Goal: Transaction & Acquisition: Purchase product/service

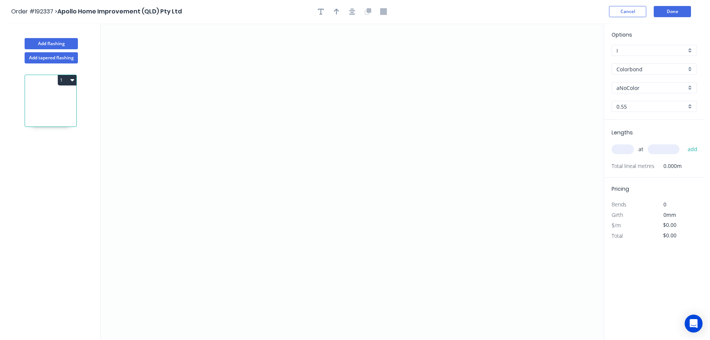
click at [68, 78] on button "1" at bounding box center [67, 80] width 19 height 10
click at [89, 53] on div "Add tapered flashing" at bounding box center [51, 56] width 98 height 14
click at [60, 57] on button "Add tapered flashing" at bounding box center [51, 57] width 53 height 11
click at [185, 60] on icon "0" at bounding box center [352, 102] width 503 height 158
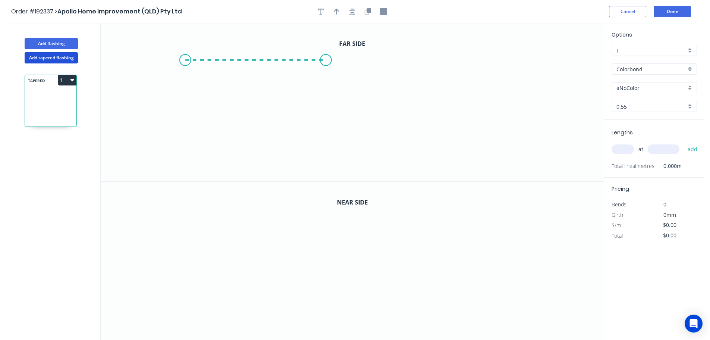
click at [326, 60] on icon "0" at bounding box center [352, 102] width 503 height 158
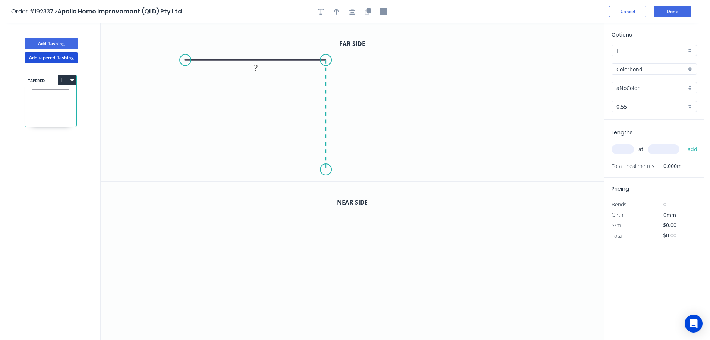
click at [321, 170] on icon "0 ?" at bounding box center [352, 102] width 503 height 158
click at [321, 170] on circle at bounding box center [325, 169] width 11 height 11
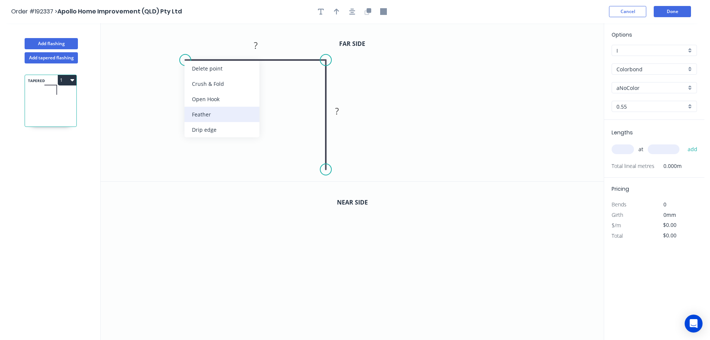
click at [193, 116] on div "Feather" at bounding box center [222, 114] width 75 height 15
click at [204, 83] on div "Flip bend" at bounding box center [225, 84] width 75 height 15
click at [203, 72] on tspan "15" at bounding box center [200, 72] width 10 height 12
click at [247, 84] on icon "0 FE 10 ? ?" at bounding box center [352, 102] width 503 height 158
drag, startPoint x: 208, startPoint y: 74, endPoint x: 160, endPoint y: 84, distance: 48.8
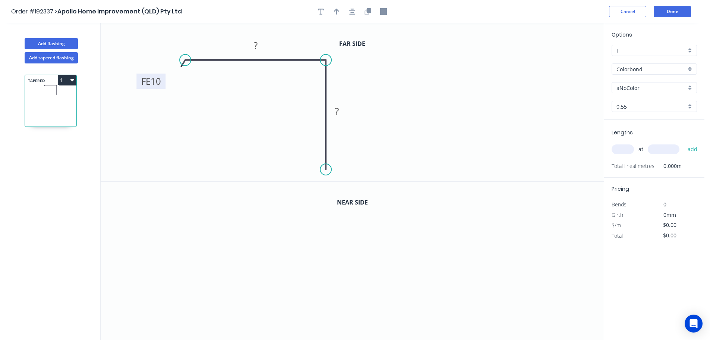
click at [160, 84] on rect at bounding box center [150, 80] width 29 height 15
click at [258, 43] on rect at bounding box center [255, 46] width 15 height 10
click at [412, 78] on icon "0 FE 10 100 50" at bounding box center [352, 102] width 503 height 158
click at [337, 10] on icon "button" at bounding box center [336, 12] width 5 height 6
drag, startPoint x: 562, startPoint y: 60, endPoint x: 464, endPoint y: 64, distance: 97.8
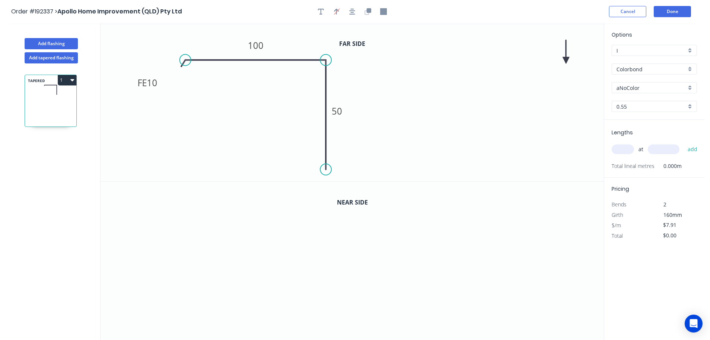
click at [415, 77] on icon "0 FE 10 100 50" at bounding box center [352, 102] width 503 height 158
drag, startPoint x: 567, startPoint y: 59, endPoint x: 404, endPoint y: 86, distance: 164.9
click at [404, 86] on icon at bounding box center [404, 78] width 7 height 24
click at [368, 8] on icon "button" at bounding box center [368, 11] width 7 height 7
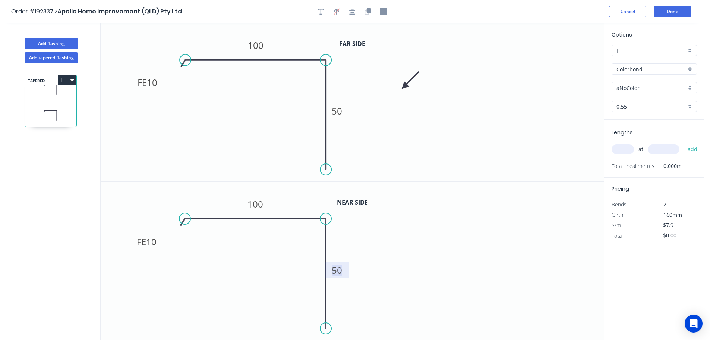
click at [339, 270] on tspan "50" at bounding box center [337, 270] width 10 height 12
click at [411, 268] on icon "0 FE 10 100 140" at bounding box center [352, 261] width 503 height 158
type input "$11.35"
click at [692, 84] on div "aNoColor" at bounding box center [654, 87] width 85 height 11
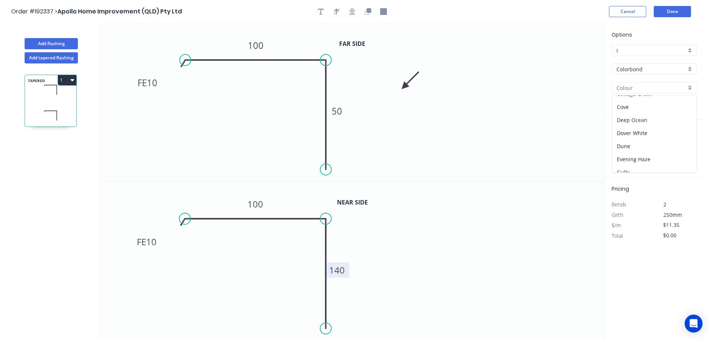
click at [667, 119] on div "Deep Ocean" at bounding box center [654, 119] width 85 height 13
type input "Deep Ocean"
click at [624, 148] on input "text" at bounding box center [623, 149] width 22 height 10
type input "1"
click at [671, 147] on input "text" at bounding box center [664, 149] width 32 height 10
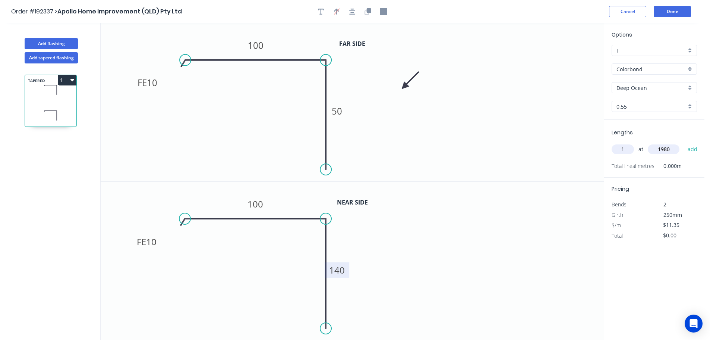
type input "1980"
click at [684, 143] on button "add" at bounding box center [693, 149] width 18 height 13
type input "$22.47"
click at [45, 60] on button "Add tapered flashing" at bounding box center [51, 57] width 53 height 11
type input "$0.00"
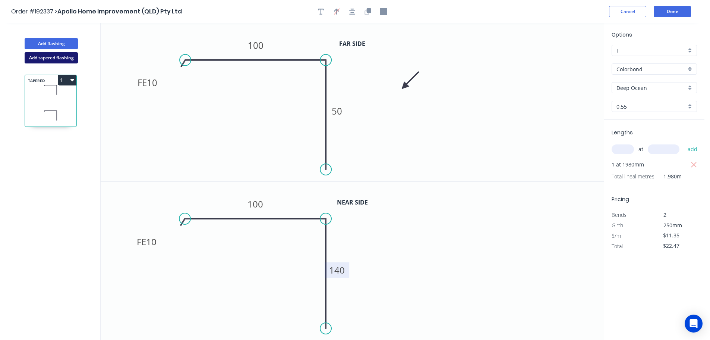
type input "$0.00"
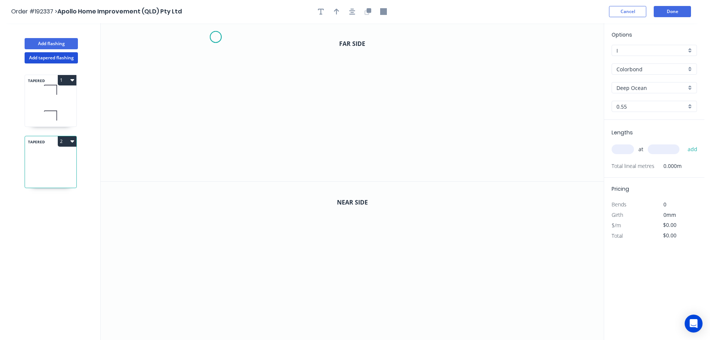
click at [215, 37] on icon "0" at bounding box center [352, 102] width 503 height 158
click at [215, 126] on icon "0" at bounding box center [352, 102] width 503 height 158
click at [306, 129] on icon "0 ?" at bounding box center [352, 102] width 503 height 158
click at [303, 170] on icon "0 ? ?" at bounding box center [352, 102] width 503 height 158
click at [303, 170] on circle at bounding box center [305, 169] width 11 height 11
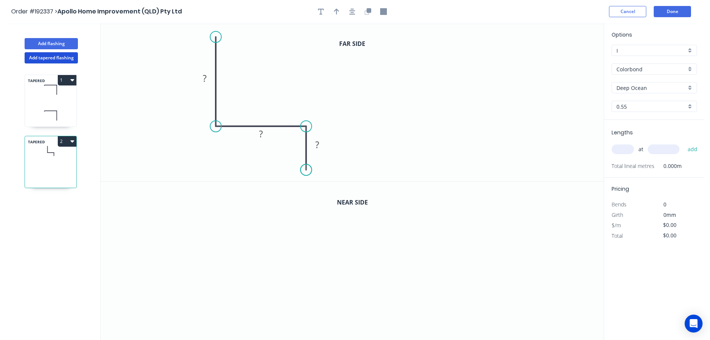
click at [303, 170] on circle at bounding box center [305, 169] width 11 height 11
click at [249, 58] on div "Crush & Fold" at bounding box center [253, 60] width 75 height 15
click at [246, 58] on div "Flip bend" at bounding box center [252, 61] width 75 height 15
click at [240, 26] on tspan "10" at bounding box center [237, 24] width 10 height 12
click at [304, 72] on icon "0 CF 15 ? ? ?" at bounding box center [352, 102] width 503 height 158
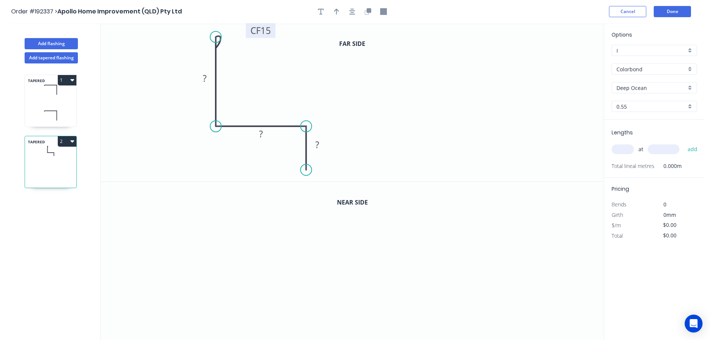
drag, startPoint x: 243, startPoint y: 28, endPoint x: 273, endPoint y: 34, distance: 29.8
click at [273, 34] on rect at bounding box center [261, 30] width 30 height 15
click at [208, 78] on rect at bounding box center [204, 78] width 15 height 10
click at [326, 88] on icon "0 CF 15 55 30 20" at bounding box center [352, 102] width 503 height 158
click at [339, 11] on button "button" at bounding box center [336, 11] width 11 height 11
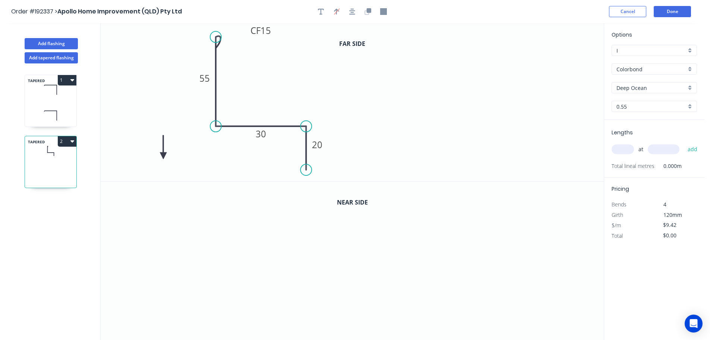
drag, startPoint x: 566, startPoint y: 59, endPoint x: 163, endPoint y: 156, distance: 414.9
click at [163, 156] on icon at bounding box center [163, 147] width 7 height 24
click at [163, 156] on icon at bounding box center [169, 150] width 22 height 22
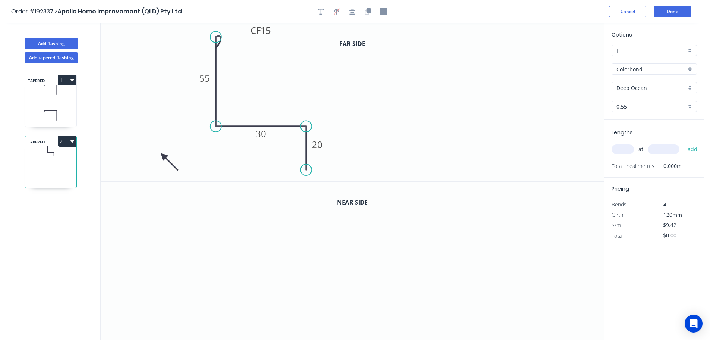
click at [163, 156] on icon at bounding box center [169, 162] width 22 height 22
click at [163, 156] on icon at bounding box center [163, 164] width 7 height 24
drag, startPoint x: 163, startPoint y: 156, endPoint x: 167, endPoint y: 139, distance: 17.6
click at [167, 139] on icon at bounding box center [161, 146] width 22 height 22
click at [372, 12] on button "button" at bounding box center [367, 11] width 11 height 11
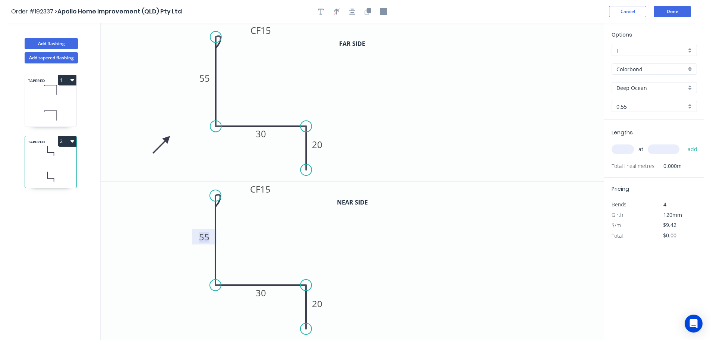
click at [205, 236] on tspan "55" at bounding box center [204, 236] width 10 height 12
click at [223, 239] on icon "0 CF 15 145 30 20" at bounding box center [352, 261] width 503 height 158
type input "$12.87"
click at [627, 149] on input "text" at bounding box center [623, 149] width 22 height 10
type input "1"
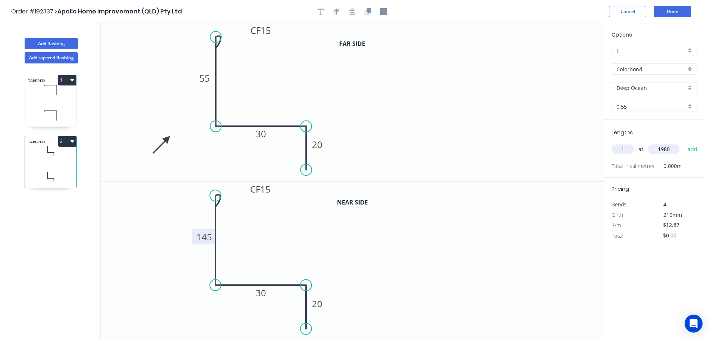
type input "1980"
click at [684, 143] on button "add" at bounding box center [693, 149] width 18 height 13
type input "$25.48"
click at [49, 93] on icon at bounding box center [50, 90] width 51 height 22
type input "$11.35"
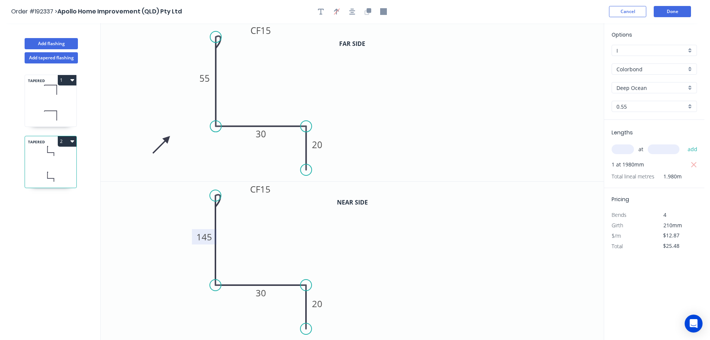
type input "$22.47"
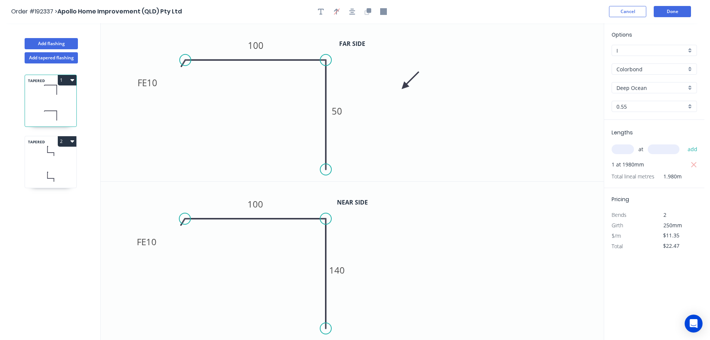
click at [47, 148] on icon at bounding box center [47, 149] width 0 height 6
type input "$12.87"
type input "$25.48"
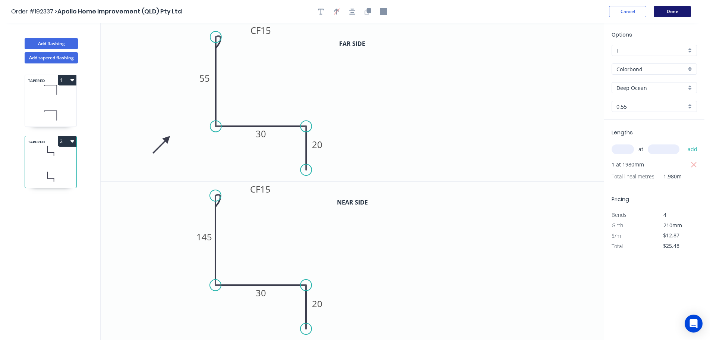
click at [675, 12] on button "Done" at bounding box center [672, 11] width 37 height 11
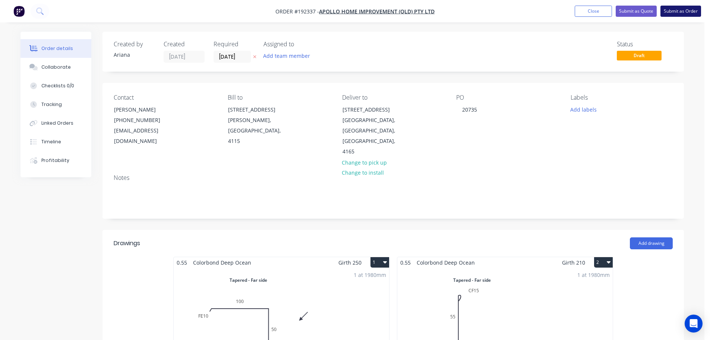
click at [679, 10] on button "Submit as Order" at bounding box center [681, 11] width 41 height 11
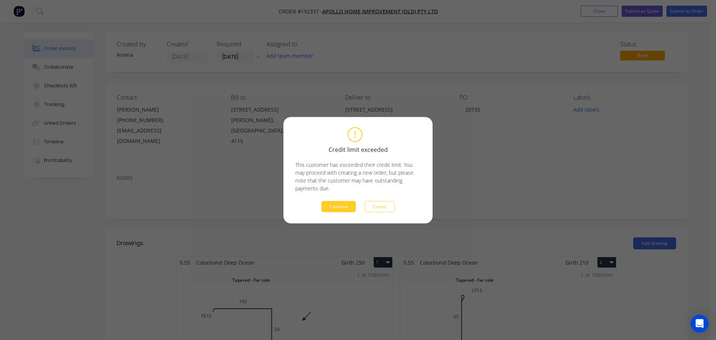
click at [333, 205] on button "Continue" at bounding box center [338, 206] width 34 height 11
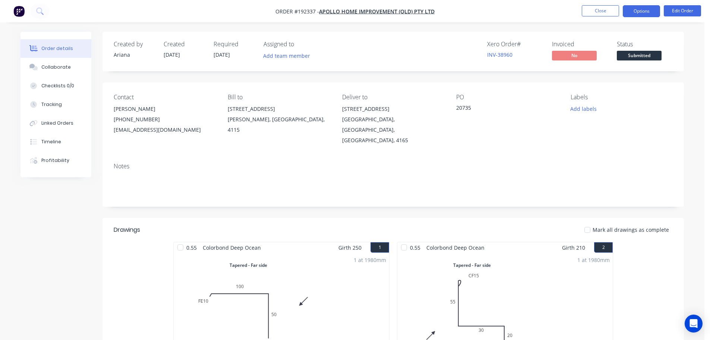
click at [634, 10] on button "Options" at bounding box center [641, 11] width 37 height 12
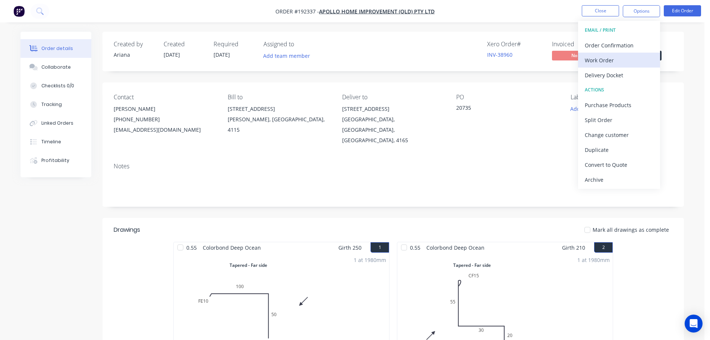
click at [598, 60] on div "Work Order" at bounding box center [619, 60] width 69 height 11
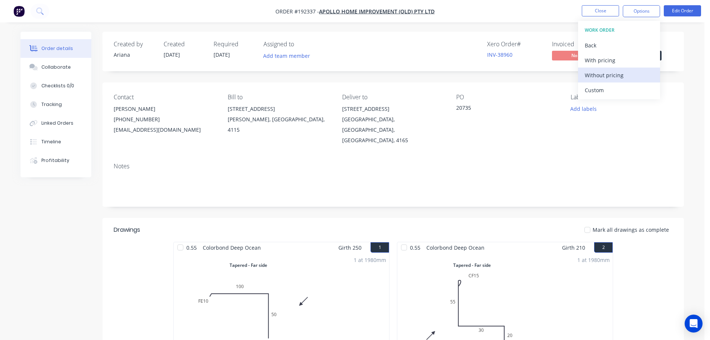
click at [593, 72] on div "Without pricing" at bounding box center [619, 75] width 69 height 11
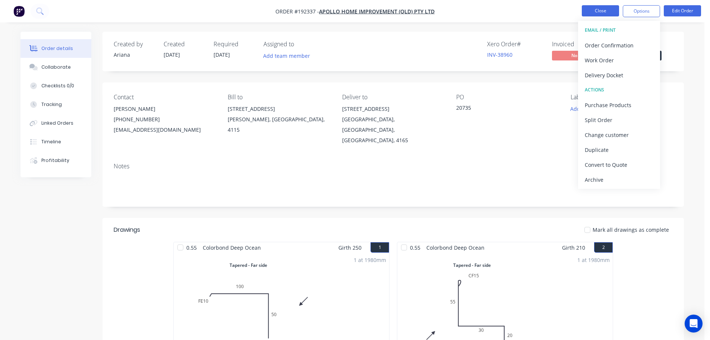
click at [606, 11] on button "Close" at bounding box center [600, 10] width 37 height 11
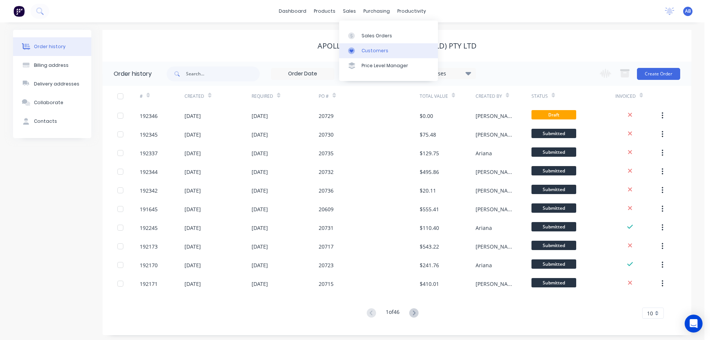
click at [375, 50] on div "Customers" at bounding box center [375, 50] width 27 height 7
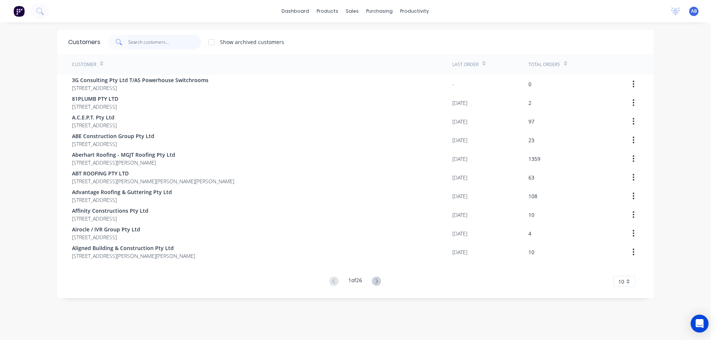
drag, startPoint x: 164, startPoint y: 42, endPoint x: 186, endPoint y: 42, distance: 21.6
click at [169, 42] on input "text" at bounding box center [164, 42] width 73 height 15
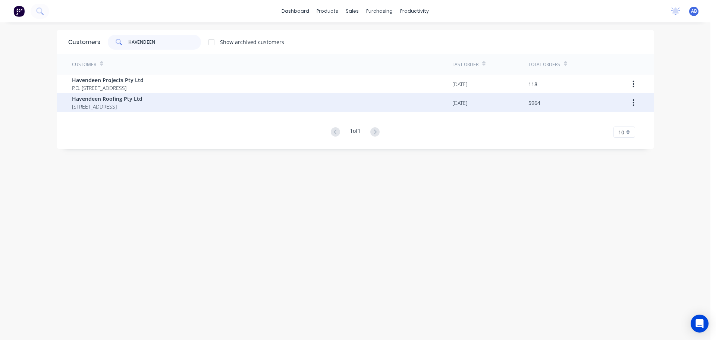
type input "HAVENDEEN"
click at [141, 101] on span "Havendeen Roofing Pty Ltd" at bounding box center [107, 99] width 70 height 8
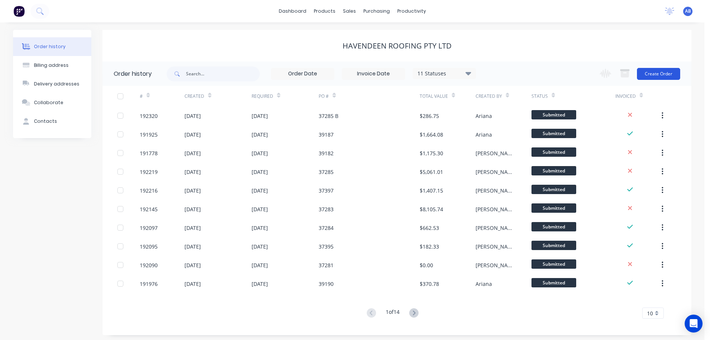
click at [656, 72] on button "Create Order" at bounding box center [658, 74] width 43 height 12
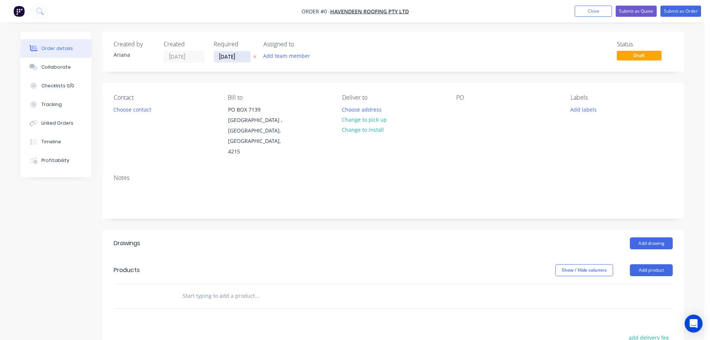
click at [234, 58] on input "10/09/25" at bounding box center [232, 56] width 37 height 11
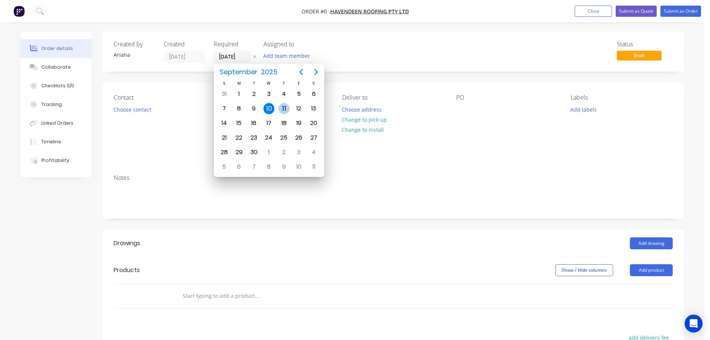
click at [283, 105] on div "11" at bounding box center [283, 108] width 11 height 11
type input "11/09/25"
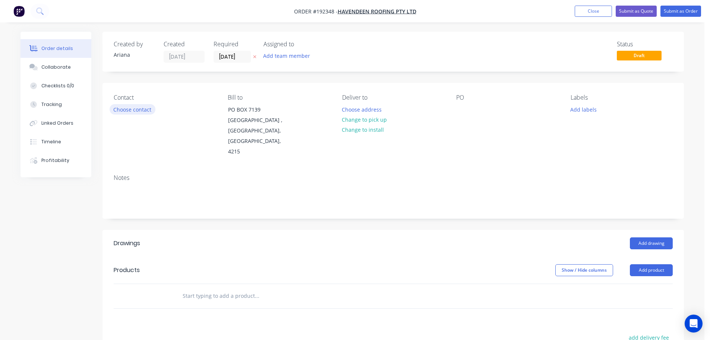
click at [133, 109] on button "Choose contact" at bounding box center [133, 109] width 46 height 10
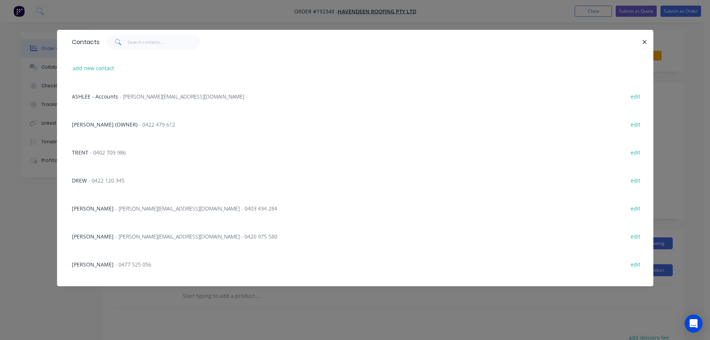
click at [115, 264] on span "- 0477 525 056" at bounding box center [133, 264] width 36 height 7
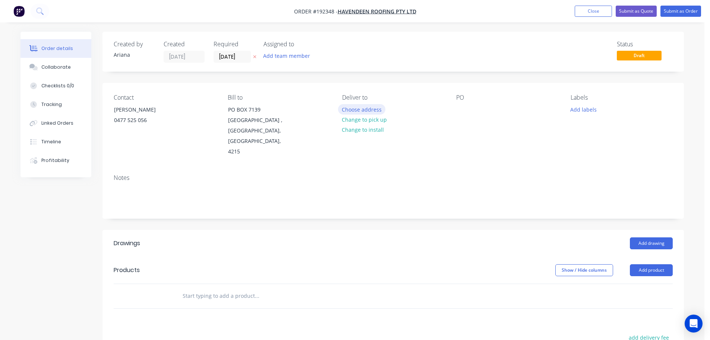
click at [369, 112] on button "Choose address" at bounding box center [362, 109] width 48 height 10
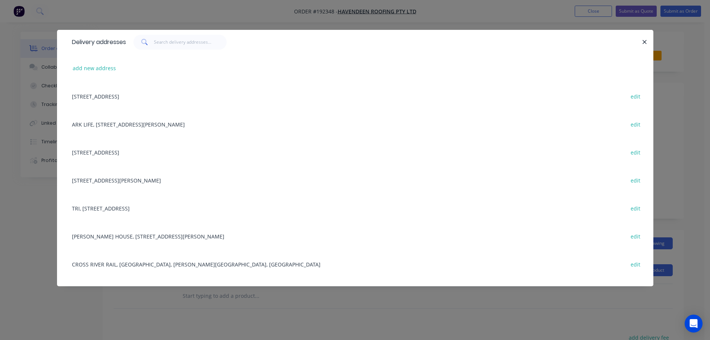
click at [148, 207] on div "TRI, 37 KENT ST, WOOLLOONGABBA, Queensland, Australia edit" at bounding box center [355, 208] width 574 height 28
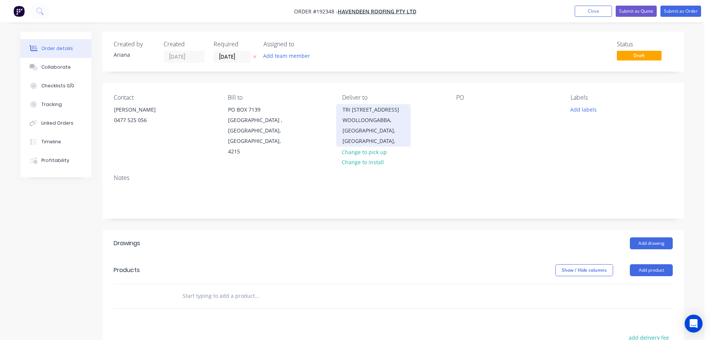
click at [372, 122] on div "WOOLLOONGABBA, Queensland, Australia," at bounding box center [374, 130] width 62 height 31
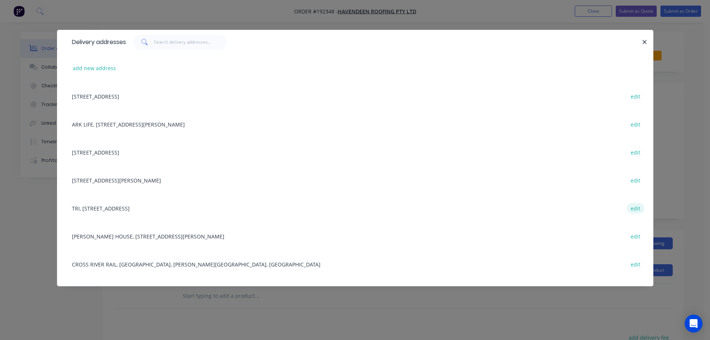
click at [629, 207] on button "edit" at bounding box center [636, 208] width 18 height 10
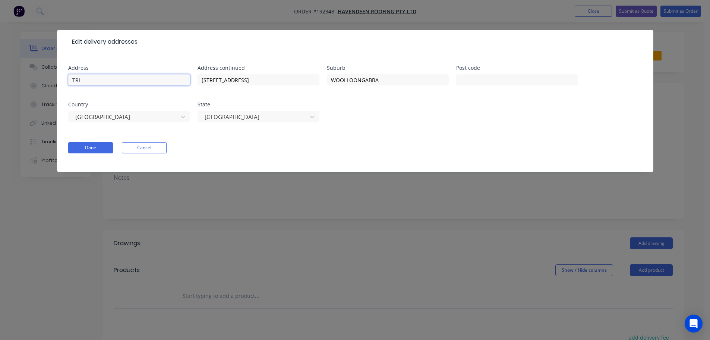
click at [99, 82] on input "TRI" at bounding box center [129, 79] width 122 height 11
type input "T"
click at [244, 79] on input "37 KENT ST" at bounding box center [259, 79] width 122 height 11
type input "3"
click at [101, 82] on input "text" at bounding box center [129, 79] width 122 height 11
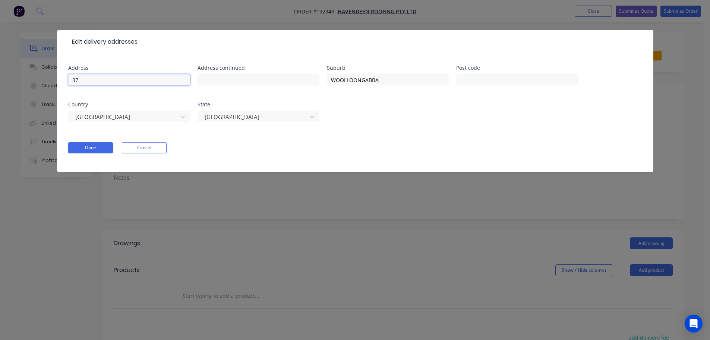
type input "37 KENT ST"
click at [85, 147] on button "Done" at bounding box center [90, 147] width 45 height 11
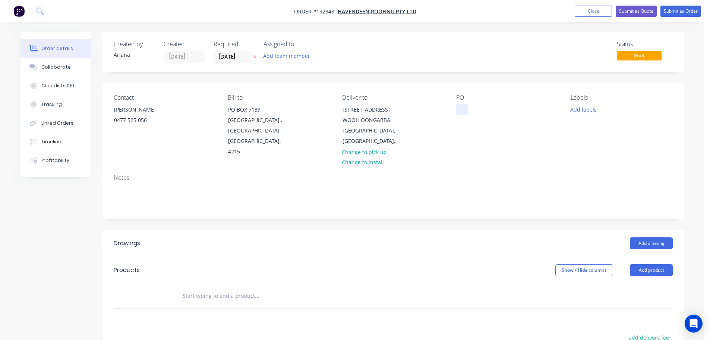
click at [460, 108] on div at bounding box center [462, 109] width 12 height 11
click at [558, 168] on div "Notes" at bounding box center [394, 193] width 582 height 50
click at [590, 111] on button "Add labels" at bounding box center [583, 109] width 34 height 10
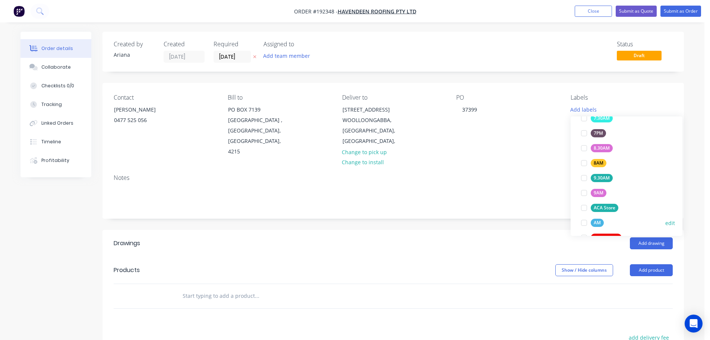
click at [584, 220] on div at bounding box center [584, 222] width 15 height 15
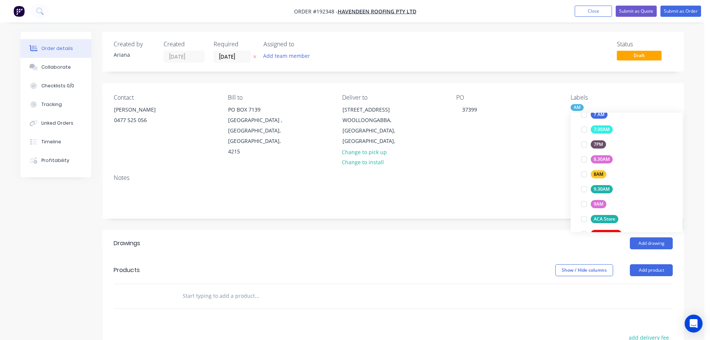
scroll to position [0, 0]
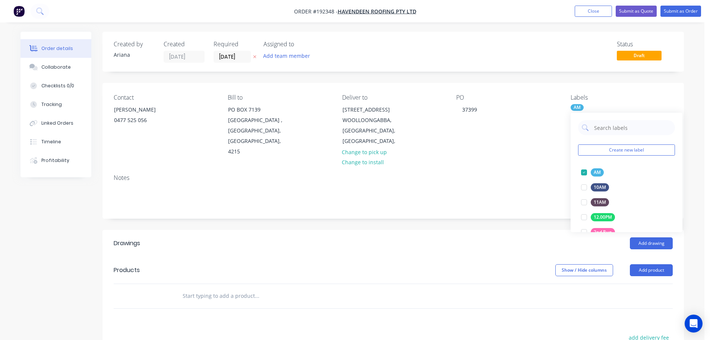
click at [532, 168] on div "Notes" at bounding box center [394, 193] width 582 height 50
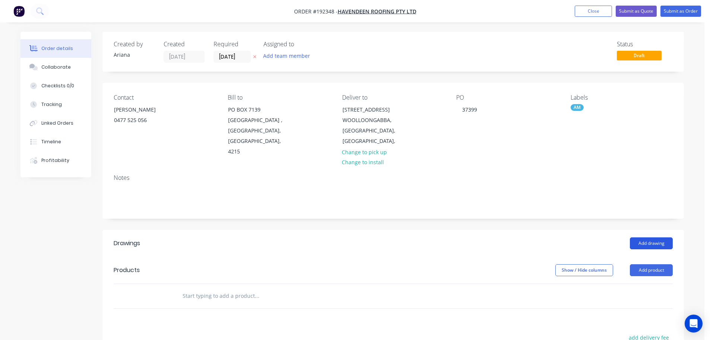
click at [652, 237] on button "Add drawing" at bounding box center [651, 243] width 43 height 12
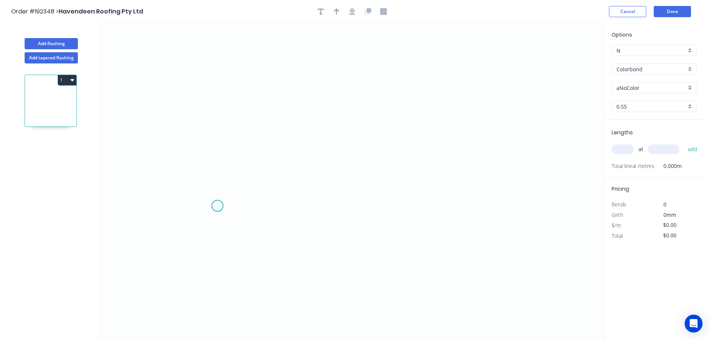
click at [217, 206] on icon "0" at bounding box center [352, 181] width 503 height 316
click at [221, 99] on icon "0" at bounding box center [352, 181] width 503 height 316
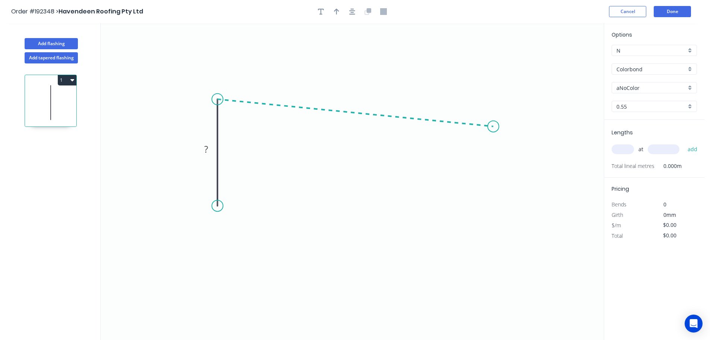
click at [494, 126] on icon "0 ?" at bounding box center [352, 181] width 503 height 316
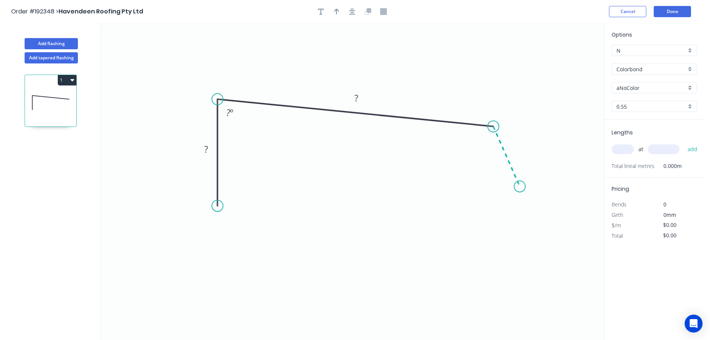
click at [520, 186] on icon "0 ? ? ? º" at bounding box center [352, 181] width 503 height 316
click at [520, 186] on circle at bounding box center [519, 186] width 11 height 11
click at [232, 227] on div "Crush & Fold" at bounding box center [253, 231] width 75 height 15
click at [208, 193] on tspan "10" at bounding box center [206, 192] width 10 height 12
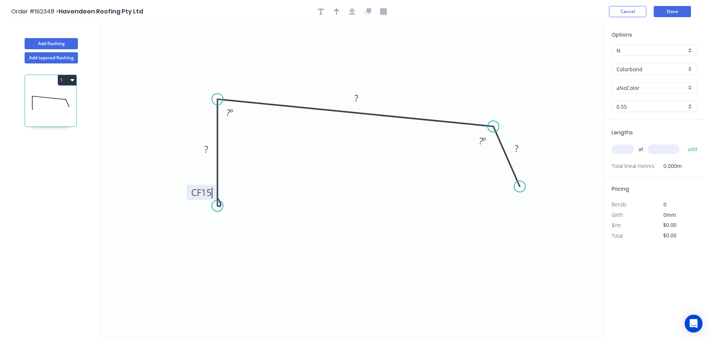
click at [259, 197] on icon "0 CF 15 ? ? ? ? º ? º" at bounding box center [352, 181] width 503 height 316
drag, startPoint x: 191, startPoint y: 191, endPoint x: 233, endPoint y: 243, distance: 66.8
click at [233, 243] on rect at bounding box center [241, 241] width 30 height 15
click at [207, 147] on tspan "?" at bounding box center [206, 149] width 4 height 12
click at [362, 141] on icon "0 CF 15 50 290 50 87 º 120 º" at bounding box center [352, 181] width 503 height 316
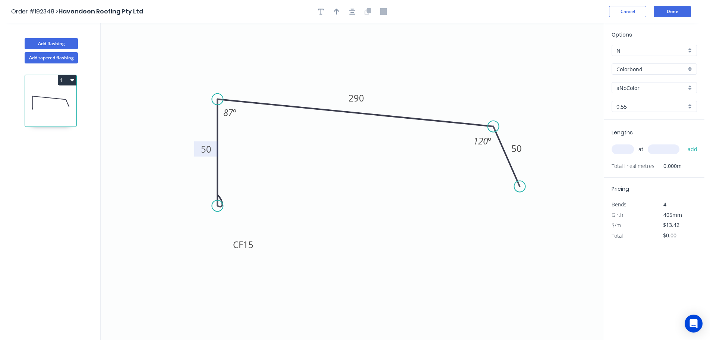
type input "$13.42"
click at [335, 9] on icon "button" at bounding box center [336, 11] width 5 height 7
drag, startPoint x: 567, startPoint y: 59, endPoint x: 409, endPoint y: 69, distance: 158.4
click at [409, 69] on icon at bounding box center [408, 61] width 7 height 24
click at [691, 88] on div "aNoColor" at bounding box center [654, 87] width 85 height 11
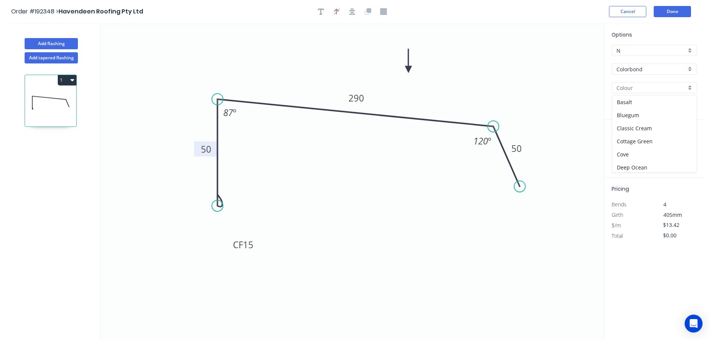
drag, startPoint x: 697, startPoint y: 111, endPoint x: 692, endPoint y: 124, distance: 13.6
click at [692, 124] on div "Basalt Bluegum Classic Cream Cottage Green Cove Deep Ocean Dover White Dune Eve…" at bounding box center [654, 134] width 85 height 78
click at [664, 127] on div "Monument" at bounding box center [654, 125] width 85 height 13
type input "Monument"
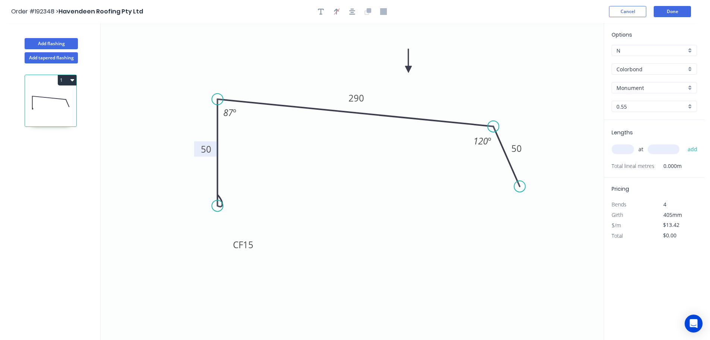
click at [627, 147] on input "text" at bounding box center [623, 149] width 22 height 10
type input "8"
type input "4600"
click at [684, 143] on button "add" at bounding box center [693, 149] width 18 height 13
type input "$493.86"
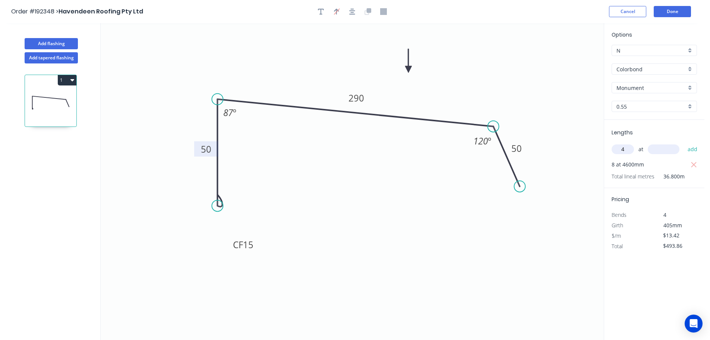
type input "4"
type input "5000"
click at [684, 143] on button "add" at bounding box center [693, 149] width 18 height 13
type input "$762.26"
click at [40, 59] on button "Add tapered flashing" at bounding box center [51, 57] width 53 height 11
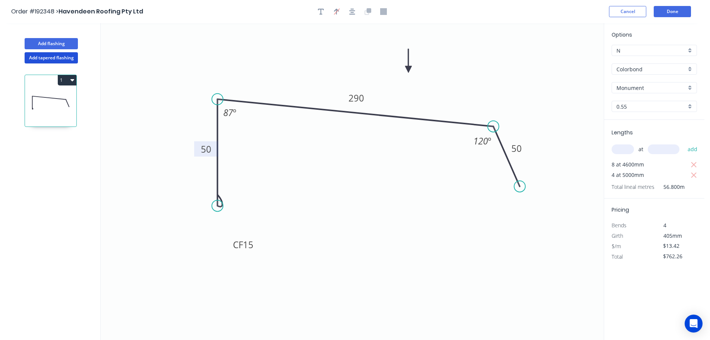
type input "$0.00"
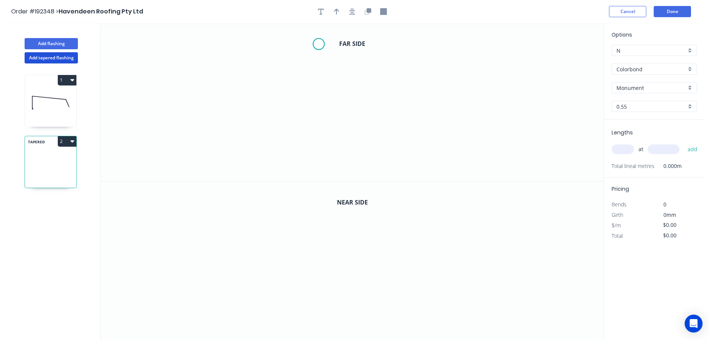
click at [319, 44] on icon "0" at bounding box center [352, 102] width 503 height 158
click at [279, 44] on icon "0" at bounding box center [352, 102] width 503 height 158
click at [279, 93] on icon "0 ?" at bounding box center [352, 102] width 503 height 158
click at [320, 91] on icon "0 ? ?" at bounding box center [352, 102] width 503 height 158
click at [314, 159] on icon "0 ? ? ?" at bounding box center [352, 102] width 503 height 158
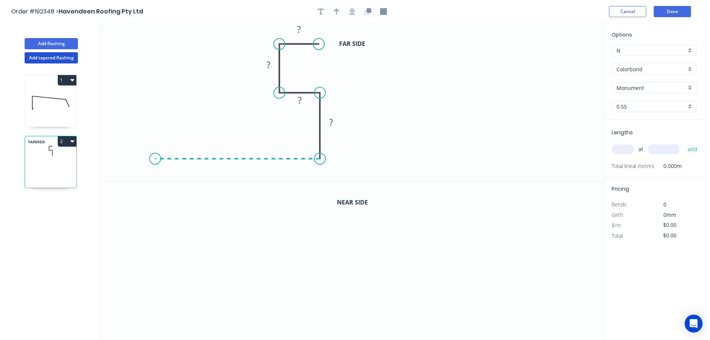
click at [155, 147] on icon "0 ? ? ? ?" at bounding box center [352, 102] width 503 height 158
click at [156, 117] on icon "0 ? ? ? ? ?" at bounding box center [352, 102] width 503 height 158
click at [156, 117] on circle at bounding box center [154, 116] width 11 height 11
click at [142, 133] on tspan "?" at bounding box center [144, 134] width 4 height 12
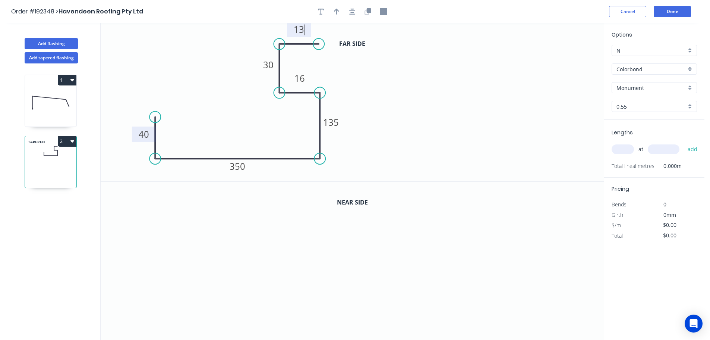
click at [404, 125] on icon "0 40 350 135 16 30 13" at bounding box center [352, 102] width 503 height 158
click at [333, 9] on button "button" at bounding box center [336, 11] width 11 height 11
drag, startPoint x: 565, startPoint y: 59, endPoint x: 346, endPoint y: 167, distance: 244.1
click at [346, 167] on icon at bounding box center [346, 158] width 7 height 24
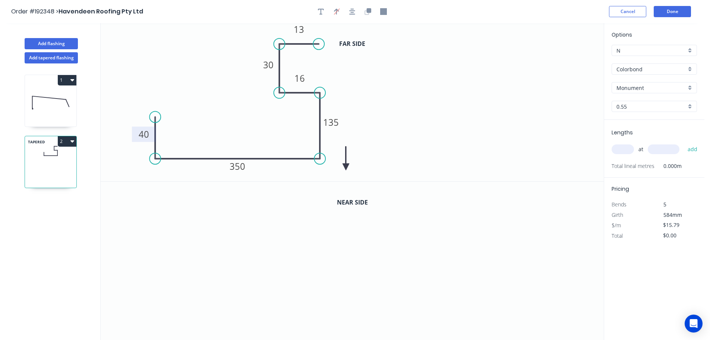
click at [346, 167] on icon at bounding box center [346, 158] width 7 height 24
click at [346, 167] on icon at bounding box center [355, 166] width 24 height 7
drag, startPoint x: 346, startPoint y: 167, endPoint x: 344, endPoint y: 154, distance: 12.8
click at [344, 154] on icon at bounding box center [350, 160] width 22 height 22
drag, startPoint x: 346, startPoint y: 154, endPoint x: 134, endPoint y: 164, distance: 211.6
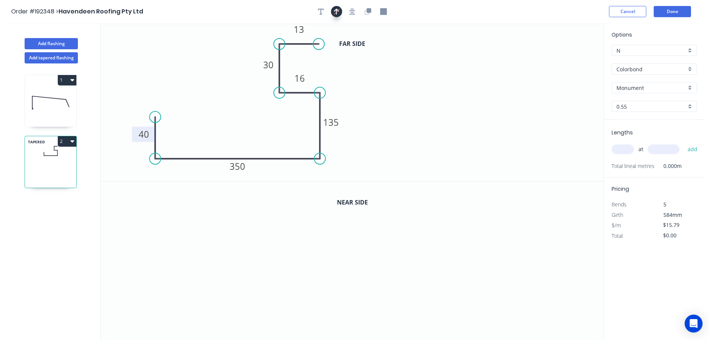
click at [332, 12] on button "button" at bounding box center [336, 11] width 11 height 11
click at [337, 11] on icon "button" at bounding box center [336, 12] width 5 height 6
click at [336, 13] on icon "button" at bounding box center [337, 11] width 6 height 7
click at [337, 10] on icon "button" at bounding box center [336, 11] width 5 height 7
drag, startPoint x: 567, startPoint y: 60, endPoint x: 130, endPoint y: 162, distance: 449.1
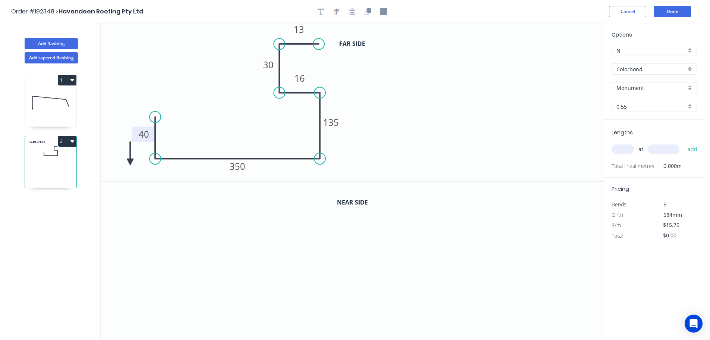
click at [130, 162] on icon at bounding box center [130, 153] width 7 height 24
click at [130, 162] on icon at bounding box center [137, 156] width 22 height 22
click at [130, 162] on icon at bounding box center [137, 168] width 22 height 22
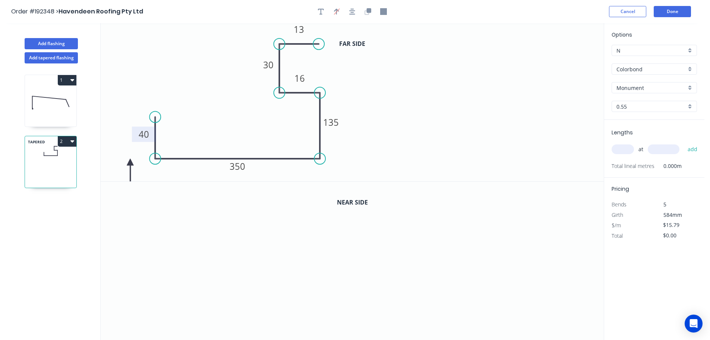
click at [130, 162] on icon at bounding box center [130, 170] width 7 height 24
drag, startPoint x: 130, startPoint y: 162, endPoint x: 170, endPoint y: 170, distance: 40.7
click at [170, 170] on icon at bounding box center [164, 176] width 22 height 22
drag, startPoint x: 366, startPoint y: 7, endPoint x: 367, endPoint y: 17, distance: 9.7
click at [366, 7] on button "button" at bounding box center [367, 11] width 11 height 11
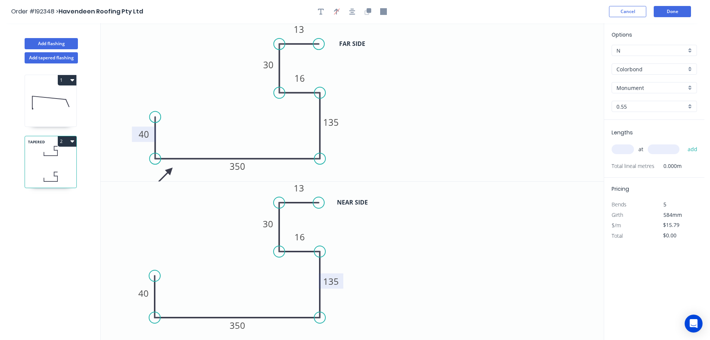
click at [334, 280] on tspan "135" at bounding box center [331, 281] width 16 height 12
click at [380, 277] on icon "0 40 350 125 16 30 13" at bounding box center [352, 261] width 503 height 158
type input "$17.12"
click at [690, 106] on div "0.55" at bounding box center [654, 106] width 85 height 11
click at [620, 130] on div "1.0" at bounding box center [654, 133] width 85 height 13
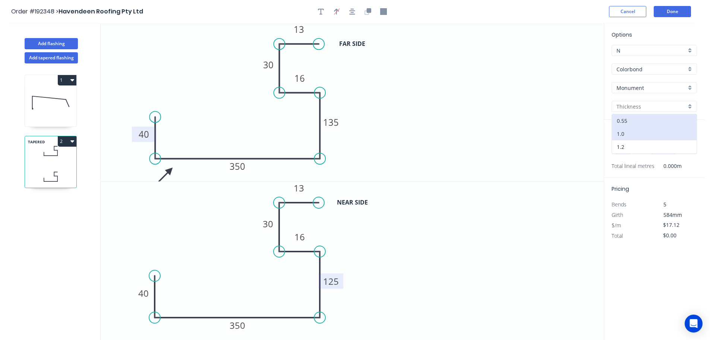
type input "1.0"
type input "$30.05"
click at [627, 146] on input "text" at bounding box center [623, 149] width 22 height 10
type input "1"
type input "4675"
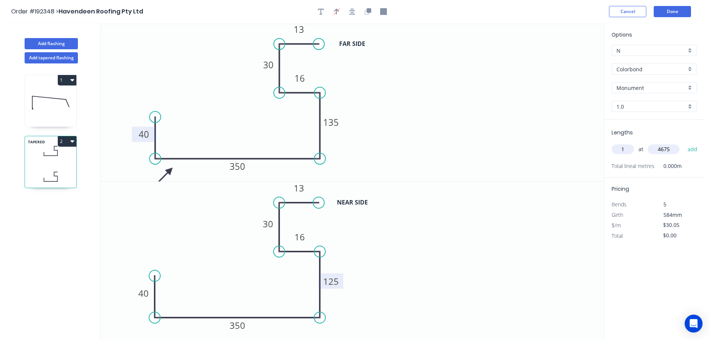
click at [684, 143] on button "add" at bounding box center [693, 149] width 18 height 13
type input "$140.48"
click at [49, 43] on button "Add flashing" at bounding box center [51, 43] width 53 height 11
type input "$0.00"
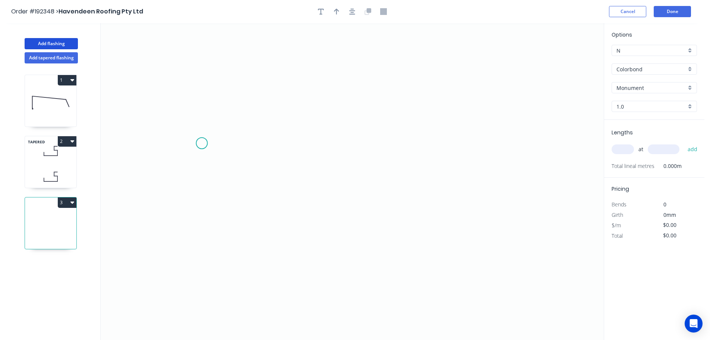
click at [202, 143] on icon "0" at bounding box center [352, 181] width 503 height 316
click at [505, 141] on icon "0" at bounding box center [352, 181] width 503 height 316
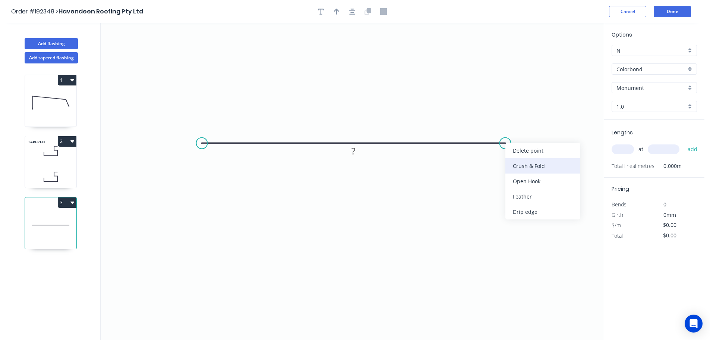
click at [537, 166] on div "Crush & Fold" at bounding box center [542, 165] width 75 height 15
click at [522, 126] on tspan "10" at bounding box center [520, 123] width 10 height 12
click at [537, 136] on icon "0 CF 20 ?" at bounding box center [352, 181] width 503 height 316
drag, startPoint x: 527, startPoint y: 125, endPoint x: 542, endPoint y: 108, distance: 22.0
click at [542, 108] on rect at bounding box center [528, 108] width 30 height 15
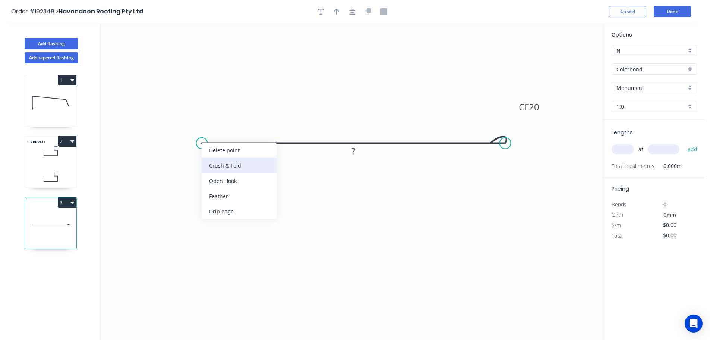
click at [217, 163] on div "Crush & Fold" at bounding box center [239, 165] width 75 height 15
click at [213, 163] on div "Flip bend" at bounding box center [241, 167] width 75 height 15
click at [219, 156] on tspan "10" at bounding box center [216, 155] width 10 height 12
click at [275, 208] on icon "0 CF 20 CF 20 ?" at bounding box center [352, 181] width 503 height 316
drag, startPoint x: 223, startPoint y: 157, endPoint x: 181, endPoint y: 109, distance: 64.2
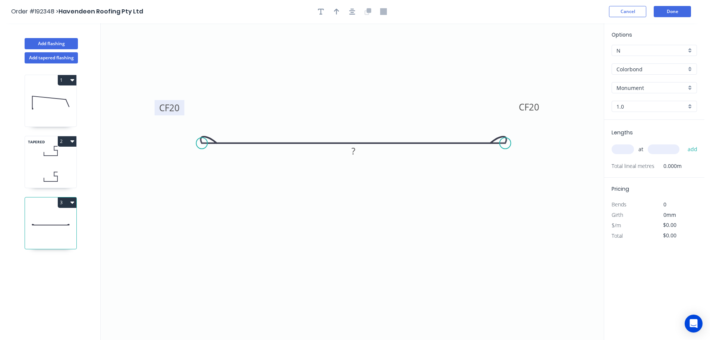
click at [181, 109] on rect at bounding box center [170, 107] width 30 height 15
click at [355, 149] on tspan "?" at bounding box center [354, 151] width 4 height 12
click at [379, 174] on icon "0 CF 20 CF 20 80" at bounding box center [352, 181] width 503 height 316
type input "$13.13"
click at [334, 12] on icon "button" at bounding box center [336, 11] width 5 height 7
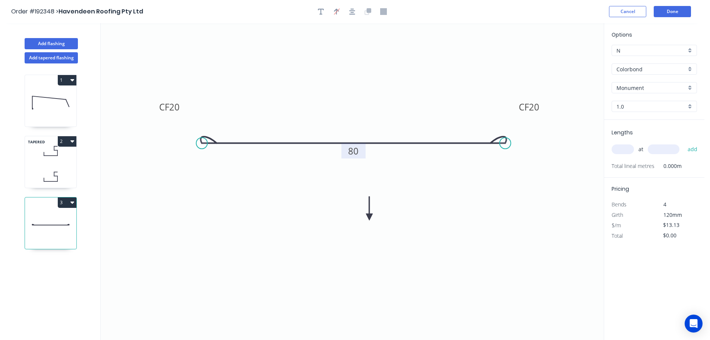
drag, startPoint x: 566, startPoint y: 59, endPoint x: 369, endPoint y: 217, distance: 252.4
click at [369, 217] on icon at bounding box center [369, 208] width 7 height 24
click at [369, 217] on icon at bounding box center [376, 211] width 22 height 22
click at [369, 217] on icon at bounding box center [378, 216] width 24 height 7
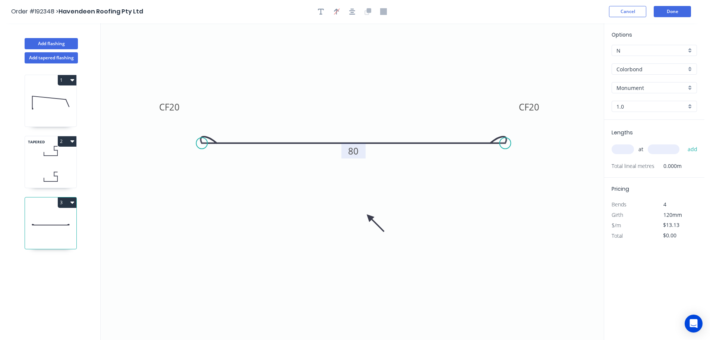
click at [369, 217] on icon at bounding box center [376, 223] width 22 height 22
drag, startPoint x: 369, startPoint y: 217, endPoint x: 357, endPoint y: 215, distance: 12.5
click at [357, 215] on icon at bounding box center [357, 223] width 7 height 24
click at [692, 86] on div "Monument" at bounding box center [654, 87] width 85 height 11
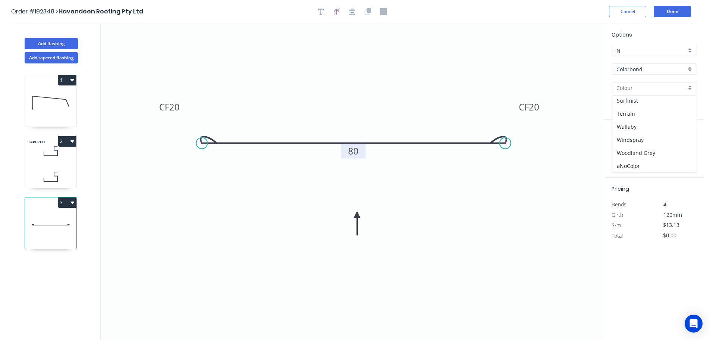
click at [656, 103] on div "Surfmist" at bounding box center [654, 100] width 85 height 13
type input "Surfmist"
click at [627, 149] on input "text" at bounding box center [623, 149] width 22 height 10
type input "1"
click at [668, 149] on input "text" at bounding box center [664, 149] width 32 height 10
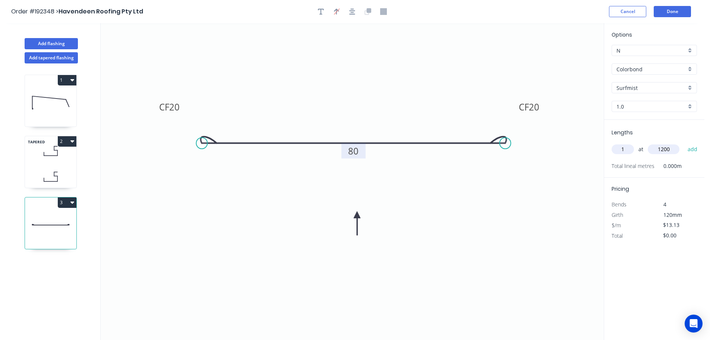
type input "1200"
click at [684, 143] on button "add" at bounding box center [693, 149] width 18 height 13
type input "$15.76"
click at [668, 12] on button "Done" at bounding box center [672, 11] width 37 height 11
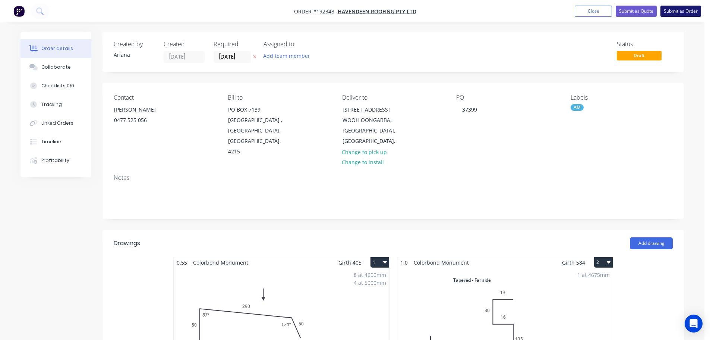
click at [677, 11] on button "Submit as Order" at bounding box center [681, 11] width 41 height 11
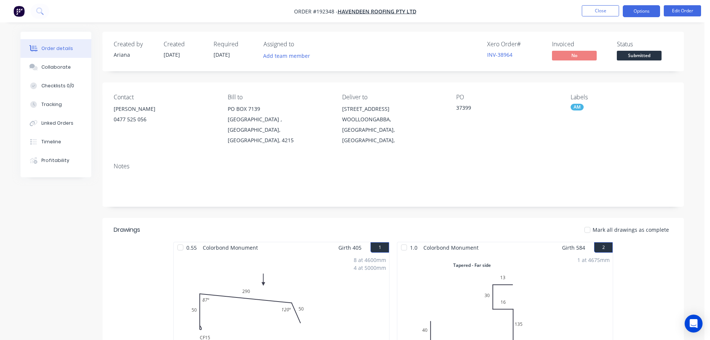
click at [642, 11] on button "Options" at bounding box center [641, 11] width 37 height 12
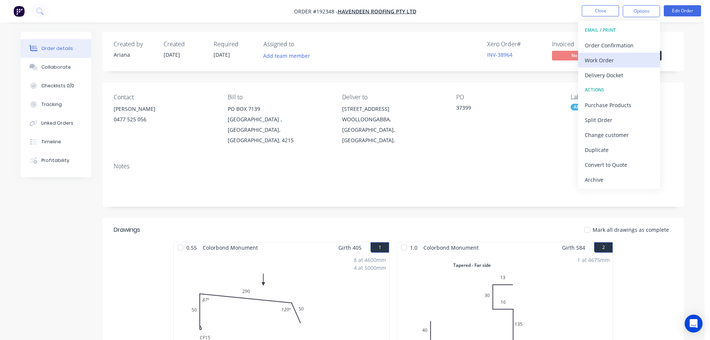
click at [602, 57] on div "Work Order" at bounding box center [619, 60] width 69 height 11
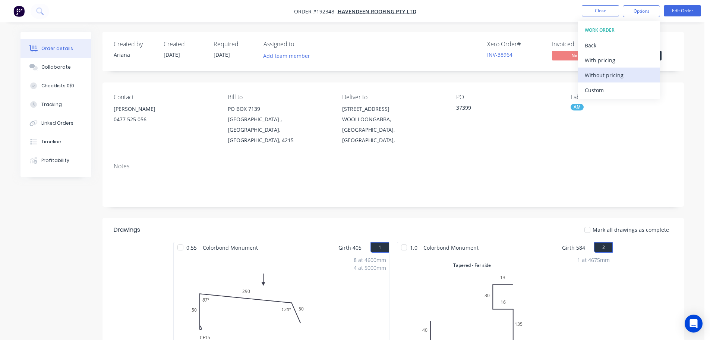
click at [595, 71] on div "Without pricing" at bounding box center [619, 75] width 69 height 11
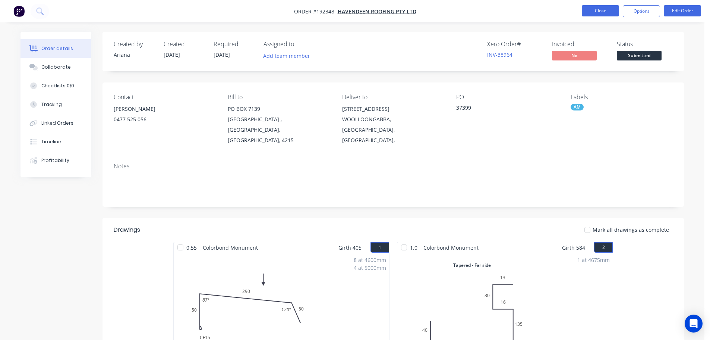
click at [596, 10] on button "Close" at bounding box center [600, 10] width 37 height 11
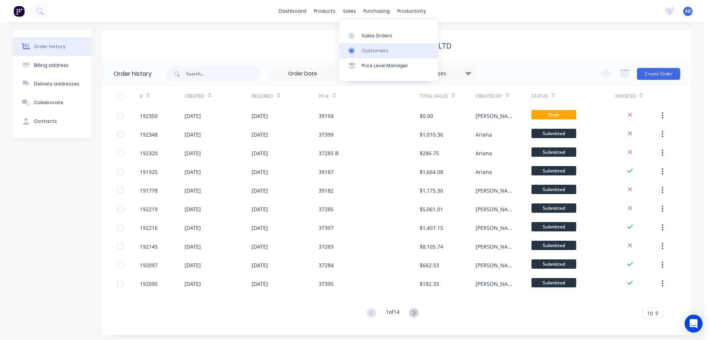
click at [371, 49] on div "Customers" at bounding box center [375, 50] width 27 height 7
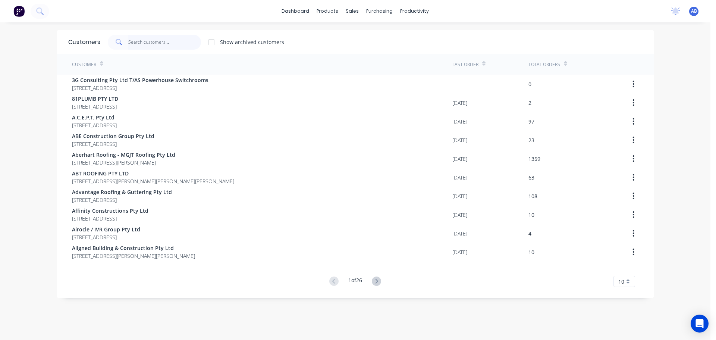
click at [179, 42] on input "text" at bounding box center [164, 42] width 73 height 15
type input "G"
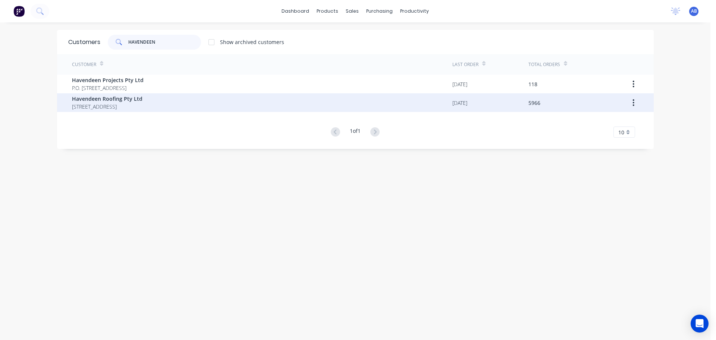
type input "HAVENDEEN"
click at [118, 101] on span "Havendeen Roofing Pty Ltd" at bounding box center [107, 99] width 70 height 8
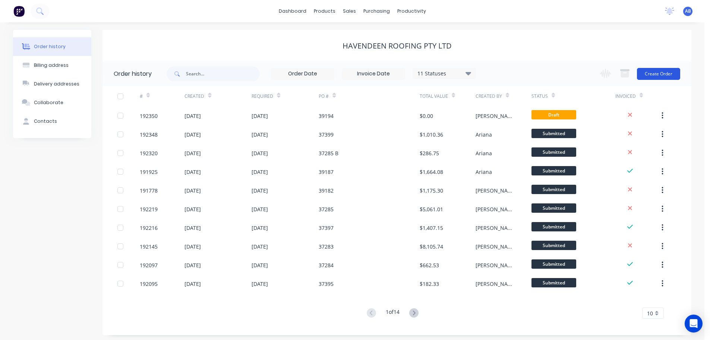
click at [661, 73] on button "Create Order" at bounding box center [658, 74] width 43 height 12
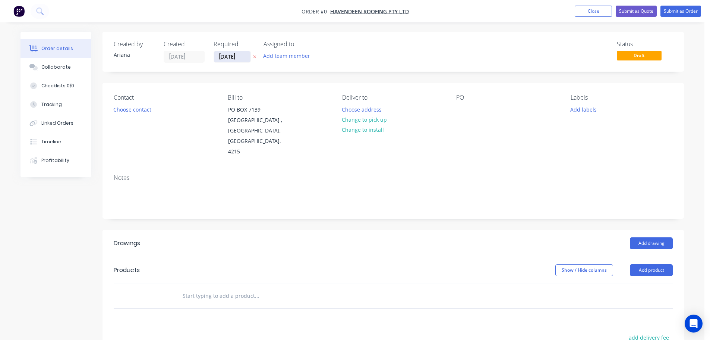
click at [233, 58] on input "10/09/25" at bounding box center [232, 56] width 37 height 11
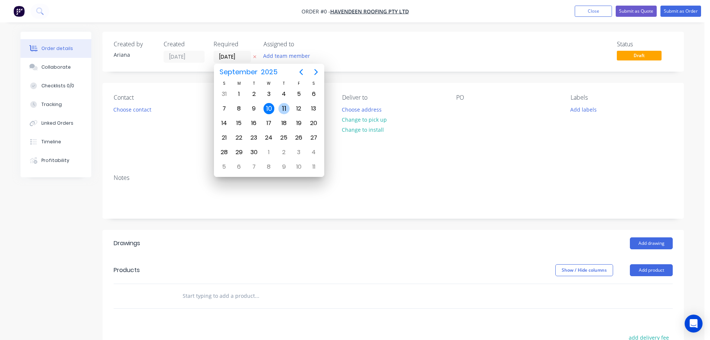
click at [283, 106] on div "11" at bounding box center [283, 108] width 11 height 11
type input "11/09/25"
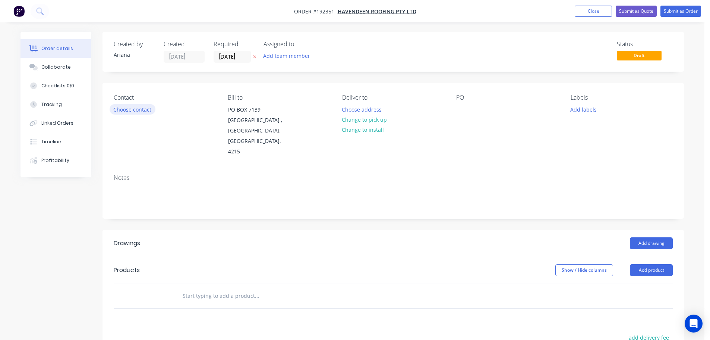
click at [133, 110] on button "Choose contact" at bounding box center [133, 109] width 46 height 10
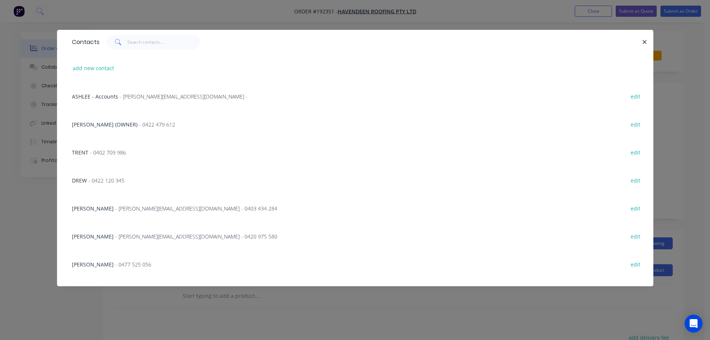
click at [108, 180] on span "- 0422 120 345" at bounding box center [106, 180] width 36 height 7
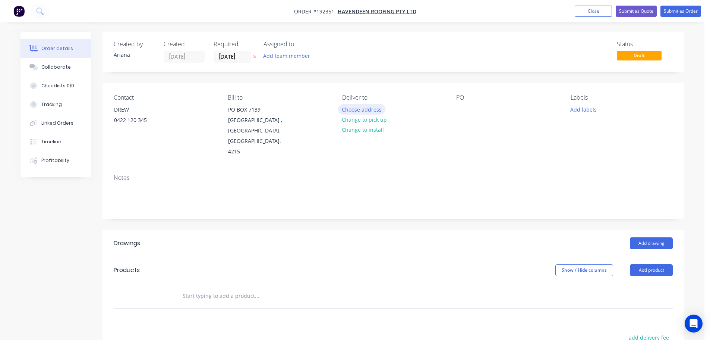
click at [362, 109] on button "Choose address" at bounding box center [362, 109] width 48 height 10
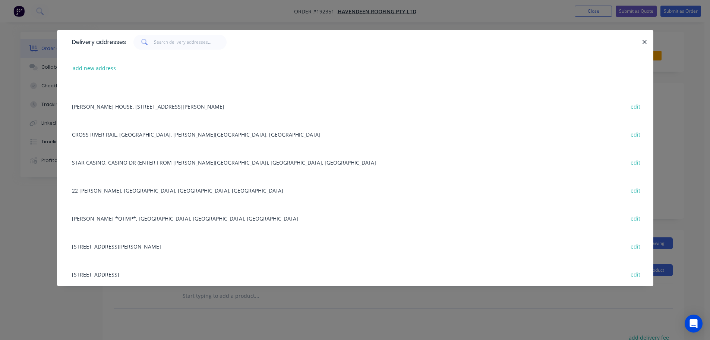
scroll to position [131, 0]
click at [131, 214] on div "BRUCE HWY *QTMP*, TORBANLEA, Queensland, Australia edit" at bounding box center [355, 217] width 574 height 28
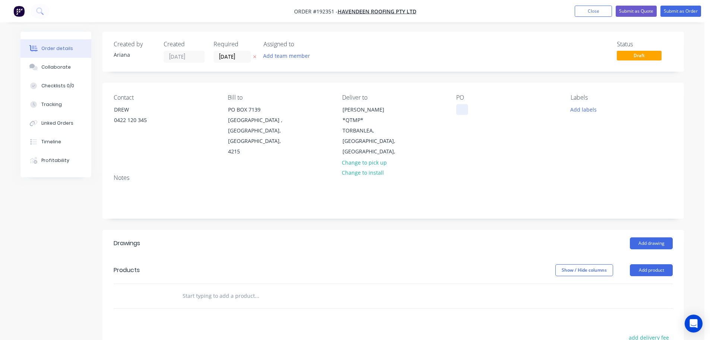
click at [464, 107] on div at bounding box center [462, 109] width 12 height 11
click at [530, 143] on div "PO 37913" at bounding box center [507, 125] width 102 height 63
click at [579, 107] on button "Add labels" at bounding box center [583, 109] width 34 height 10
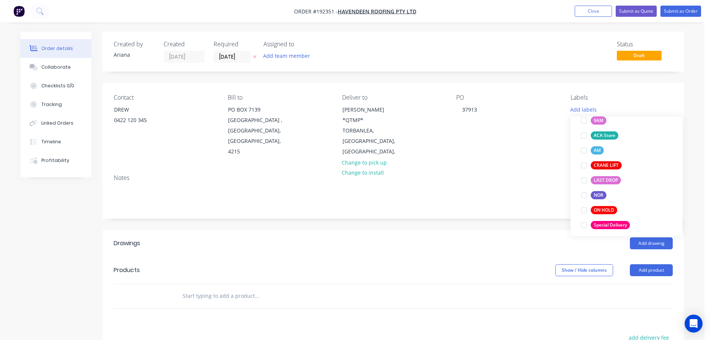
scroll to position [315, 0]
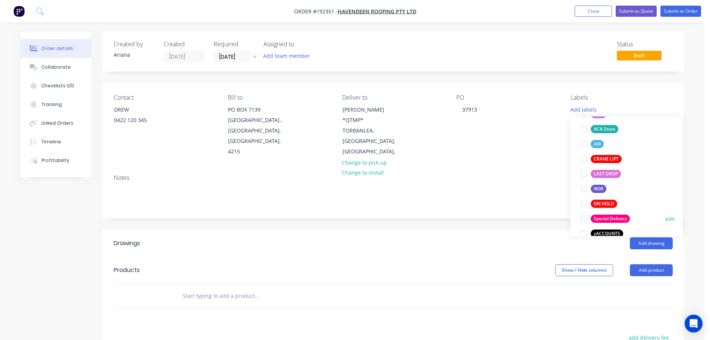
click at [585, 217] on div at bounding box center [584, 218] width 15 height 15
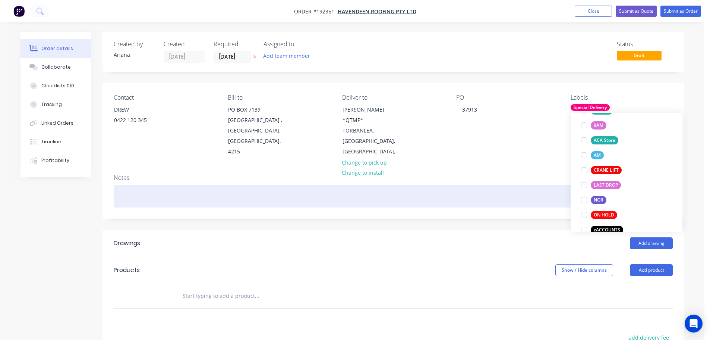
scroll to position [0, 0]
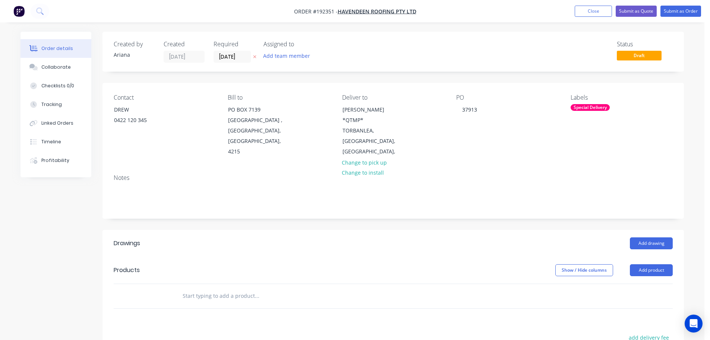
click at [539, 174] on div "Notes" at bounding box center [393, 177] width 559 height 7
click at [654, 264] on button "Add product" at bounding box center [651, 270] width 43 height 12
click at [643, 283] on div "Product catalogue" at bounding box center [637, 288] width 57 height 11
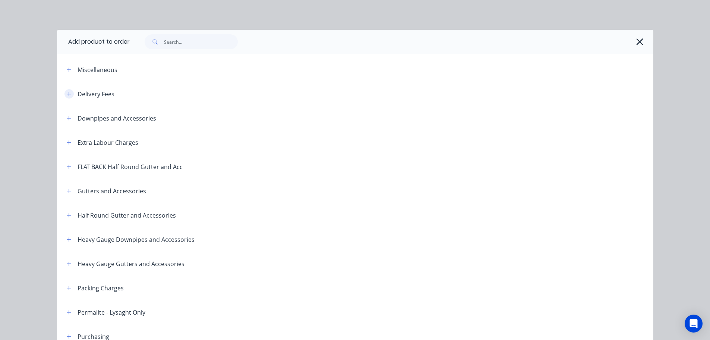
click at [67, 93] on icon "button" at bounding box center [69, 94] width 4 height 4
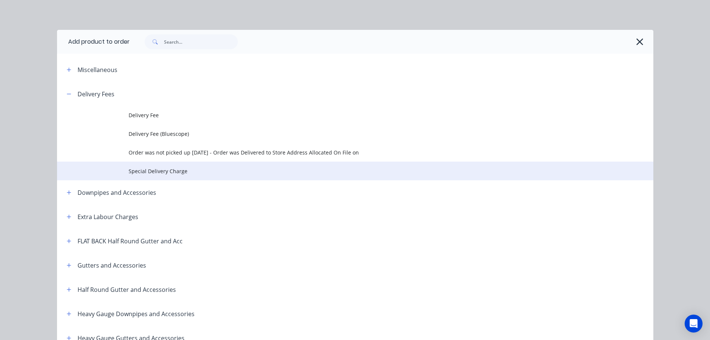
click at [155, 170] on span "Special Delivery Charge" at bounding box center [339, 171] width 420 height 8
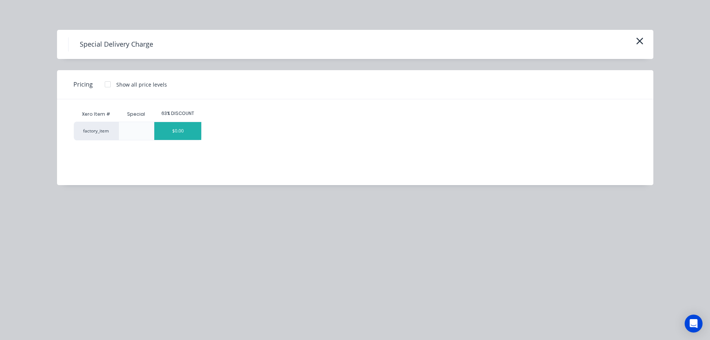
click at [184, 132] on div "$0.00" at bounding box center [177, 131] width 47 height 18
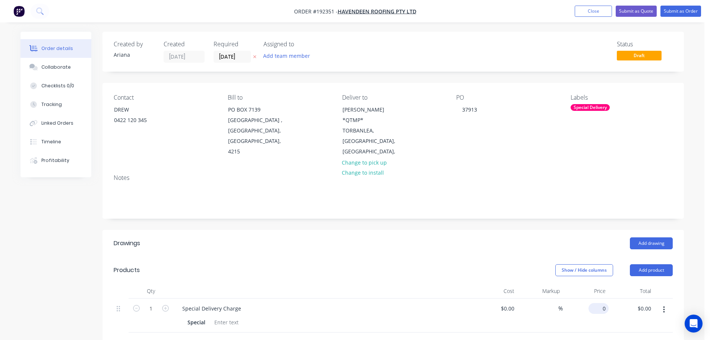
click at [605, 303] on input "0" at bounding box center [600, 308] width 17 height 11
type input "$450.00"
click at [623, 332] on div at bounding box center [393, 344] width 559 height 24
click at [660, 237] on button "Add drawing" at bounding box center [651, 243] width 43 height 12
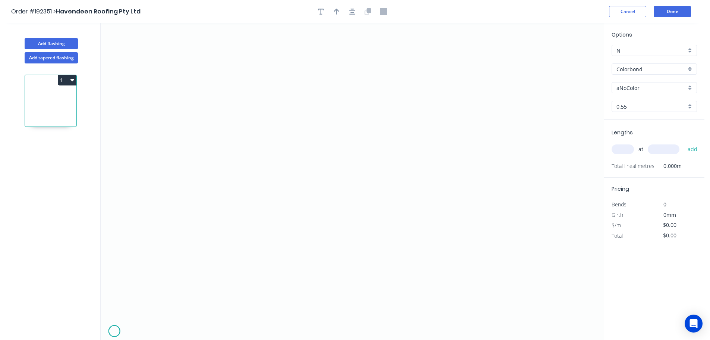
click at [114, 331] on icon "0" at bounding box center [352, 181] width 503 height 316
click at [152, 272] on div "Delete point" at bounding box center [152, 272] width 75 height 15
click at [118, 327] on icon "0" at bounding box center [352, 181] width 503 height 316
click at [167, 328] on icon "0" at bounding box center [352, 181] width 503 height 316
click at [207, 318] on div "Feather" at bounding box center [204, 318] width 75 height 15
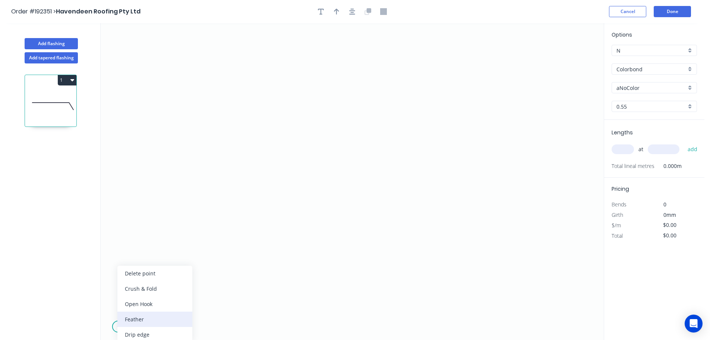
click at [137, 315] on div "Feather" at bounding box center [154, 318] width 75 height 15
drag, startPoint x: 144, startPoint y: 318, endPoint x: 159, endPoint y: 313, distance: 16.2
click at [144, 318] on div "Flip bend" at bounding box center [153, 318] width 75 height 15
drag, startPoint x: 171, startPoint y: 338, endPoint x: 229, endPoint y: 336, distance: 57.5
click at [229, 336] on rect at bounding box center [214, 335] width 29 height 15
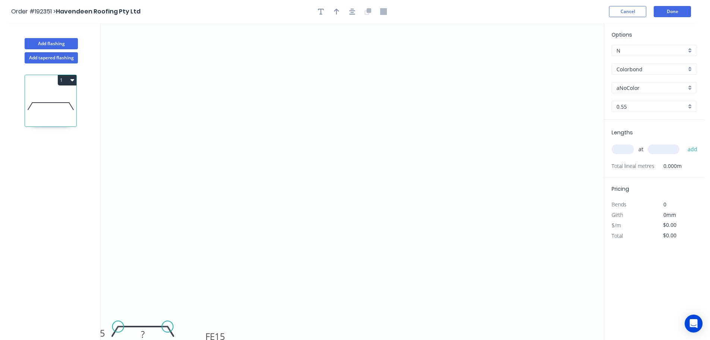
drag, startPoint x: 116, startPoint y: 337, endPoint x: 83, endPoint y: 331, distance: 33.0
click at [83, 331] on div "Add flashing Add tapered flashing 1 0 FE 15 FE 15 ? Options N N Colorbond Color…" at bounding box center [352, 188] width 705 height 330
click at [221, 335] on tspan "15" at bounding box center [220, 336] width 10 height 12
drag, startPoint x: 224, startPoint y: 311, endPoint x: 211, endPoint y: 317, distance: 13.8
click at [224, 310] on icon "0 FE 15 FE 10 ?" at bounding box center [352, 181] width 503 height 316
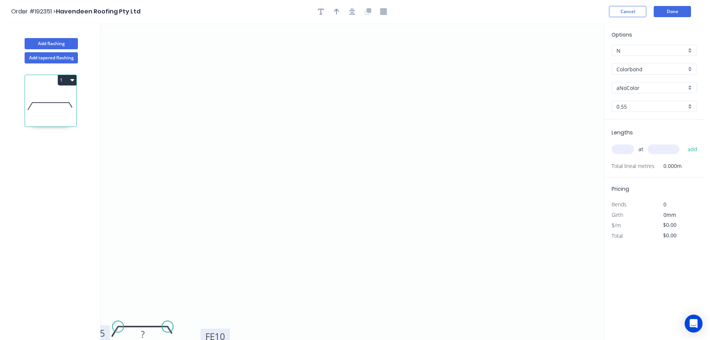
click at [101, 334] on tspan "15" at bounding box center [100, 333] width 10 height 12
click at [192, 276] on icon "0 FE 10 FE 10 ?" at bounding box center [352, 181] width 503 height 316
click at [144, 333] on tspan "?" at bounding box center [143, 334] width 4 height 12
click at [176, 306] on icon "0 FE 10 FE 10 180" at bounding box center [352, 181] width 503 height 316
type input "$6.97"
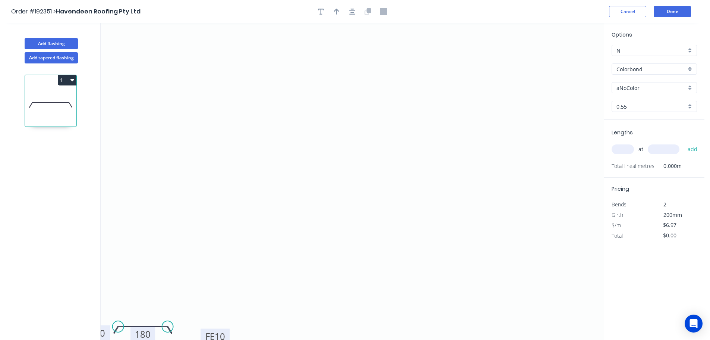
click at [693, 88] on div "aNoColor" at bounding box center [654, 87] width 85 height 11
click at [645, 103] on div "Surfmist" at bounding box center [654, 100] width 85 height 13
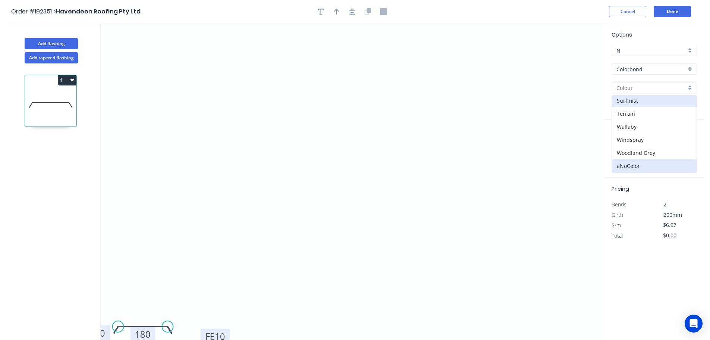
type input "Surfmist"
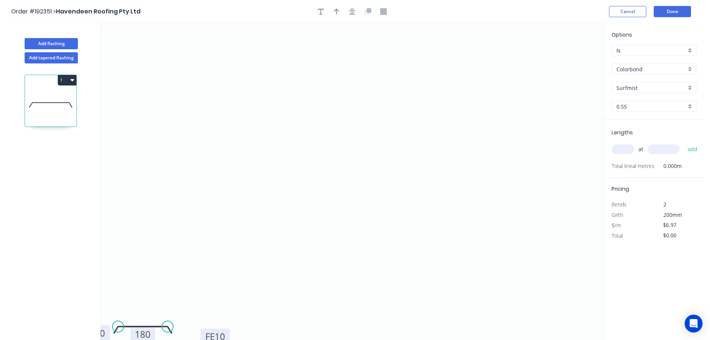
click at [629, 149] on input "text" at bounding box center [623, 149] width 22 height 10
type input "8"
click at [665, 147] on input "text" at bounding box center [664, 149] width 32 height 10
type input "370"
click at [684, 143] on button "add" at bounding box center [693, 149] width 18 height 13
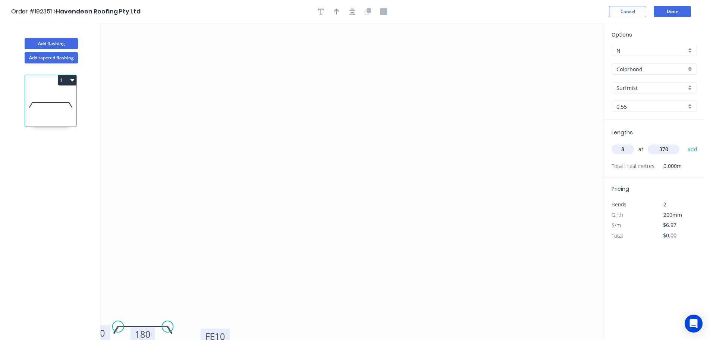
type input "$55.76"
click at [517, 158] on icon "0 FE 10 FE 10 180" at bounding box center [352, 181] width 503 height 316
click at [53, 42] on button "Add flashing" at bounding box center [51, 43] width 53 height 11
type input "$0.00"
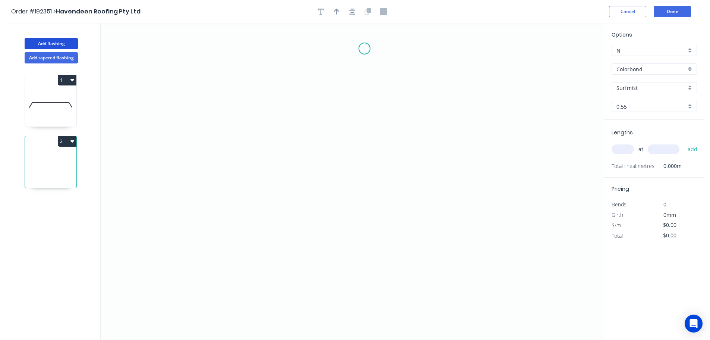
click at [365, 48] on icon "0" at bounding box center [352, 181] width 503 height 316
click at [366, 114] on icon "0" at bounding box center [352, 181] width 503 height 316
click at [548, 115] on icon "0 ?" at bounding box center [352, 181] width 503 height 316
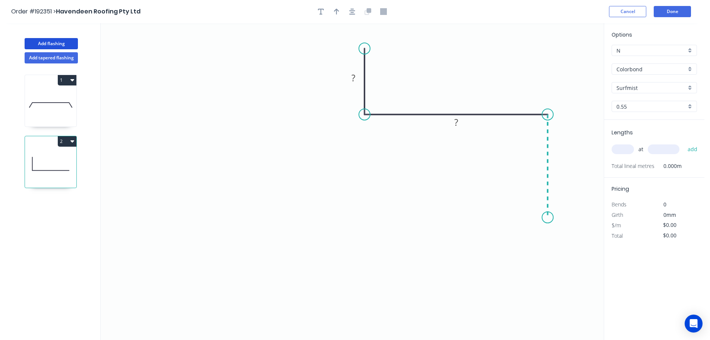
click at [546, 217] on icon "0 ? ?" at bounding box center [352, 181] width 503 height 316
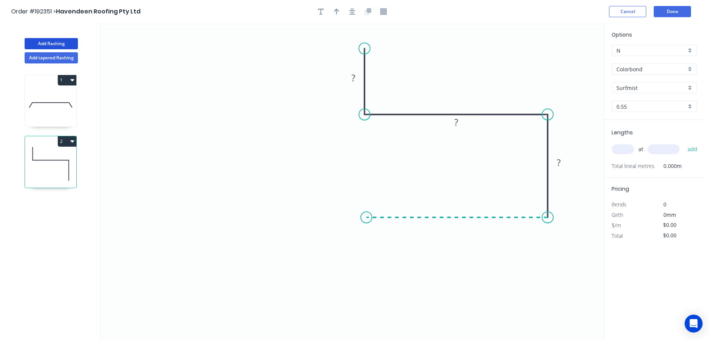
click at [366, 213] on icon "0 ? ? ?" at bounding box center [352, 181] width 503 height 316
click at [367, 178] on icon "0 ? ? ? ?" at bounding box center [352, 181] width 503 height 316
click at [367, 178] on circle at bounding box center [366, 177] width 11 height 11
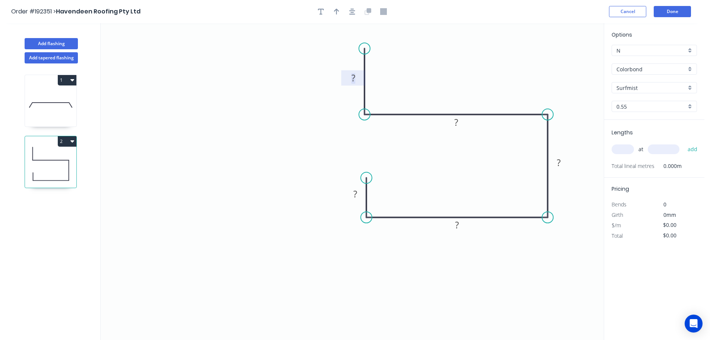
click at [353, 78] on tspan "?" at bounding box center [354, 78] width 4 height 12
click at [446, 50] on icon "0 30 97 51 97 10" at bounding box center [352, 181] width 503 height 316
type input "$10.00"
click at [336, 12] on icon "button" at bounding box center [336, 11] width 5 height 7
drag, startPoint x: 566, startPoint y: 59, endPoint x: 461, endPoint y: 78, distance: 107.1
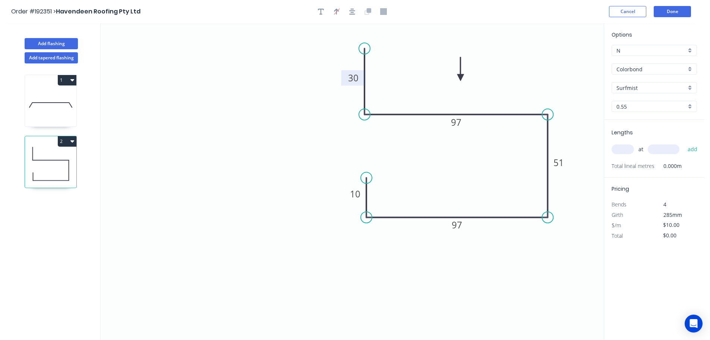
click at [461, 78] on icon at bounding box center [460, 69] width 7 height 24
click at [624, 150] on input "text" at bounding box center [623, 149] width 22 height 10
type input "4"
type input "5500"
click at [684, 143] on button "add" at bounding box center [693, 149] width 18 height 13
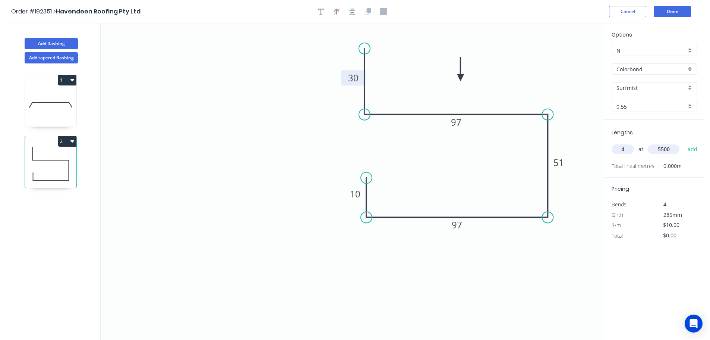
type input "$220.00"
click at [43, 41] on button "Add flashing" at bounding box center [51, 43] width 53 height 11
type input "$0.00"
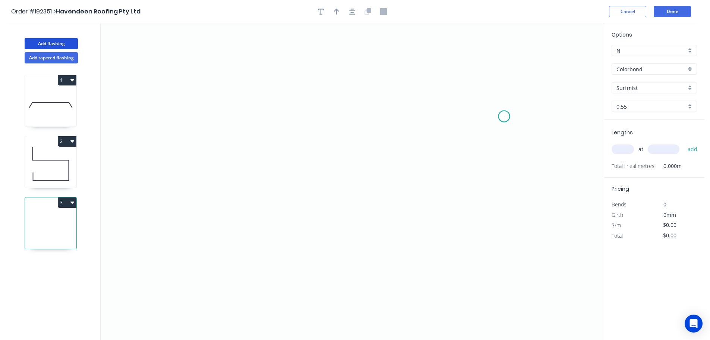
click at [504, 116] on icon "0" at bounding box center [352, 181] width 503 height 316
click at [522, 120] on div "Delete point" at bounding box center [541, 125] width 75 height 15
click at [508, 95] on icon "0" at bounding box center [352, 181] width 503 height 316
click at [489, 62] on icon at bounding box center [498, 78] width 19 height 32
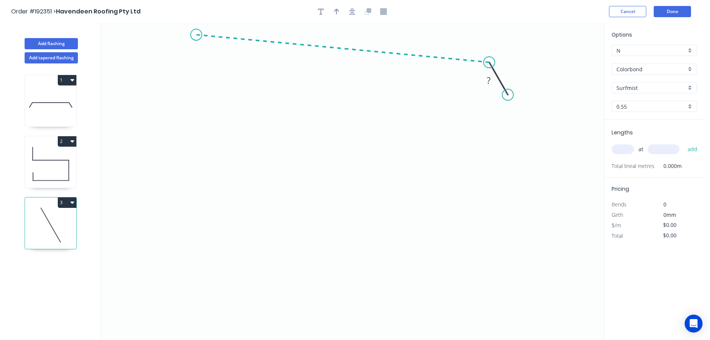
click at [196, 35] on icon "0 ?" at bounding box center [352, 181] width 503 height 316
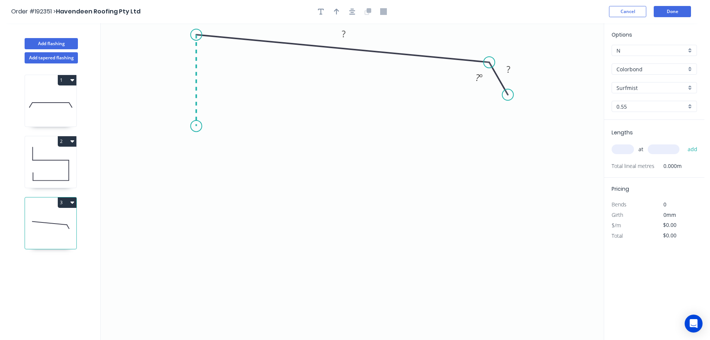
click at [199, 126] on icon "0 ? ? ? º" at bounding box center [352, 181] width 503 height 316
click at [176, 147] on icon "0 ? ? ? ? º ? º" at bounding box center [352, 181] width 503 height 316
click at [174, 205] on icon "0 ? ? ? ? ? º ? º" at bounding box center [352, 181] width 503 height 316
click at [196, 229] on icon "0 ? ? ? ? ? ? º ? º" at bounding box center [352, 181] width 503 height 316
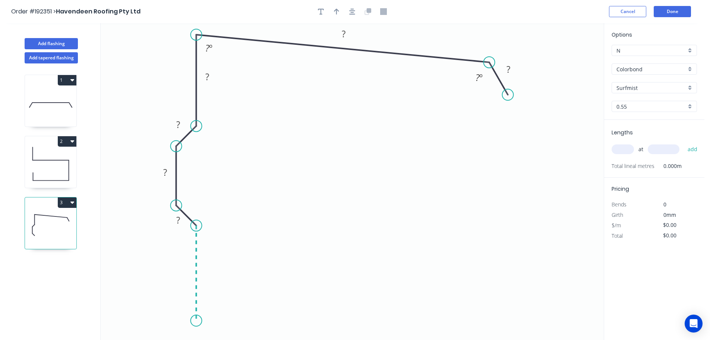
click at [195, 321] on icon "0 ? ? ? ? ? ? ? º ? º" at bounding box center [352, 181] width 503 height 316
click at [300, 323] on icon "0 ? ? ? ? ? ? ? ? º ? º" at bounding box center [352, 181] width 503 height 316
click at [299, 265] on icon "0 ? ? ? ? ? ? ? ? ? º ? º" at bounding box center [352, 181] width 503 height 316
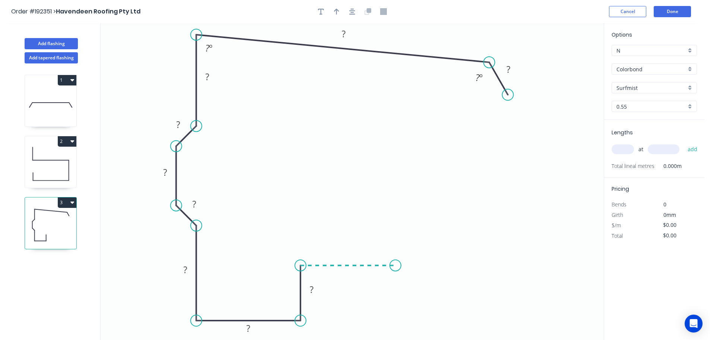
click at [396, 266] on icon "0 ? ? ? ? ? ? ? ? ? ? º ? º" at bounding box center [352, 181] width 503 height 316
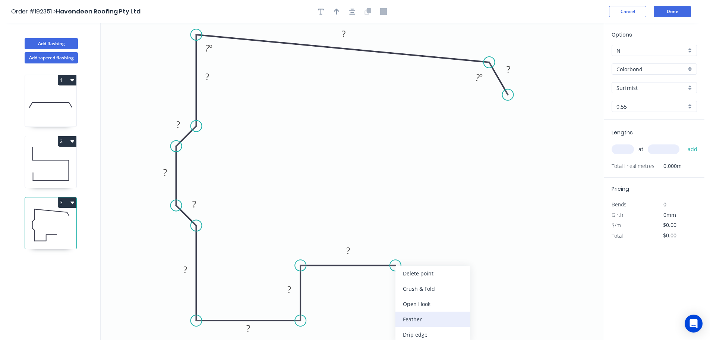
click at [418, 318] on div "Feather" at bounding box center [433, 318] width 75 height 15
click at [415, 286] on div "Flip bend" at bounding box center [435, 288] width 75 height 15
click at [393, 245] on tspan "15" at bounding box center [390, 246] width 10 height 12
click at [422, 247] on icon "0 ? ? ? FE 10 ? ? ? ? ? ? ? ? º ? º" at bounding box center [352, 181] width 503 height 316
drag, startPoint x: 398, startPoint y: 245, endPoint x: 433, endPoint y: 239, distance: 35.5
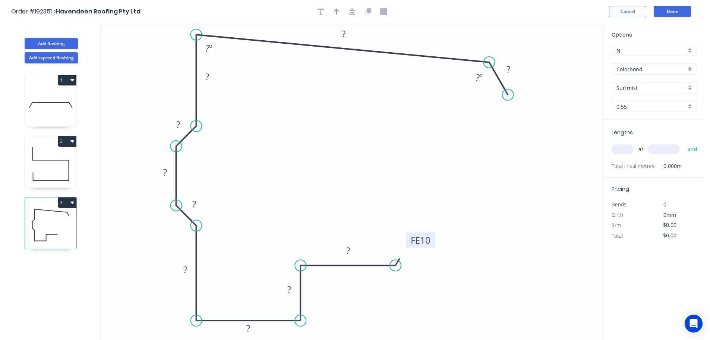
click at [433, 239] on rect at bounding box center [420, 239] width 29 height 15
click at [348, 249] on tspan "?" at bounding box center [348, 250] width 4 height 12
click at [542, 160] on icon "0 ? 20 38 FE 10 30 50 ? 300 15 15 ? 87 º ? º" at bounding box center [352, 181] width 503 height 316
click at [493, 98] on div "Hide angle" at bounding box center [516, 98] width 75 height 15
click at [334, 7] on button "button" at bounding box center [336, 11] width 11 height 11
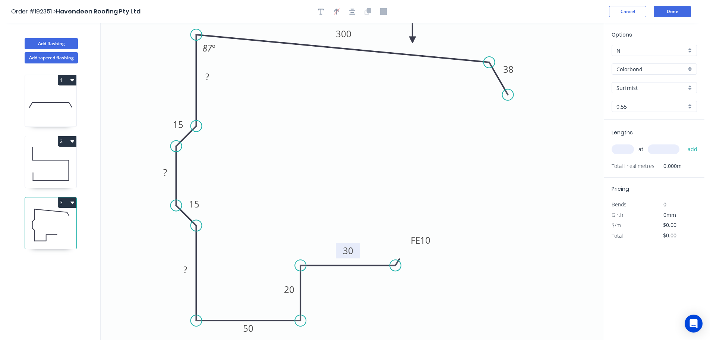
drag, startPoint x: 566, startPoint y: 59, endPoint x: 413, endPoint y: 40, distance: 154.7
click at [413, 40] on icon at bounding box center [412, 31] width 7 height 24
click at [631, 148] on input "text" at bounding box center [623, 149] width 22 height 10
type input "1"
type input "4400"
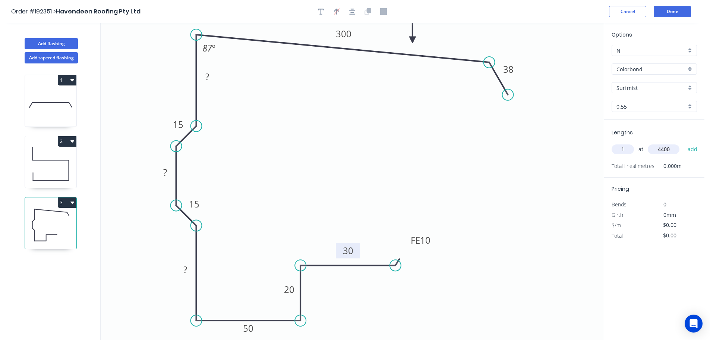
click at [684, 143] on button "add" at bounding box center [693, 149] width 18 height 13
click at [67, 200] on button "3" at bounding box center [67, 202] width 19 height 10
click at [64, 216] on div "Duplicate" at bounding box center [40, 220] width 57 height 11
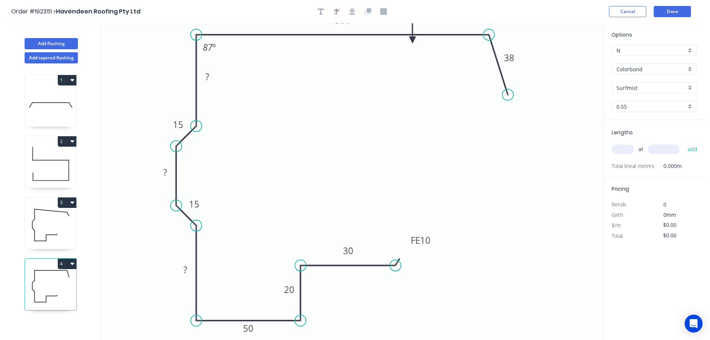
drag, startPoint x: 488, startPoint y: 61, endPoint x: 489, endPoint y: 52, distance: 9.0
click at [489, 52] on icon "0 ? 20 38 FE 10 30 50 ? 300 15 15 ? 87 º" at bounding box center [352, 181] width 503 height 316
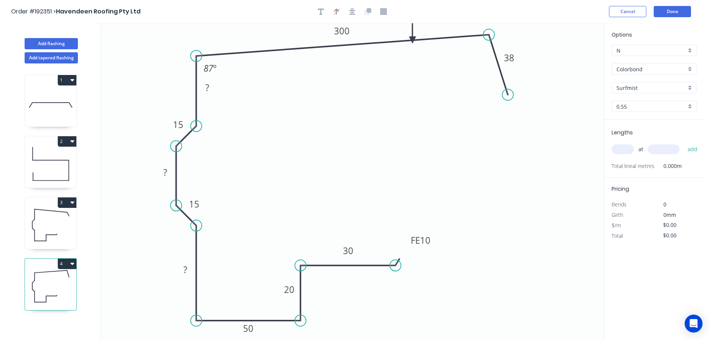
drag, startPoint x: 196, startPoint y: 37, endPoint x: 198, endPoint y: 56, distance: 19.0
click at [198, 56] on circle at bounding box center [196, 55] width 11 height 11
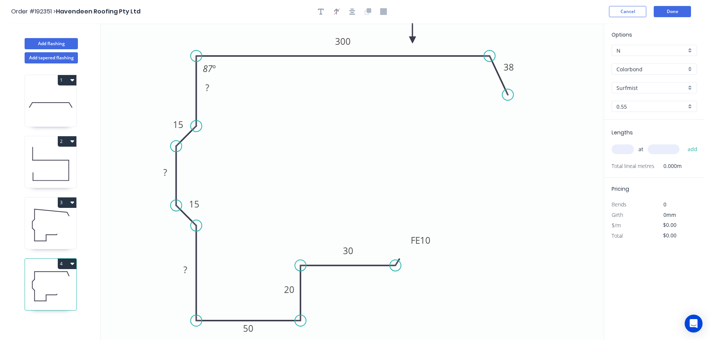
drag, startPoint x: 489, startPoint y: 34, endPoint x: 490, endPoint y: 42, distance: 7.8
click at [490, 42] on icon "0 ? 20 38 FE 10 30 50 ? 300 15 15 ? 87 º" at bounding box center [352, 181] width 503 height 316
click at [415, 38] on icon at bounding box center [415, 29] width 7 height 24
drag, startPoint x: 217, startPoint y: 91, endPoint x: 179, endPoint y: 80, distance: 39.4
click at [179, 80] on rect at bounding box center [169, 77] width 24 height 15
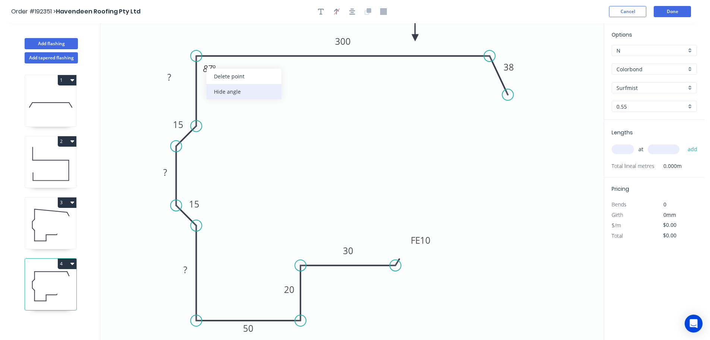
click at [220, 89] on div "Hide angle" at bounding box center [244, 91] width 75 height 15
click at [344, 41] on tspan "300" at bounding box center [343, 41] width 16 height 12
click at [350, 104] on icon "0 ? 20 38 FE 10 30 50 ? 450 15 15 ?" at bounding box center [352, 181] width 503 height 316
click at [626, 148] on input "text" at bounding box center [623, 149] width 22 height 10
type input "1"
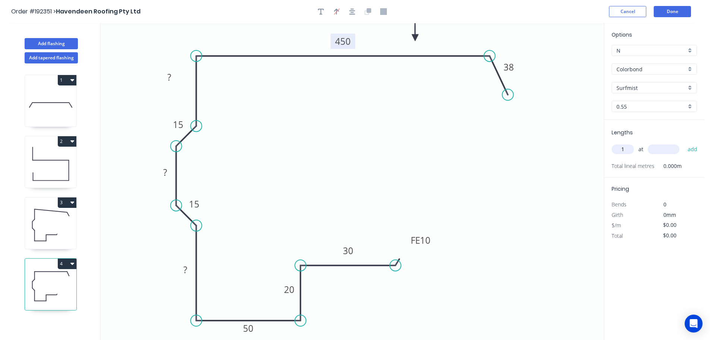
click at [664, 148] on input "text" at bounding box center [664, 149] width 32 height 10
type input "4500"
click at [684, 143] on button "add" at bounding box center [693, 149] width 18 height 13
click at [51, 42] on button "Add flashing" at bounding box center [51, 43] width 53 height 11
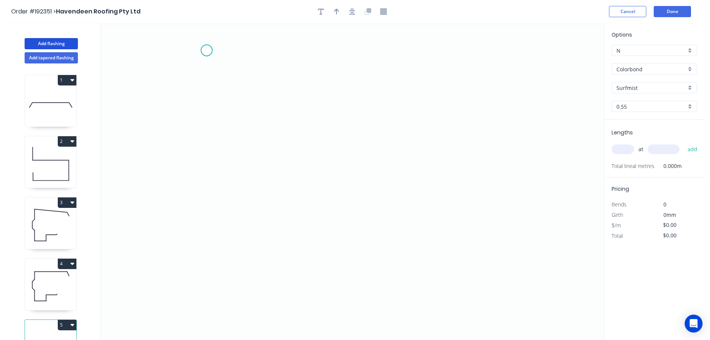
click at [207, 50] on icon "0" at bounding box center [352, 181] width 503 height 316
click at [231, 207] on icon "0" at bounding box center [352, 181] width 503 height 316
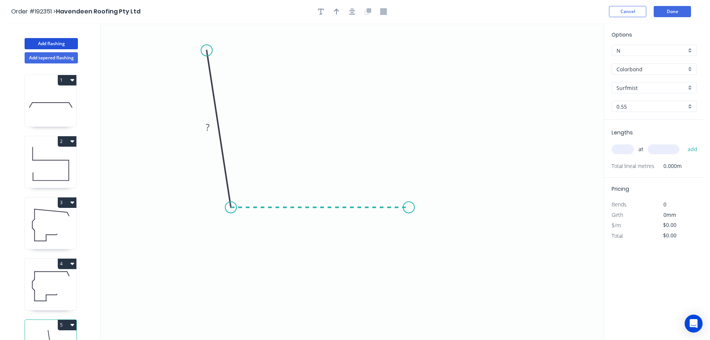
click at [409, 211] on icon "0 ?" at bounding box center [352, 181] width 503 height 316
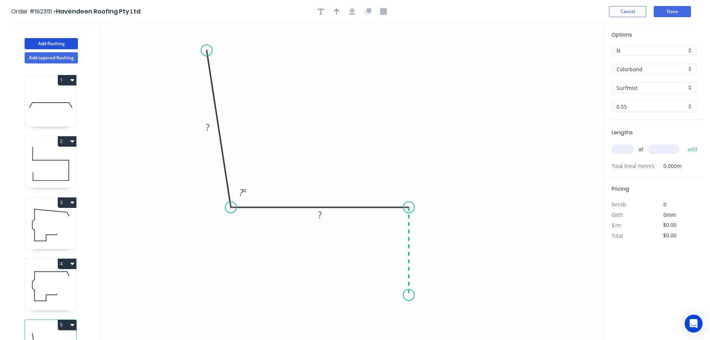
click at [407, 295] on icon "0 ? ? ? º" at bounding box center [352, 181] width 503 height 316
click at [369, 296] on icon "0 ? ? ? ? º" at bounding box center [352, 181] width 503 height 316
click at [370, 330] on icon "0 ? ? ? ? ? º" at bounding box center [352, 181] width 503 height 316
click at [370, 330] on circle at bounding box center [368, 329] width 11 height 11
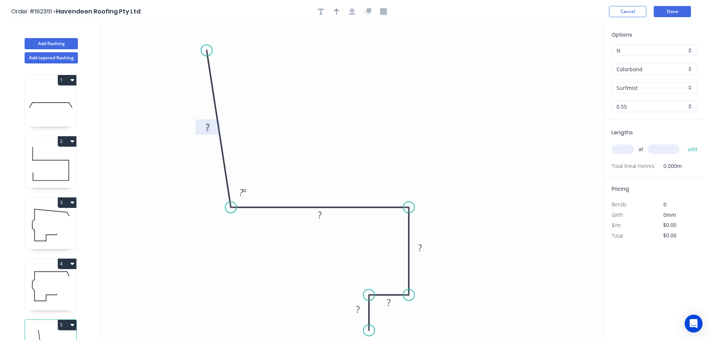
click at [209, 126] on tspan "?" at bounding box center [208, 127] width 4 height 12
click at [243, 192] on tspan "º" at bounding box center [244, 192] width 3 height 12
click at [280, 169] on icon "0 270 ? ? ? ? 95 º" at bounding box center [352, 181] width 503 height 316
click at [321, 213] on tspan "?" at bounding box center [320, 214] width 4 height 12
click at [342, 180] on icon "0 270 65 ? ? ? 95 º" at bounding box center [352, 181] width 503 height 316
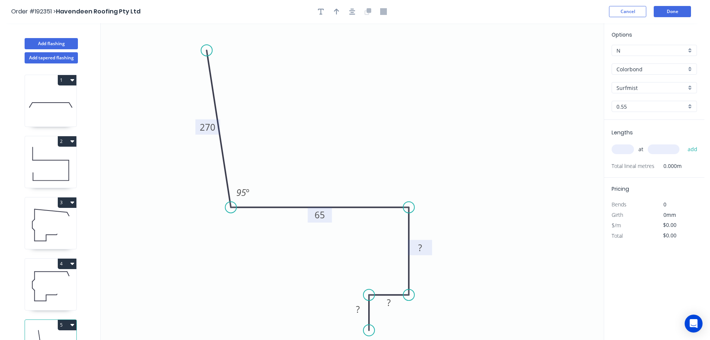
click at [422, 247] on tspan "?" at bounding box center [420, 247] width 4 height 12
click at [435, 244] on icon "0 270 65 50 ? ? 95 º" at bounding box center [352, 181] width 503 height 316
click at [389, 302] on tspan "?" at bounding box center [389, 302] width 4 height 12
click at [358, 309] on tspan "?" at bounding box center [358, 309] width 4 height 12
click at [434, 287] on icon "0 270 65 50 15 10 95 º" at bounding box center [352, 181] width 503 height 316
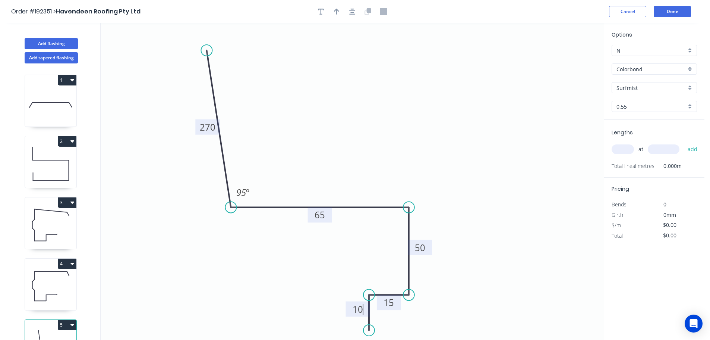
type input "$13.42"
drag, startPoint x: 398, startPoint y: 306, endPoint x: 397, endPoint y: 311, distance: 4.5
click at [397, 311] on rect at bounding box center [388, 307] width 24 height 15
click at [332, 9] on button "button" at bounding box center [336, 11] width 11 height 11
drag, startPoint x: 567, startPoint y: 60, endPoint x: 332, endPoint y: 116, distance: 241.9
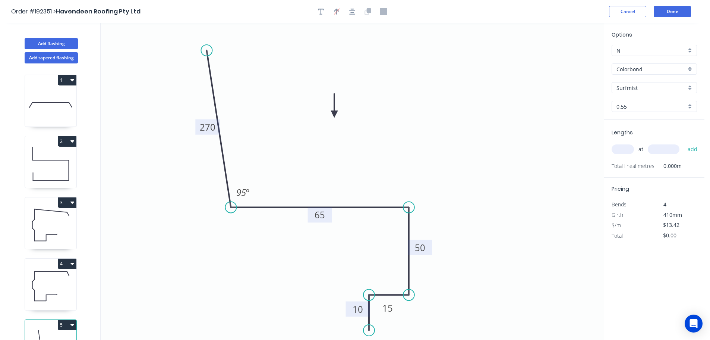
click at [332, 116] on icon at bounding box center [334, 106] width 7 height 24
click at [627, 149] on input "text" at bounding box center [623, 149] width 22 height 10
type input "1"
click at [674, 149] on input "text" at bounding box center [664, 149] width 32 height 10
type input "1300"
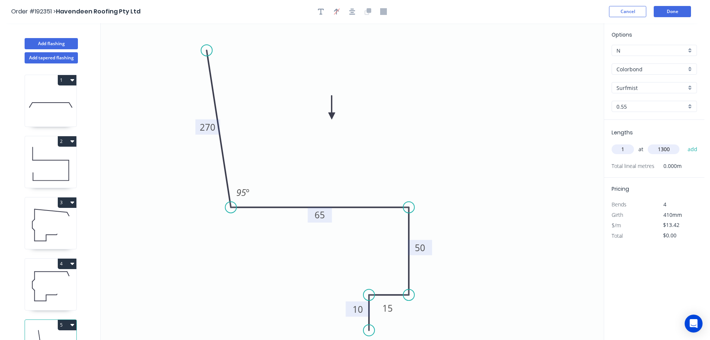
click at [684, 143] on button "add" at bounding box center [693, 149] width 18 height 13
type input "$17.45"
type input "1"
click at [674, 149] on input "text" at bounding box center [664, 149] width 32 height 10
type input "4800"
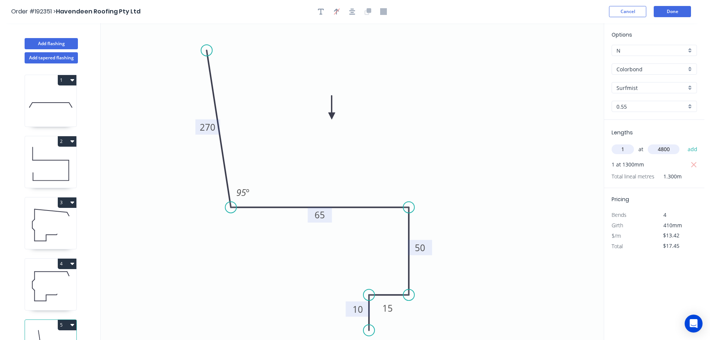
click at [684, 143] on button "add" at bounding box center [693, 149] width 18 height 13
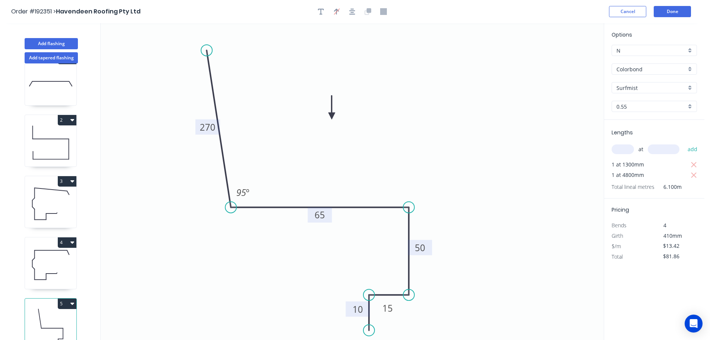
scroll to position [32, 0]
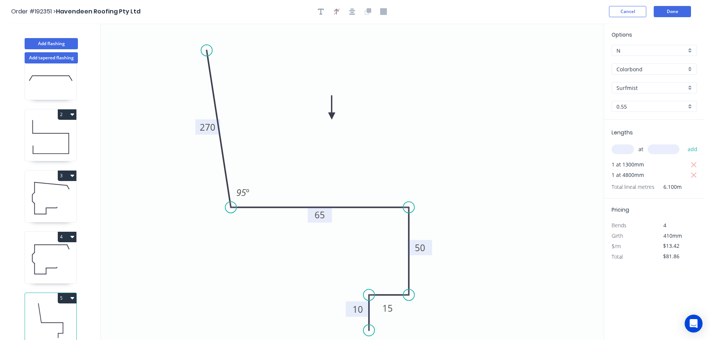
click at [64, 293] on button "5" at bounding box center [67, 298] width 19 height 10
click at [55, 311] on div "Duplicate" at bounding box center [40, 316] width 57 height 11
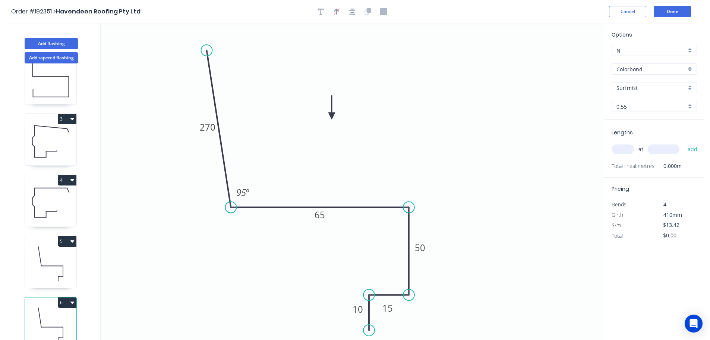
scroll to position [94, 0]
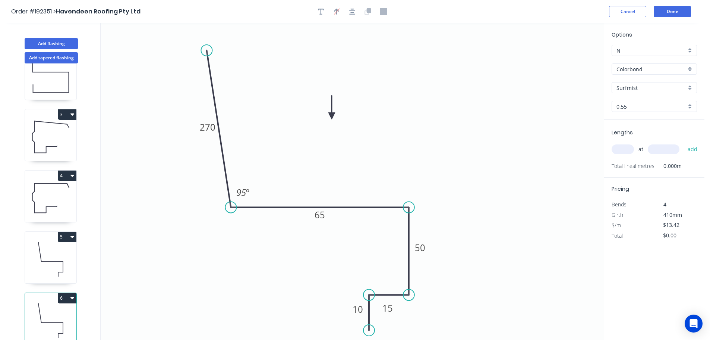
click at [64, 255] on icon at bounding box center [50, 259] width 51 height 48
click at [57, 309] on icon at bounding box center [50, 320] width 51 height 48
type input "$0.00"
click at [321, 215] on tspan "65" at bounding box center [320, 214] width 10 height 12
click at [358, 191] on icon "0 270 55 50 15 10 95 º" at bounding box center [352, 181] width 503 height 316
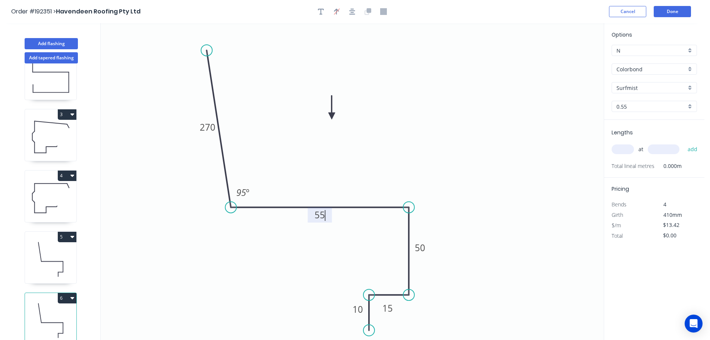
type input "$11.71"
click at [627, 151] on input "text" at bounding box center [623, 149] width 22 height 10
type input "2"
click at [666, 150] on input "text" at bounding box center [664, 149] width 32 height 10
type input "6400"
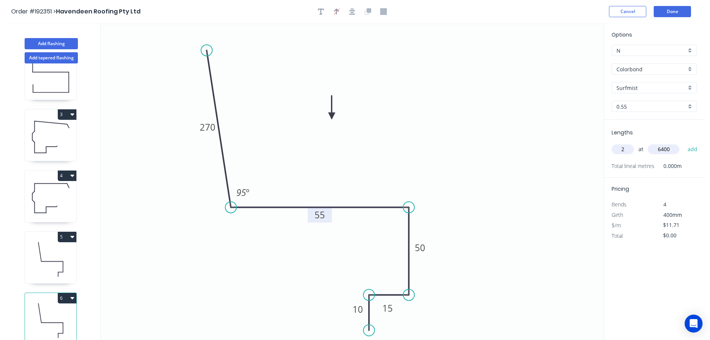
click at [684, 143] on button "add" at bounding box center [693, 149] width 18 height 13
click at [64, 293] on button "6" at bounding box center [67, 298] width 19 height 10
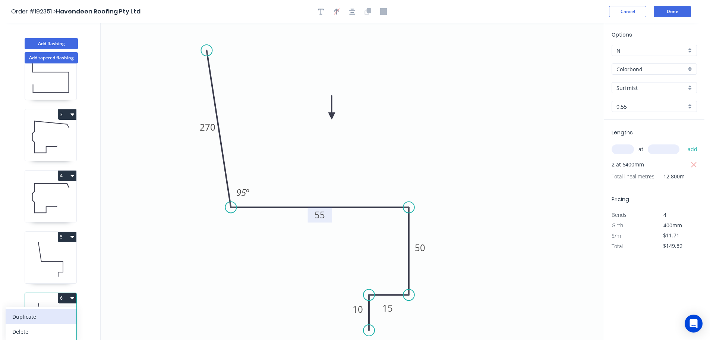
click at [43, 311] on div "Duplicate" at bounding box center [40, 316] width 57 height 11
type input "$0.00"
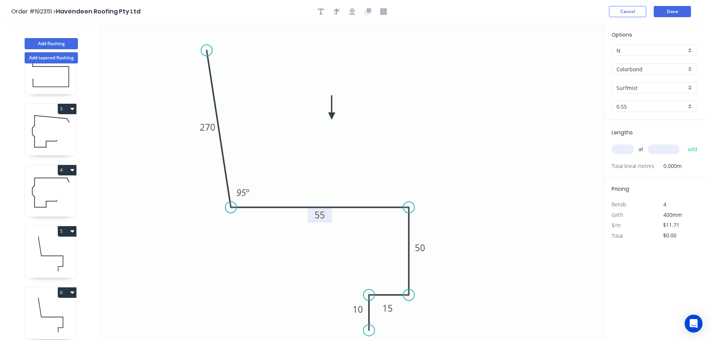
click at [322, 215] on tspan "55" at bounding box center [320, 214] width 10 height 12
click at [347, 185] on icon "0 270 60 50 15 10 95 º" at bounding box center [352, 181] width 503 height 316
type input "$13.42"
click at [625, 148] on input "text" at bounding box center [623, 149] width 22 height 10
type input "1"
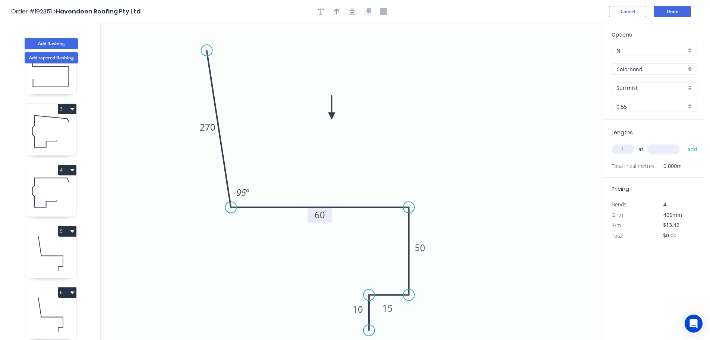
click at [671, 149] on input "text" at bounding box center [664, 149] width 32 height 10
type input "4700"
click at [684, 143] on button "add" at bounding box center [693, 149] width 18 height 13
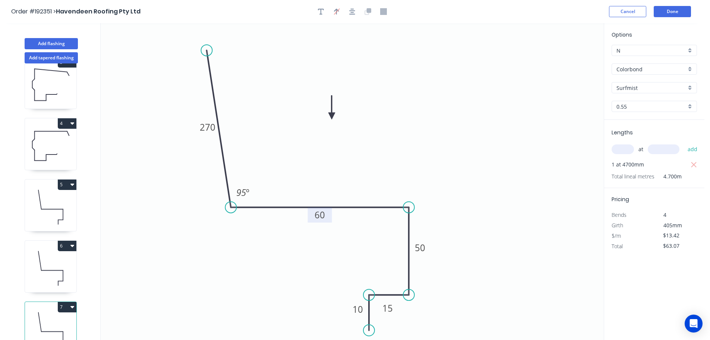
scroll to position [155, 0]
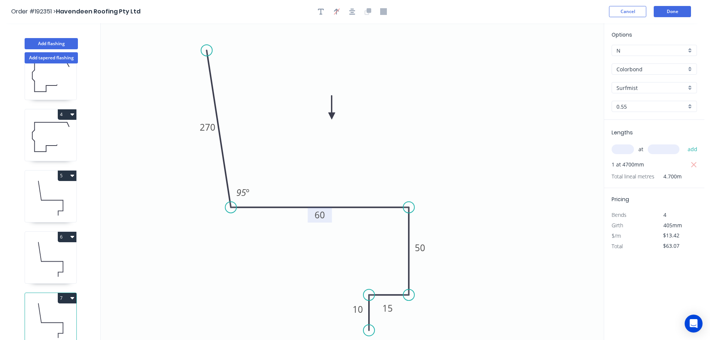
click at [68, 293] on button "7" at bounding box center [67, 298] width 19 height 10
click at [52, 311] on div "Duplicate" at bounding box center [40, 316] width 57 height 11
type input "$0.00"
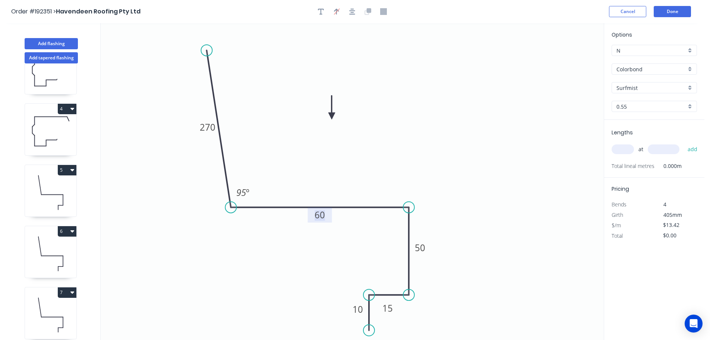
click at [322, 214] on tspan "60" at bounding box center [320, 214] width 10 height 12
drag, startPoint x: 347, startPoint y: 192, endPoint x: 419, endPoint y: 190, distance: 71.2
click at [350, 190] on icon "0 270 50 50 15 10 95 º" at bounding box center [352, 181] width 503 height 316
type input "$11.71"
click at [625, 149] on input "text" at bounding box center [623, 149] width 22 height 10
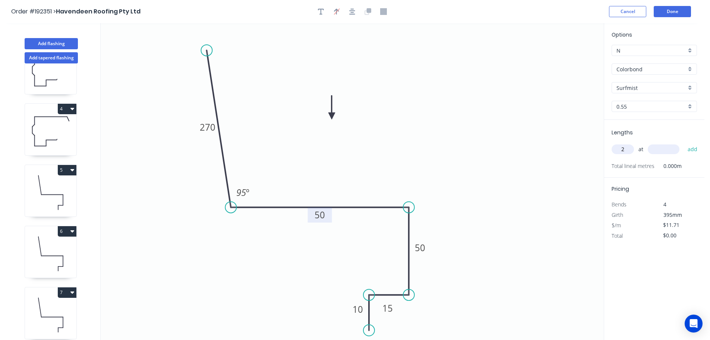
type input "2"
click at [669, 148] on input "text" at bounding box center [664, 149] width 32 height 10
type input "6500"
click at [684, 143] on button "add" at bounding box center [693, 149] width 18 height 13
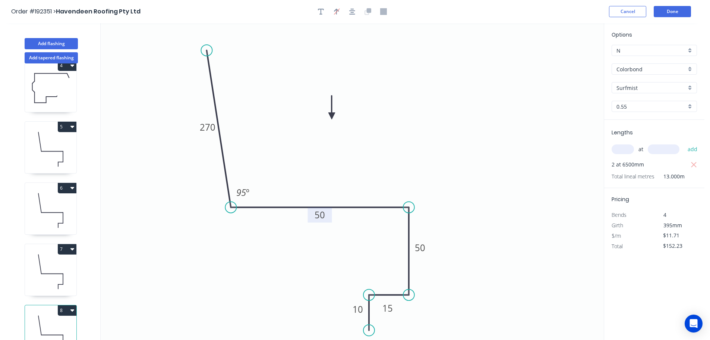
scroll to position [216, 0]
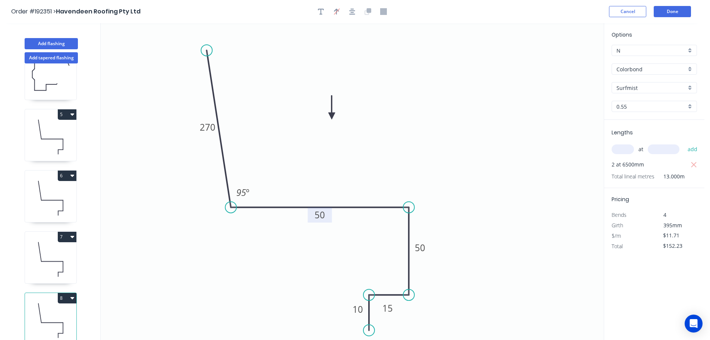
click at [70, 295] on icon "button" at bounding box center [72, 298] width 4 height 6
click at [53, 311] on div "Duplicate" at bounding box center [40, 316] width 57 height 11
type input "$0.00"
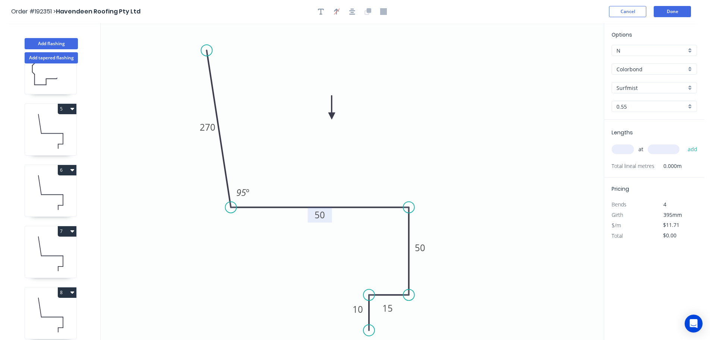
click at [324, 216] on tspan "50" at bounding box center [320, 214] width 10 height 12
click at [343, 185] on icon "0 270 70 50 15 10 95 º" at bounding box center [352, 181] width 503 height 316
type input "$13.42"
click at [627, 148] on input "text" at bounding box center [623, 149] width 22 height 10
type input "2"
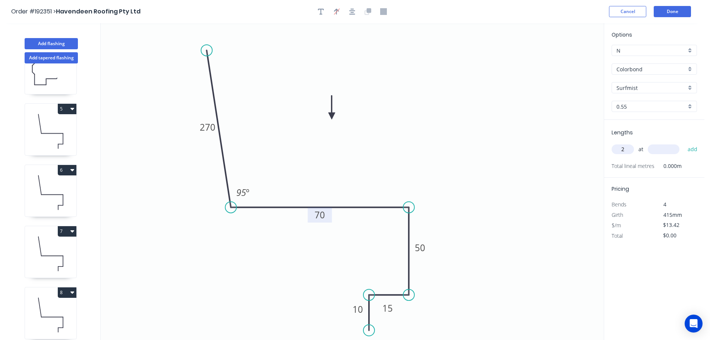
click at [669, 147] on input "text" at bounding box center [664, 149] width 32 height 10
type input "4000"
click at [684, 143] on button "add" at bounding box center [693, 149] width 18 height 13
type input "$107.36"
type input "1"
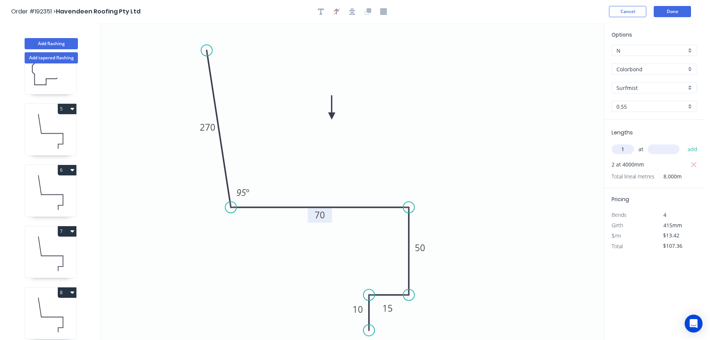
click at [669, 147] on input "text" at bounding box center [664, 149] width 32 height 10
type input "6800"
click at [684, 143] on button "add" at bounding box center [693, 149] width 18 height 13
type input "$198.62"
drag, startPoint x: 51, startPoint y: 41, endPoint x: 80, endPoint y: 45, distance: 28.6
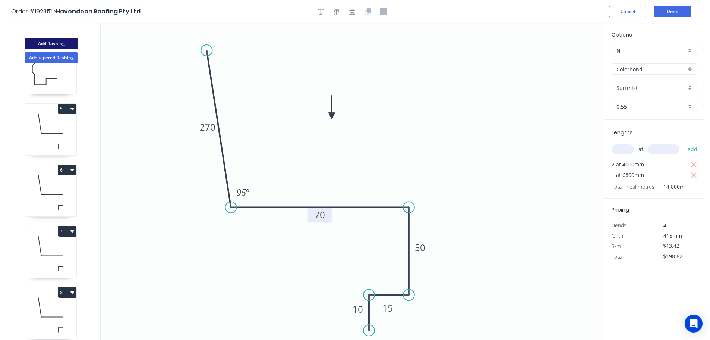
click at [52, 41] on button "Add flashing" at bounding box center [51, 43] width 53 height 11
type input "$0.00"
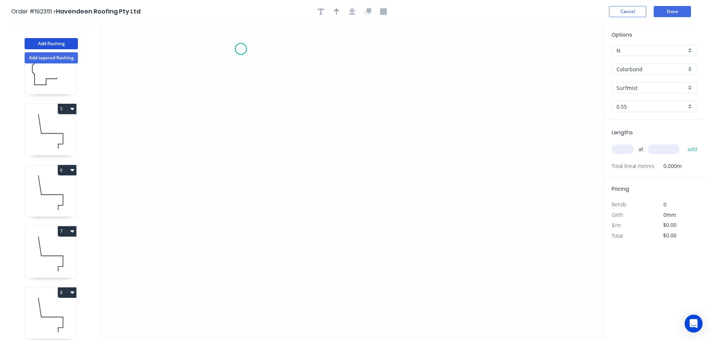
click at [241, 49] on icon "0" at bounding box center [352, 181] width 503 height 316
click at [242, 158] on icon "0" at bounding box center [352, 181] width 503 height 316
click at [358, 173] on icon "0 ?" at bounding box center [352, 181] width 503 height 316
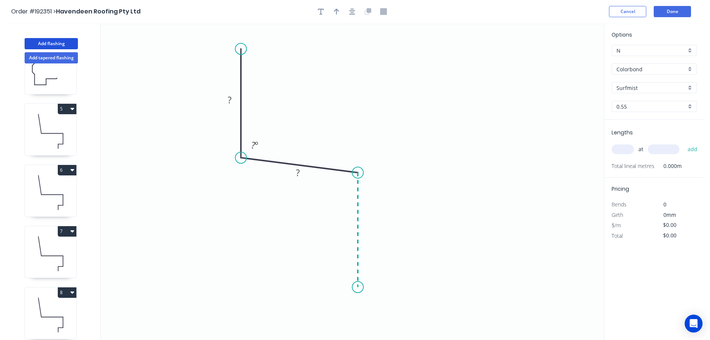
click at [358, 287] on icon "0 ? ? ? º" at bounding box center [352, 181] width 503 height 316
click at [316, 287] on icon "0 ? ? ? ? º ? º" at bounding box center [352, 181] width 503 height 316
click at [319, 241] on icon "0 ? ? ? ? ? º ? º" at bounding box center [352, 181] width 503 height 316
click at [220, 238] on icon "0 ? ? ? ? ? ? º ? º" at bounding box center [352, 181] width 503 height 316
click at [220, 238] on circle at bounding box center [219, 240] width 11 height 11
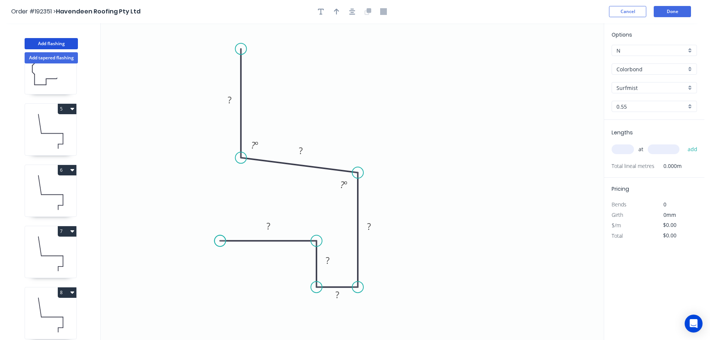
click at [220, 238] on circle at bounding box center [219, 240] width 11 height 11
drag, startPoint x: 242, startPoint y: 50, endPoint x: 242, endPoint y: 38, distance: 11.2
click at [242, 38] on circle at bounding box center [240, 39] width 11 height 11
click at [232, 94] on rect at bounding box center [229, 95] width 15 height 10
type input "$10.67"
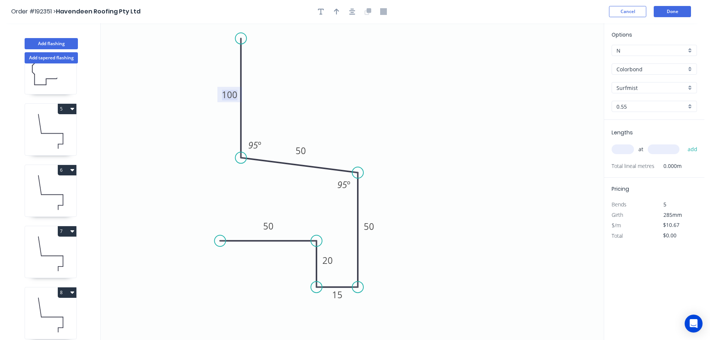
click at [434, 79] on icon "0 50 20 15 50 50 100 95 º 95 º" at bounding box center [352, 181] width 503 height 316
click at [629, 148] on input "text" at bounding box center [623, 149] width 22 height 10
type input "3"
type input "1400"
click at [684, 143] on button "add" at bounding box center [693, 149] width 18 height 13
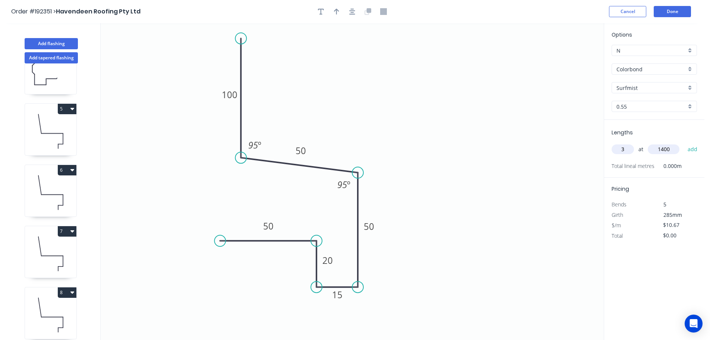
type input "$44.81"
click at [337, 11] on icon "button" at bounding box center [336, 12] width 5 height 6
drag, startPoint x: 566, startPoint y: 60, endPoint x: 344, endPoint y: 82, distance: 222.2
click at [344, 82] on icon at bounding box center [345, 73] width 7 height 24
click at [344, 82] on icon at bounding box center [344, 74] width 7 height 24
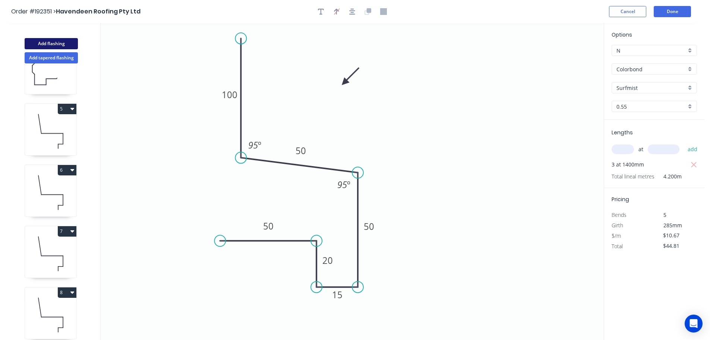
click at [53, 43] on button "Add flashing" at bounding box center [51, 43] width 53 height 11
type input "$0.00"
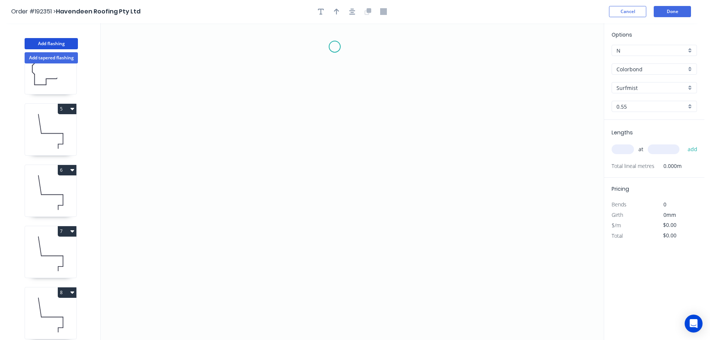
click at [335, 47] on icon "0" at bounding box center [352, 181] width 503 height 316
click at [338, 133] on icon "0" at bounding box center [352, 181] width 503 height 316
click at [512, 157] on icon "0 ?" at bounding box center [352, 181] width 503 height 316
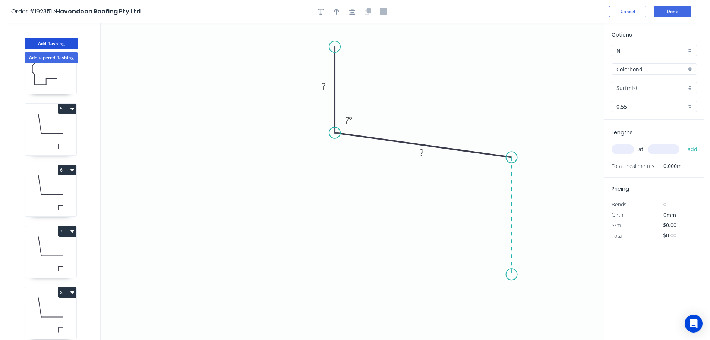
click at [517, 274] on icon "0 ? ? ? º" at bounding box center [352, 181] width 503 height 316
click at [469, 273] on icon "0 ? ? ? ? º ? º" at bounding box center [352, 181] width 503 height 316
click at [470, 224] on icon "0 ? ? ? ? ? º ? º" at bounding box center [352, 181] width 503 height 316
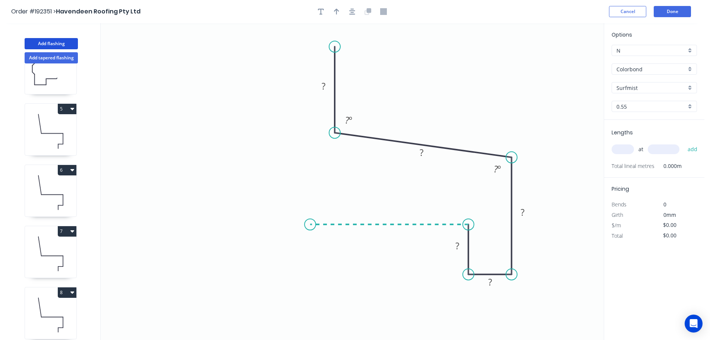
click at [310, 215] on icon "0 ? ? ? ? ? ? º ? º" at bounding box center [352, 181] width 503 height 316
click at [289, 202] on icon "0 ? ? ? ? ? ? ? º ? º" at bounding box center [352, 181] width 503 height 316
click at [266, 229] on icon "0 ? ? ? ? ? ? ? ? º ? º" at bounding box center [352, 181] width 503 height 316
click at [266, 229] on circle at bounding box center [266, 224] width 11 height 11
click at [123, 218] on icon "0 ? ? ? ? ? ? ? ? ? º ? º" at bounding box center [352, 181] width 503 height 316
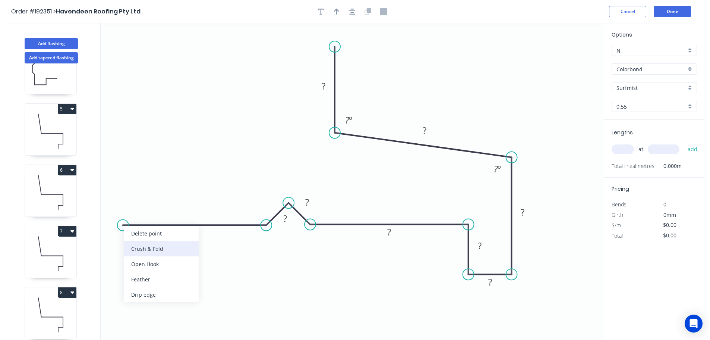
click at [131, 245] on div "Crush & Fold" at bounding box center [161, 248] width 75 height 15
click at [138, 248] on div "Flip bend" at bounding box center [162, 250] width 75 height 15
click at [142, 240] on tspan "10" at bounding box center [137, 237] width 10 height 12
click at [161, 262] on icon "0 ? ? CF 15 ? ? ? ? ? ? ? ? º ? º" at bounding box center [352, 181] width 503 height 316
drag, startPoint x: 144, startPoint y: 239, endPoint x: 124, endPoint y: 192, distance: 50.6
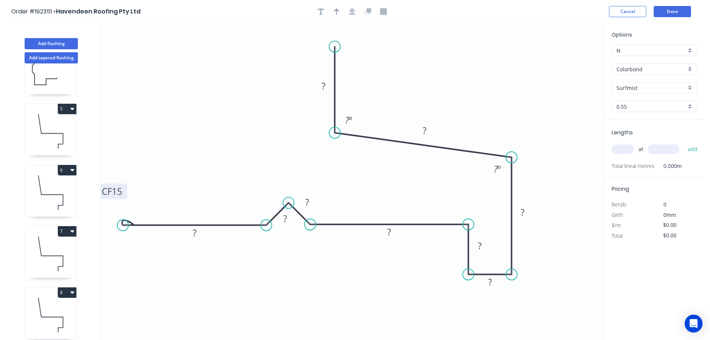
click at [124, 192] on rect at bounding box center [112, 190] width 30 height 15
click at [195, 233] on tspan "?" at bounding box center [195, 232] width 4 height 12
click at [291, 220] on rect at bounding box center [285, 219] width 15 height 10
drag, startPoint x: 296, startPoint y: 220, endPoint x: 276, endPoint y: 200, distance: 28.2
click at [276, 200] on rect at bounding box center [265, 198] width 24 height 15
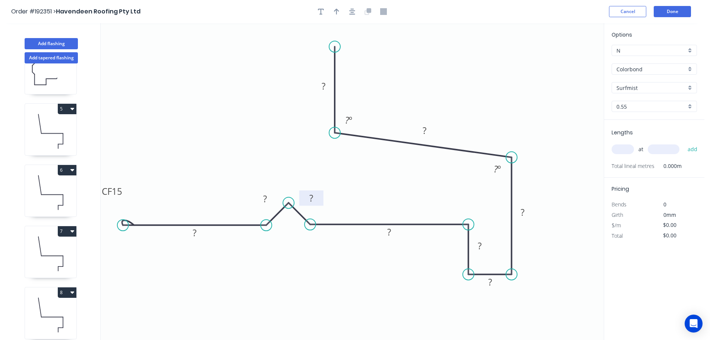
drag, startPoint x: 317, startPoint y: 201, endPoint x: 321, endPoint y: 197, distance: 5.8
click at [321, 197] on rect at bounding box center [311, 197] width 24 height 15
click at [265, 196] on tspan "?" at bounding box center [265, 198] width 4 height 12
click at [264, 168] on icon "0 ? ? CF 15 ? ? ? 15 ? 15 ? ? º ? º" at bounding box center [352, 181] width 503 height 316
drag, startPoint x: 335, startPoint y: 47, endPoint x: 334, endPoint y: 31, distance: 15.7
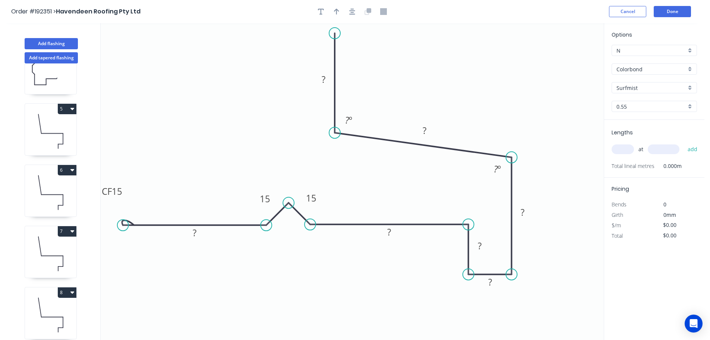
click at [334, 31] on circle at bounding box center [334, 33] width 11 height 11
click at [325, 76] on tspan "?" at bounding box center [324, 78] width 4 height 12
click at [439, 76] on icon "0 ? 20 CF 15 ? 15 100 15 50 15 ? 95 º 95 º" at bounding box center [352, 181] width 503 height 316
click at [336, 9] on icon "button" at bounding box center [336, 11] width 5 height 7
drag, startPoint x: 565, startPoint y: 59, endPoint x: 465, endPoint y: 72, distance: 101.2
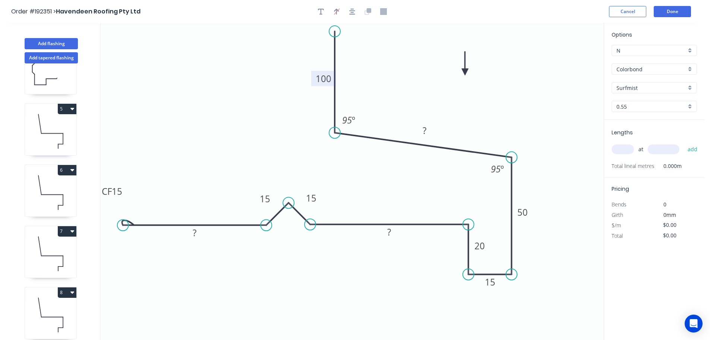
click at [465, 72] on icon at bounding box center [465, 63] width 7 height 24
click at [465, 72] on icon at bounding box center [465, 64] width 7 height 24
click at [626, 147] on input "text" at bounding box center [623, 149] width 22 height 10
type input "2"
type input "5000"
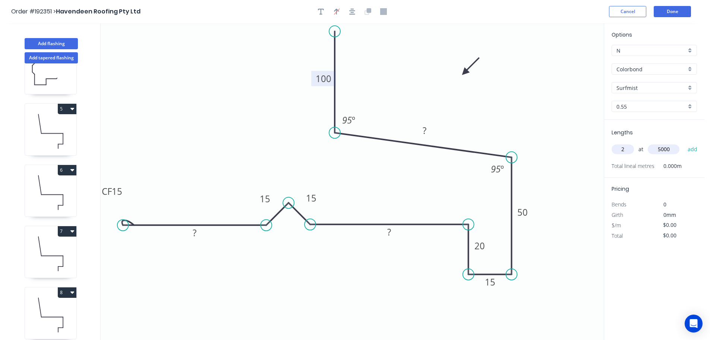
click at [684, 143] on button "add" at bounding box center [693, 149] width 18 height 13
click at [425, 127] on tspan "?" at bounding box center [425, 130] width 4 height 12
click at [459, 120] on icon "0 ? 20 CF 15 ? 15 100 15 50 15 50 95 º 95 º" at bounding box center [352, 181] width 503 height 316
click at [390, 230] on tspan "?" at bounding box center [389, 232] width 4 height 12
click at [402, 269] on icon "0 108 20 CF 15 ? 15 100 15 50 15 50 95 º 95 º" at bounding box center [352, 181] width 503 height 316
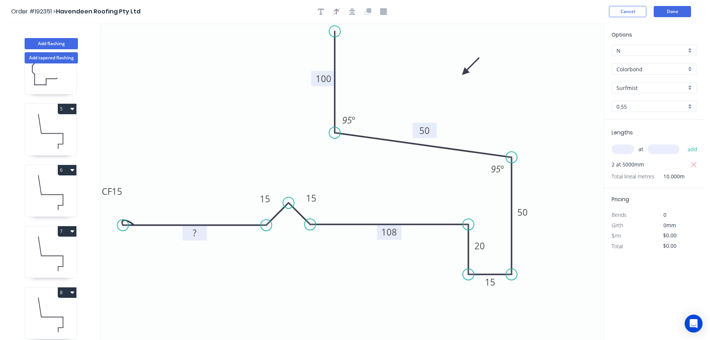
click at [195, 233] on tspan "?" at bounding box center [195, 232] width 4 height 12
click at [248, 252] on icon "0 108 20 CF 15 107 15 100 15 50 15 50 95 º 95 º" at bounding box center [352, 181] width 503 height 316
type input "$17.42"
type input "$174.20"
click at [505, 116] on icon "0 108 20 CF 15 107 15 100 15 50 15 50 95 º 95 º" at bounding box center [352, 181] width 503 height 316
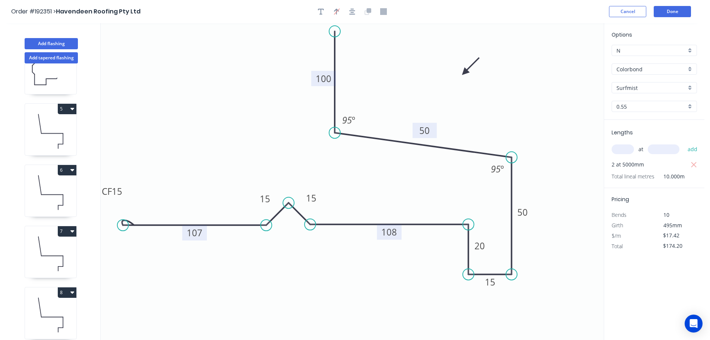
scroll to position [0, 0]
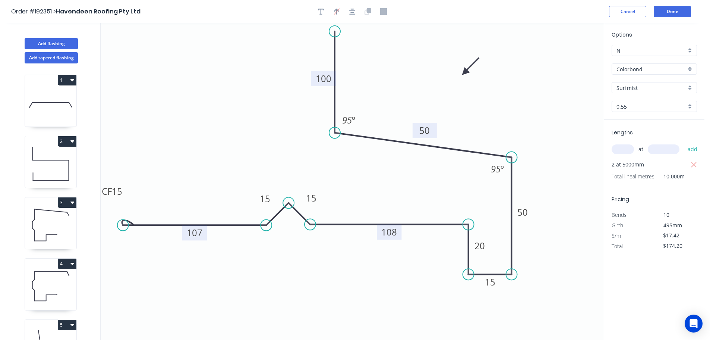
click at [59, 110] on icon at bounding box center [50, 103] width 51 height 48
type input "$6.97"
type input "$55.76"
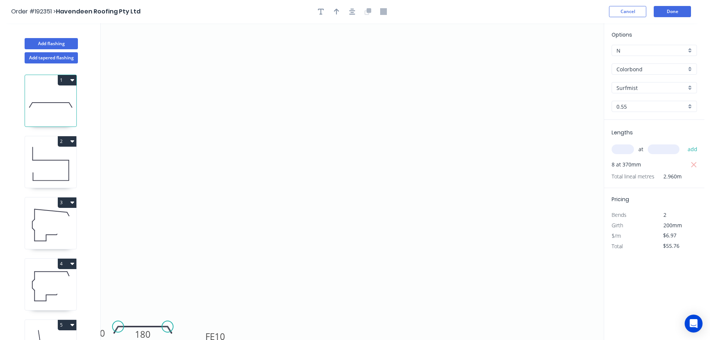
click at [57, 170] on icon at bounding box center [50, 164] width 51 height 48
type input "$10.00"
type input "$220.00"
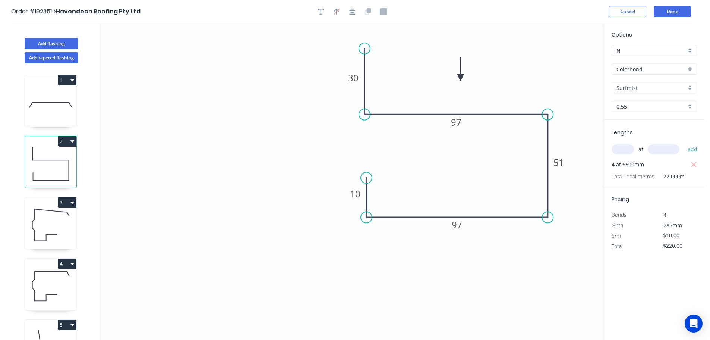
click at [62, 220] on icon at bounding box center [50, 225] width 51 height 48
type input "$0.00"
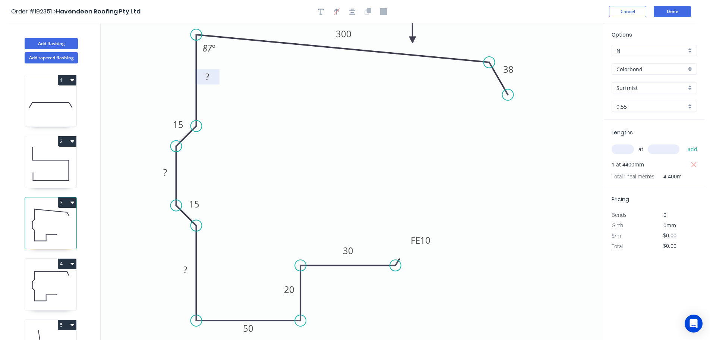
click at [208, 79] on tspan "?" at bounding box center [207, 76] width 4 height 12
click at [290, 94] on icon "0 ? 20 38 FE 10 30 50 155 300 15 15 ? 87 º" at bounding box center [352, 181] width 503 height 316
drag, startPoint x: 218, startPoint y: 80, endPoint x: 180, endPoint y: 65, distance: 41.4
click at [180, 65] on rect at bounding box center [168, 62] width 25 height 15
click at [166, 172] on tspan "?" at bounding box center [165, 172] width 4 height 12
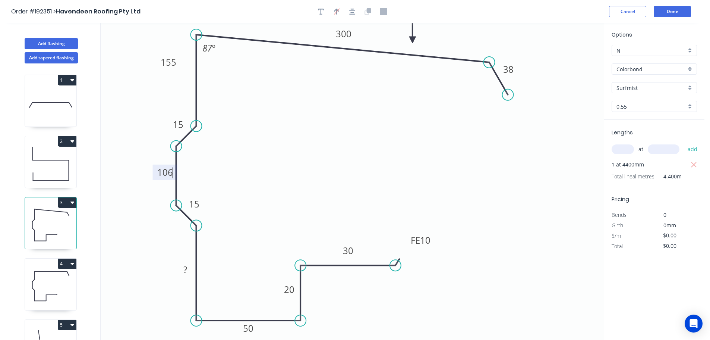
click at [243, 155] on icon "0 ? 20 38 FE 10 30 50 155 300 15 15 106 87 º" at bounding box center [352, 181] width 503 height 316
click at [186, 267] on tspan "?" at bounding box center [185, 269] width 4 height 12
click at [229, 242] on icon "0 80 20 38 FE 10 30 50 155 300 15 15 106 87 º" at bounding box center [352, 181] width 503 height 316
type input "$25.94"
type input "$114.14"
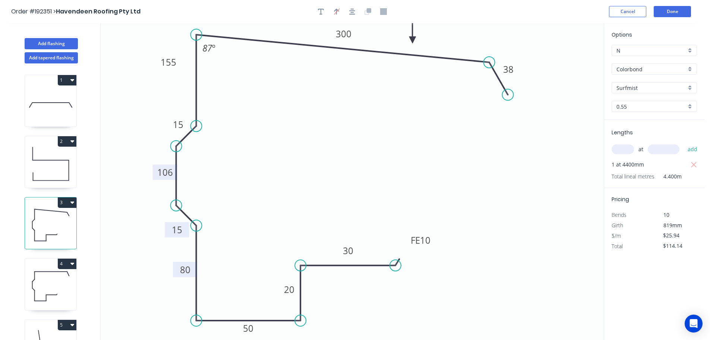
drag, startPoint x: 203, startPoint y: 200, endPoint x: 186, endPoint y: 226, distance: 30.9
click at [186, 226] on rect at bounding box center [177, 229] width 24 height 15
drag, startPoint x: 176, startPoint y: 274, endPoint x: 169, endPoint y: 295, distance: 22.6
click at [169, 295] on rect at bounding box center [178, 290] width 24 height 15
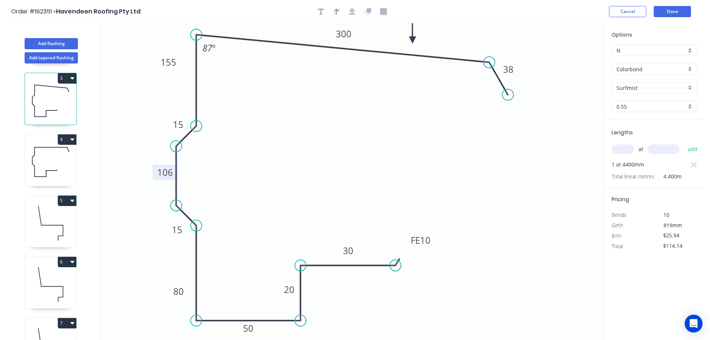
scroll to position [139, 0]
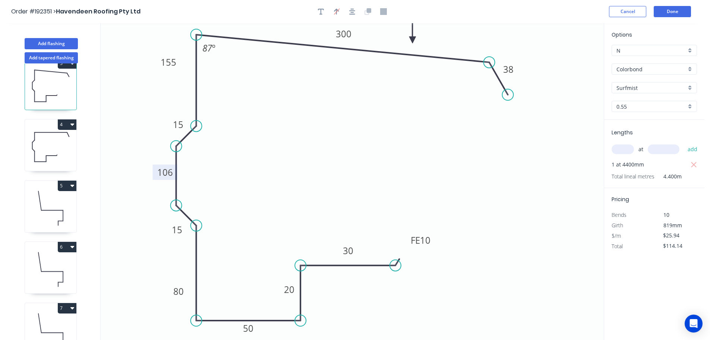
click at [40, 136] on icon at bounding box center [50, 147] width 51 height 48
type input "$0.00"
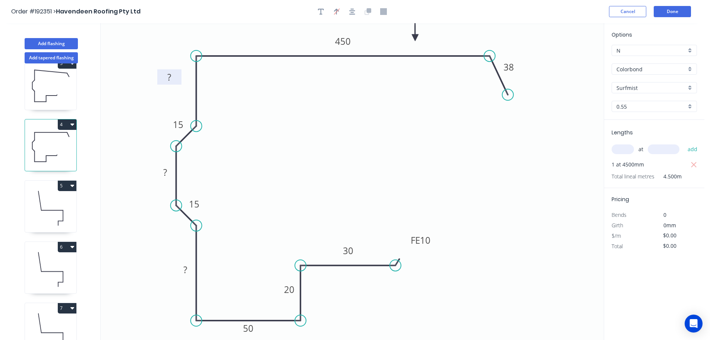
click at [171, 78] on tspan "?" at bounding box center [169, 77] width 4 height 12
click at [250, 103] on icon "0 ? 20 38 FE 10 30 50 155 450 15 15 ?" at bounding box center [352, 181] width 503 height 316
click at [166, 173] on tspan "?" at bounding box center [165, 172] width 4 height 12
click at [206, 172] on icon "0 ? 20 38 FE 10 30 50 155 450 15 15 101" at bounding box center [352, 181] width 503 height 316
click at [185, 269] on tspan "?" at bounding box center [185, 269] width 4 height 12
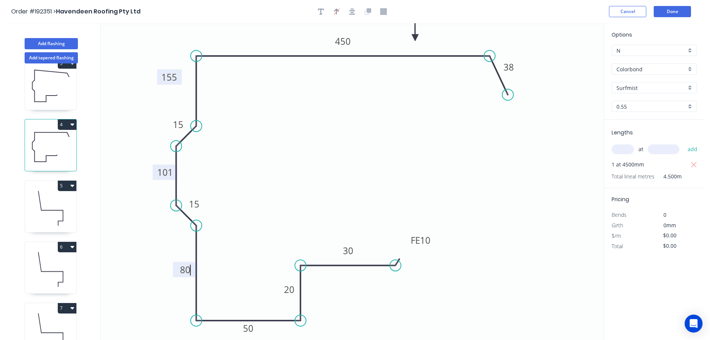
click at [234, 241] on icon "0 80 20 38 FE 10 30 50 155 450 15 15 101" at bounding box center [352, 181] width 503 height 316
type input "$25.94"
type input "$116.73"
drag, startPoint x: 175, startPoint y: 271, endPoint x: 167, endPoint y: 302, distance: 31.1
click at [167, 302] on rect at bounding box center [178, 299] width 24 height 15
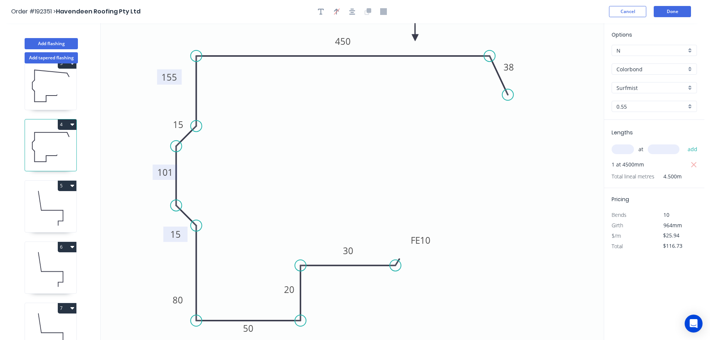
drag, startPoint x: 203, startPoint y: 201, endPoint x: 185, endPoint y: 232, distance: 35.3
click at [184, 232] on rect at bounding box center [175, 233] width 24 height 15
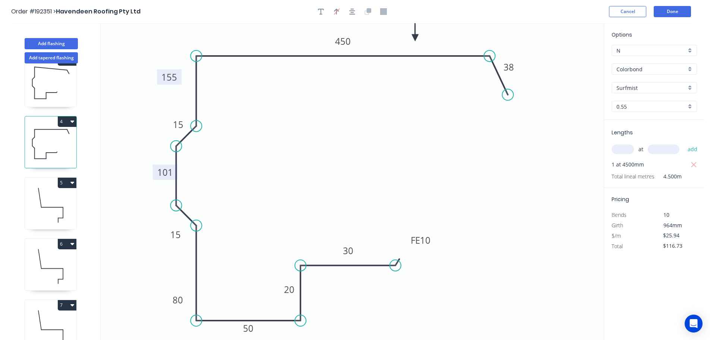
scroll to position [156, 0]
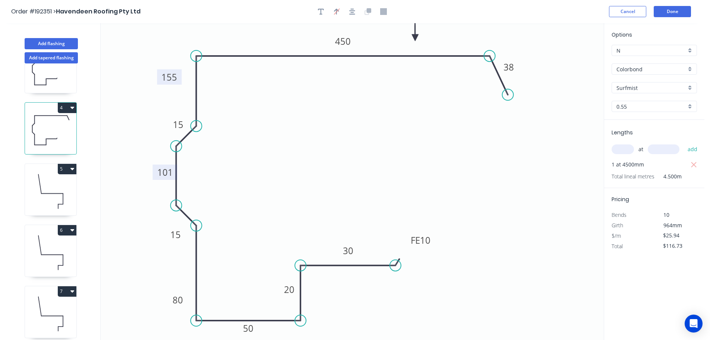
click at [60, 194] on icon at bounding box center [50, 191] width 51 height 48
type input "$13.42"
type input "$81.86"
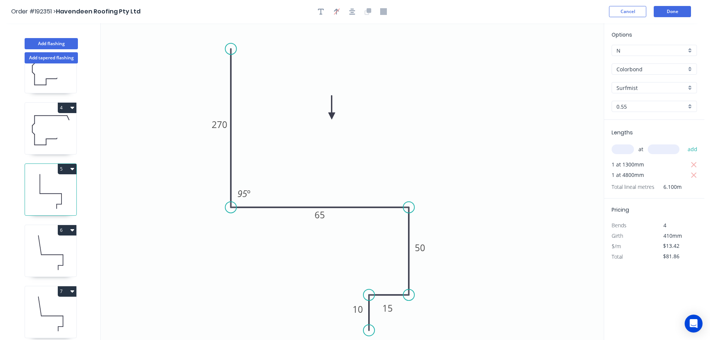
drag, startPoint x: 208, startPoint y: 49, endPoint x: 226, endPoint y: 49, distance: 17.9
click at [226, 49] on circle at bounding box center [230, 48] width 11 height 11
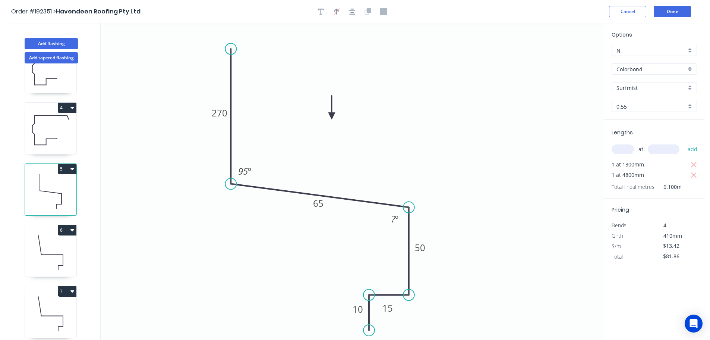
drag, startPoint x: 231, startPoint y: 206, endPoint x: 230, endPoint y: 184, distance: 22.4
click at [230, 184] on circle at bounding box center [230, 183] width 11 height 11
click at [396, 215] on tspan "º" at bounding box center [396, 218] width 3 height 12
click at [433, 189] on icon "0 270 65 50 15 10 95 º 95 º" at bounding box center [352, 181] width 503 height 316
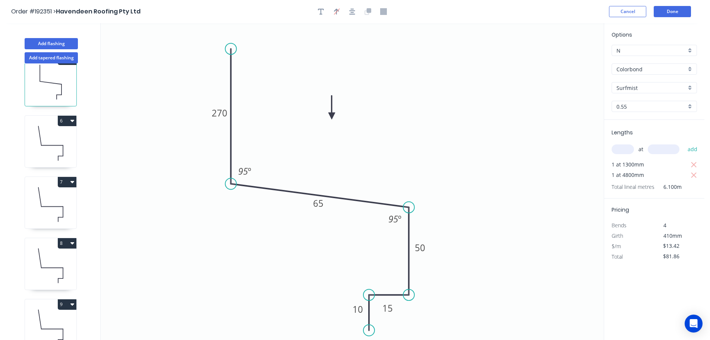
scroll to position [279, 0]
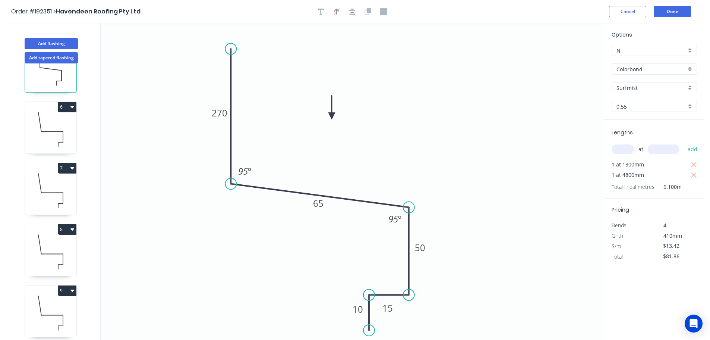
click at [52, 138] on icon at bounding box center [50, 129] width 51 height 48
type input "$11.71"
type input "$149.89"
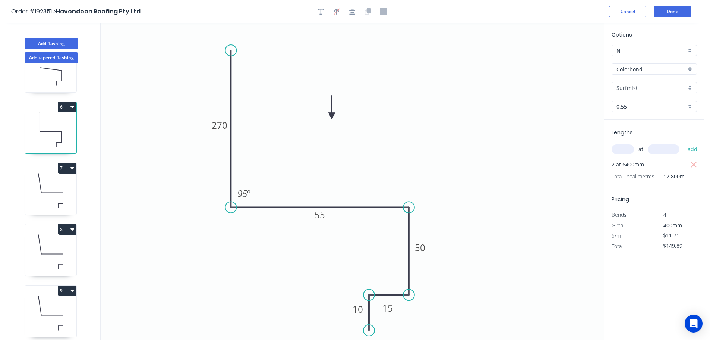
drag, startPoint x: 207, startPoint y: 51, endPoint x: 224, endPoint y: 50, distance: 17.2
click at [224, 50] on icon "0 270 55 50 15 10 95 º" at bounding box center [352, 181] width 503 height 316
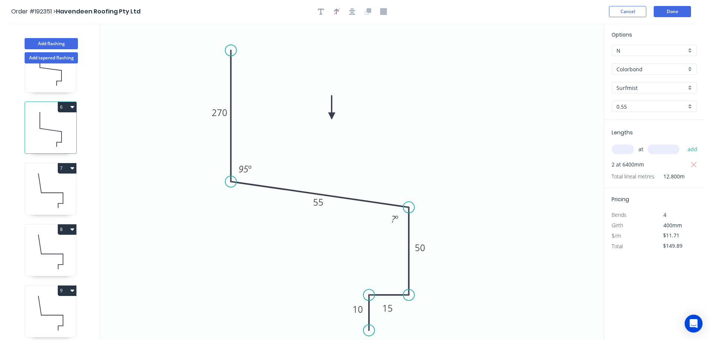
drag, startPoint x: 231, startPoint y: 195, endPoint x: 232, endPoint y: 181, distance: 14.2
click at [232, 181] on circle at bounding box center [230, 181] width 11 height 11
click at [395, 217] on tspan "º" at bounding box center [396, 218] width 3 height 12
click at [462, 213] on icon "0 270 55 50 15 10 95 º 95 º" at bounding box center [352, 181] width 503 height 316
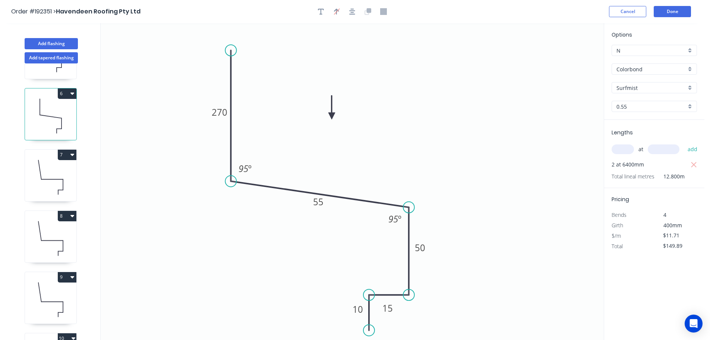
scroll to position [293, 0]
click at [42, 167] on icon at bounding box center [50, 176] width 51 height 48
type input "$13.42"
type input "$63.07"
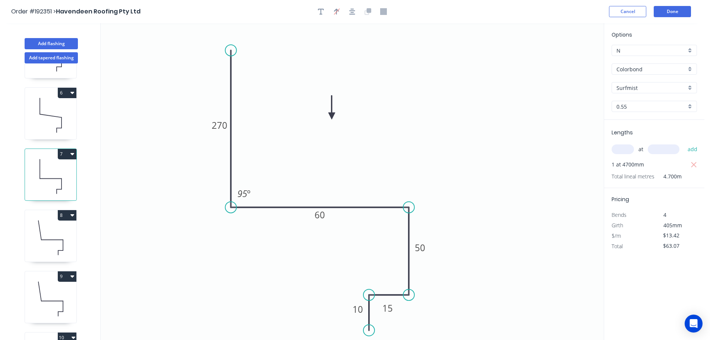
drag, startPoint x: 208, startPoint y: 49, endPoint x: 225, endPoint y: 50, distance: 17.2
click at [225, 50] on icon "0 270 60 50 15 10 95 º" at bounding box center [352, 181] width 503 height 316
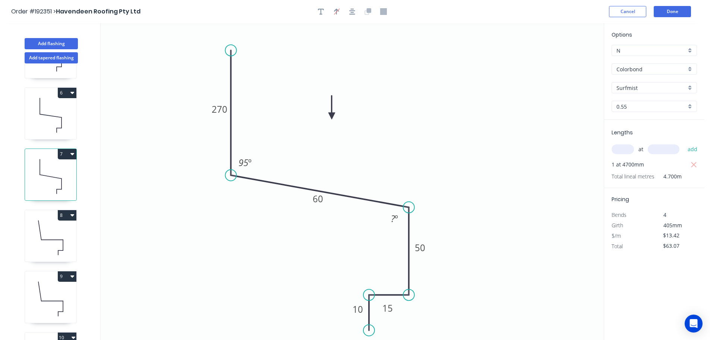
drag, startPoint x: 230, startPoint y: 207, endPoint x: 224, endPoint y: 175, distance: 31.9
click at [224, 175] on icon "0 270 60 50 15 10 95 º ? º" at bounding box center [352, 181] width 503 height 316
click at [396, 215] on tspan "º" at bounding box center [396, 218] width 3 height 12
click at [404, 177] on icon "0 270 60 50 15 10 95 º 95 º" at bounding box center [352, 181] width 503 height 316
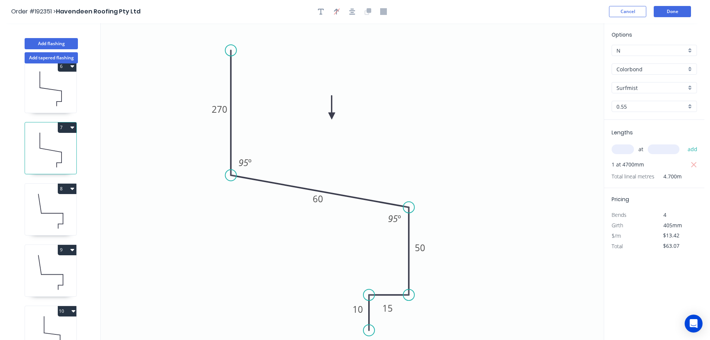
scroll to position [330, 0]
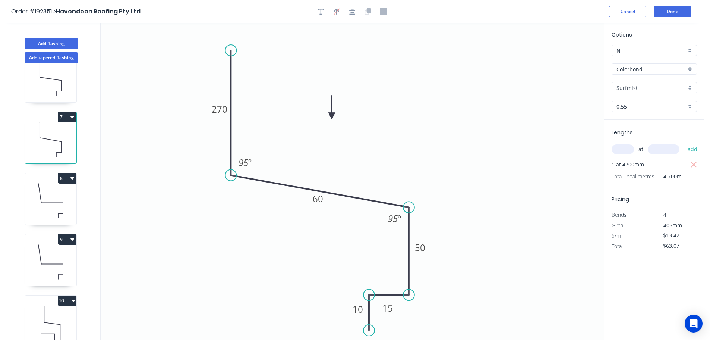
click at [41, 201] on icon at bounding box center [50, 201] width 51 height 48
type input "$11.71"
type input "$152.23"
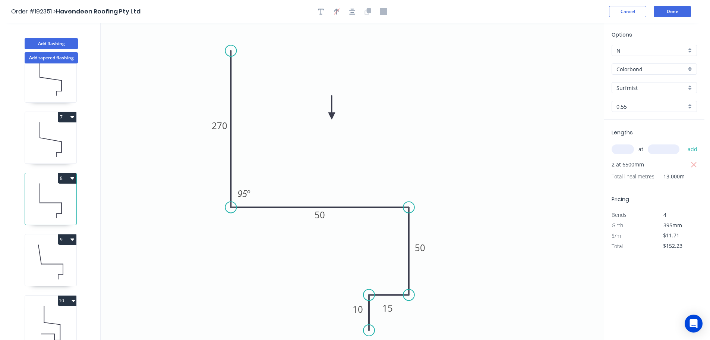
drag, startPoint x: 208, startPoint y: 49, endPoint x: 230, endPoint y: 51, distance: 22.4
click at [230, 51] on circle at bounding box center [230, 50] width 11 height 11
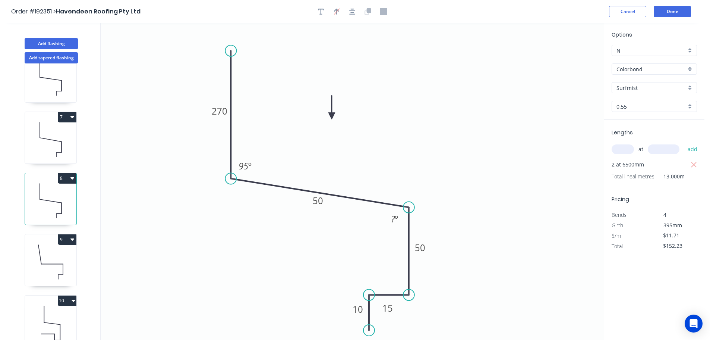
drag, startPoint x: 230, startPoint y: 207, endPoint x: 231, endPoint y: 179, distance: 28.0
click at [231, 179] on circle at bounding box center [230, 178] width 11 height 11
click at [396, 218] on tspan "º" at bounding box center [396, 218] width 3 height 12
click at [443, 195] on icon "0 270 50 50 15 10 95 º 95 º" at bounding box center [352, 181] width 503 height 316
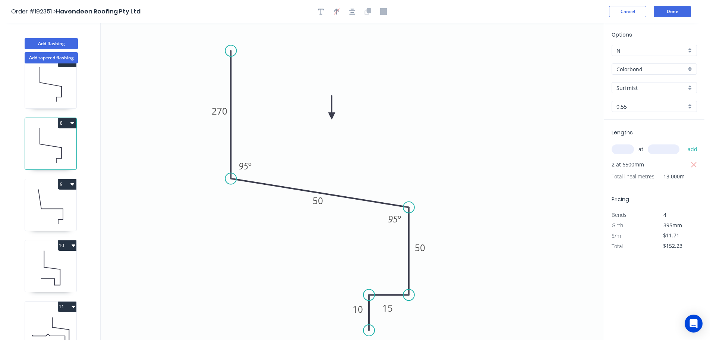
scroll to position [399, 0]
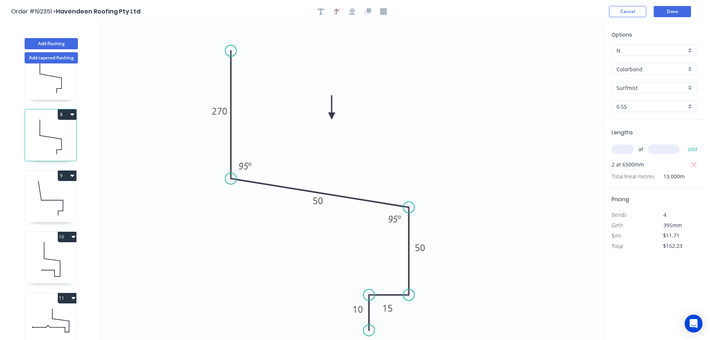
click at [46, 190] on icon at bounding box center [50, 198] width 51 height 48
type input "$13.42"
type input "$198.62"
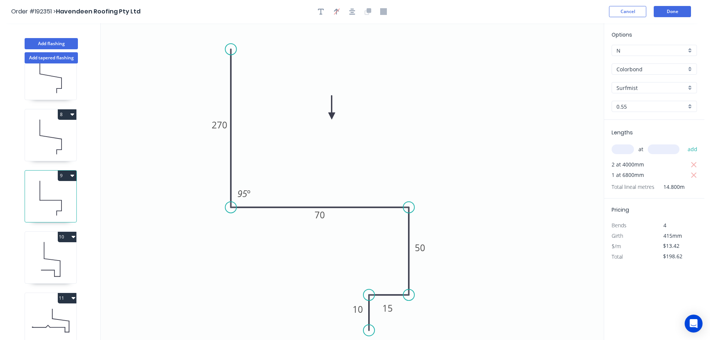
drag, startPoint x: 207, startPoint y: 49, endPoint x: 227, endPoint y: 49, distance: 20.1
click at [227, 49] on circle at bounding box center [230, 49] width 11 height 11
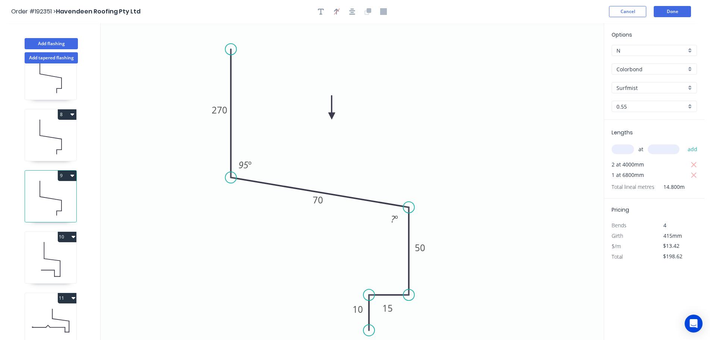
drag, startPoint x: 232, startPoint y: 206, endPoint x: 231, endPoint y: 177, distance: 28.4
click at [231, 177] on circle at bounding box center [230, 177] width 11 height 11
click at [397, 217] on tspan "º" at bounding box center [396, 218] width 3 height 12
click at [457, 173] on icon "0 270 70 50 15 10 95 º 95 º" at bounding box center [352, 181] width 503 height 316
click at [48, 135] on icon at bounding box center [50, 137] width 51 height 48
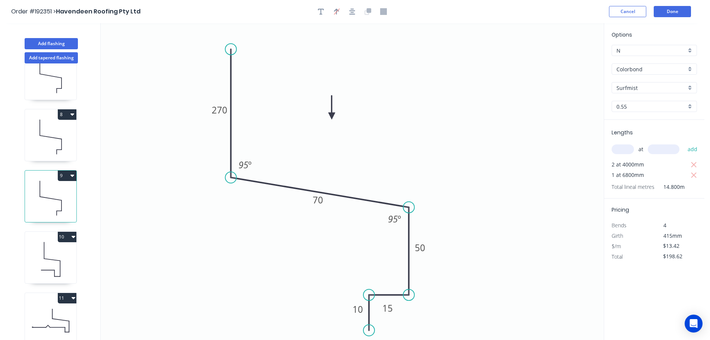
type input "$11.71"
type input "$152.23"
click at [41, 183] on icon at bounding box center [50, 198] width 51 height 48
type input "$13.42"
type input "$198.62"
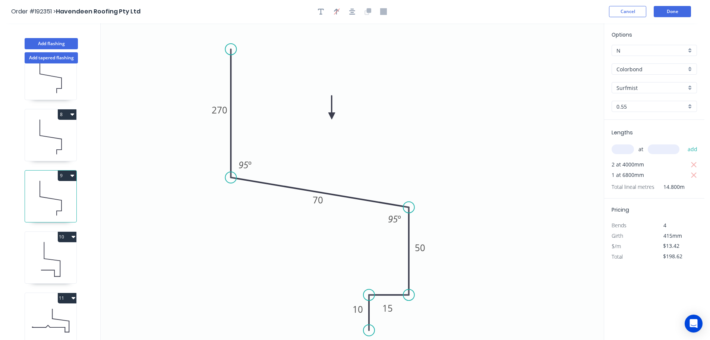
click at [56, 251] on icon at bounding box center [50, 259] width 51 height 48
type input "$10.67"
type input "$44.81"
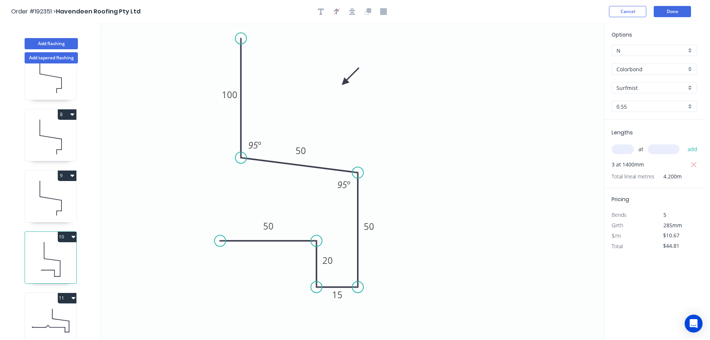
click at [51, 305] on icon at bounding box center [50, 320] width 51 height 48
type input "$17.42"
type input "$174.20"
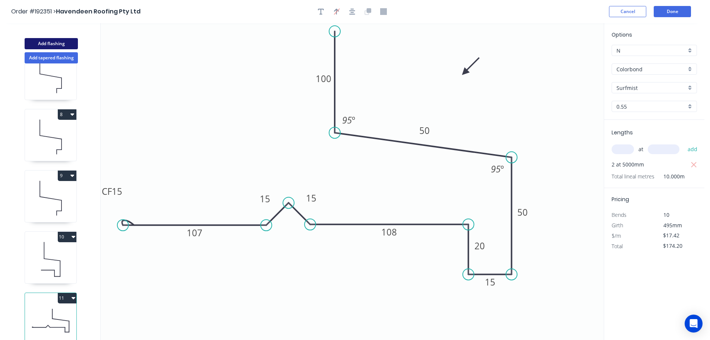
click at [60, 43] on button "Add flashing" at bounding box center [51, 43] width 53 height 11
type input "$0.00"
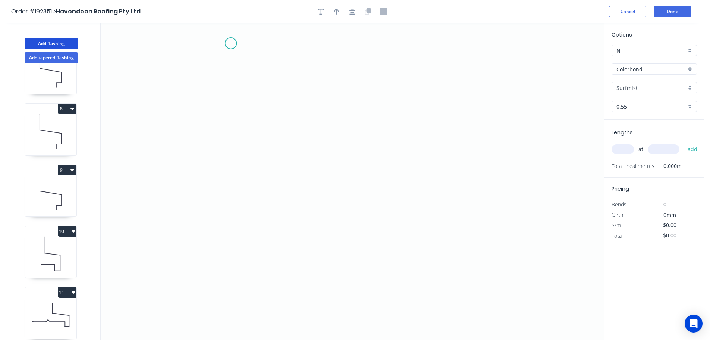
click at [231, 43] on icon "0" at bounding box center [352, 181] width 503 height 316
click at [232, 163] on icon "0" at bounding box center [352, 181] width 503 height 316
click at [355, 180] on icon "0 ?" at bounding box center [352, 181] width 503 height 316
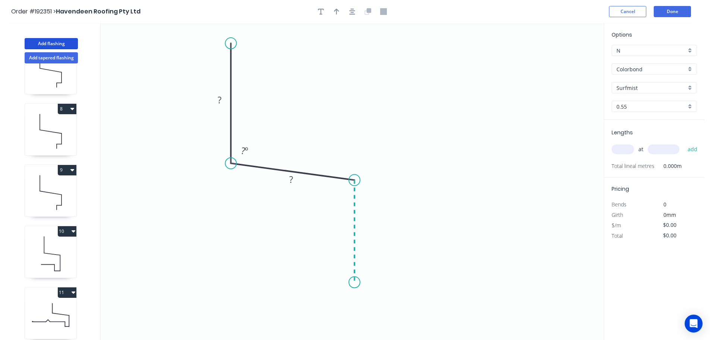
click at [352, 282] on icon "0 ? ? ? º" at bounding box center [352, 181] width 503 height 316
click at [310, 280] on icon "0 ? ? ? ? º ? º" at bounding box center [352, 181] width 503 height 316
click at [309, 327] on icon "0 ? ? ? ? ? º ? º" at bounding box center [352, 181] width 503 height 316
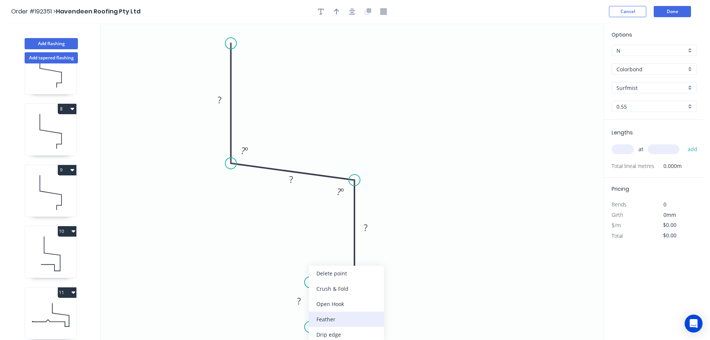
click at [351, 321] on div "Feather" at bounding box center [346, 318] width 75 height 15
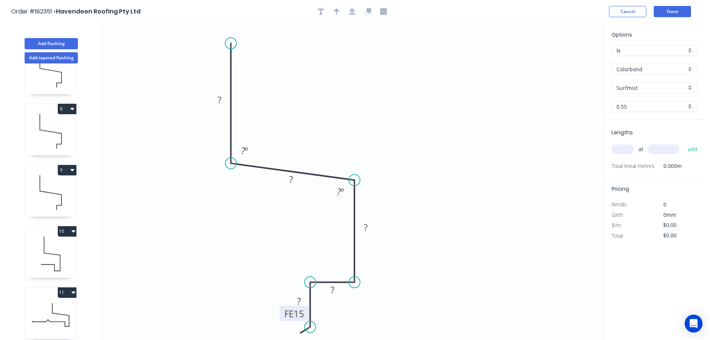
click at [300, 315] on tspan "15" at bounding box center [299, 313] width 10 height 12
click at [453, 316] on icon "0 ? ? ? ? FE 10 ? ? º ? º" at bounding box center [352, 181] width 503 height 316
drag, startPoint x: 280, startPoint y: 315, endPoint x: 242, endPoint y: 334, distance: 42.5
click at [242, 334] on rect at bounding box center [256, 332] width 29 height 15
click at [223, 100] on rect at bounding box center [219, 100] width 15 height 10
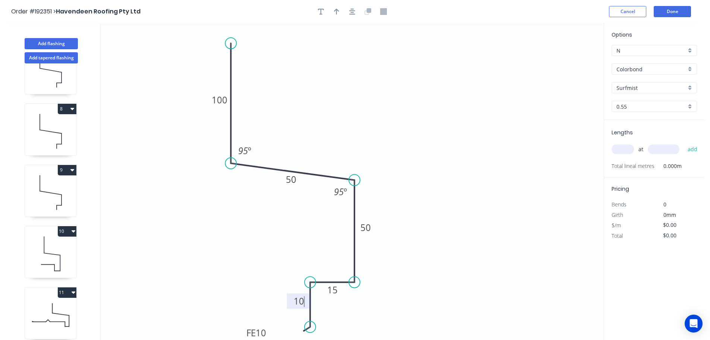
click at [381, 111] on icon "0 100 50 50 15 FE 10 10 95 º 95 º" at bounding box center [352, 181] width 503 height 316
type input "$10.67"
drag, startPoint x: 282, startPoint y: 185, endPoint x: 266, endPoint y: 188, distance: 16.3
click at [266, 188] on rect at bounding box center [275, 181] width 24 height 15
click at [335, 8] on icon "button" at bounding box center [336, 11] width 5 height 7
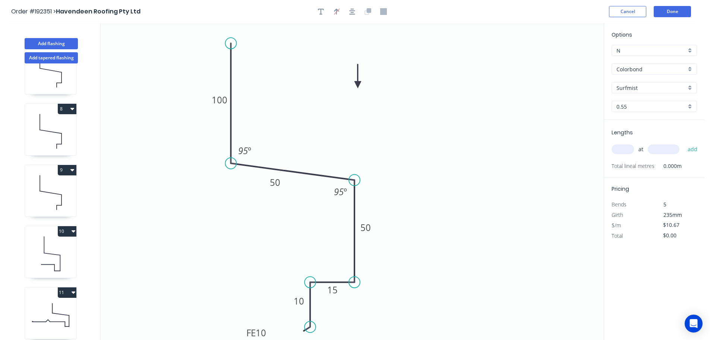
drag, startPoint x: 568, startPoint y: 59, endPoint x: 358, endPoint y: 85, distance: 211.8
click at [358, 85] on icon at bounding box center [358, 76] width 7 height 24
click at [625, 147] on input "text" at bounding box center [623, 149] width 22 height 10
type input "2"
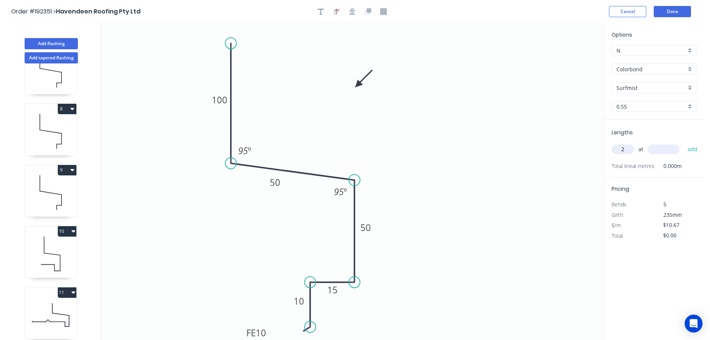
click at [660, 148] on input "text" at bounding box center [664, 149] width 32 height 10
type input "2400"
click at [684, 143] on button "add" at bounding box center [693, 149] width 18 height 13
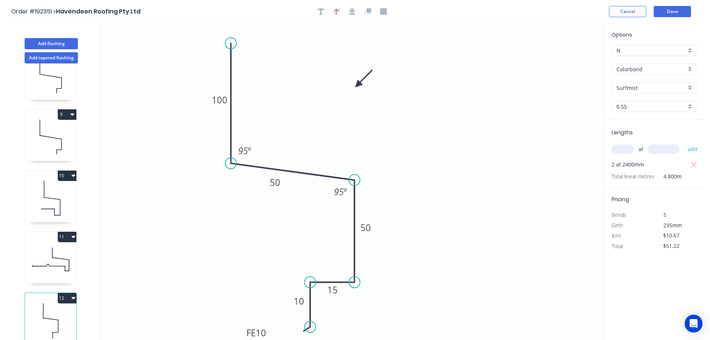
click at [65, 293] on button "12" at bounding box center [67, 298] width 19 height 10
click at [47, 311] on div "Duplicate" at bounding box center [40, 316] width 57 height 11
type input "$0.00"
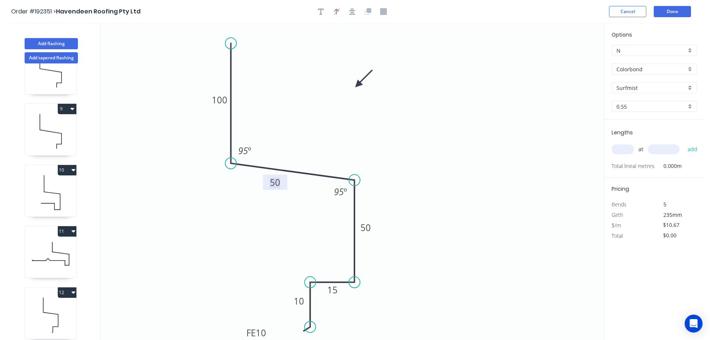
click at [277, 186] on tspan "50" at bounding box center [275, 182] width 10 height 12
click at [314, 159] on icon "0 100 40 50 15 FE 10 10 95 º 95 º" at bounding box center [352, 181] width 503 height 316
click at [366, 227] on tspan "50" at bounding box center [365, 227] width 10 height 12
click at [410, 205] on icon "0 100 40 40 15 FE 10 10 95 º 95 º" at bounding box center [352, 181] width 503 height 316
click at [334, 290] on tspan "15" at bounding box center [332, 289] width 10 height 12
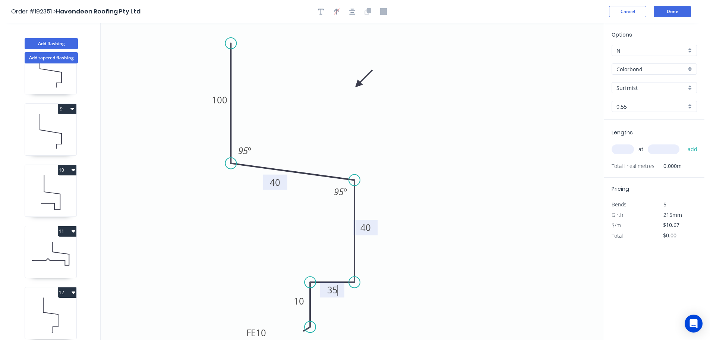
click at [386, 286] on icon "0 100 40 40 35 FE 10 10 95 º 95 º" at bounding box center [352, 181] width 503 height 316
drag, startPoint x: 630, startPoint y: 148, endPoint x: 601, endPoint y: 149, distance: 29.1
click at [630, 148] on input "text" at bounding box center [623, 149] width 22 height 10
type input "4"
click at [672, 146] on input "text" at bounding box center [664, 149] width 32 height 10
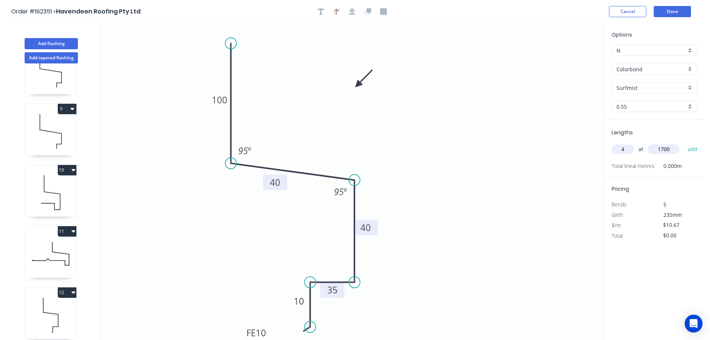
type input "1700"
click at [684, 143] on button "add" at bounding box center [693, 149] width 18 height 13
type input "$72.56"
click at [52, 41] on button "Add flashing" at bounding box center [51, 43] width 53 height 11
type input "$0.00"
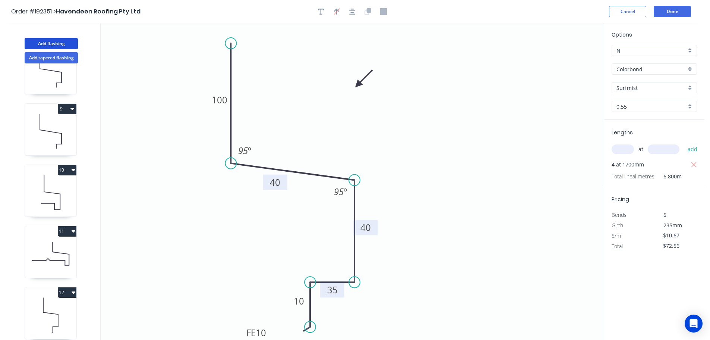
type input "$0.00"
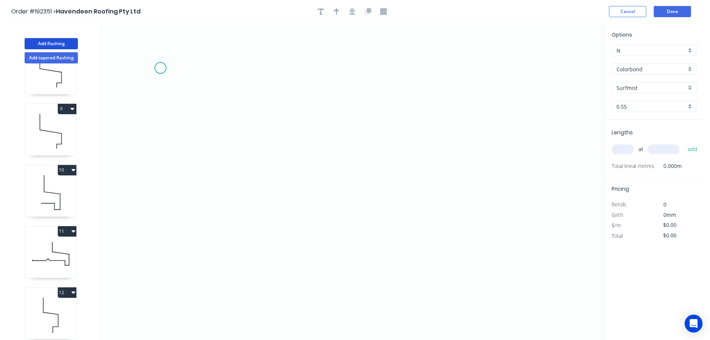
click at [160, 68] on icon "0" at bounding box center [352, 181] width 503 height 316
click at [163, 122] on icon "0" at bounding box center [352, 181] width 503 height 316
click at [300, 122] on icon "0 ?" at bounding box center [352, 181] width 503 height 316
click at [304, 195] on icon "0 ? ?" at bounding box center [352, 181] width 503 height 316
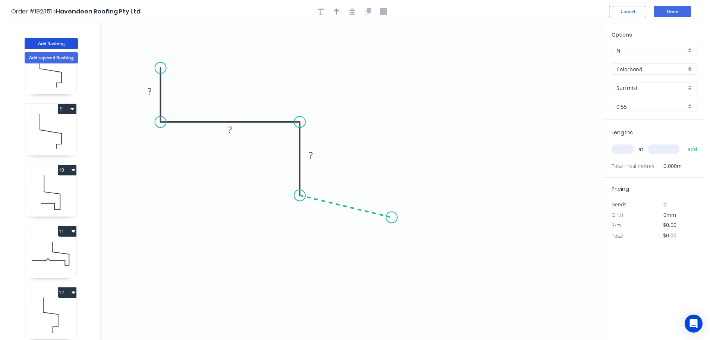
click at [392, 217] on icon "0 ? ? ?" at bounding box center [352, 181] width 503 height 316
click at [387, 297] on icon "0 ? ? ? ? ? º" at bounding box center [352, 181] width 503 height 316
click at [353, 295] on icon "0 ? ? ? ? ? ? º ? º" at bounding box center [352, 181] width 503 height 316
click at [352, 326] on icon "0 ? ? ? ? ? ? ? º ? º" at bounding box center [352, 181] width 503 height 316
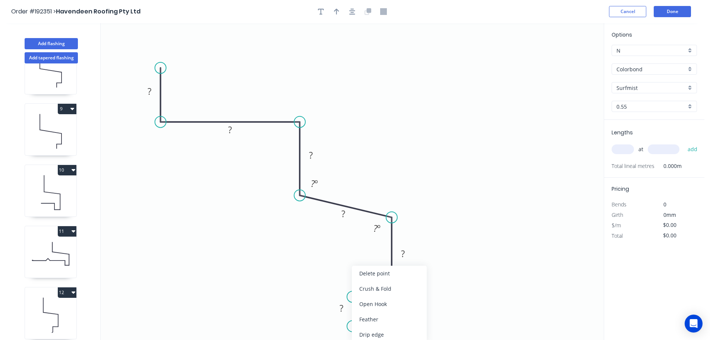
click at [376, 316] on div "Feather" at bounding box center [389, 318] width 75 height 15
drag, startPoint x: 324, startPoint y: 314, endPoint x: 284, endPoint y: 331, distance: 43.1
click at [284, 331] on rect at bounding box center [296, 328] width 29 height 15
click at [303, 328] on tspan "15" at bounding box center [301, 329] width 10 height 12
click at [462, 230] on icon "0 ? ? ? ? ? ? FE 10 ? ? º ? º" at bounding box center [352, 181] width 503 height 316
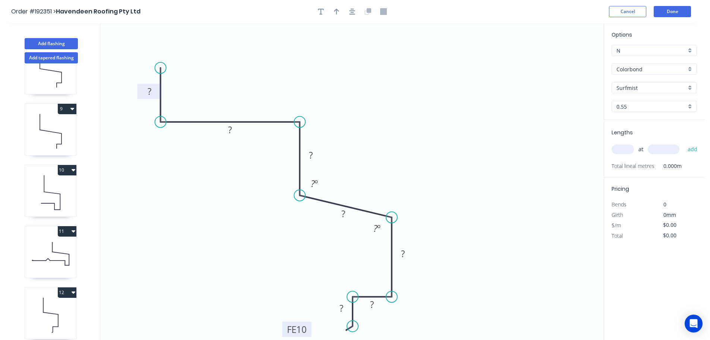
click at [151, 94] on tspan "?" at bounding box center [150, 91] width 4 height 12
click at [359, 94] on icon "0 20 100 40 ? 40 15 FE 10 10 100 º 100 º" at bounding box center [352, 181] width 503 height 316
click at [337, 13] on icon "button" at bounding box center [336, 12] width 5 height 6
drag, startPoint x: 566, startPoint y: 59, endPoint x: 378, endPoint y: 99, distance: 192.8
click at [388, 99] on icon at bounding box center [391, 90] width 7 height 24
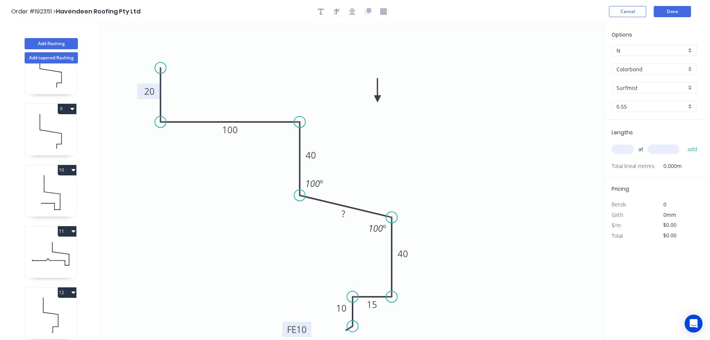
click at [378, 99] on icon at bounding box center [377, 90] width 7 height 24
click at [628, 146] on input "text" at bounding box center [623, 149] width 22 height 10
type input "4"
click at [665, 150] on input "text" at bounding box center [664, 149] width 32 height 10
type input "1700"
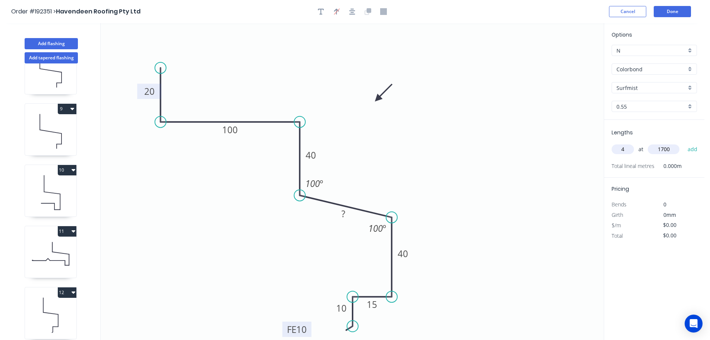
click at [684, 143] on button "add" at bounding box center [693, 149] width 18 height 13
click at [344, 212] on tspan "?" at bounding box center [343, 213] width 4 height 12
click at [377, 178] on icon "0 20 100 40 41 40 15 FE 10 10 100 º 100 º" at bounding box center [352, 181] width 503 height 316
type input "$12.00"
type input "$81.60"
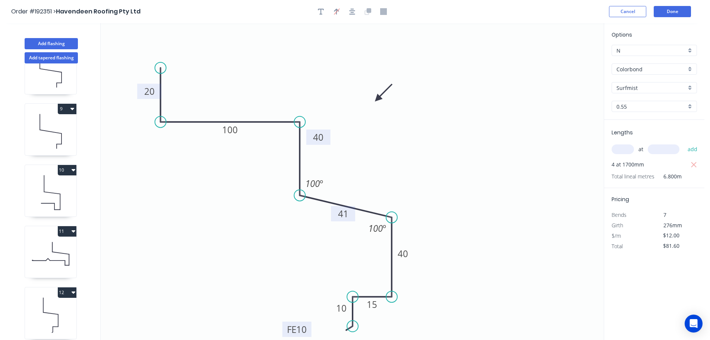
drag, startPoint x: 320, startPoint y: 157, endPoint x: 328, endPoint y: 139, distance: 19.4
click at [328, 139] on rect at bounding box center [318, 136] width 24 height 15
drag, startPoint x: 333, startPoint y: 216, endPoint x: 319, endPoint y: 219, distance: 14.1
click at [319, 219] on rect at bounding box center [329, 216] width 24 height 15
click at [675, 12] on button "Done" at bounding box center [672, 11] width 37 height 11
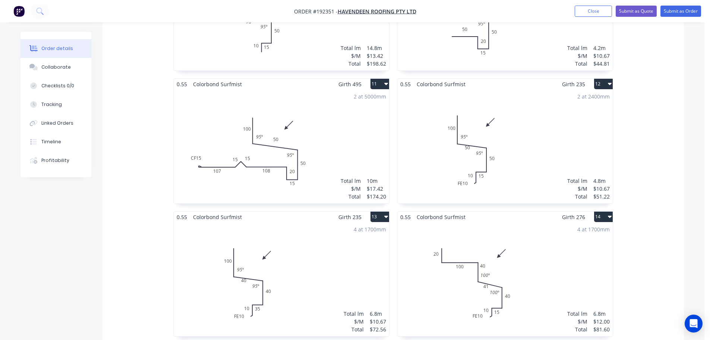
scroll to position [870, 0]
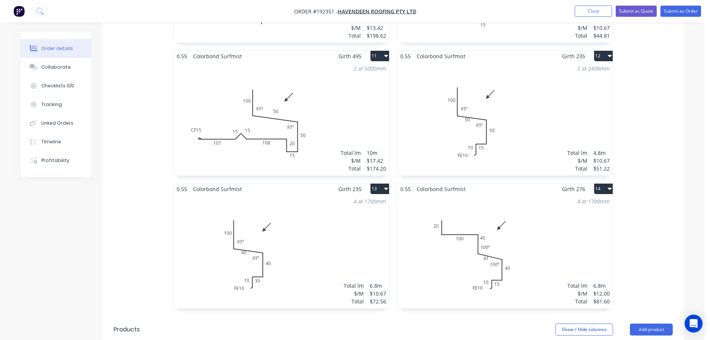
click at [523, 126] on div "2 at 2400mm Total lm $/M Total 4.8m $10.67 $51.22" at bounding box center [504, 119] width 215 height 114
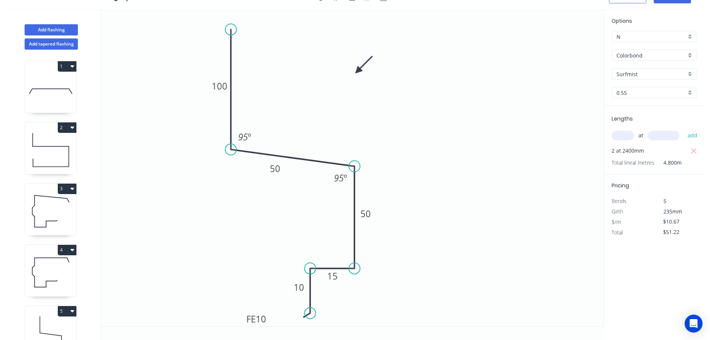
scroll to position [14, 0]
drag, startPoint x: 267, startPoint y: 171, endPoint x: 257, endPoint y: 181, distance: 14.2
click at [257, 181] on rect at bounding box center [265, 177] width 24 height 15
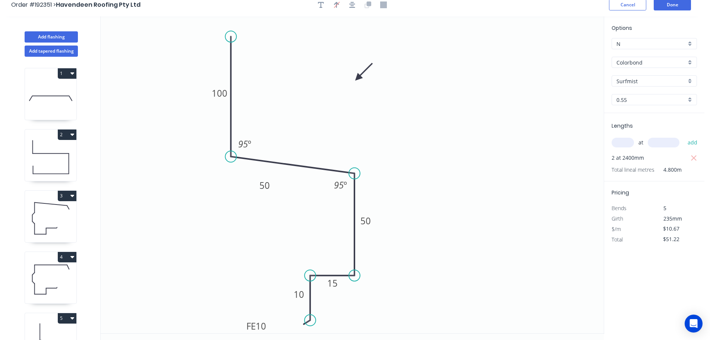
scroll to position [0, 0]
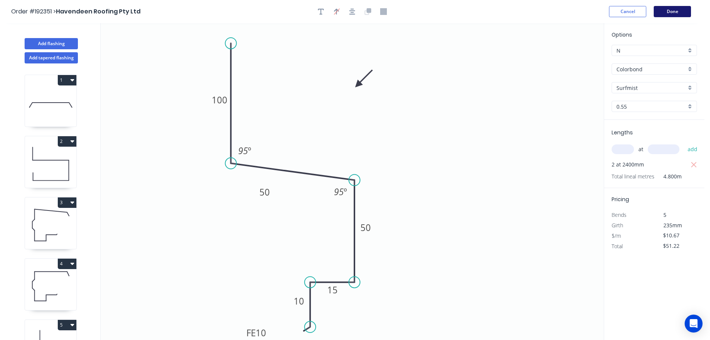
click at [675, 7] on button "Done" at bounding box center [672, 11] width 37 height 11
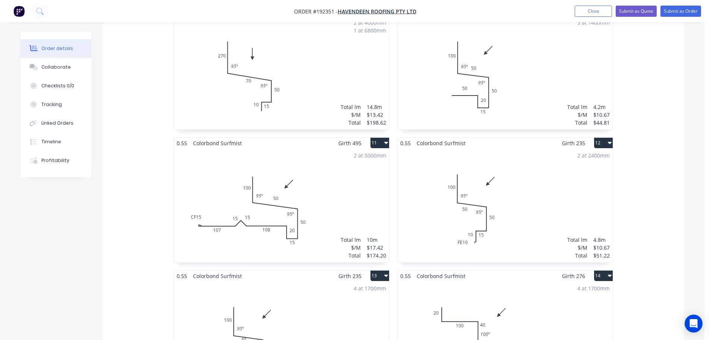
scroll to position [870, 0]
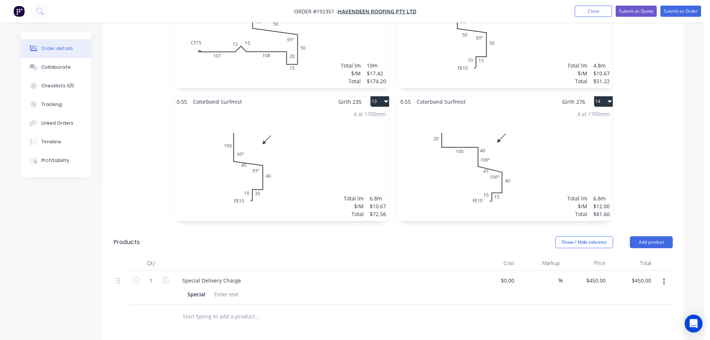
click at [321, 133] on div "4 at 1700mm Total lm $/M Total 6.8m $10.67 $72.56" at bounding box center [281, 164] width 215 height 114
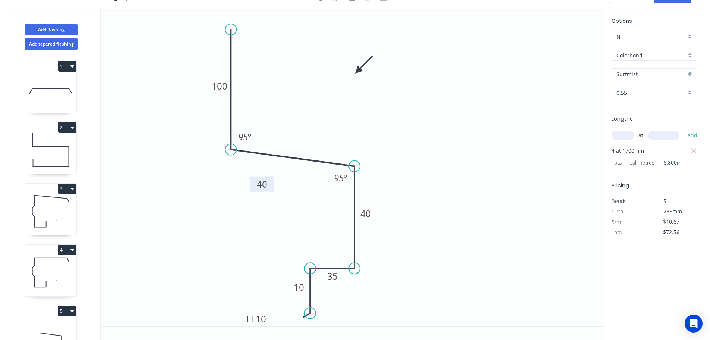
drag, startPoint x: 266, startPoint y: 171, endPoint x: 253, endPoint y: 187, distance: 20.4
click at [253, 187] on rect at bounding box center [262, 183] width 24 height 15
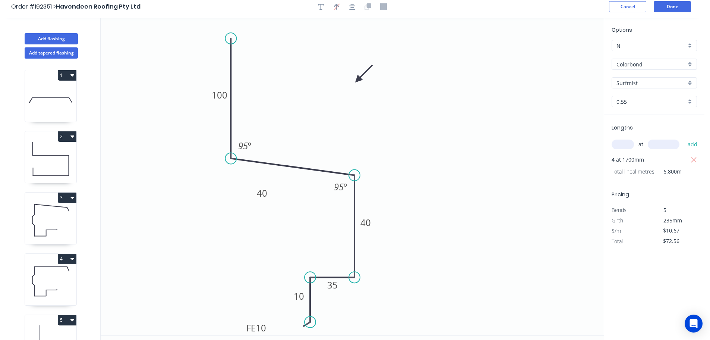
scroll to position [0, 0]
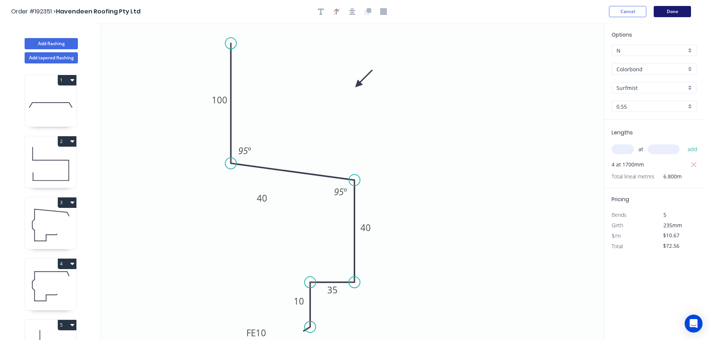
click at [679, 13] on button "Done" at bounding box center [672, 11] width 37 height 11
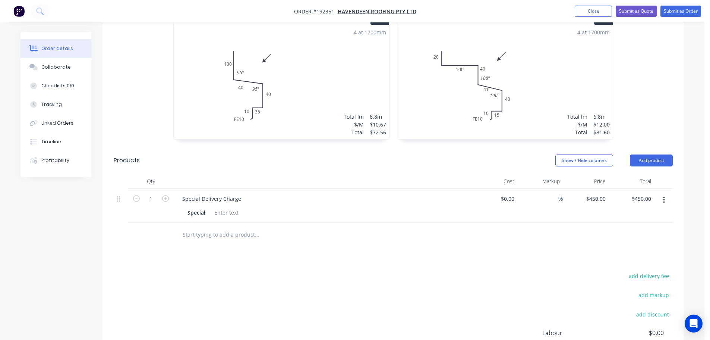
scroll to position [951, 0]
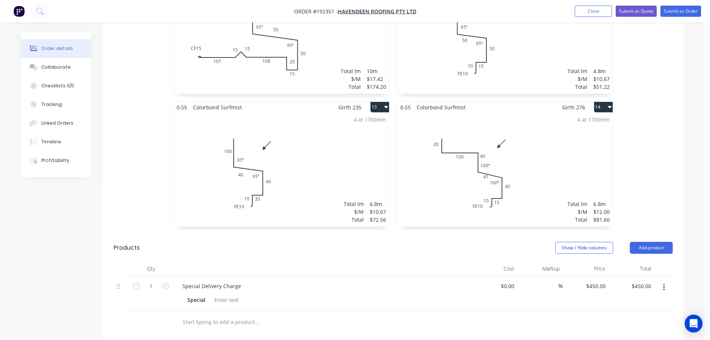
click at [531, 144] on div "4 at 1700mm Total lm $/M Total 6.8m $12.00 $81.60" at bounding box center [504, 170] width 215 height 114
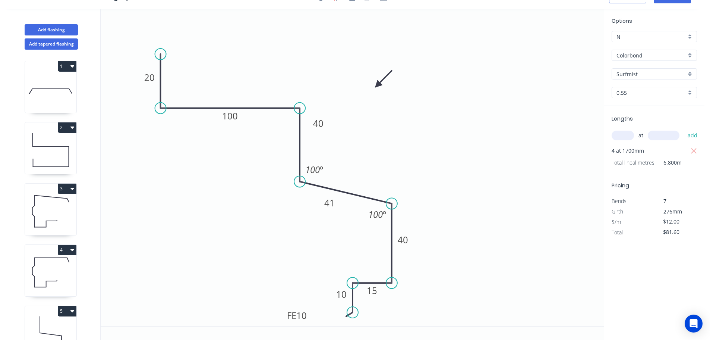
scroll to position [14, 0]
drag, startPoint x: 319, startPoint y: 205, endPoint x: 303, endPoint y: 215, distance: 18.2
click at [303, 215] on rect at bounding box center [314, 211] width 24 height 15
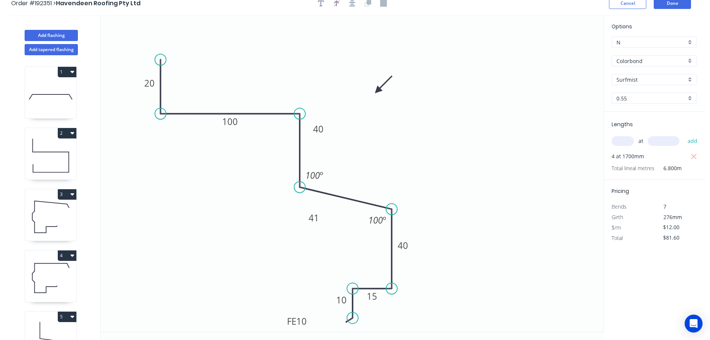
scroll to position [0, 0]
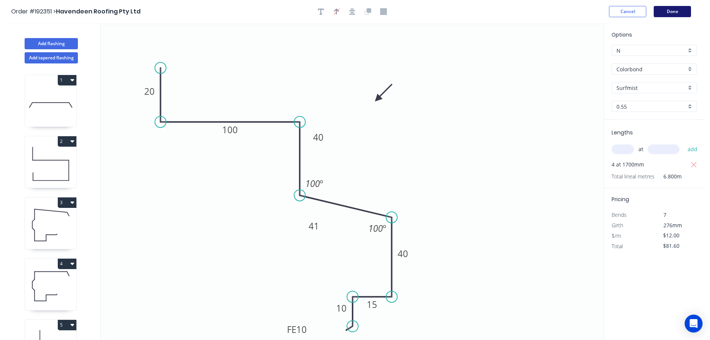
click at [661, 10] on button "Done" at bounding box center [672, 11] width 37 height 11
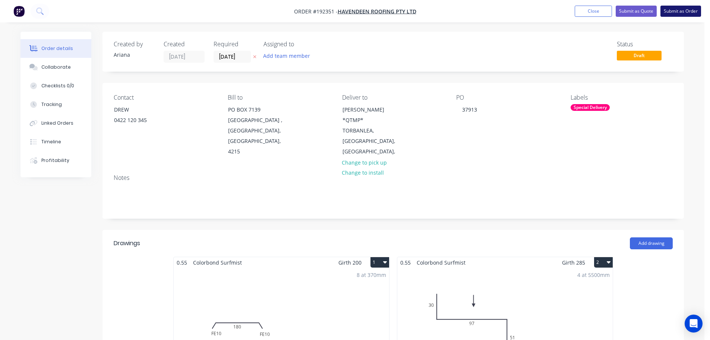
click at [676, 10] on button "Submit as Order" at bounding box center [681, 11] width 41 height 11
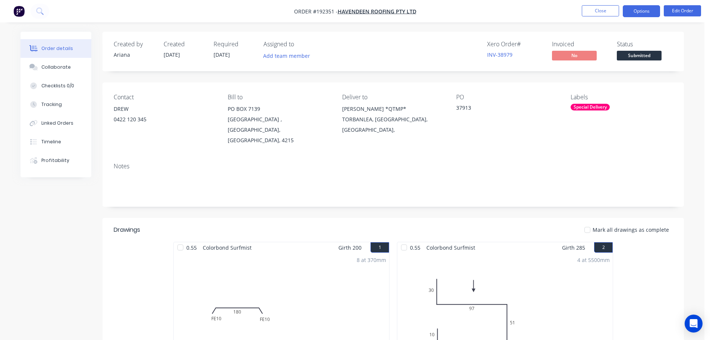
click at [639, 11] on button "Options" at bounding box center [641, 11] width 37 height 12
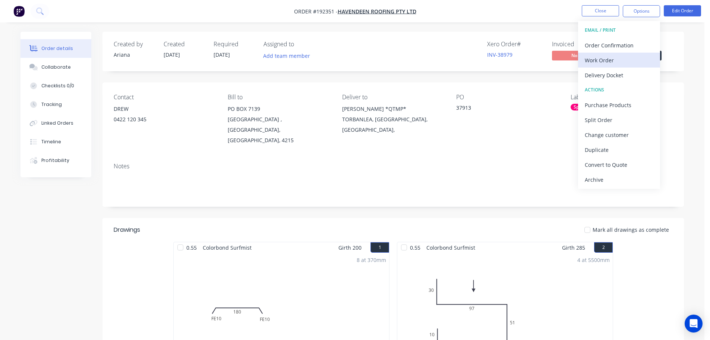
click at [611, 60] on div "Work Order" at bounding box center [619, 60] width 69 height 11
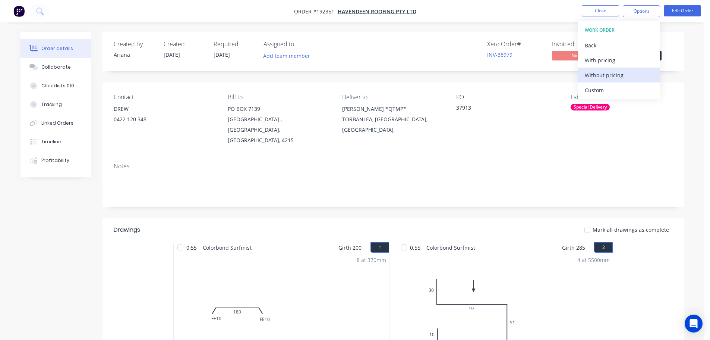
click at [602, 74] on div "Without pricing" at bounding box center [619, 75] width 69 height 11
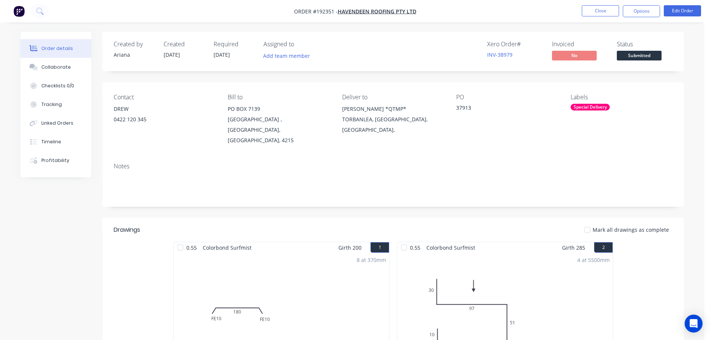
click at [485, 1] on nav "Order #192351 - Havendeen Roofing Pty Ltd Close Options Edit Order" at bounding box center [355, 11] width 710 height 22
click at [688, 12] on button "Edit Order" at bounding box center [682, 10] width 37 height 11
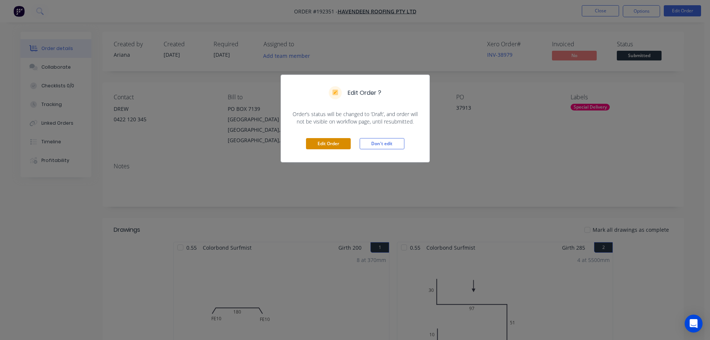
click at [330, 143] on button "Edit Order" at bounding box center [328, 143] width 45 height 11
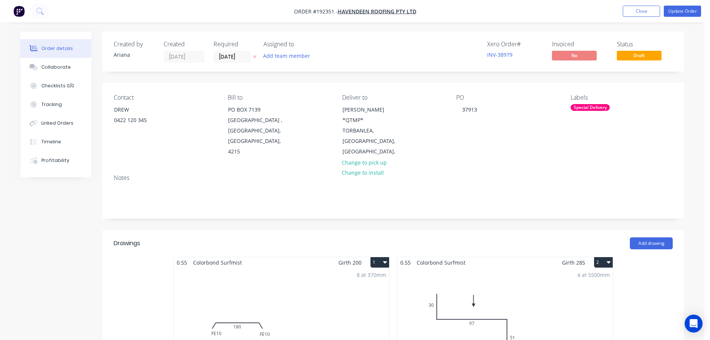
click at [318, 268] on div "8 at 370mm Total lm $/M Total 2.96m $6.97 $55.76" at bounding box center [281, 325] width 215 height 114
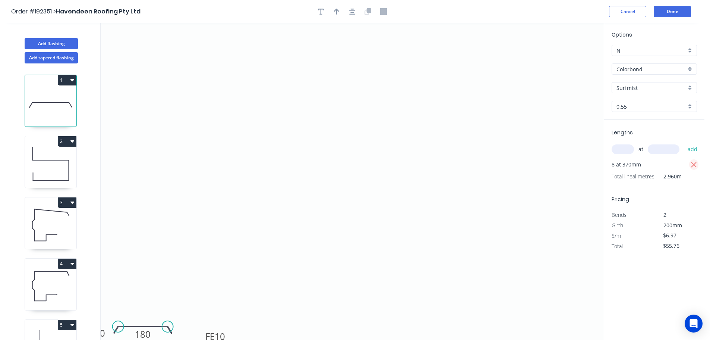
click at [695, 164] on icon "button" at bounding box center [694, 165] width 6 height 6
type input "$0.00"
click at [624, 149] on input "text" at bounding box center [623, 149] width 22 height 10
type input "8"
click at [668, 149] on input "text" at bounding box center [664, 149] width 32 height 10
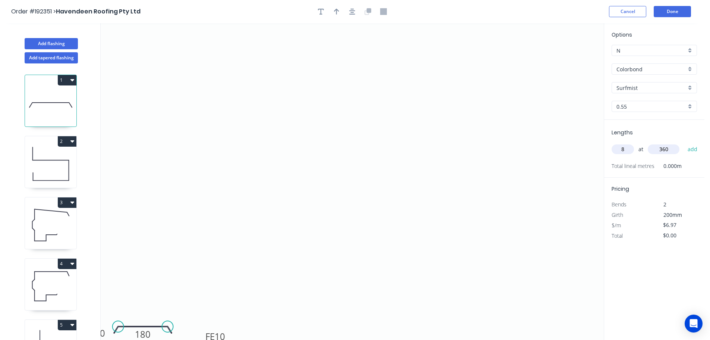
type input "360"
click at [684, 143] on button "add" at bounding box center [693, 149] width 18 height 13
click at [555, 188] on icon "0 FE 10 FE 10 180" at bounding box center [352, 181] width 503 height 316
click at [678, 11] on button "Done" at bounding box center [672, 11] width 37 height 11
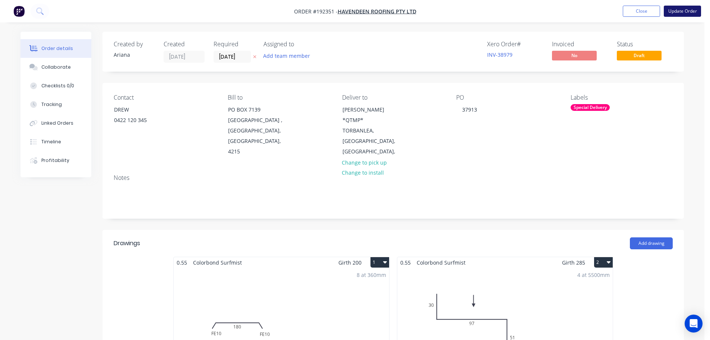
click at [684, 11] on button "Update Order" at bounding box center [682, 11] width 37 height 11
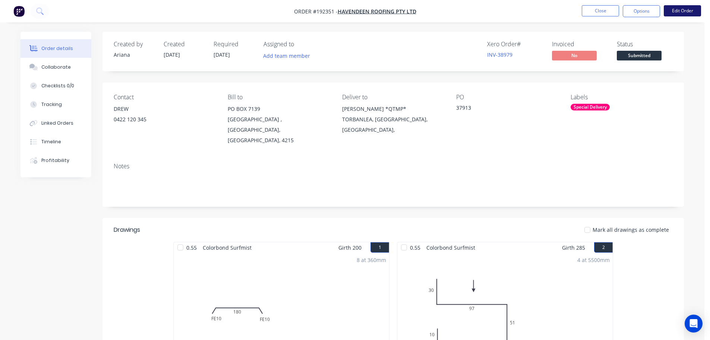
click at [678, 10] on button "Edit Order" at bounding box center [682, 10] width 37 height 11
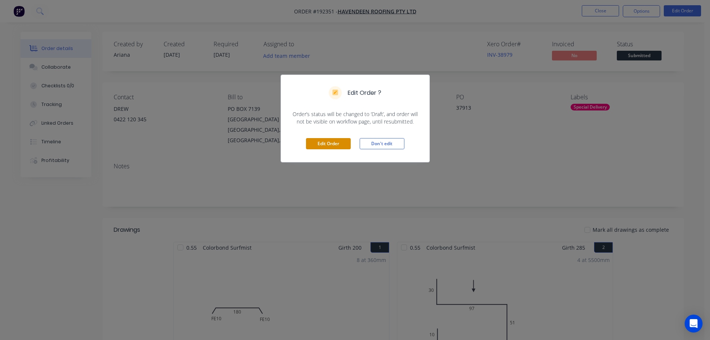
click at [327, 144] on button "Edit Order" at bounding box center [328, 143] width 45 height 11
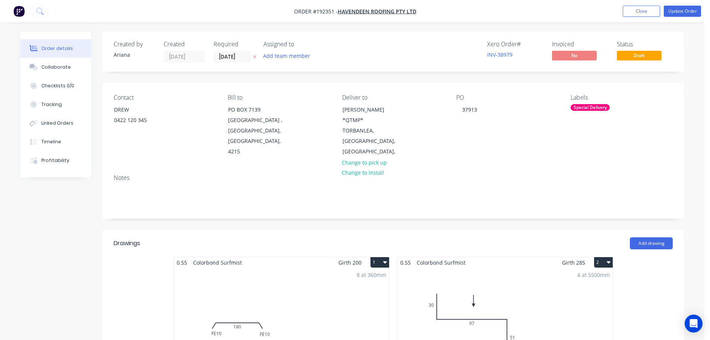
click at [586, 108] on div "Special Delivery" at bounding box center [590, 107] width 39 height 7
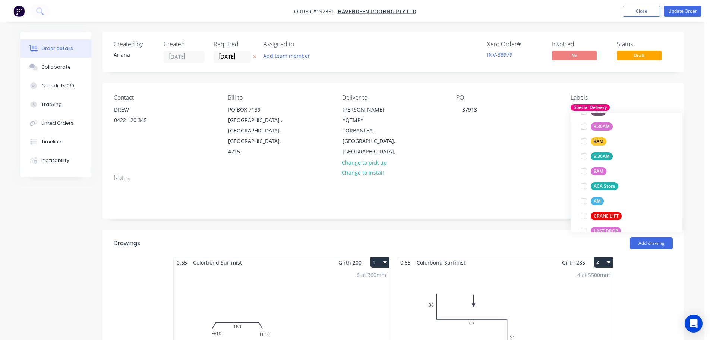
scroll to position [271, 0]
click at [585, 198] on div at bounding box center [584, 199] width 15 height 15
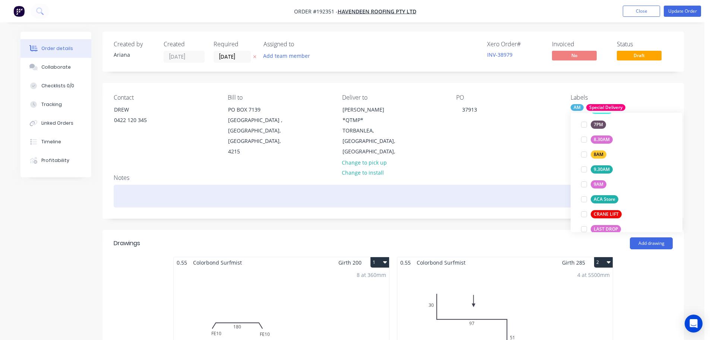
scroll to position [0, 0]
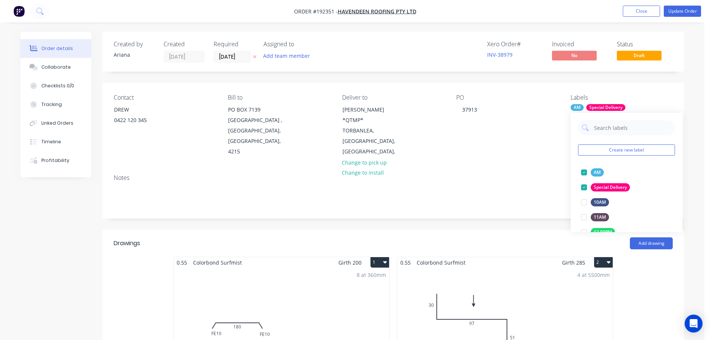
click at [527, 174] on div "Notes" at bounding box center [393, 177] width 559 height 7
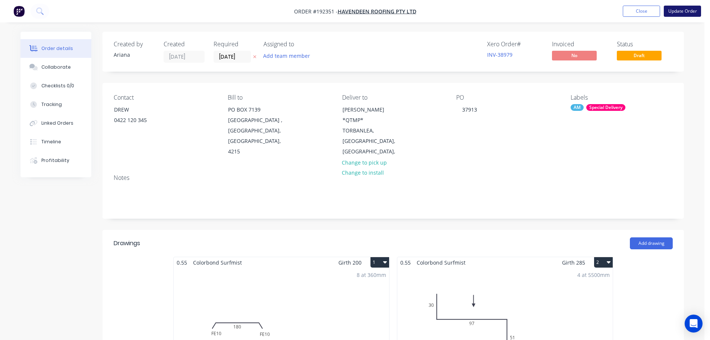
click at [683, 10] on button "Update Order" at bounding box center [682, 11] width 37 height 11
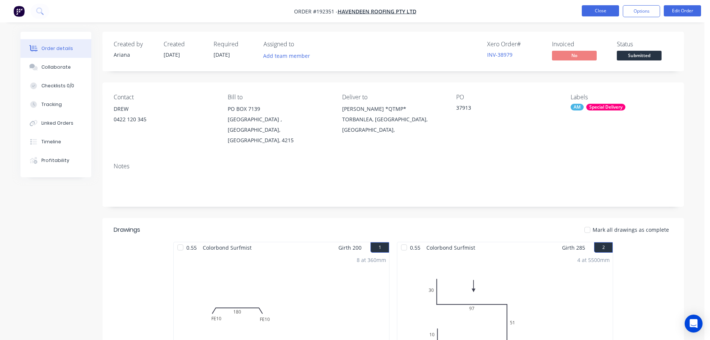
click at [601, 12] on button "Close" at bounding box center [600, 10] width 37 height 11
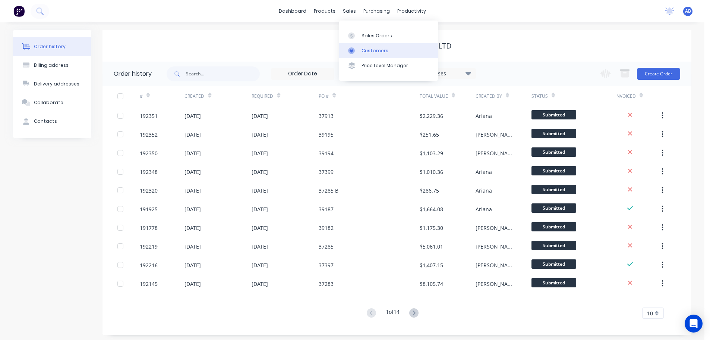
click at [362, 47] on div "Customers" at bounding box center [375, 50] width 27 height 7
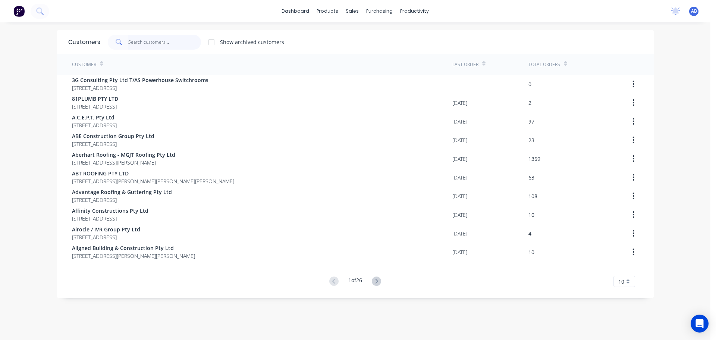
drag, startPoint x: 179, startPoint y: 43, endPoint x: 356, endPoint y: 69, distance: 178.2
click at [180, 43] on input "text" at bounding box center [164, 42] width 73 height 15
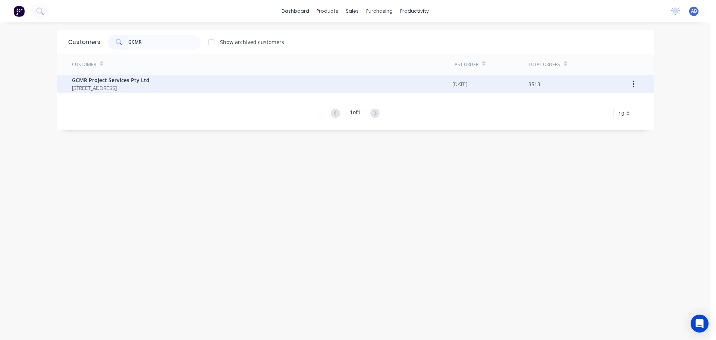
click at [116, 84] on span "GCMR Project Services Pty Ltd" at bounding box center [111, 80] width 78 height 8
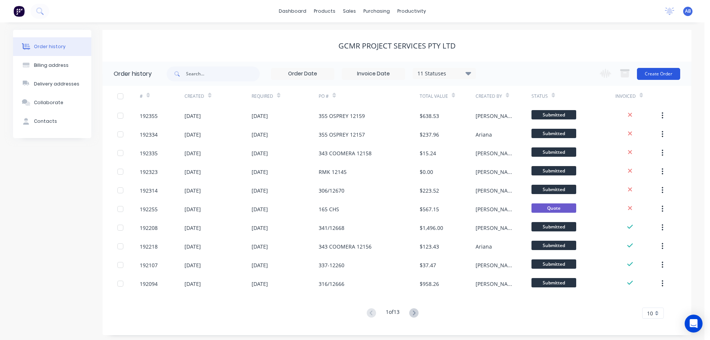
click at [658, 72] on button "Create Order" at bounding box center [658, 74] width 43 height 12
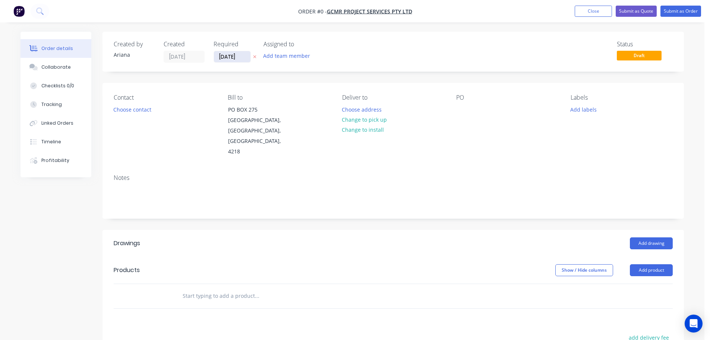
click at [228, 57] on input "10/09/25" at bounding box center [232, 56] width 37 height 11
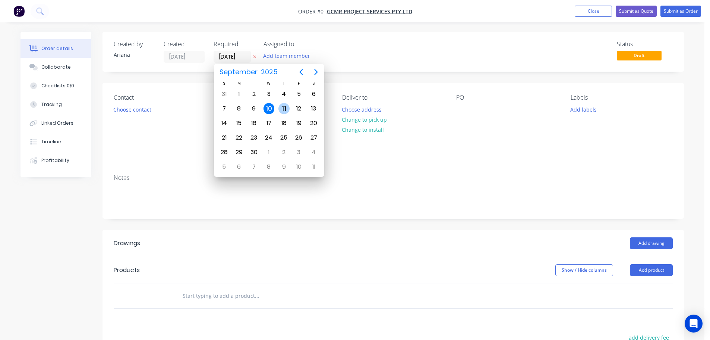
click at [283, 104] on div "11" at bounding box center [283, 108] width 11 height 11
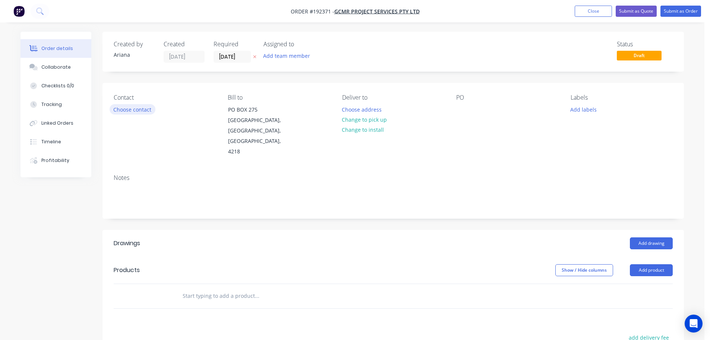
click at [141, 109] on button "Choose contact" at bounding box center [133, 109] width 46 height 10
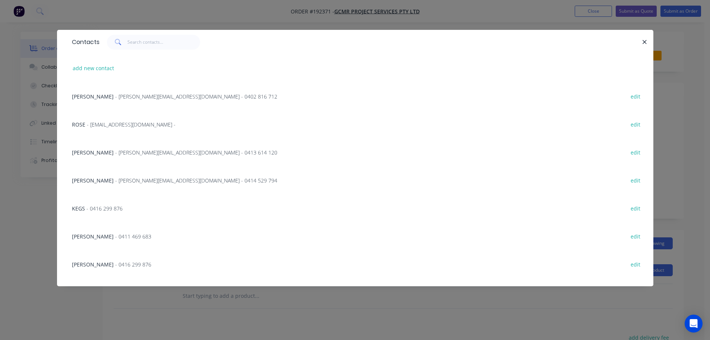
click at [129, 180] on span "- nigel@gcmr.com.au - 0414 529 794" at bounding box center [196, 180] width 162 height 7
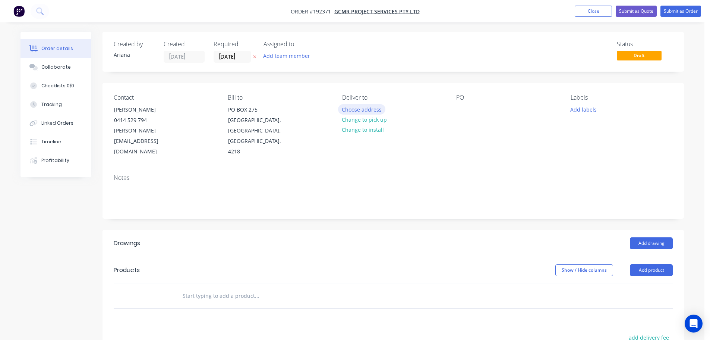
click at [367, 109] on button "Choose address" at bounding box center [362, 109] width 48 height 10
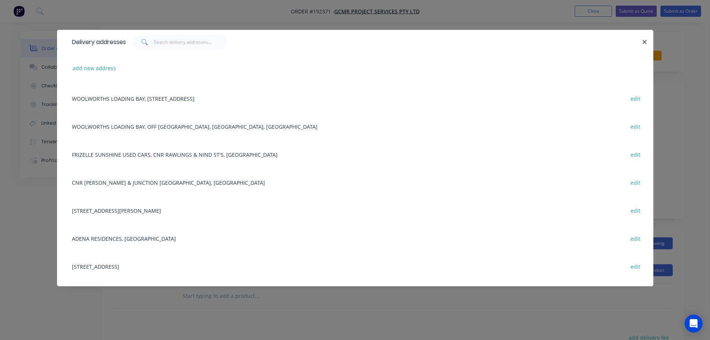
scroll to position [388, 0]
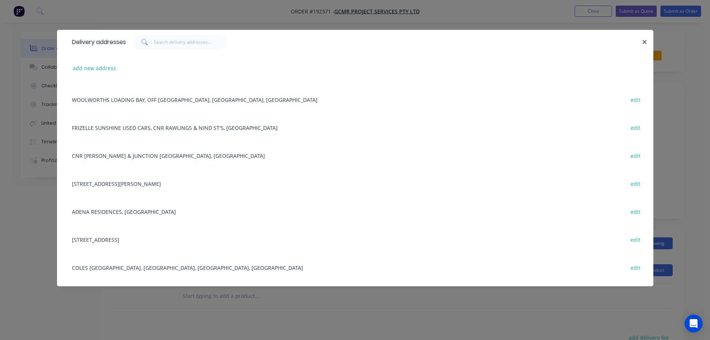
click at [199, 184] on div "114/118 GEORGE STREET, (WOOLWORTHS LOADING BAY), BEENLEIGH, Queensland, Austral…" at bounding box center [355, 183] width 574 height 28
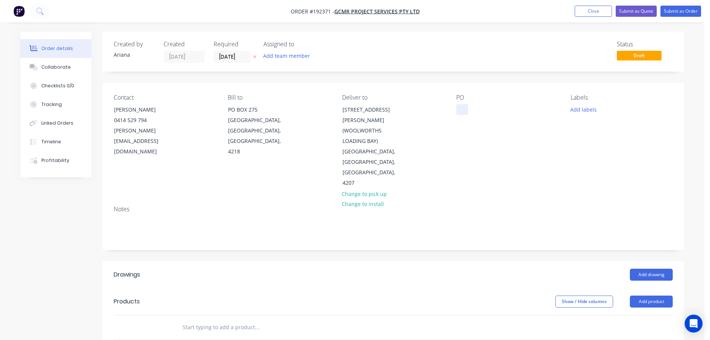
click at [463, 108] on div at bounding box center [462, 109] width 12 height 11
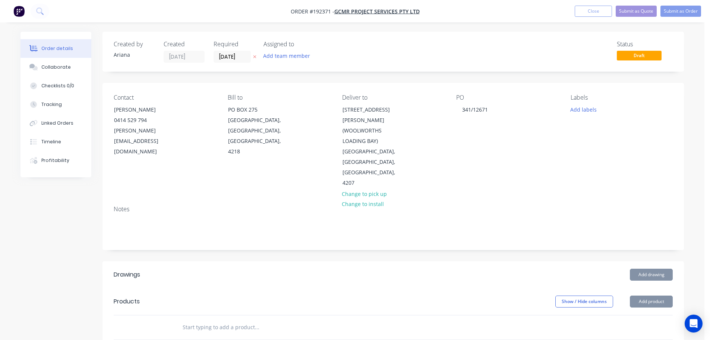
click at [494, 135] on div "PO 341/12671" at bounding box center [507, 141] width 102 height 94
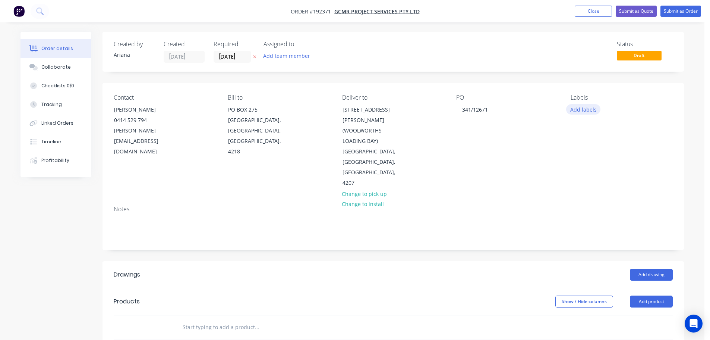
click at [583, 108] on button "Add labels" at bounding box center [583, 109] width 34 height 10
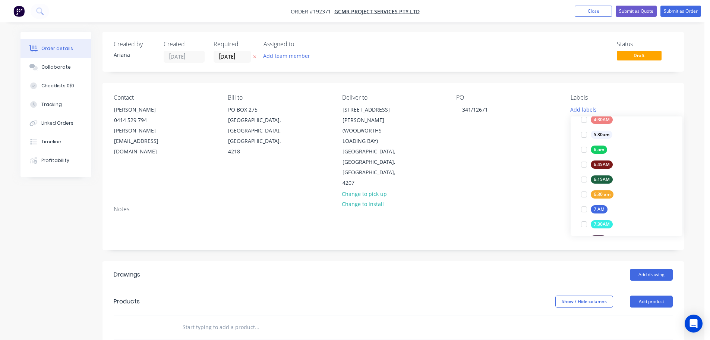
scroll to position [147, 0]
click at [586, 133] on div at bounding box center [584, 133] width 15 height 15
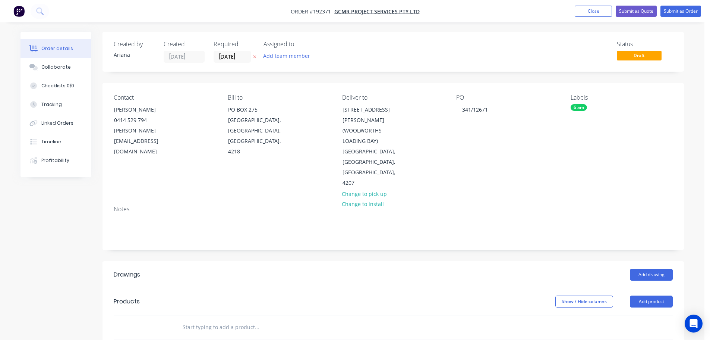
click at [501, 147] on div "PO 341/12671" at bounding box center [507, 141] width 102 height 94
click at [644, 268] on button "Add drawing" at bounding box center [651, 274] width 43 height 12
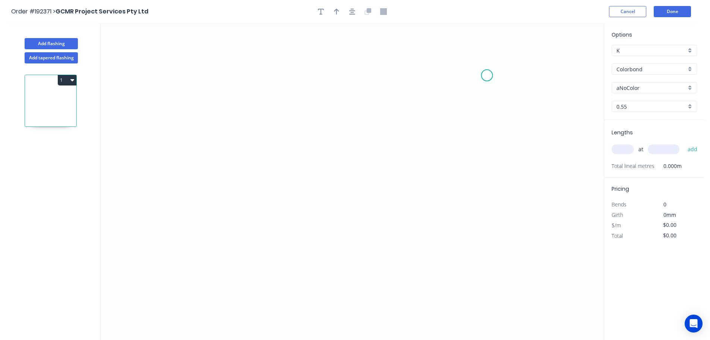
click at [487, 75] on icon "0" at bounding box center [352, 181] width 503 height 316
click at [243, 75] on icon "0" at bounding box center [352, 181] width 503 height 316
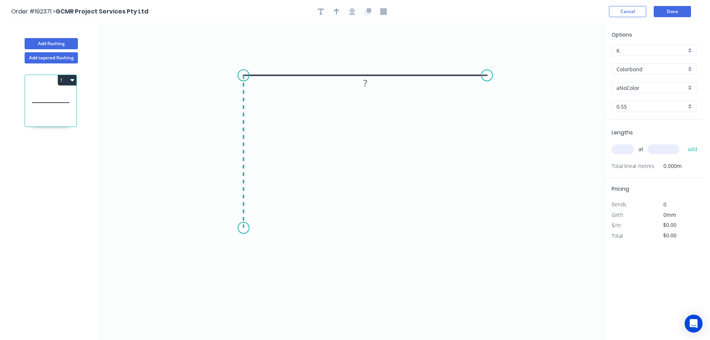
click at [237, 228] on icon "0 ?" at bounding box center [352, 181] width 503 height 316
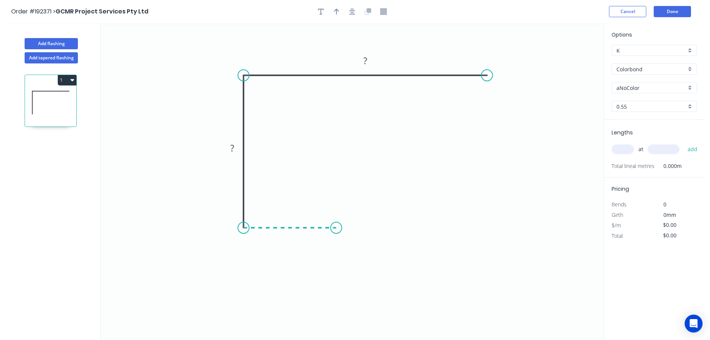
click at [336, 233] on icon "0 ? ?" at bounding box center [352, 181] width 503 height 316
click at [336, 233] on circle at bounding box center [336, 227] width 11 height 11
click at [290, 235] on tspan "?" at bounding box center [290, 235] width 4 height 12
click at [468, 193] on icon "0 40 75 80" at bounding box center [352, 181] width 503 height 316
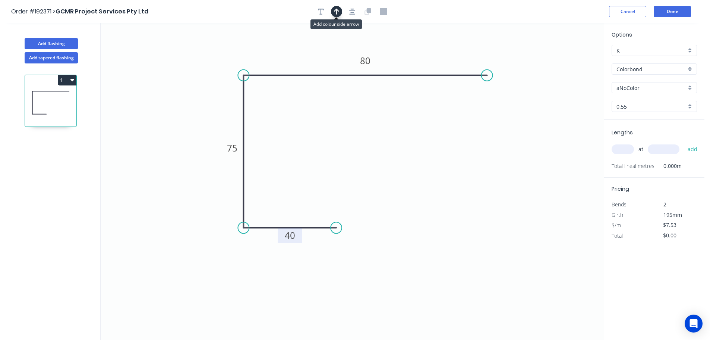
click at [335, 10] on icon "button" at bounding box center [336, 12] width 5 height 6
drag, startPoint x: 566, startPoint y: 58, endPoint x: 410, endPoint y: 41, distance: 156.8
click at [410, 41] on icon at bounding box center [411, 33] width 7 height 24
click at [691, 83] on div "aNoColor" at bounding box center [654, 87] width 85 height 11
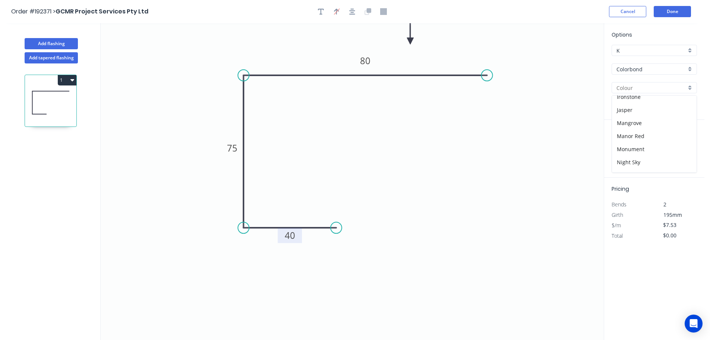
scroll to position [142, 0]
click at [666, 142] on div "Monument" at bounding box center [654, 142] width 85 height 13
click at [690, 107] on div "0.55" at bounding box center [654, 106] width 85 height 11
click at [637, 134] on div "1.0" at bounding box center [654, 133] width 85 height 13
click at [626, 148] on input "text" at bounding box center [623, 149] width 22 height 10
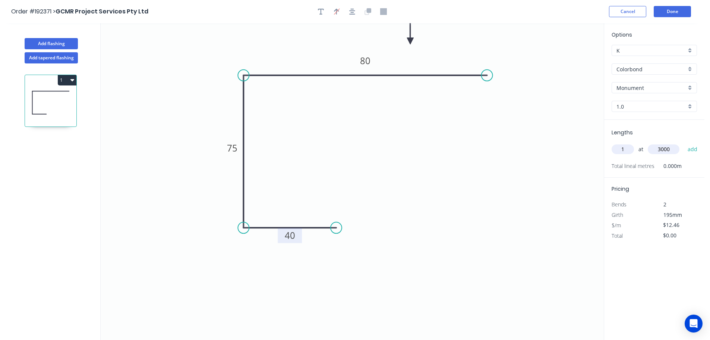
click at [684, 143] on button "add" at bounding box center [693, 149] width 18 height 13
click at [50, 41] on button "Add flashing" at bounding box center [51, 43] width 53 height 11
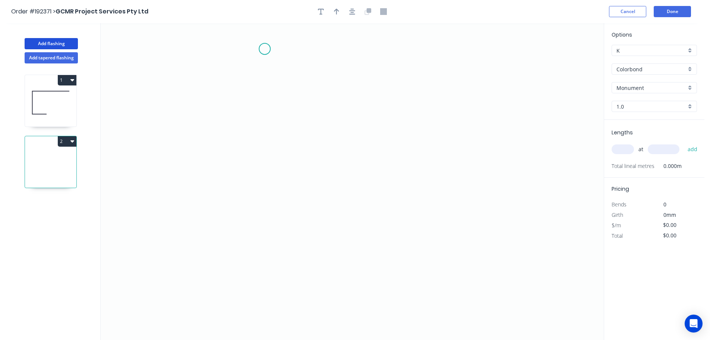
click at [265, 49] on icon "0" at bounding box center [352, 181] width 503 height 316
click at [237, 76] on icon at bounding box center [250, 62] width 27 height 27
click at [238, 205] on icon "0 ?" at bounding box center [352, 181] width 503 height 316
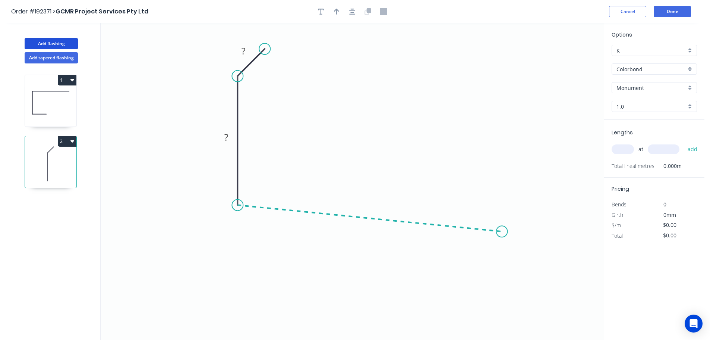
click at [502, 232] on icon "0 ? ?" at bounding box center [352, 181] width 503 height 316
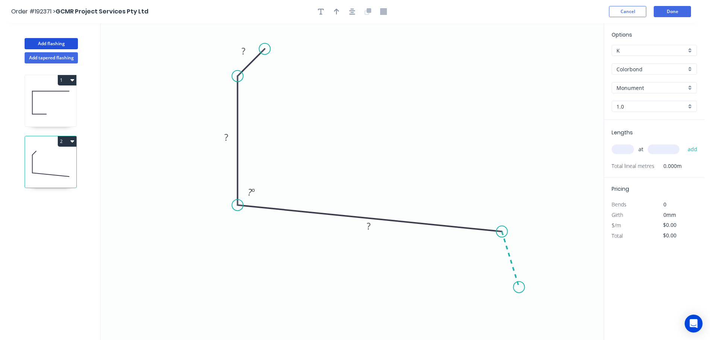
click at [519, 287] on icon "0 ? ? ? ? º" at bounding box center [352, 181] width 503 height 316
click at [519, 287] on circle at bounding box center [518, 286] width 11 height 11
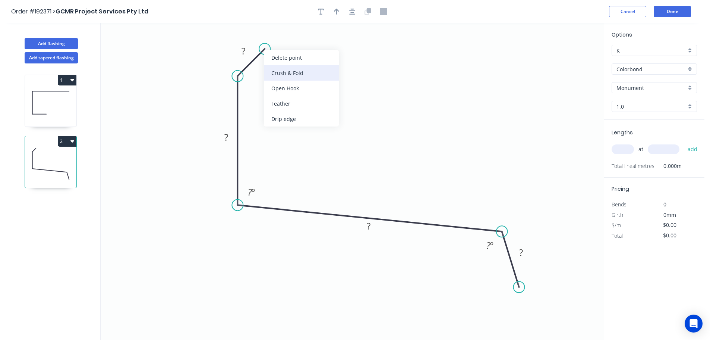
click at [276, 66] on div "Crush & Fold" at bounding box center [301, 72] width 75 height 15
drag, startPoint x: 274, startPoint y: 29, endPoint x: 316, endPoint y: 38, distance: 43.1
click at [316, 38] on rect at bounding box center [302, 36] width 30 height 15
click at [245, 49] on tspan "?" at bounding box center [244, 51] width 4 height 12
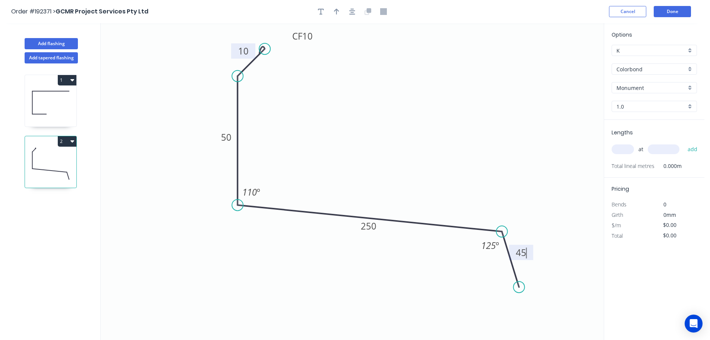
click at [369, 59] on icon "0 CF 10 10 50 250 45 110 º 125 º" at bounding box center [352, 181] width 503 height 316
click at [336, 9] on icon "button" at bounding box center [336, 11] width 5 height 7
drag, startPoint x: 568, startPoint y: 58, endPoint x: 380, endPoint y: 116, distance: 196.2
click at [380, 116] on icon at bounding box center [380, 107] width 7 height 24
click at [691, 65] on div "Colorbond" at bounding box center [654, 68] width 85 height 11
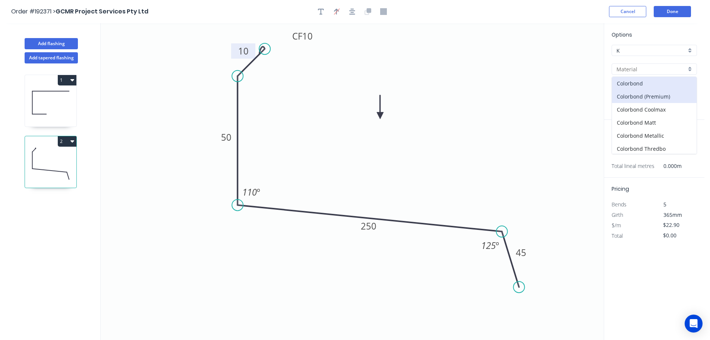
scroll to position [171, 0]
click at [634, 132] on div "Zincalume" at bounding box center [654, 133] width 85 height 13
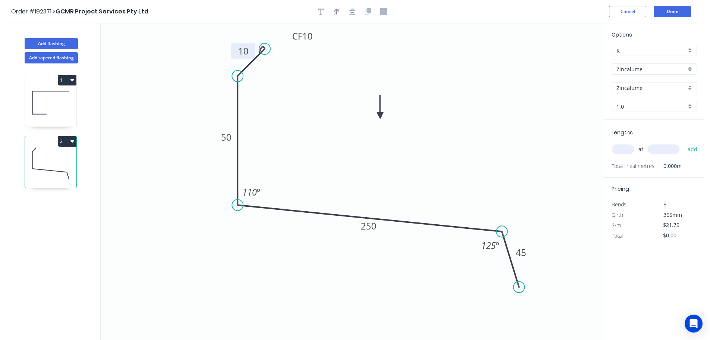
click at [691, 104] on div "1.0" at bounding box center [654, 106] width 85 height 11
click at [642, 118] on div "0.55" at bounding box center [654, 120] width 85 height 13
click at [629, 150] on input "text" at bounding box center [623, 149] width 22 height 10
click at [684, 143] on button "add" at bounding box center [693, 149] width 18 height 13
click at [63, 139] on button "2" at bounding box center [67, 141] width 19 height 10
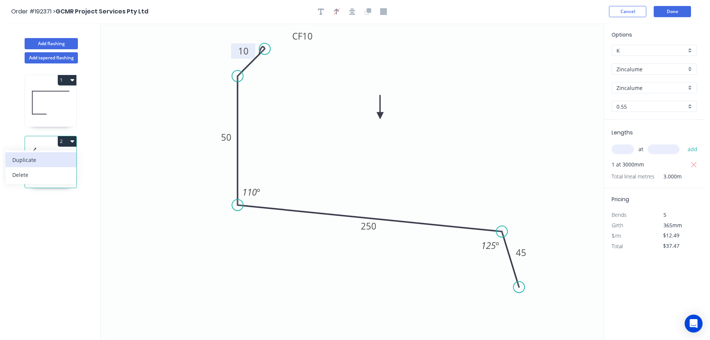
click at [43, 160] on div "Duplicate" at bounding box center [40, 159] width 57 height 11
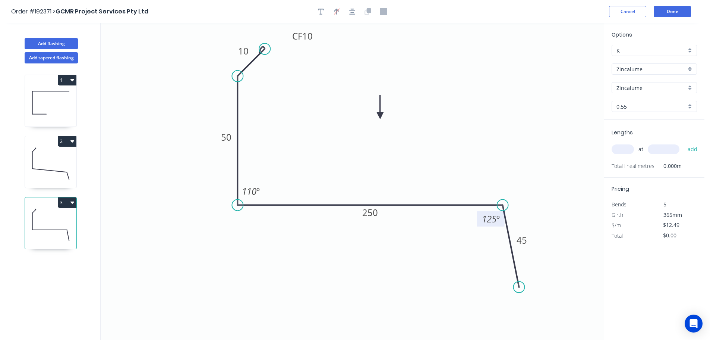
drag, startPoint x: 501, startPoint y: 231, endPoint x: 503, endPoint y: 221, distance: 10.2
click at [503, 221] on g "125 º" at bounding box center [492, 212] width 31 height 27
drag, startPoint x: 516, startPoint y: 286, endPoint x: 524, endPoint y: 251, distance: 35.9
click at [524, 251] on circle at bounding box center [523, 250] width 11 height 11
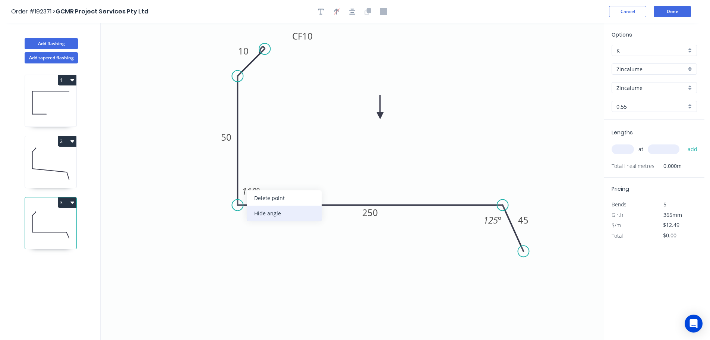
click at [262, 211] on div "Hide angle" at bounding box center [284, 212] width 75 height 15
click at [372, 210] on tspan "250" at bounding box center [370, 212] width 16 height 12
click at [400, 184] on icon "0 CF 10 10 50 300 45 125 º" at bounding box center [352, 181] width 503 height 316
click at [625, 149] on input "text" at bounding box center [623, 149] width 22 height 10
click at [684, 143] on button "add" at bounding box center [693, 149] width 18 height 13
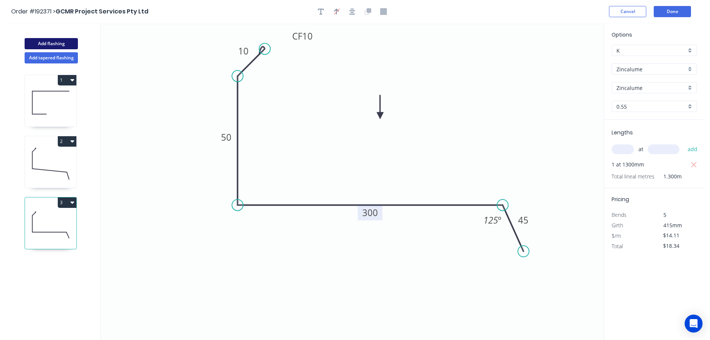
click at [51, 42] on button "Add flashing" at bounding box center [51, 43] width 53 height 11
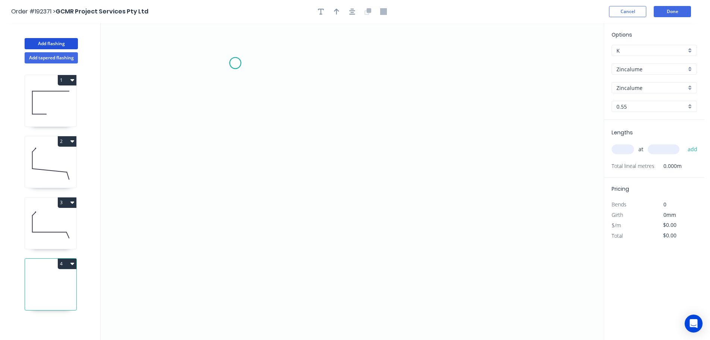
click at [235, 63] on icon "0" at bounding box center [352, 181] width 503 height 316
click at [243, 224] on icon "0" at bounding box center [352, 181] width 503 height 316
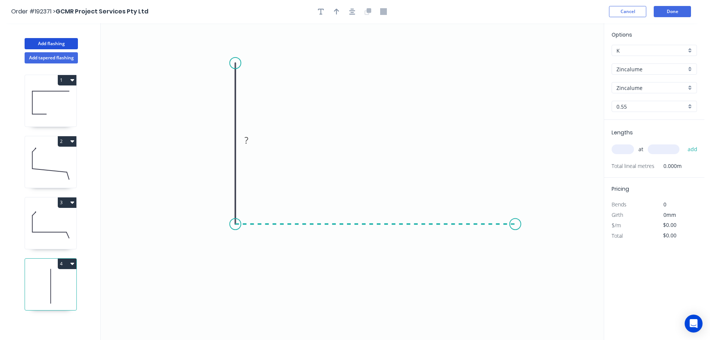
click at [516, 222] on icon "0 ?" at bounding box center [352, 181] width 503 height 316
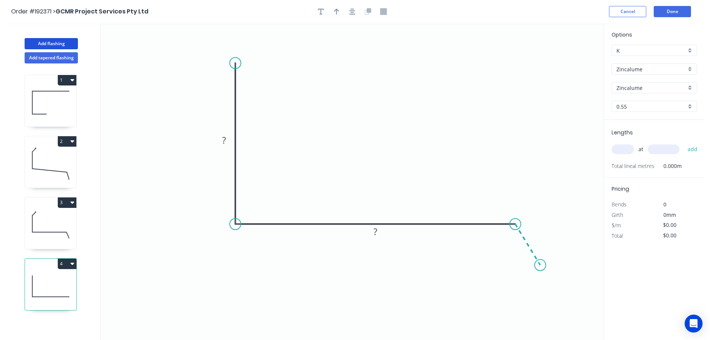
click at [541, 265] on icon "0 ? ?" at bounding box center [352, 181] width 503 height 316
click at [541, 265] on circle at bounding box center [540, 264] width 11 height 11
click at [226, 139] on tspan "?" at bounding box center [224, 140] width 4 height 12
click at [356, 110] on icon "0 100 200 45 125 º" at bounding box center [352, 181] width 503 height 316
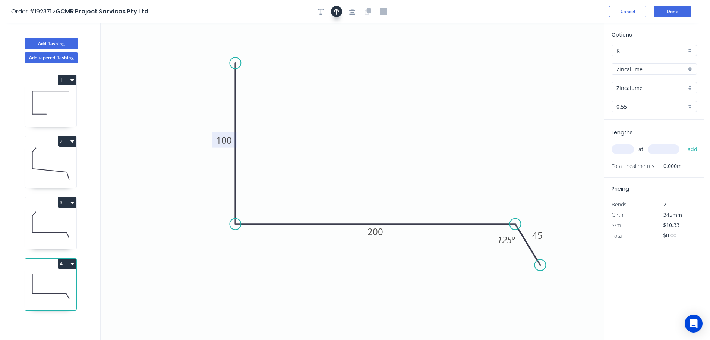
click at [337, 9] on icon "button" at bounding box center [336, 12] width 5 height 6
drag, startPoint x: 567, startPoint y: 60, endPoint x: 371, endPoint y: 119, distance: 204.7
click at [371, 119] on icon at bounding box center [371, 110] width 7 height 24
click at [630, 147] on input "text" at bounding box center [623, 149] width 22 height 10
click at [684, 143] on button "add" at bounding box center [693, 149] width 18 height 13
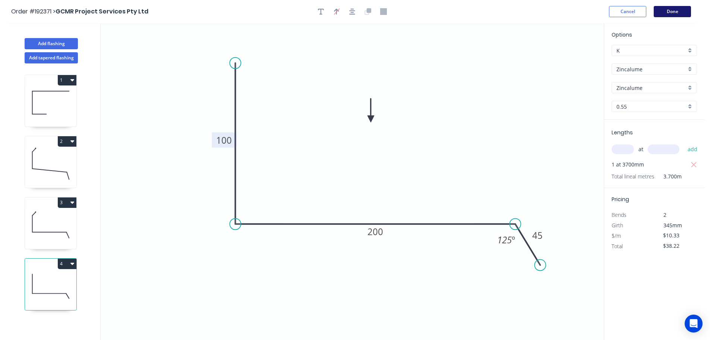
click at [669, 14] on button "Done" at bounding box center [672, 11] width 37 height 11
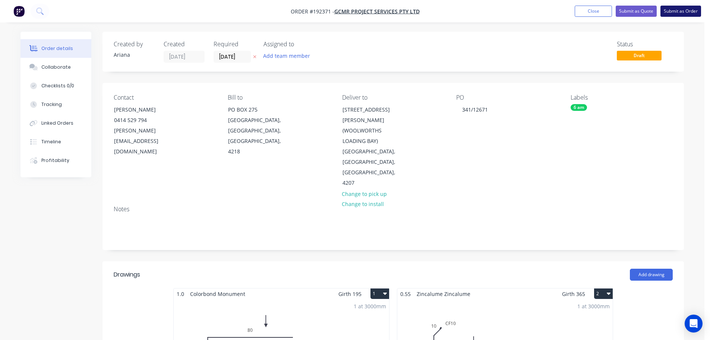
click at [678, 13] on button "Submit as Order" at bounding box center [681, 11] width 41 height 11
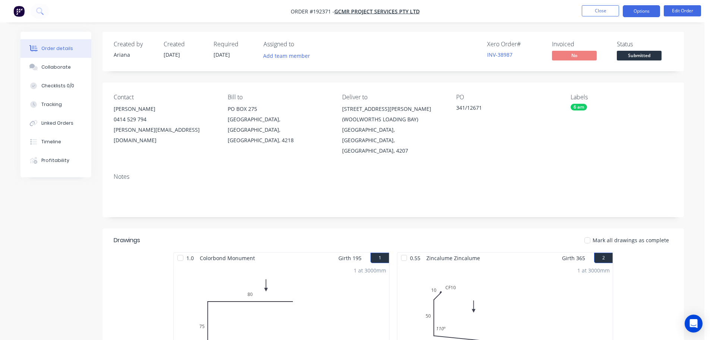
click at [639, 10] on button "Options" at bounding box center [641, 11] width 37 height 12
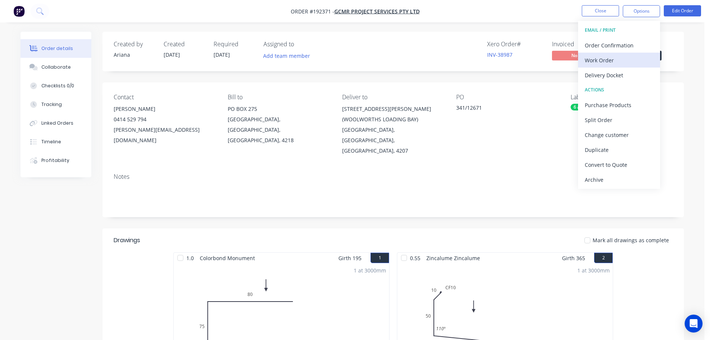
click at [613, 58] on div "Work Order" at bounding box center [619, 60] width 69 height 11
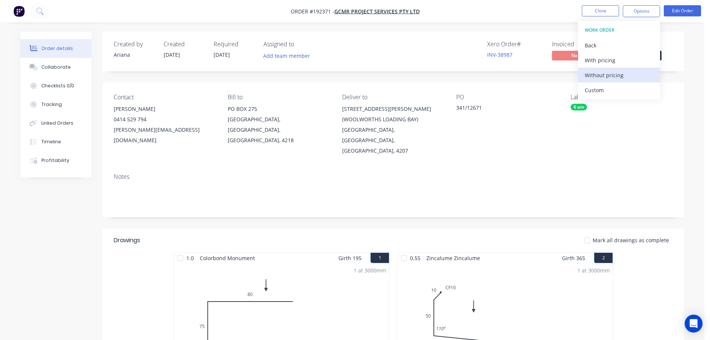
click at [602, 73] on div "Without pricing" at bounding box center [619, 75] width 69 height 11
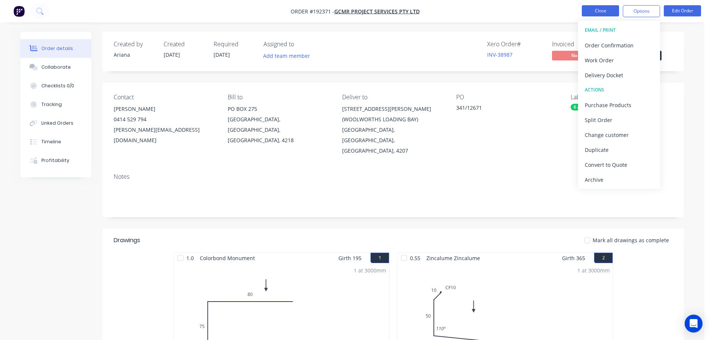
click at [598, 7] on button "Close" at bounding box center [600, 10] width 37 height 11
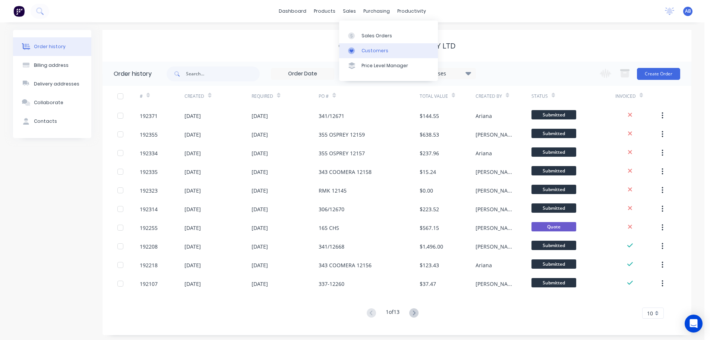
click at [362, 46] on link "Customers" at bounding box center [388, 50] width 99 height 15
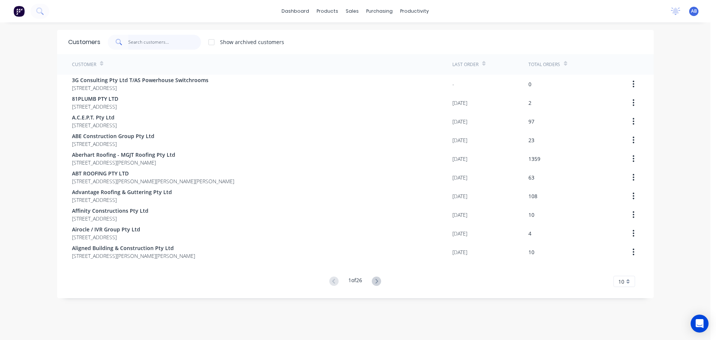
click at [186, 43] on input "text" at bounding box center [164, 42] width 73 height 15
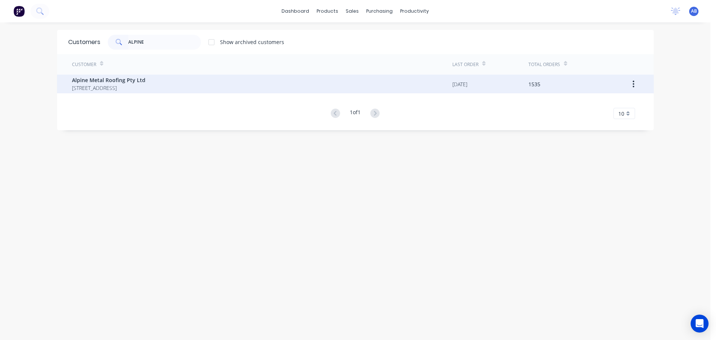
click at [132, 84] on span "5 Brigadoon Street Mansfield Queensland Australia" at bounding box center [108, 88] width 73 height 8
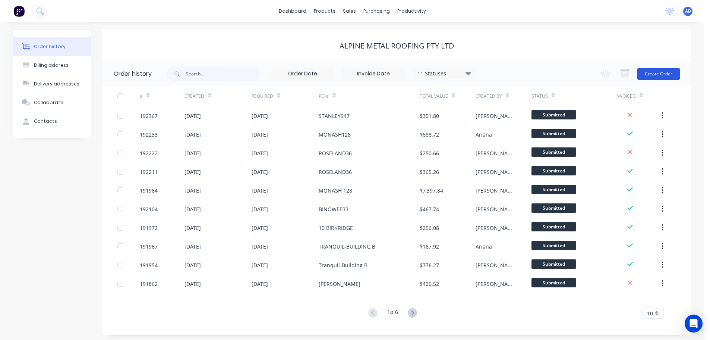
click at [651, 74] on button "Create Order" at bounding box center [658, 74] width 43 height 12
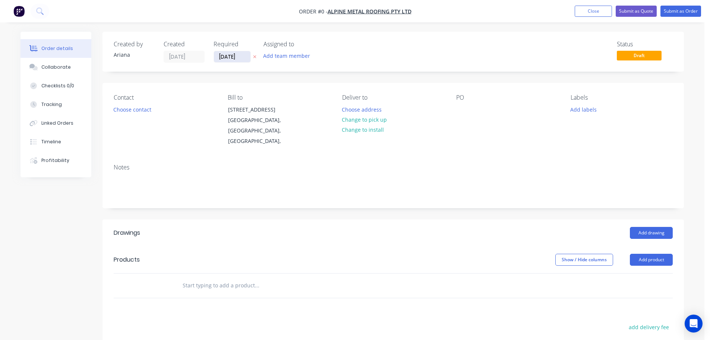
click at [230, 59] on input "10/09/25" at bounding box center [232, 56] width 37 height 11
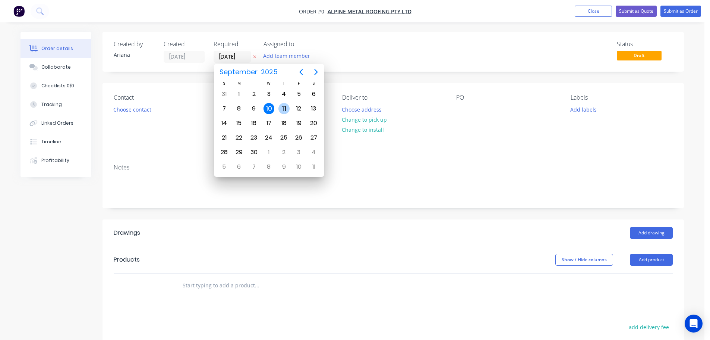
click at [283, 104] on div "11" at bounding box center [283, 108] width 11 height 11
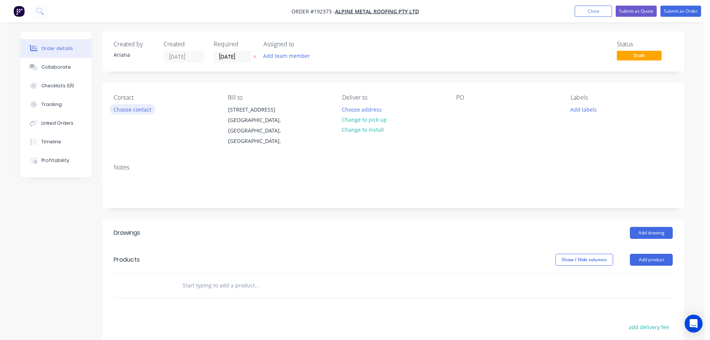
click at [139, 110] on button "Choose contact" at bounding box center [133, 109] width 46 height 10
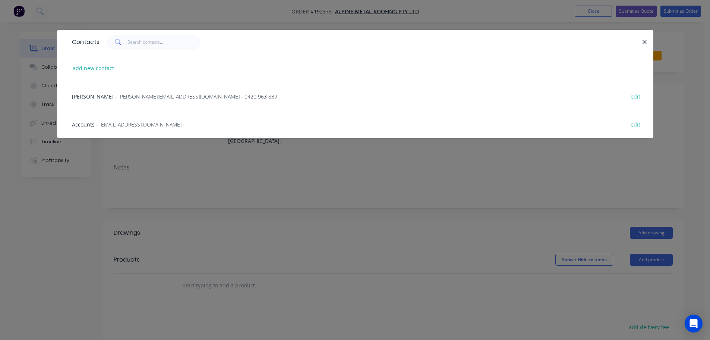
click at [97, 96] on span "Jamie Vieira" at bounding box center [93, 96] width 42 height 7
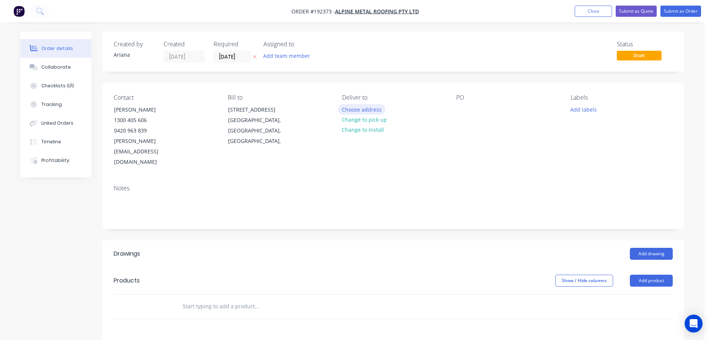
click at [363, 107] on button "Choose address" at bounding box center [362, 109] width 48 height 10
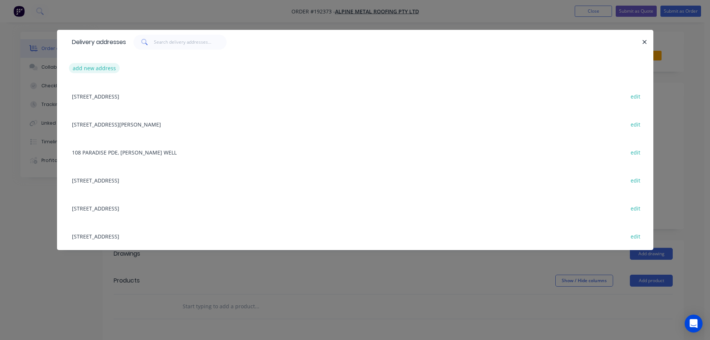
click at [91, 65] on button "add new address" at bounding box center [94, 68] width 51 height 10
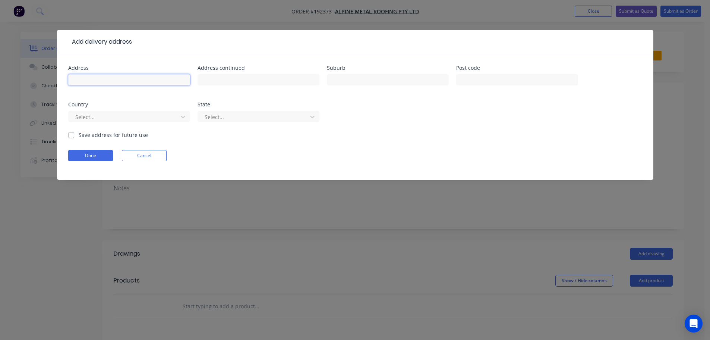
click at [117, 84] on input "text" at bounding box center [129, 79] width 122 height 11
click at [135, 80] on input "181 DUDLEY ST" at bounding box center [129, 79] width 122 height 11
click at [432, 138] on form "Address 181 DUDLEY ST EAST Address continued Suburb ANNERLEY Post code Country …" at bounding box center [355, 122] width 574 height 114
click at [184, 113] on icon at bounding box center [182, 116] width 7 height 7
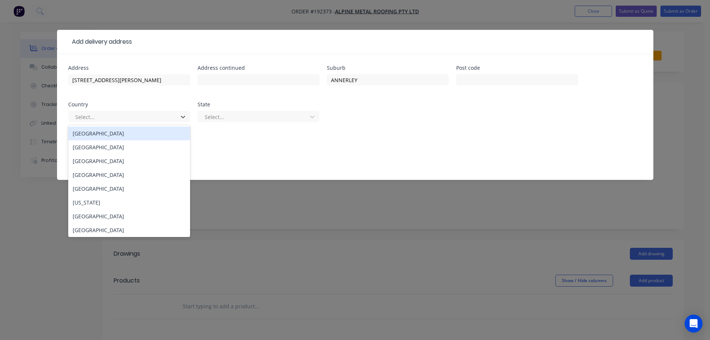
click at [93, 134] on div "Australia" at bounding box center [129, 133] width 122 height 14
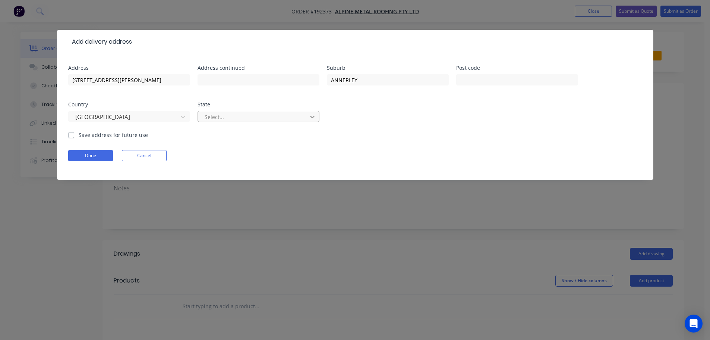
click at [312, 116] on icon at bounding box center [312, 116] width 7 height 7
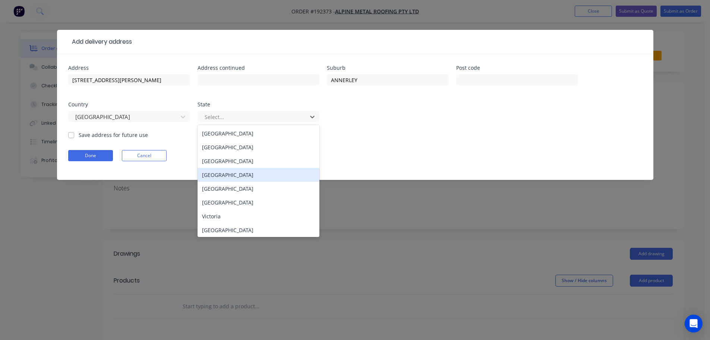
click at [228, 177] on div "Queensland" at bounding box center [259, 175] width 122 height 14
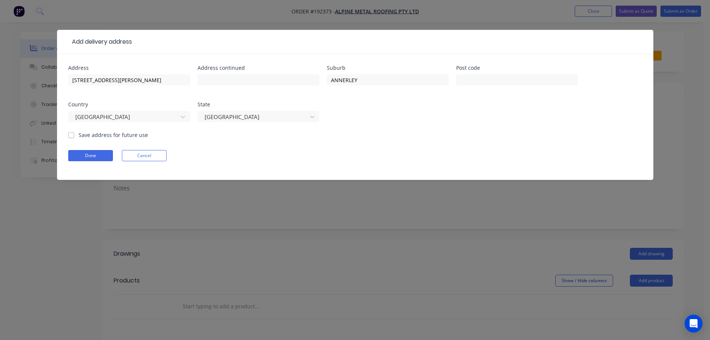
click at [443, 127] on div "Address 181 DUDLEY ST EAST Address continued Suburb ANNERLEY Post code Country …" at bounding box center [355, 98] width 574 height 66
click at [88, 155] on button "Done" at bounding box center [90, 155] width 45 height 11
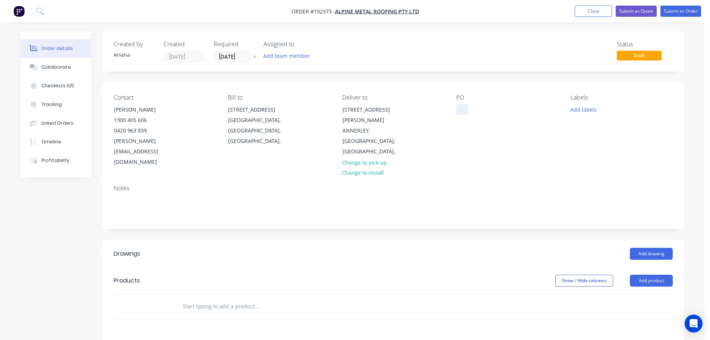
click at [463, 108] on div at bounding box center [462, 109] width 12 height 11
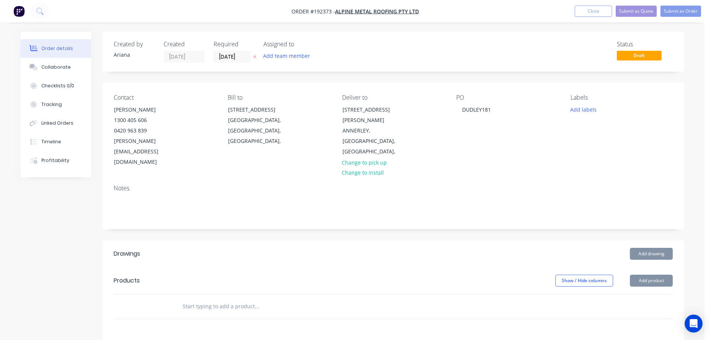
click at [545, 143] on div "PO DUDLEY181" at bounding box center [507, 130] width 102 height 73
click at [654, 274] on button "Add product" at bounding box center [651, 280] width 43 height 12
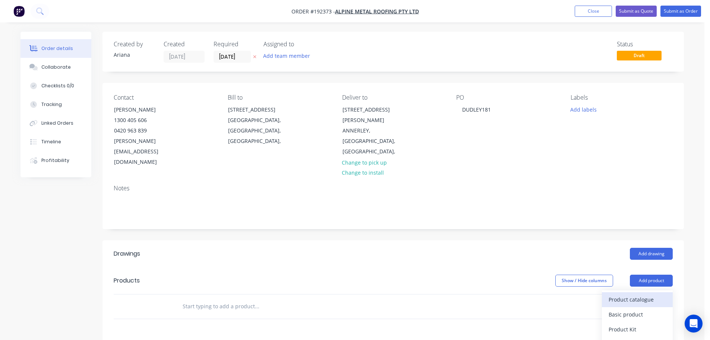
click at [637, 294] on div "Product catalogue" at bounding box center [637, 299] width 57 height 11
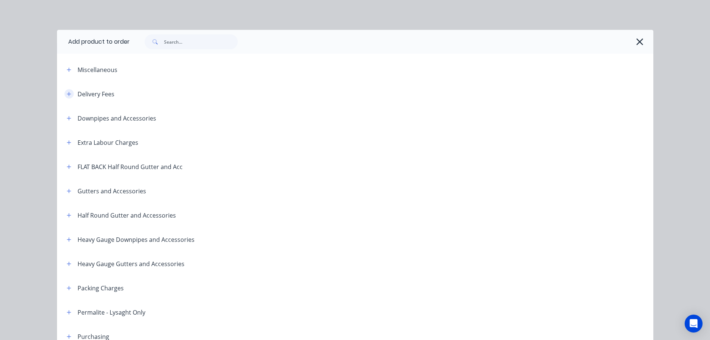
click at [67, 91] on icon "button" at bounding box center [69, 93] width 4 height 5
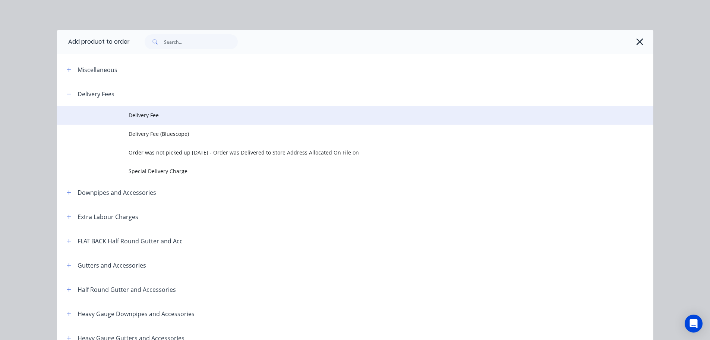
click at [152, 112] on span "Delivery Fee" at bounding box center [339, 115] width 420 height 8
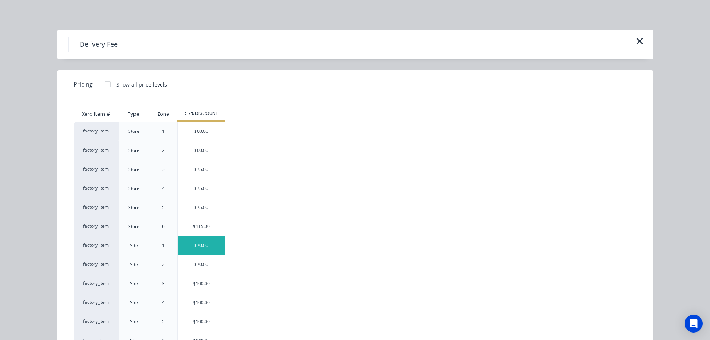
click at [193, 244] on div "$70.00" at bounding box center [201, 245] width 47 height 19
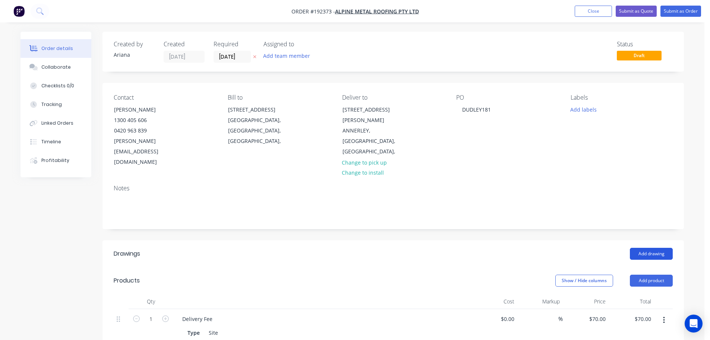
click at [650, 248] on button "Add drawing" at bounding box center [651, 254] width 43 height 12
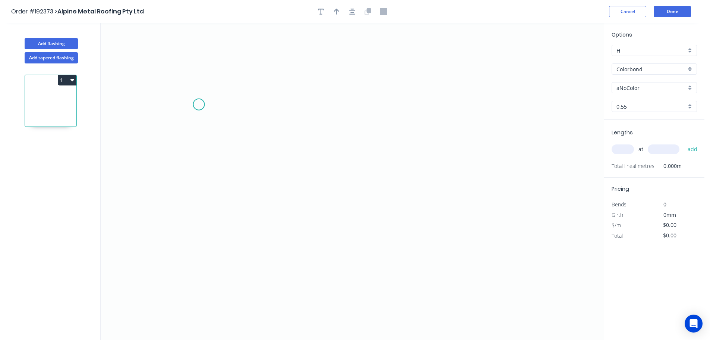
click at [199, 104] on icon "0" at bounding box center [352, 181] width 503 height 316
click at [481, 79] on icon "0" at bounding box center [352, 181] width 503 height 316
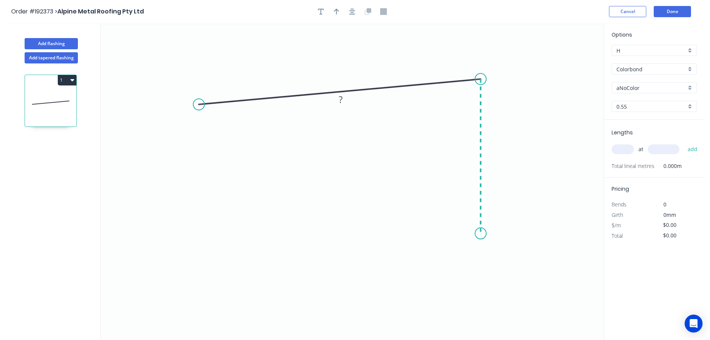
click at [482, 233] on icon "0 ?" at bounding box center [352, 181] width 503 height 316
click at [508, 262] on icon "0 ? ? ? º" at bounding box center [352, 181] width 503 height 316
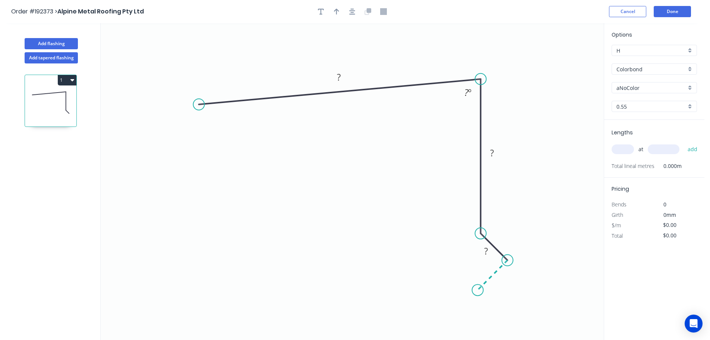
click at [478, 289] on icon "0 ? ? ? ? º" at bounding box center [352, 181] width 503 height 316
click at [478, 289] on circle at bounding box center [477, 289] width 11 height 11
drag, startPoint x: 496, startPoint y: 245, endPoint x: 513, endPoint y: 228, distance: 24.5
click at [513, 228] on rect at bounding box center [503, 233] width 24 height 15
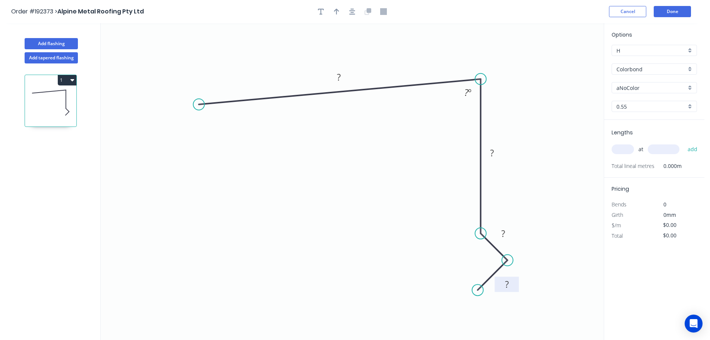
drag, startPoint x: 511, startPoint y: 283, endPoint x: 517, endPoint y: 288, distance: 8.0
click at [517, 288] on rect at bounding box center [507, 283] width 24 height 15
click at [206, 126] on div "Crush & Fold" at bounding box center [235, 128] width 75 height 15
click at [202, 128] on div "Flip bend" at bounding box center [236, 130] width 75 height 15
click at [216, 116] on tspan "10" at bounding box center [215, 116] width 10 height 12
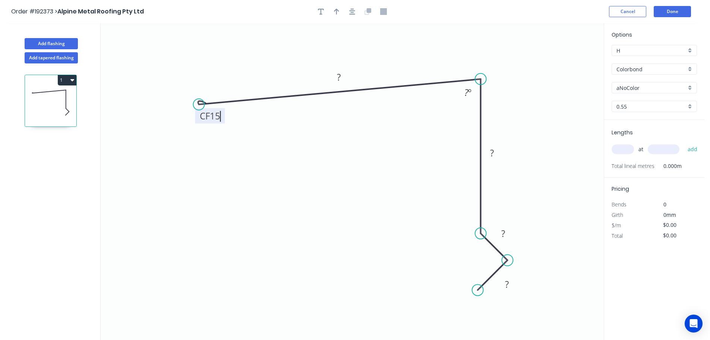
click at [243, 123] on icon "0 CF 15 ? ? ? ? ? º" at bounding box center [352, 181] width 503 height 316
drag, startPoint x: 223, startPoint y: 118, endPoint x: 180, endPoint y: 88, distance: 52.7
click at [180, 88] on rect at bounding box center [170, 86] width 30 height 15
click at [339, 75] on tspan "?" at bounding box center [339, 77] width 4 height 12
click at [433, 104] on icon "0 CF 15 300 150 10 12 80 º" at bounding box center [352, 181] width 503 height 316
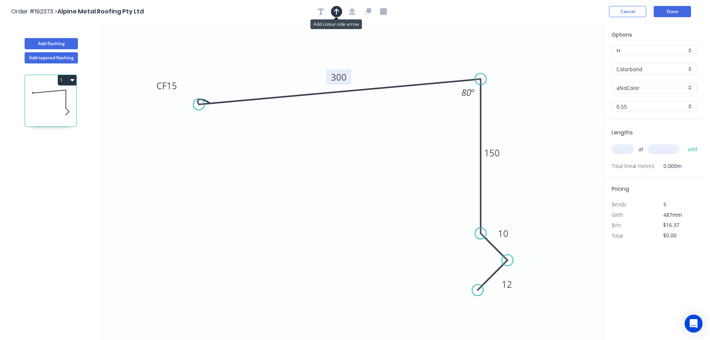
click at [336, 7] on button "button" at bounding box center [336, 11] width 11 height 11
drag, startPoint x: 566, startPoint y: 57, endPoint x: 399, endPoint y: 53, distance: 166.7
click at [399, 53] on icon at bounding box center [399, 45] width 7 height 24
click at [687, 68] on div "Colorbond" at bounding box center [654, 68] width 85 height 11
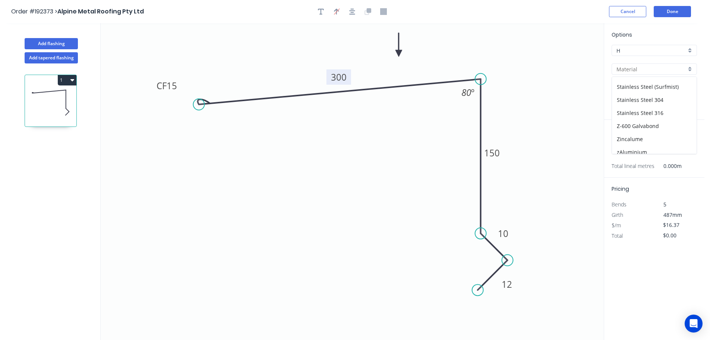
scroll to position [171, 0]
click at [649, 131] on div "Zincalume" at bounding box center [654, 133] width 85 height 13
click at [621, 149] on input "text" at bounding box center [623, 149] width 22 height 10
click at [684, 143] on button "add" at bounding box center [693, 149] width 18 height 13
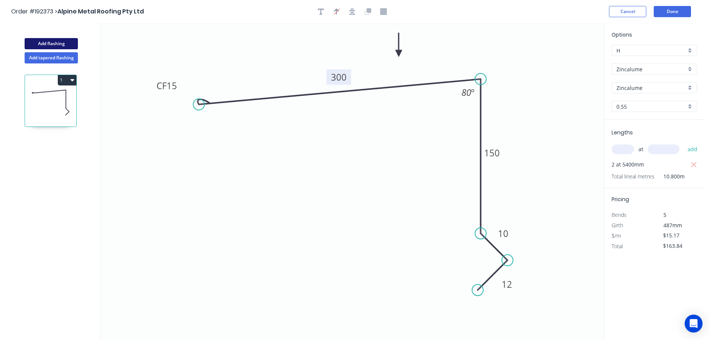
click at [57, 41] on button "Add flashing" at bounding box center [51, 43] width 53 height 11
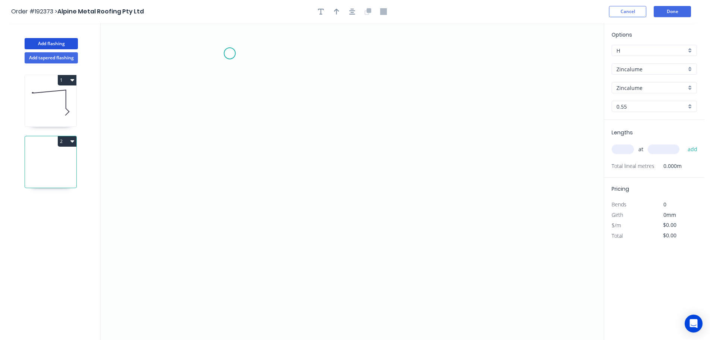
click at [230, 53] on icon "0" at bounding box center [352, 181] width 503 height 316
click at [230, 183] on icon "0" at bounding box center [352, 181] width 503 height 316
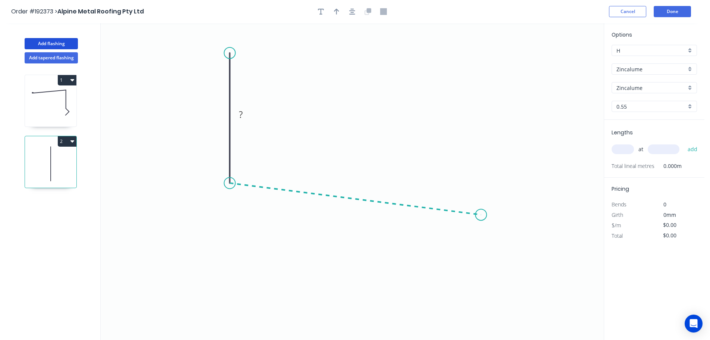
click at [481, 215] on icon "0 ?" at bounding box center [352, 181] width 503 height 316
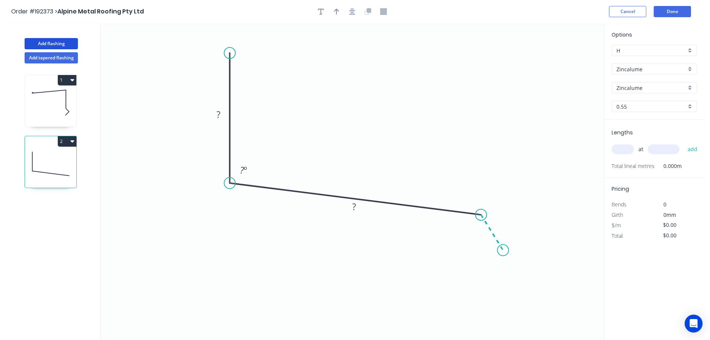
click at [503, 250] on icon "0 ? ? ? º" at bounding box center [352, 181] width 503 height 316
click at [503, 250] on circle at bounding box center [503, 249] width 11 height 11
click at [221, 115] on rect at bounding box center [218, 115] width 15 height 10
click at [406, 89] on icon "0 100 200 30 100 º 135 º" at bounding box center [352, 181] width 503 height 316
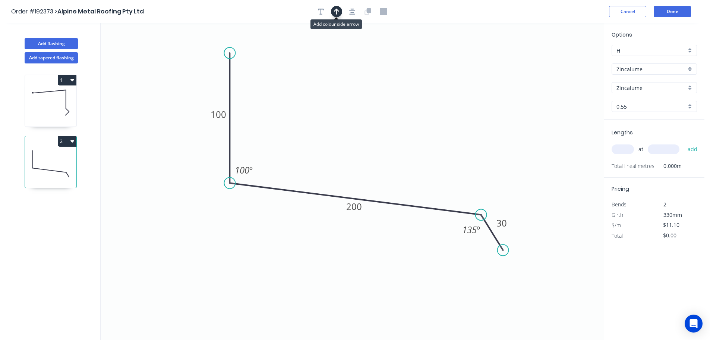
click at [337, 12] on icon "button" at bounding box center [336, 12] width 5 height 6
drag, startPoint x: 566, startPoint y: 59, endPoint x: 358, endPoint y: 109, distance: 214.2
click at [358, 109] on icon at bounding box center [358, 100] width 7 height 24
click at [629, 151] on input "text" at bounding box center [623, 149] width 22 height 10
click at [684, 143] on button "add" at bounding box center [693, 149] width 18 height 13
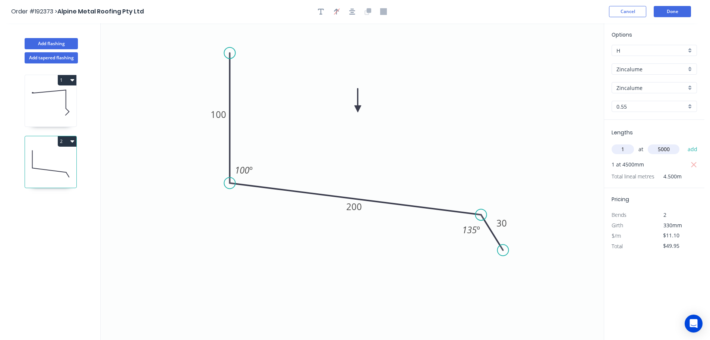
click at [684, 143] on button "add" at bounding box center [693, 149] width 18 height 13
drag, startPoint x: 51, startPoint y: 41, endPoint x: 99, endPoint y: 62, distance: 52.1
click at [51, 40] on button "Add flashing" at bounding box center [51, 43] width 53 height 11
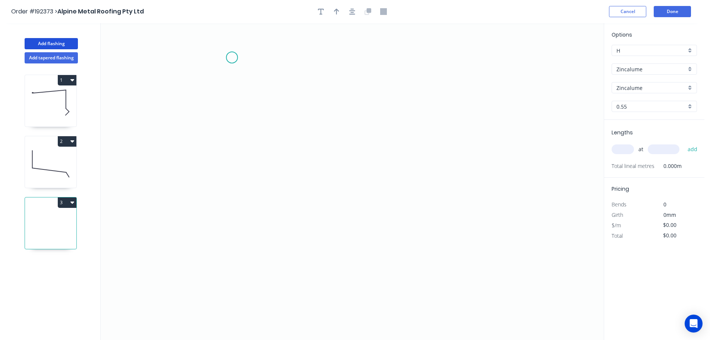
click at [233, 56] on icon "0" at bounding box center [352, 181] width 503 height 316
click at [236, 207] on icon "0" at bounding box center [352, 181] width 503 height 316
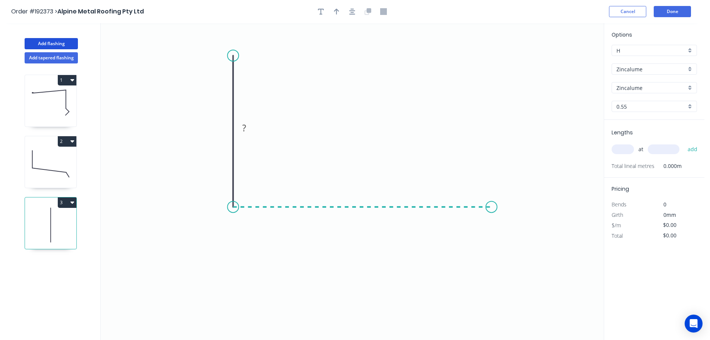
click at [492, 207] on icon "0 ?" at bounding box center [352, 181] width 503 height 316
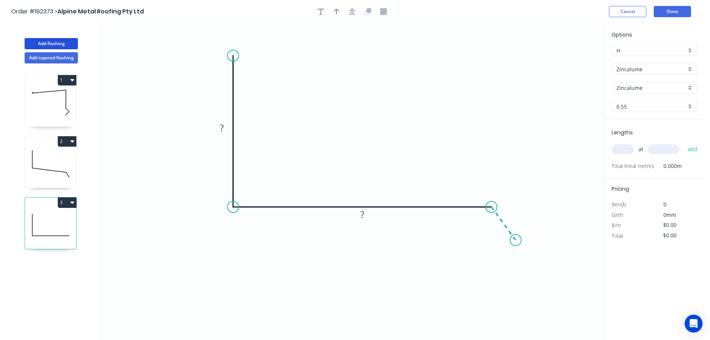
click at [516, 240] on icon "0 ? ?" at bounding box center [352, 181] width 503 height 316
click at [516, 240] on circle at bounding box center [515, 239] width 11 height 11
click at [223, 126] on tspan "?" at bounding box center [222, 128] width 4 height 12
click at [310, 100] on icon "0 100 150 20 135 º" at bounding box center [352, 181] width 503 height 316
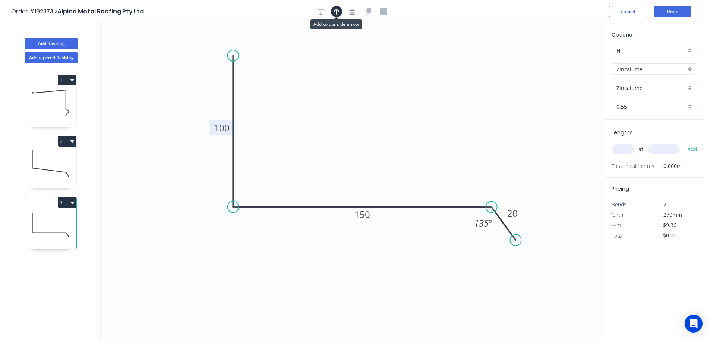
click at [338, 10] on icon "button" at bounding box center [336, 12] width 5 height 6
drag, startPoint x: 564, startPoint y: 60, endPoint x: 374, endPoint y: 101, distance: 195.3
click at [374, 101] on icon at bounding box center [373, 93] width 7 height 24
click at [632, 149] on input "text" at bounding box center [623, 149] width 22 height 10
click at [684, 143] on button "add" at bounding box center [693, 149] width 18 height 13
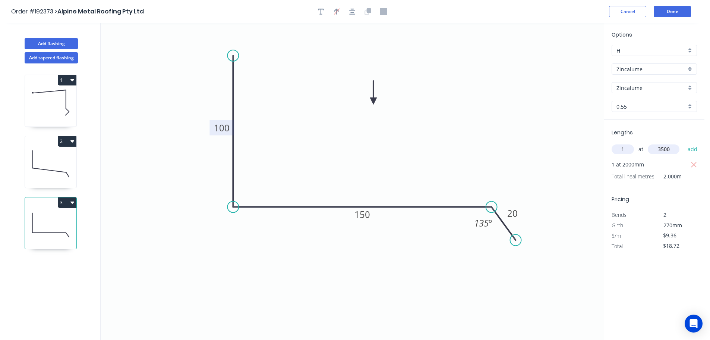
click at [684, 143] on button "add" at bounding box center [693, 149] width 18 height 13
click at [56, 40] on button "Add flashing" at bounding box center [51, 43] width 53 height 11
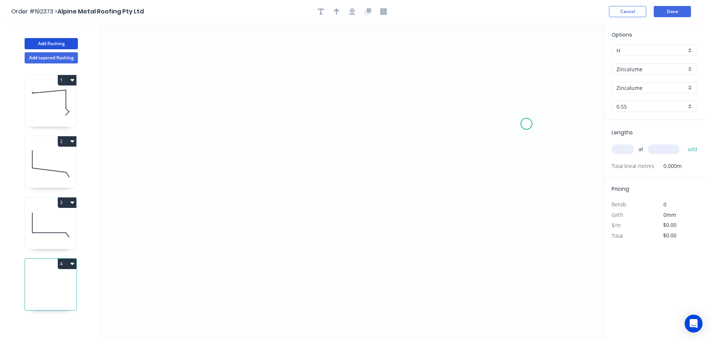
click at [527, 124] on icon "0" at bounding box center [352, 181] width 503 height 316
click at [504, 88] on icon "0" at bounding box center [352, 181] width 503 height 316
click at [232, 62] on icon "0 ?" at bounding box center [352, 181] width 503 height 316
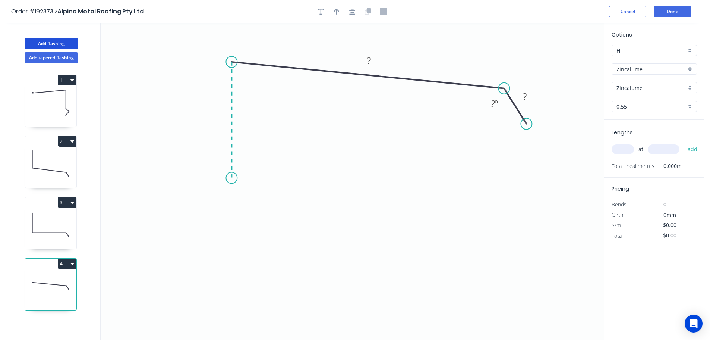
click at [234, 178] on icon "0 ? ? ? º" at bounding box center [352, 181] width 503 height 316
click at [286, 178] on icon at bounding box center [259, 178] width 54 height 0
click at [284, 140] on icon "0 ? ? ? ? ? º ? º" at bounding box center [352, 181] width 503 height 316
click at [284, 140] on circle at bounding box center [285, 139] width 11 height 11
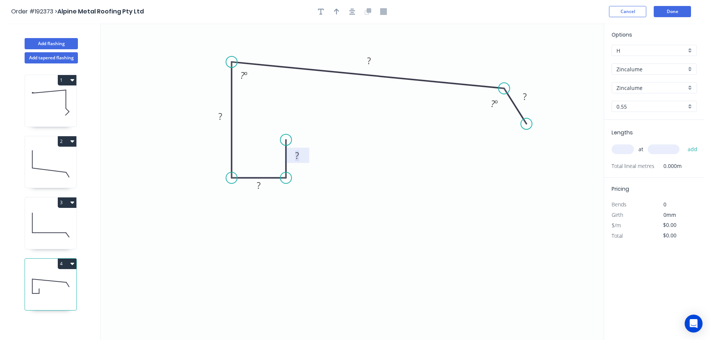
click at [298, 154] on tspan "?" at bounding box center [297, 155] width 4 height 12
click at [366, 132] on icon "0 10 15 40 165 20 135 º 86 º" at bounding box center [352, 181] width 503 height 316
click at [336, 10] on icon "button" at bounding box center [336, 12] width 5 height 6
drag, startPoint x: 566, startPoint y: 60, endPoint x: 438, endPoint y: 56, distance: 127.6
click at [438, 56] on icon at bounding box center [438, 47] width 7 height 24
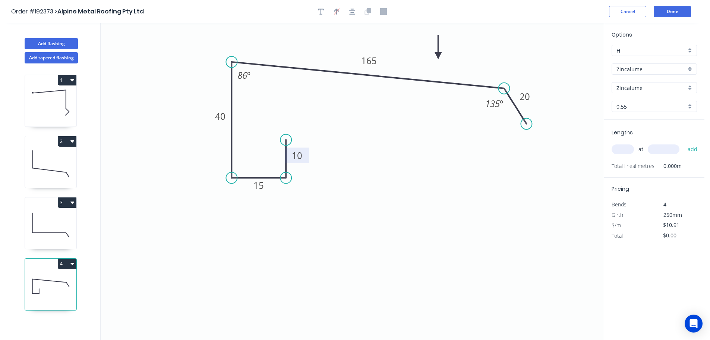
click at [629, 147] on input "text" at bounding box center [623, 149] width 22 height 10
click at [684, 143] on button "add" at bounding box center [693, 149] width 18 height 13
click at [542, 242] on icon "0 10 15 40 165 20 135 º 86 º" at bounding box center [352, 181] width 503 height 316
click at [671, 12] on button "Done" at bounding box center [672, 11] width 37 height 11
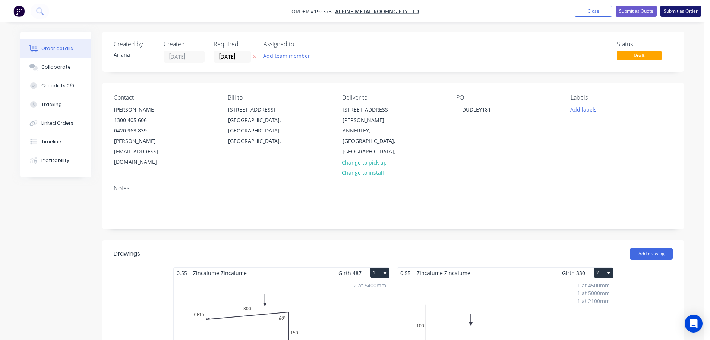
click at [673, 10] on button "Submit as Order" at bounding box center [681, 11] width 41 height 11
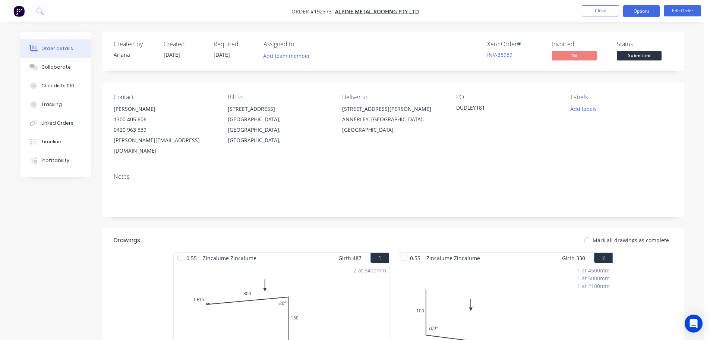
click at [651, 10] on button "Options" at bounding box center [641, 11] width 37 height 12
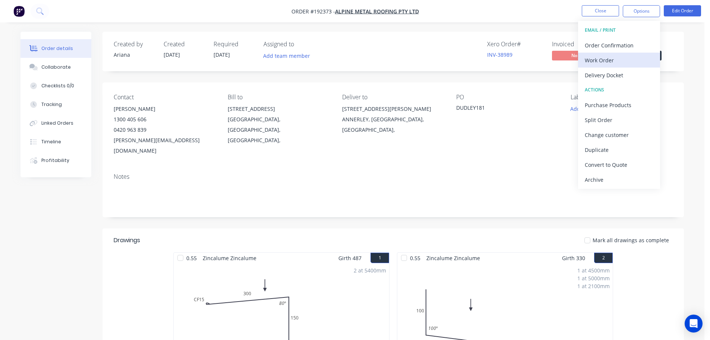
click at [596, 59] on div "Work Order" at bounding box center [619, 60] width 69 height 11
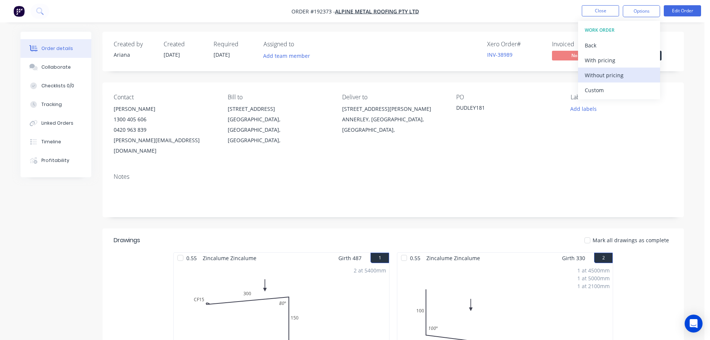
click at [590, 74] on div "Without pricing" at bounding box center [619, 75] width 69 height 11
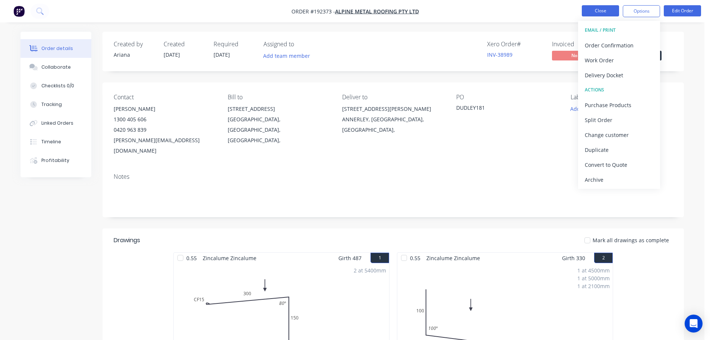
click at [605, 9] on button "Close" at bounding box center [600, 10] width 37 height 11
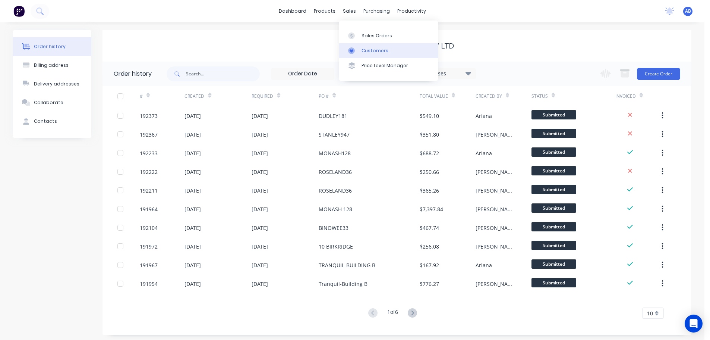
click at [368, 49] on div "Customers" at bounding box center [375, 50] width 27 height 7
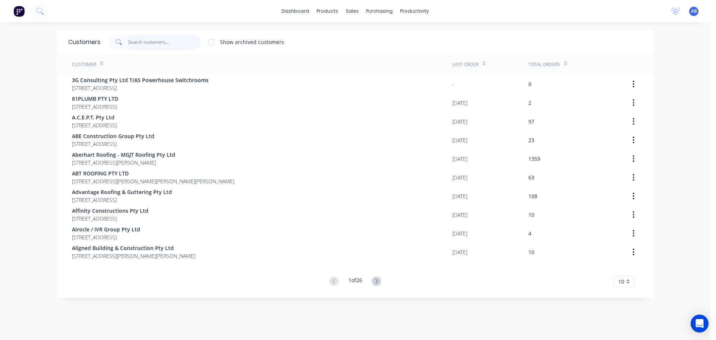
drag, startPoint x: 172, startPoint y: 44, endPoint x: 180, endPoint y: 41, distance: 8.7
click at [172, 44] on input "text" at bounding box center [164, 42] width 73 height 15
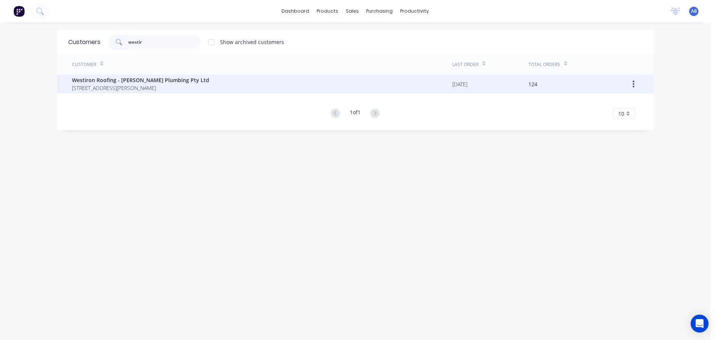
click at [100, 83] on span "Westiron Roofing - Jon West Plumbing Pty Ltd" at bounding box center [140, 80] width 137 height 8
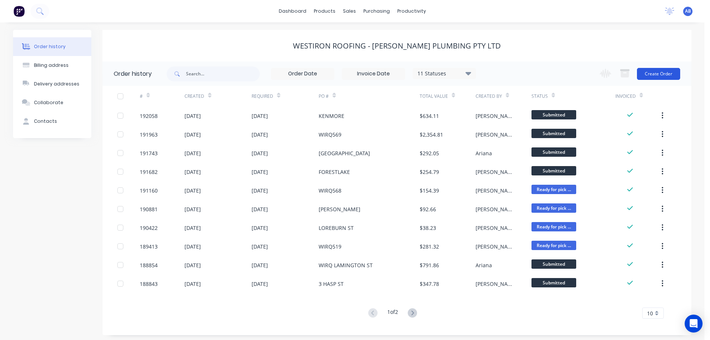
click at [658, 73] on button "Create Order" at bounding box center [658, 74] width 43 height 12
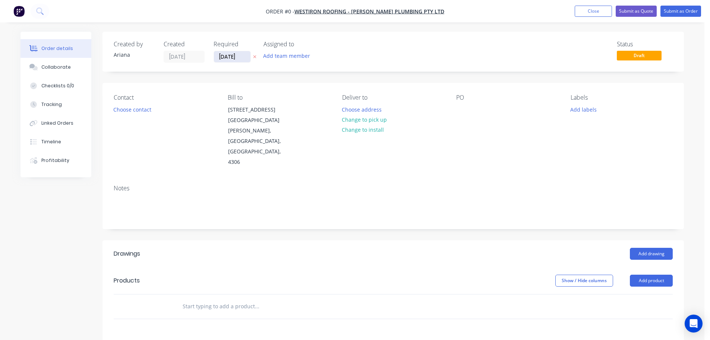
click at [222, 59] on input "10/09/25" at bounding box center [232, 56] width 37 height 11
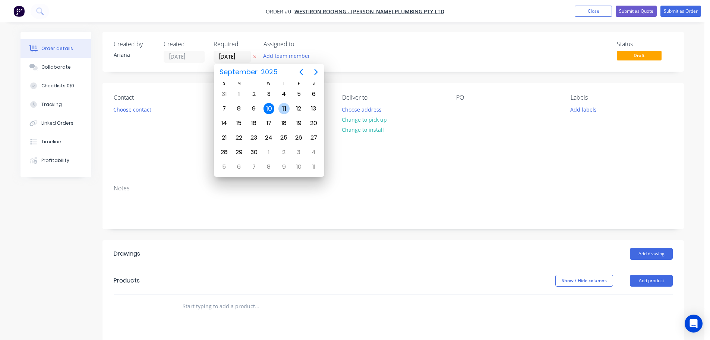
click at [284, 106] on div "11" at bounding box center [283, 108] width 11 height 11
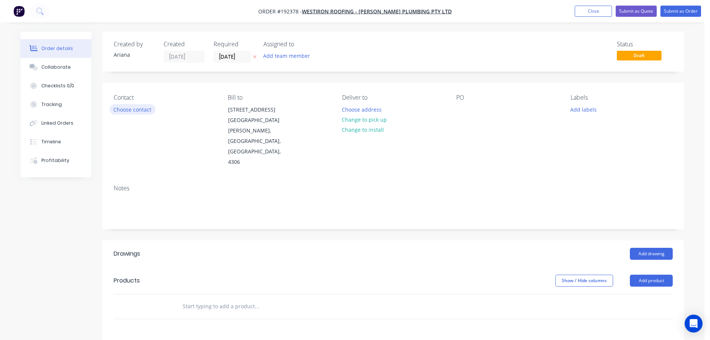
click at [139, 110] on button "Choose contact" at bounding box center [133, 109] width 46 height 10
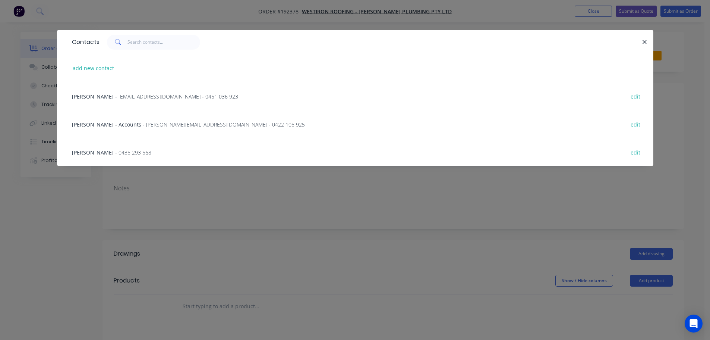
click at [115, 96] on span "- Sales.westironroofing@outlook.com - 0451 036 923" at bounding box center [176, 96] width 123 height 7
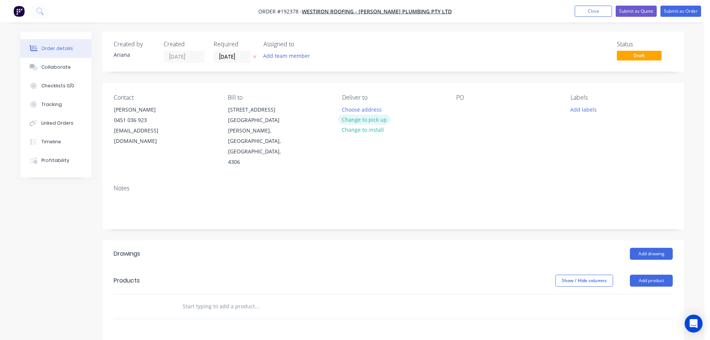
click at [365, 120] on button "Change to pick up" at bounding box center [364, 119] width 53 height 10
click at [349, 109] on div at bounding box center [348, 109] width 12 height 11
click at [428, 138] on div "Pick up 5.30AM Change to delivery Change to install" at bounding box center [393, 130] width 102 height 73
click at [460, 110] on div at bounding box center [462, 109] width 12 height 11
click at [571, 142] on div "Labels Add labels" at bounding box center [622, 130] width 102 height 73
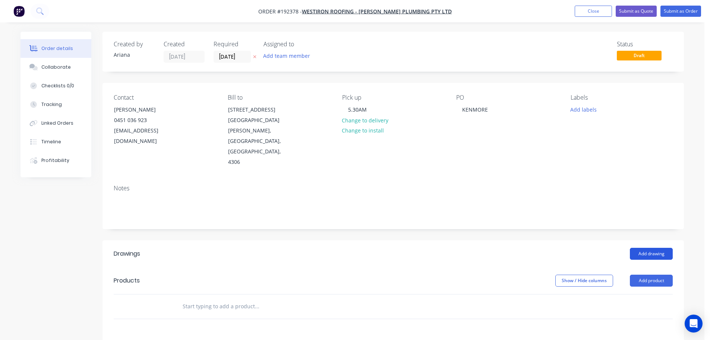
click at [644, 248] on button "Add drawing" at bounding box center [651, 254] width 43 height 12
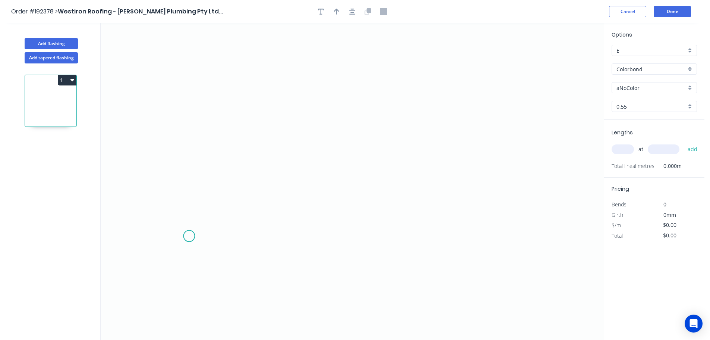
click at [189, 235] on icon "0" at bounding box center [352, 181] width 503 height 316
click at [217, 206] on icon "0" at bounding box center [352, 181] width 503 height 316
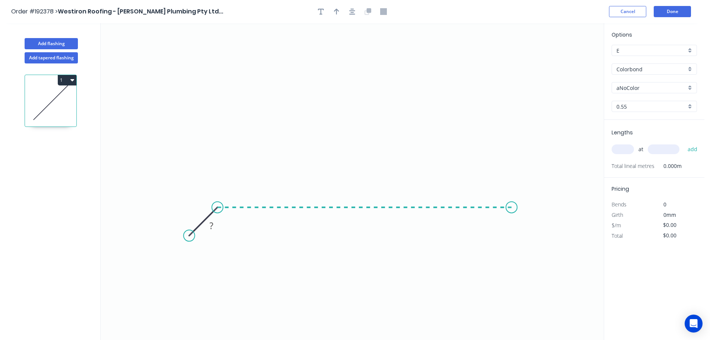
click at [512, 206] on icon "0 ?" at bounding box center [352, 181] width 503 height 316
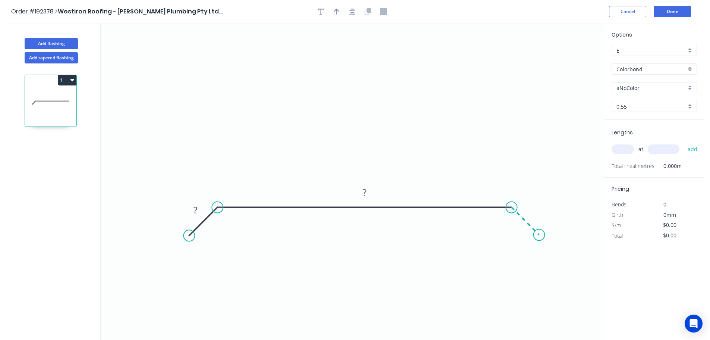
click at [539, 234] on icon "0 ? ?" at bounding box center [352, 181] width 503 height 316
click at [539, 234] on circle at bounding box center [538, 234] width 11 height 11
click at [196, 211] on tspan "?" at bounding box center [195, 210] width 4 height 12
click at [233, 148] on icon "0 20 1080 20" at bounding box center [352, 181] width 503 height 316
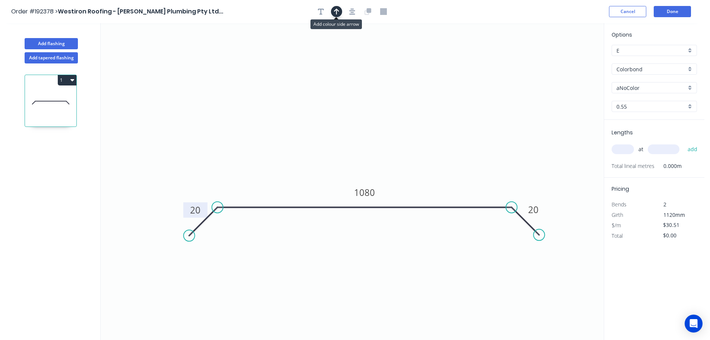
click at [338, 9] on icon "button" at bounding box center [336, 11] width 5 height 7
drag, startPoint x: 566, startPoint y: 57, endPoint x: 391, endPoint y: 115, distance: 184.0
click at [391, 115] on icon at bounding box center [391, 106] width 7 height 24
click at [690, 85] on div "aNoColor" at bounding box center [654, 87] width 85 height 11
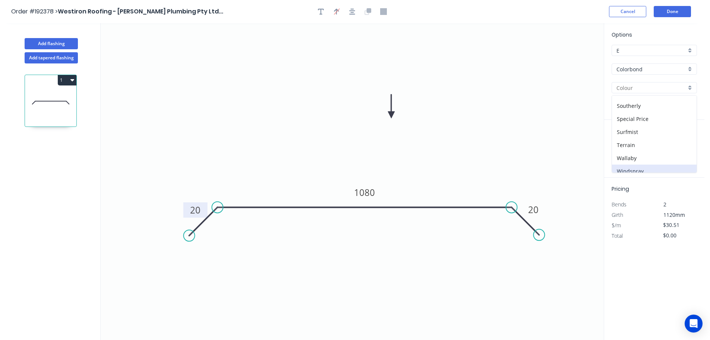
scroll to position [289, 0]
click at [636, 101] on div "Surfmist" at bounding box center [654, 100] width 85 height 13
click at [626, 150] on input "text" at bounding box center [623, 149] width 22 height 10
click at [684, 143] on button "add" at bounding box center [693, 149] width 18 height 13
click at [527, 132] on icon "0 20 1080 20" at bounding box center [352, 181] width 503 height 316
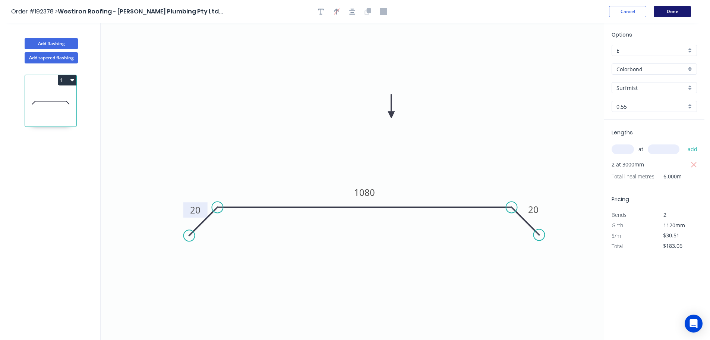
click at [669, 13] on button "Done" at bounding box center [672, 11] width 37 height 11
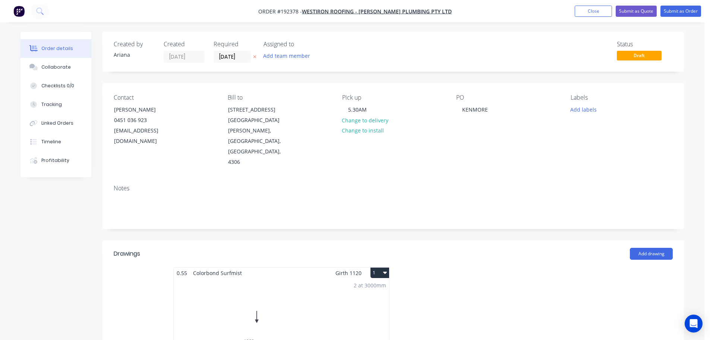
click at [377, 267] on button "1" at bounding box center [380, 272] width 19 height 10
click at [370, 285] on div "Use larger box size" at bounding box center [353, 290] width 57 height 11
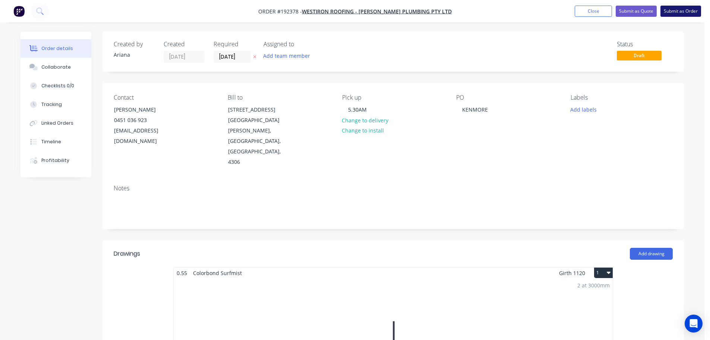
click at [674, 10] on button "Submit as Order" at bounding box center [681, 11] width 41 height 11
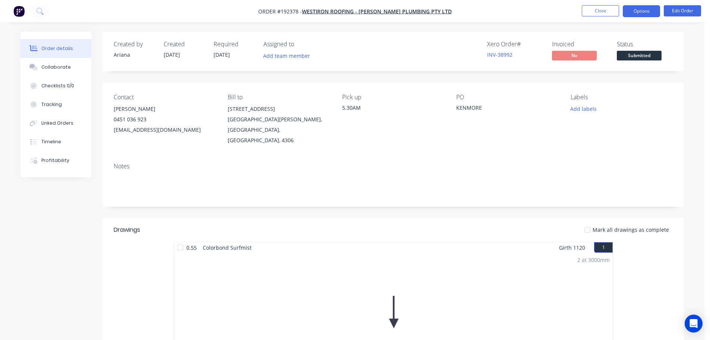
click at [636, 10] on button "Options" at bounding box center [641, 11] width 37 height 12
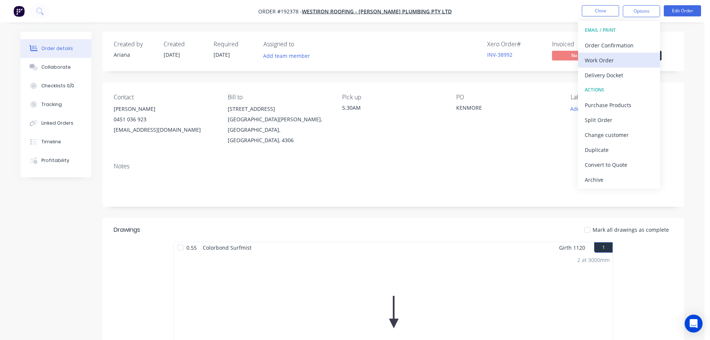
click at [602, 57] on div "Work Order" at bounding box center [619, 60] width 69 height 11
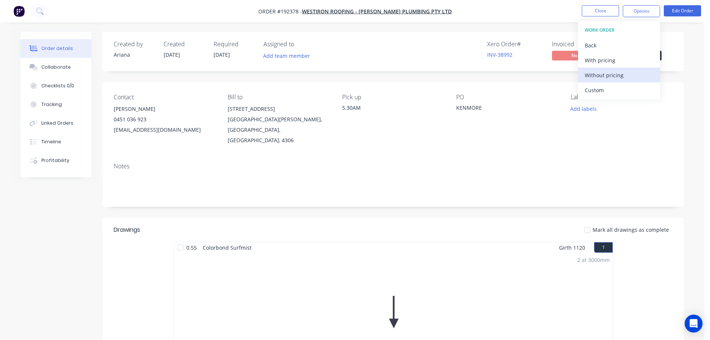
click at [593, 73] on div "Without pricing" at bounding box center [619, 75] width 69 height 11
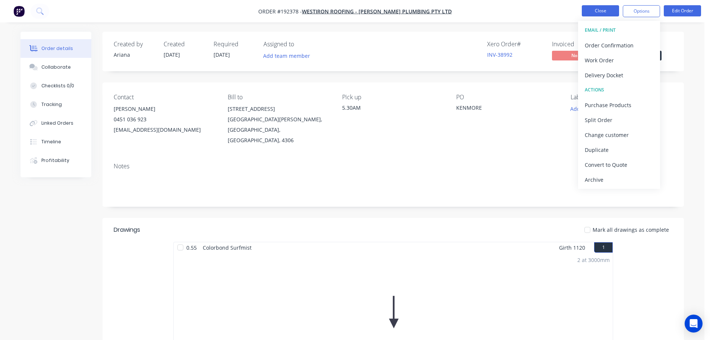
click at [599, 9] on button "Close" at bounding box center [600, 10] width 37 height 11
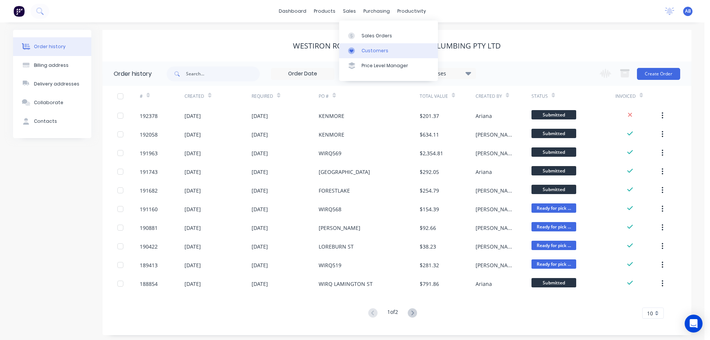
click at [363, 44] on link "Customers" at bounding box center [388, 50] width 99 height 15
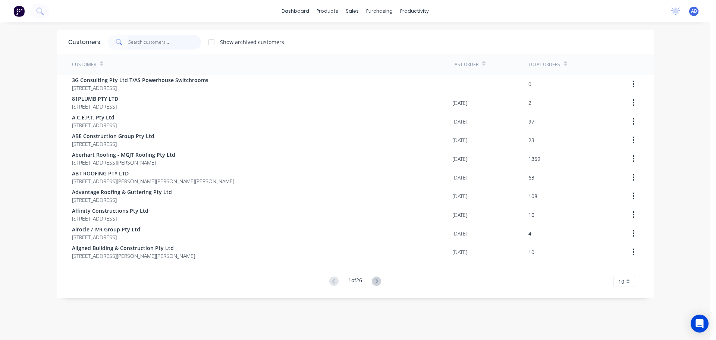
click at [180, 39] on input "text" at bounding box center [164, 42] width 73 height 15
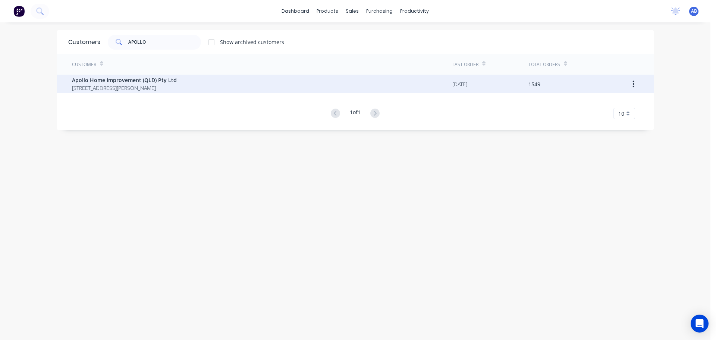
click at [139, 83] on span "Apollo Home Improvement (QLD) Pty Ltd" at bounding box center [124, 80] width 105 height 8
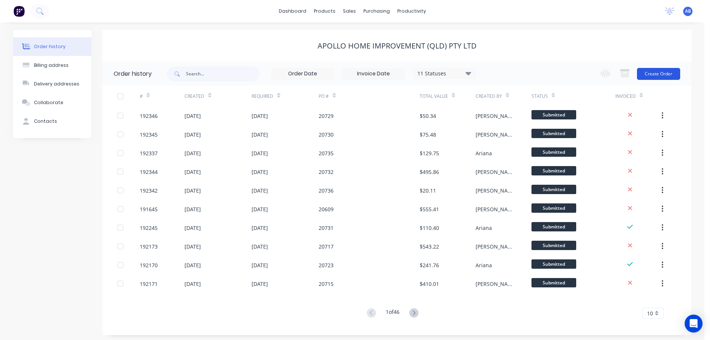
click at [658, 76] on button "Create Order" at bounding box center [658, 74] width 43 height 12
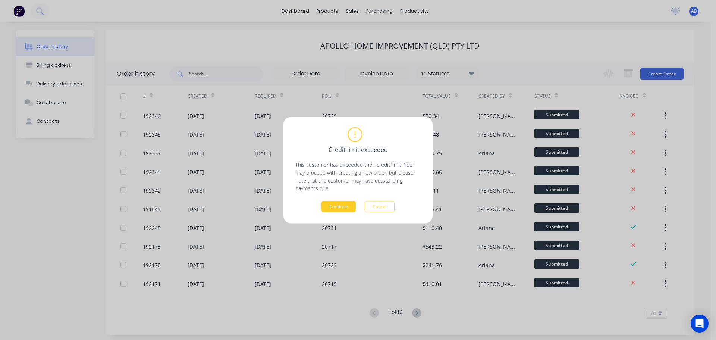
click at [346, 207] on button "Continue" at bounding box center [338, 206] width 34 height 11
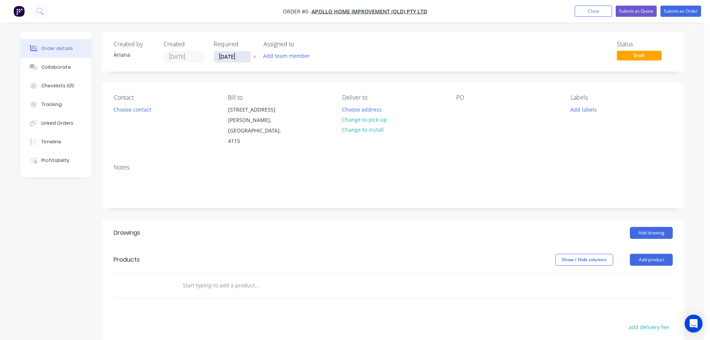
click at [234, 53] on input "10/09/25" at bounding box center [232, 56] width 37 height 11
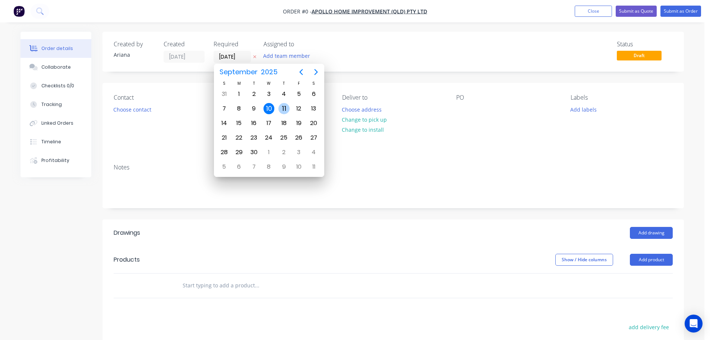
click at [284, 107] on div "11" at bounding box center [283, 108] width 11 height 11
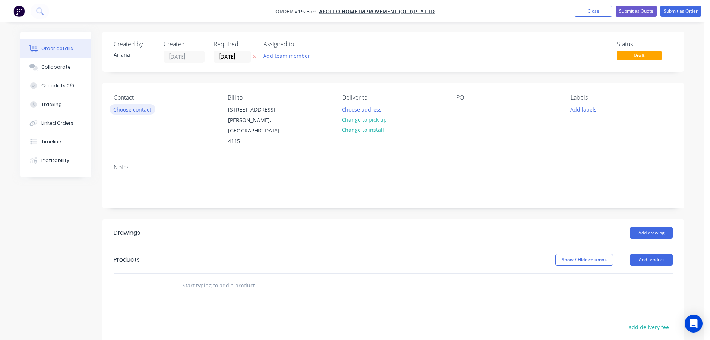
click at [129, 111] on button "Choose contact" at bounding box center [133, 109] width 46 height 10
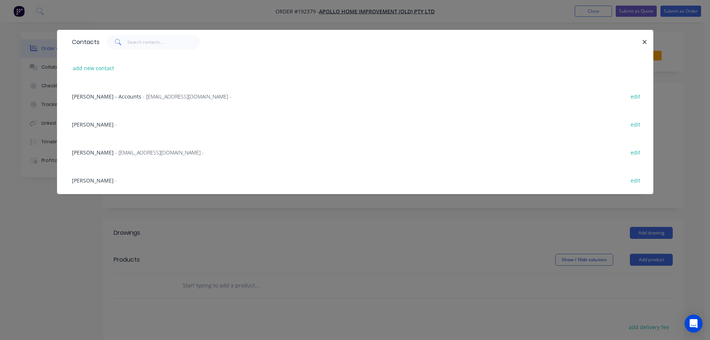
click at [99, 154] on span "Marie Defty" at bounding box center [93, 152] width 42 height 7
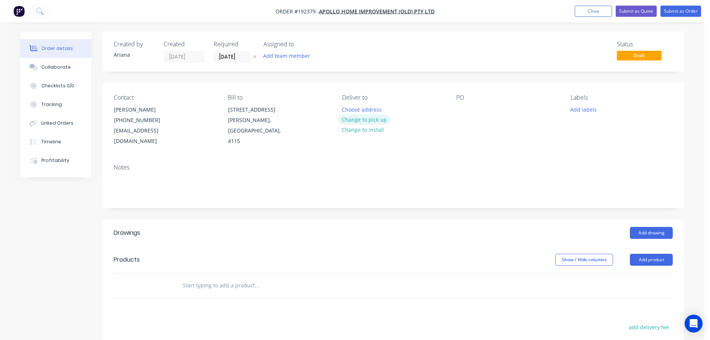
click at [362, 118] on button "Change to pick up" at bounding box center [364, 119] width 53 height 10
click at [352, 103] on div "Pick up Change to delivery Change to install" at bounding box center [393, 120] width 102 height 53
click at [349, 110] on div at bounding box center [348, 109] width 12 height 11
click at [454, 133] on div "Contact Marie Defty (07) 3086 6060 maried@apollopatios.com.au Bill to 29 Corymb…" at bounding box center [394, 120] width 582 height 75
click at [462, 107] on div at bounding box center [462, 109] width 12 height 11
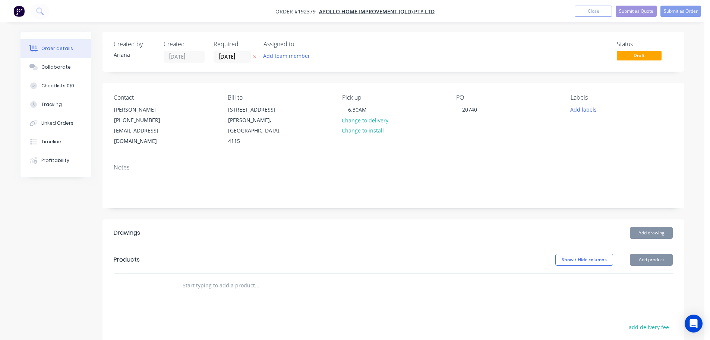
click at [531, 144] on div "Contact Marie Defty (07) 3086 6060 maried@apollopatios.com.au Bill to 29 Corymb…" at bounding box center [394, 120] width 582 height 75
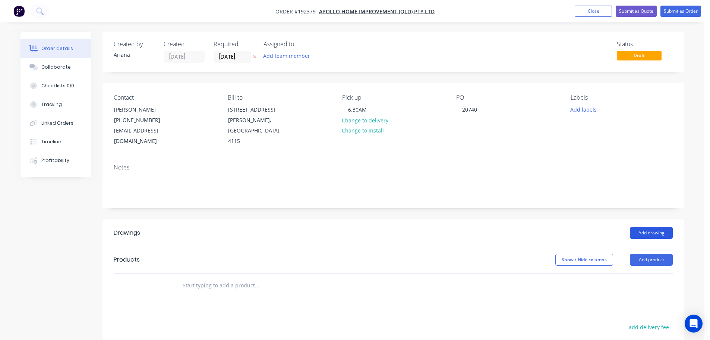
click at [648, 227] on button "Add drawing" at bounding box center [651, 233] width 43 height 12
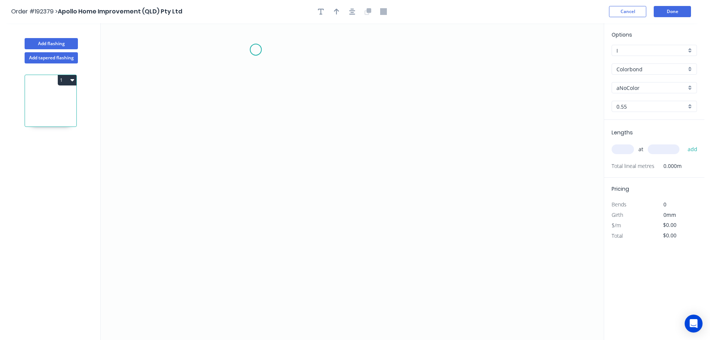
click at [256, 50] on icon "0" at bounding box center [352, 181] width 503 height 316
click at [253, 268] on icon "0" at bounding box center [352, 181] width 503 height 316
click at [329, 271] on icon "0 ?" at bounding box center [352, 181] width 503 height 316
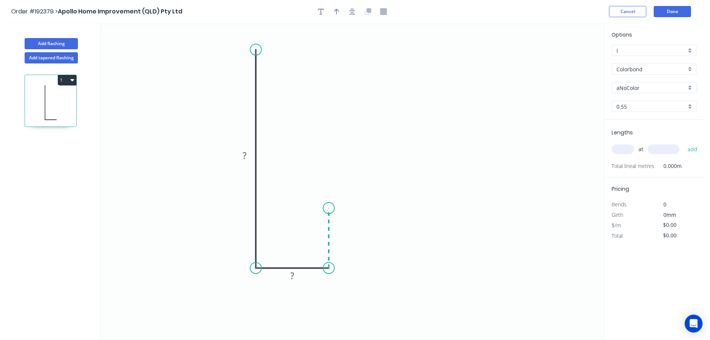
click at [327, 208] on icon "0 ? ?" at bounding box center [352, 181] width 503 height 316
click at [327, 208] on circle at bounding box center [328, 207] width 11 height 11
click at [245, 154] on tspan "?" at bounding box center [245, 155] width 4 height 12
click at [368, 120] on icon "0 130 28 20" at bounding box center [352, 181] width 503 height 316
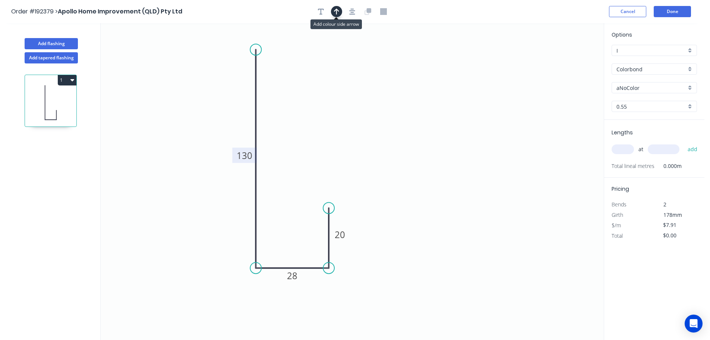
click at [337, 8] on icon "button" at bounding box center [336, 11] width 5 height 7
drag, startPoint x: 547, startPoint y: 69, endPoint x: 204, endPoint y: 248, distance: 386.8
click at [209, 246] on icon at bounding box center [212, 235] width 7 height 24
click at [204, 248] on icon at bounding box center [203, 239] width 7 height 24
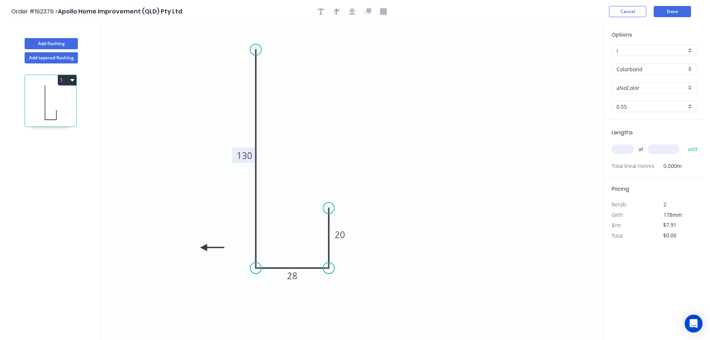
click at [204, 248] on icon at bounding box center [212, 247] width 24 height 7
click at [204, 248] on icon at bounding box center [210, 254] width 22 height 22
click at [204, 248] on icon at bounding box center [203, 256] width 7 height 24
click at [692, 88] on div "aNoColor" at bounding box center [654, 87] width 85 height 11
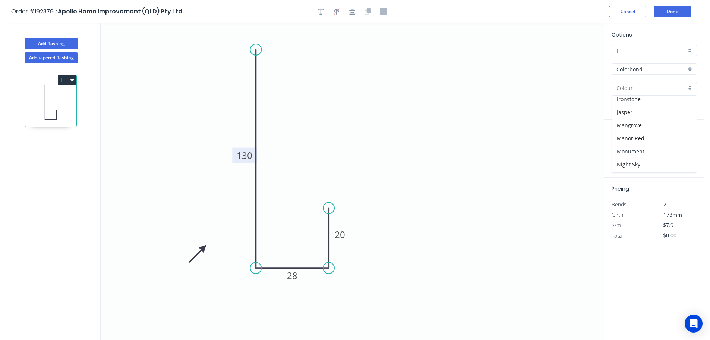
click at [667, 149] on div "Monument" at bounding box center [654, 151] width 85 height 13
click at [629, 148] on input "text" at bounding box center [623, 149] width 22 height 10
click at [684, 143] on button "add" at bounding box center [693, 149] width 18 height 13
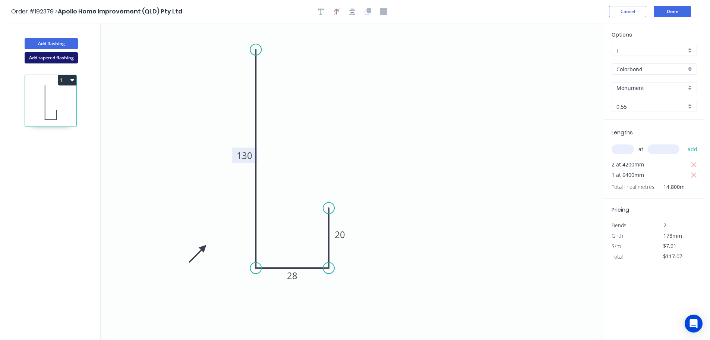
click at [47, 58] on button "Add tapered flashing" at bounding box center [51, 57] width 53 height 11
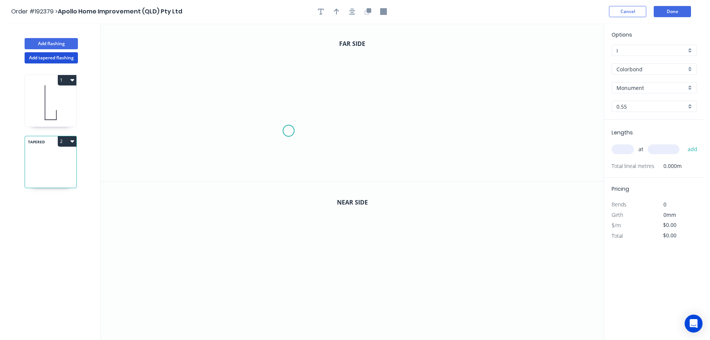
click at [289, 131] on icon "0" at bounding box center [352, 102] width 503 height 158
click at [288, 87] on icon "0" at bounding box center [352, 102] width 503 height 158
click at [411, 93] on icon "0 ?" at bounding box center [352, 102] width 503 height 158
click at [412, 137] on icon "0 ? ?" at bounding box center [352, 102] width 503 height 158
click at [412, 137] on circle at bounding box center [411, 136] width 11 height 11
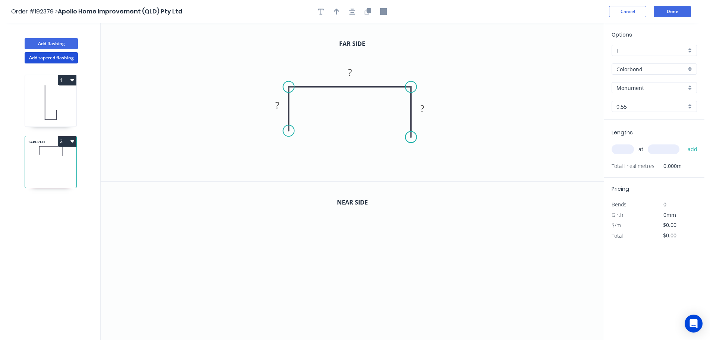
click at [411, 137] on circle at bounding box center [411, 136] width 11 height 11
click at [279, 105] on tspan "?" at bounding box center [277, 105] width 4 height 12
click at [427, 65] on icon "0 20 40 20" at bounding box center [352, 102] width 503 height 158
click at [338, 10] on icon "button" at bounding box center [336, 11] width 5 height 7
drag, startPoint x: 565, startPoint y: 58, endPoint x: 327, endPoint y: 142, distance: 252.3
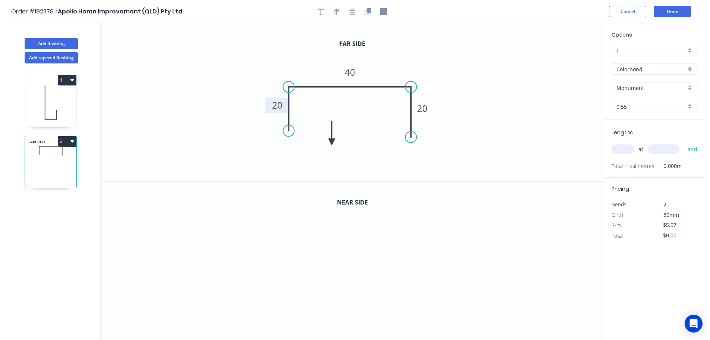
click at [328, 142] on icon at bounding box center [331, 133] width 7 height 24
click at [327, 142] on icon at bounding box center [327, 134] width 7 height 24
click at [327, 142] on icon at bounding box center [333, 136] width 22 height 22
click at [327, 142] on icon at bounding box center [333, 149] width 22 height 22
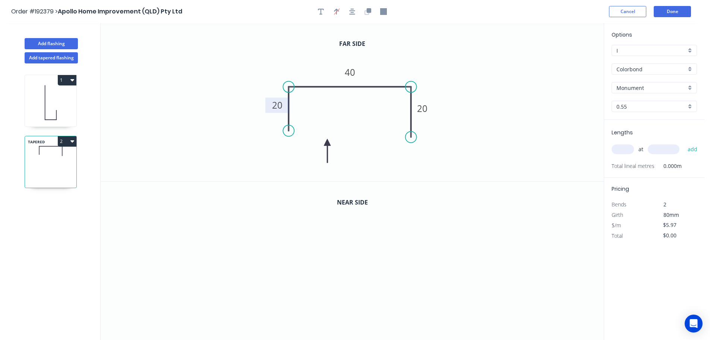
click at [327, 142] on icon at bounding box center [327, 151] width 7 height 24
click at [367, 10] on icon "button" at bounding box center [369, 10] width 4 height 4
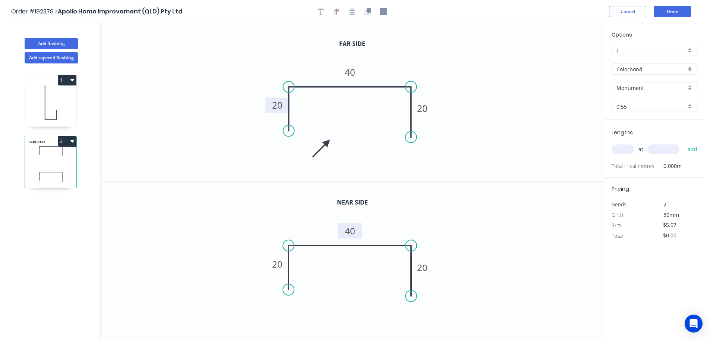
click at [351, 230] on tspan "40" at bounding box center [350, 230] width 10 height 12
click at [403, 223] on icon "0 20 60 20" at bounding box center [352, 261] width 503 height 158
click at [320, 10] on icon "button" at bounding box center [321, 11] width 6 height 7
drag, startPoint x: 145, startPoint y: 56, endPoint x: 365, endPoint y: 172, distance: 249.0
click at [365, 172] on textarea at bounding box center [369, 169] width 60 height 28
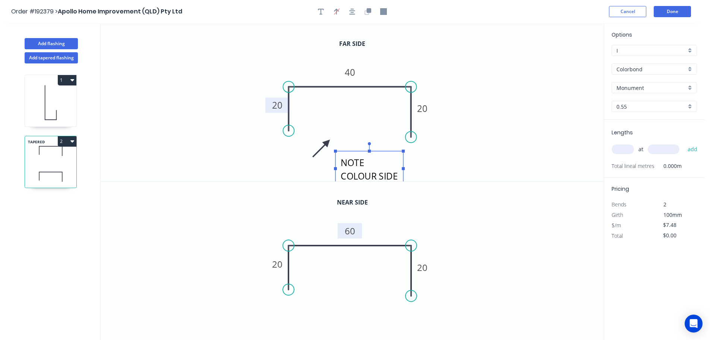
click at [457, 74] on icon "NOTE COLOUR SIDE 20 40 20" at bounding box center [352, 102] width 503 height 158
click at [476, 76] on icon "NOTE COLOUR SIDE 20 40 20" at bounding box center [352, 102] width 503 height 158
click at [624, 148] on input "text" at bounding box center [623, 149] width 22 height 10
click at [684, 143] on button "add" at bounding box center [693, 149] width 18 height 13
click at [675, 11] on button "Done" at bounding box center [672, 11] width 37 height 11
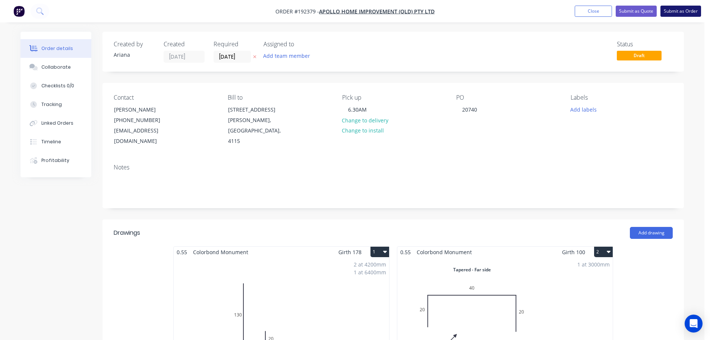
click at [680, 13] on button "Submit as Order" at bounding box center [681, 11] width 41 height 11
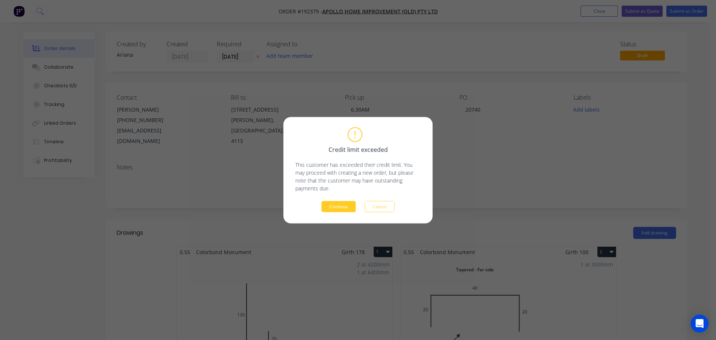
click at [340, 204] on button "Continue" at bounding box center [338, 206] width 34 height 11
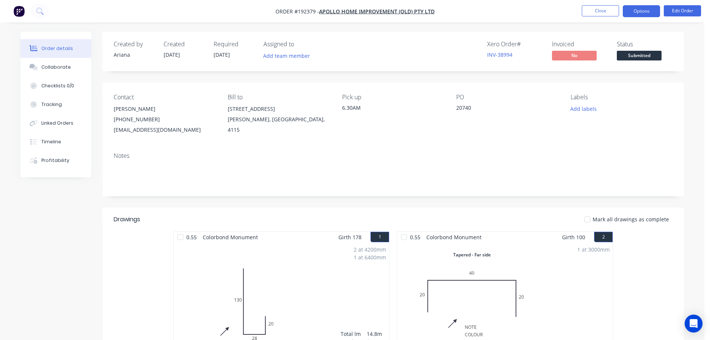
click at [634, 11] on button "Options" at bounding box center [641, 11] width 37 height 12
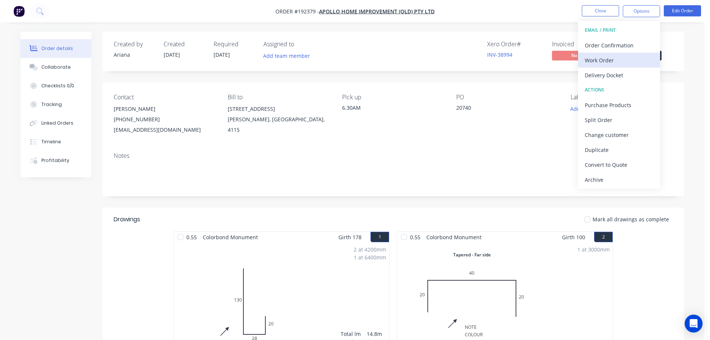
click at [607, 57] on div "Work Order" at bounding box center [619, 60] width 69 height 11
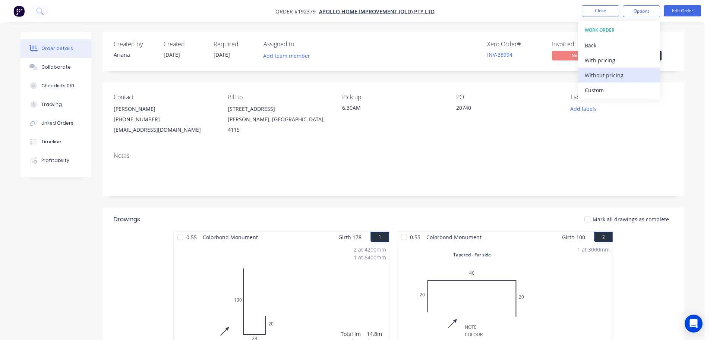
click at [597, 73] on div "Without pricing" at bounding box center [619, 75] width 69 height 11
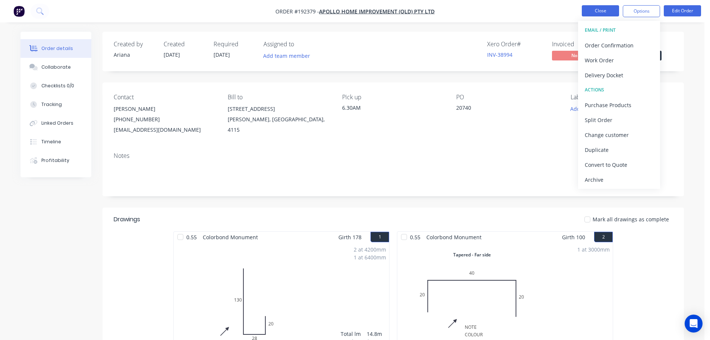
click at [599, 9] on button "Close" at bounding box center [600, 10] width 37 height 11
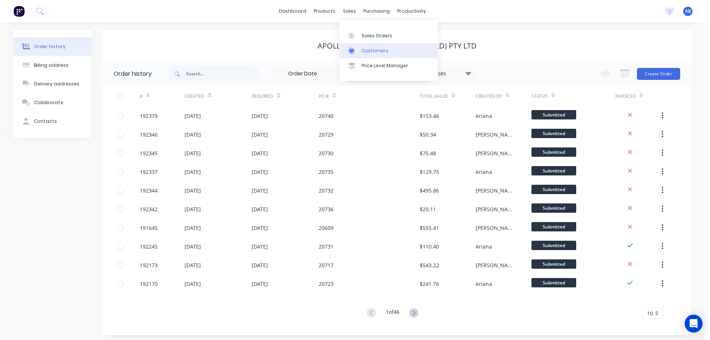
click at [372, 47] on link "Customers" at bounding box center [388, 50] width 99 height 15
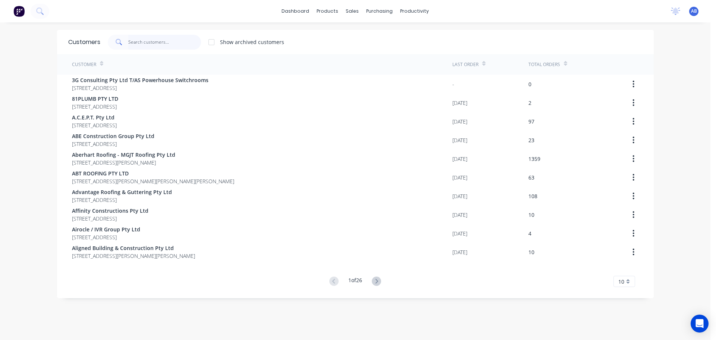
drag, startPoint x: 173, startPoint y: 42, endPoint x: 320, endPoint y: 48, distance: 147.4
click at [174, 42] on input "text" at bounding box center [164, 42] width 73 height 15
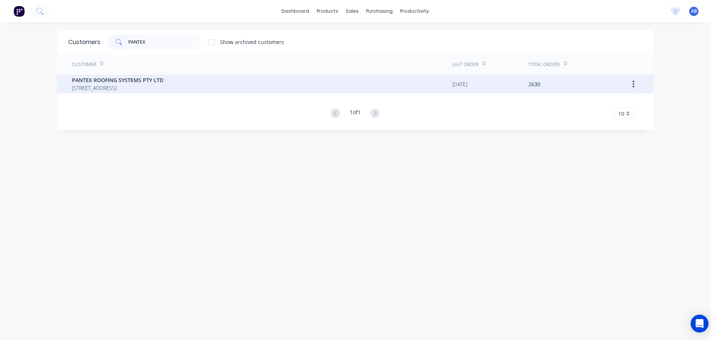
click at [116, 82] on span "PANTEX ROOFING SYSTEMS PTY LTD" at bounding box center [117, 80] width 91 height 8
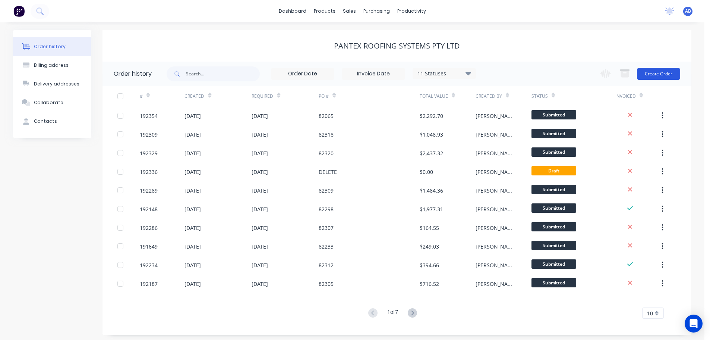
click at [660, 71] on button "Create Order" at bounding box center [658, 74] width 43 height 12
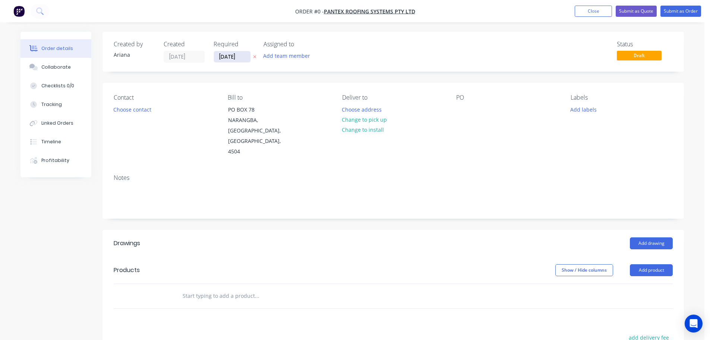
click at [235, 55] on input "10/09/25" at bounding box center [232, 56] width 37 height 11
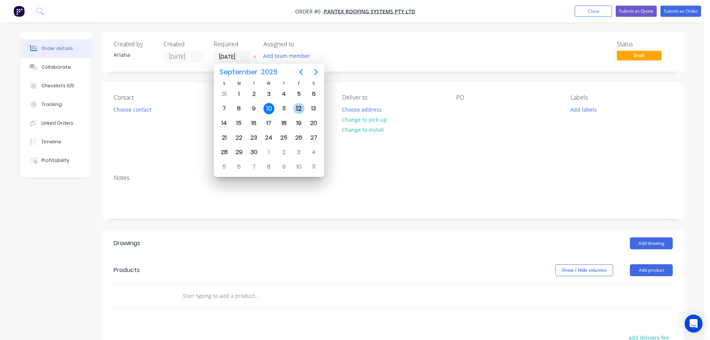
click at [298, 104] on div "12" at bounding box center [298, 108] width 11 height 11
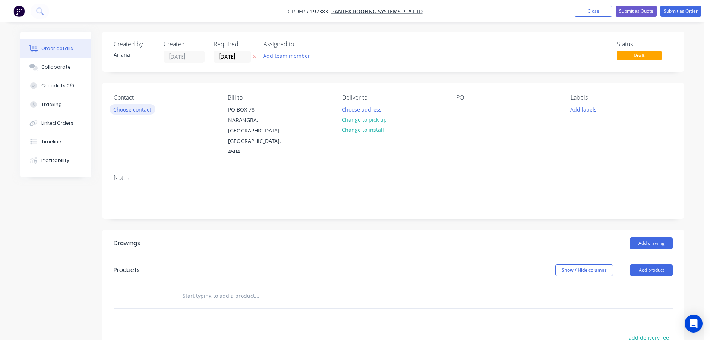
click at [138, 110] on button "Choose contact" at bounding box center [133, 109] width 46 height 10
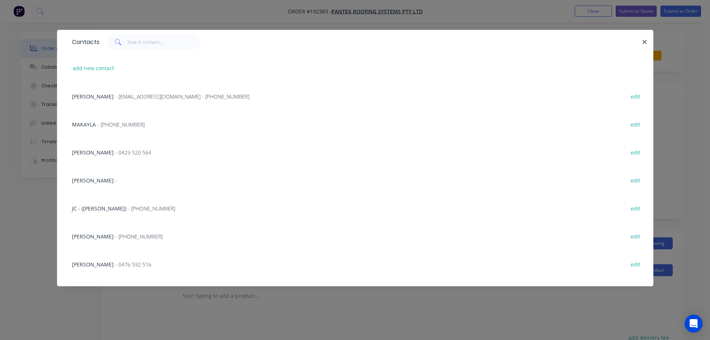
click at [110, 122] on span "- (07) 3897 8200" at bounding box center [120, 124] width 47 height 7
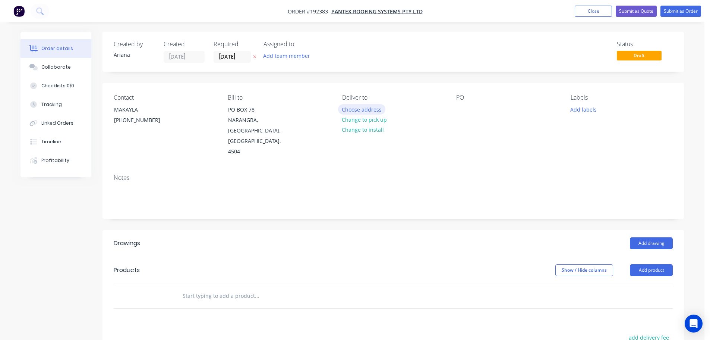
click at [362, 105] on button "Choose address" at bounding box center [362, 109] width 48 height 10
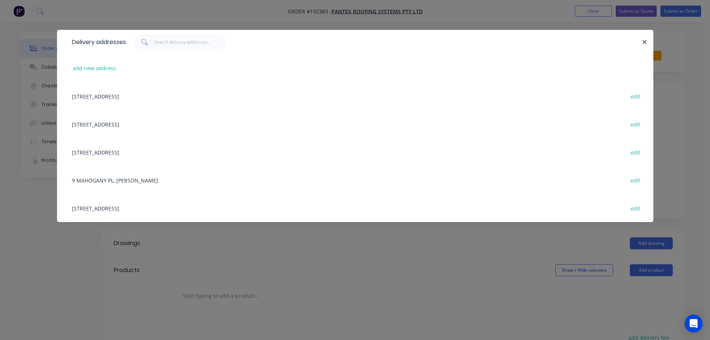
click at [157, 208] on div "16 MAGNESIUM ST, (STORE), NARANGBA, Queensland, Australia, 4504 edit" at bounding box center [355, 208] width 574 height 28
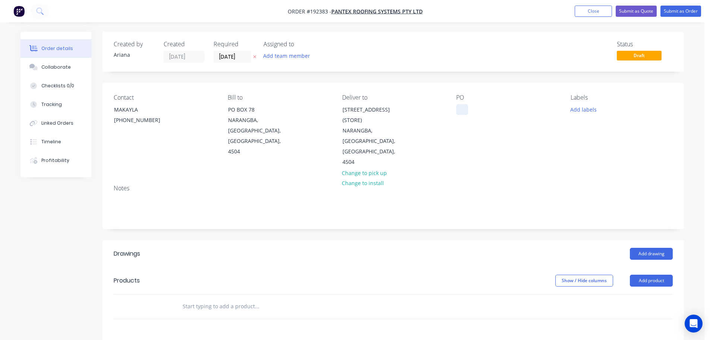
click at [463, 107] on div at bounding box center [462, 109] width 12 height 11
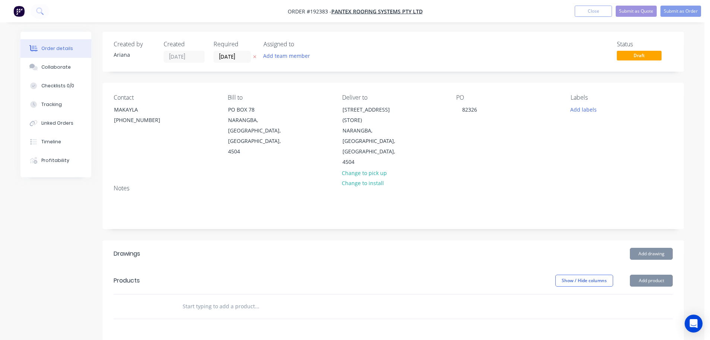
click at [520, 121] on div "PO 82326" at bounding box center [507, 130] width 102 height 73
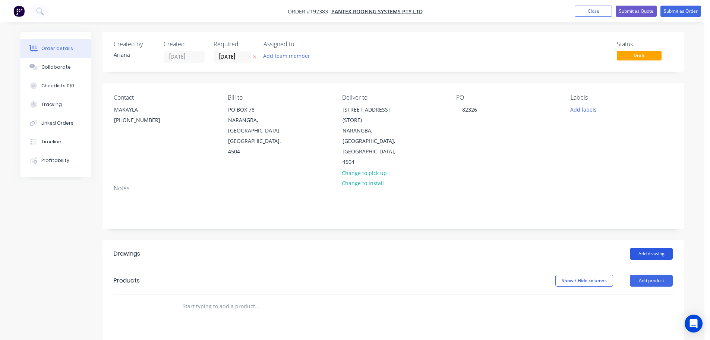
click at [661, 248] on button "Add drawing" at bounding box center [651, 254] width 43 height 12
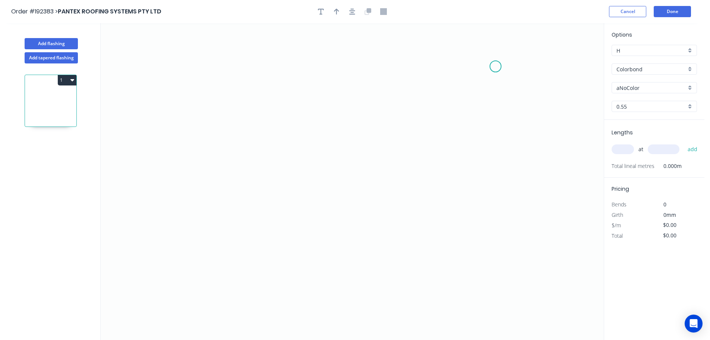
click at [496, 66] on icon "0" at bounding box center [352, 181] width 503 height 316
click at [485, 217] on icon "0" at bounding box center [352, 181] width 503 height 316
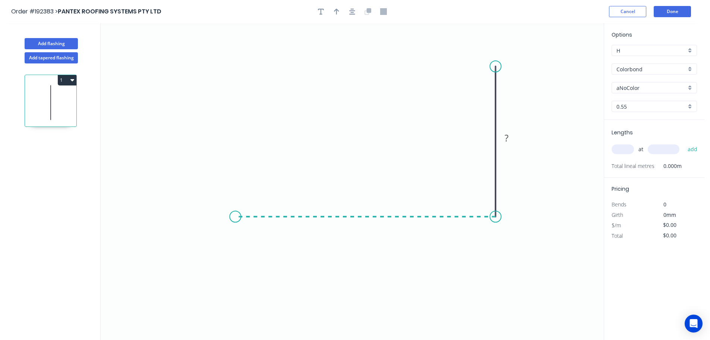
click at [235, 212] on icon "0 ?" at bounding box center [352, 181] width 503 height 316
click at [205, 255] on icon "0 ? ?" at bounding box center [352, 181] width 503 height 316
click at [205, 255] on circle at bounding box center [205, 254] width 11 height 11
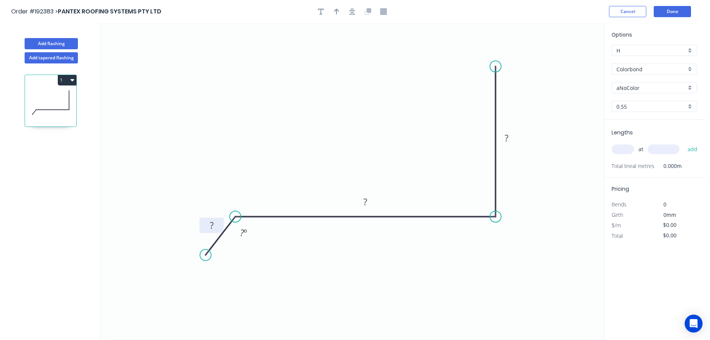
click at [214, 224] on rect at bounding box center [211, 225] width 15 height 10
click at [394, 125] on icon "0 45 2655 200 135 º" at bounding box center [352, 181] width 503 height 316
click at [336, 10] on icon "button" at bounding box center [336, 12] width 5 height 6
drag, startPoint x: 498, startPoint y: 83, endPoint x: 352, endPoint y: 107, distance: 148.5
click at [352, 107] on icon at bounding box center [351, 98] width 7 height 24
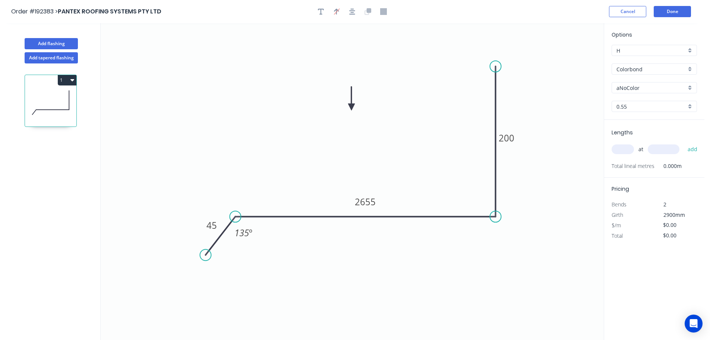
click at [691, 87] on div "aNoColor" at bounding box center [654, 87] width 85 height 11
click at [658, 143] on div "Paperbark" at bounding box center [654, 147] width 85 height 13
click at [626, 151] on input "text" at bounding box center [623, 149] width 22 height 10
click at [684, 143] on button "add" at bounding box center [693, 149] width 18 height 13
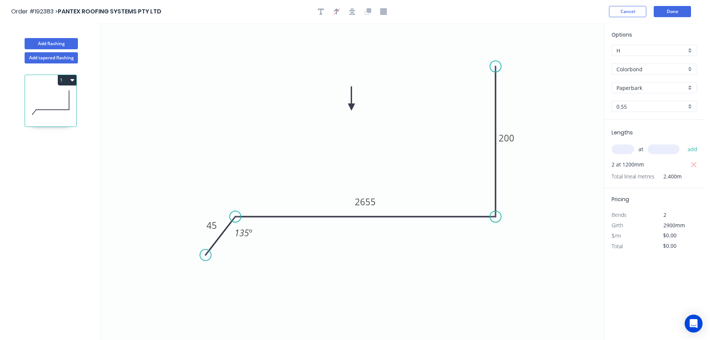
click at [573, 187] on icon "0 45 2655 200 135 º" at bounding box center [352, 181] width 503 height 316
click at [677, 10] on button "Done" at bounding box center [672, 11] width 37 height 11
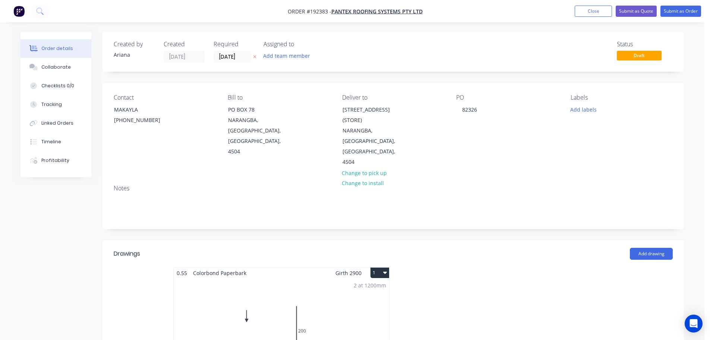
click at [377, 267] on button "1" at bounding box center [380, 272] width 19 height 10
click at [365, 285] on div "Use larger box size" at bounding box center [353, 290] width 57 height 11
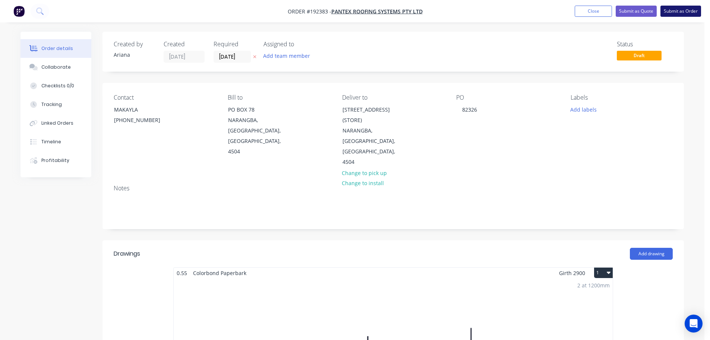
click at [686, 11] on button "Submit as Order" at bounding box center [681, 11] width 41 height 11
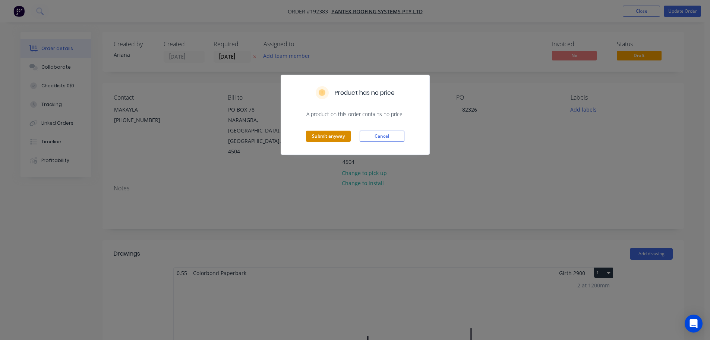
click at [321, 136] on button "Submit anyway" at bounding box center [328, 135] width 45 height 11
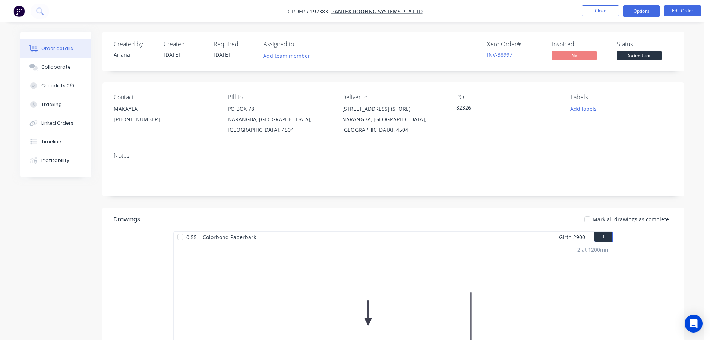
click at [640, 7] on button "Options" at bounding box center [641, 11] width 37 height 12
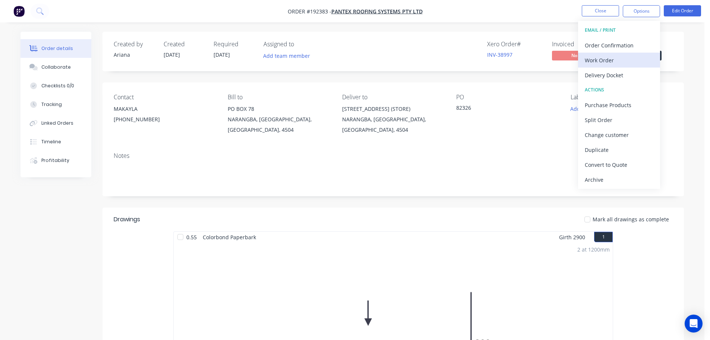
click at [597, 59] on div "Work Order" at bounding box center [619, 60] width 69 height 11
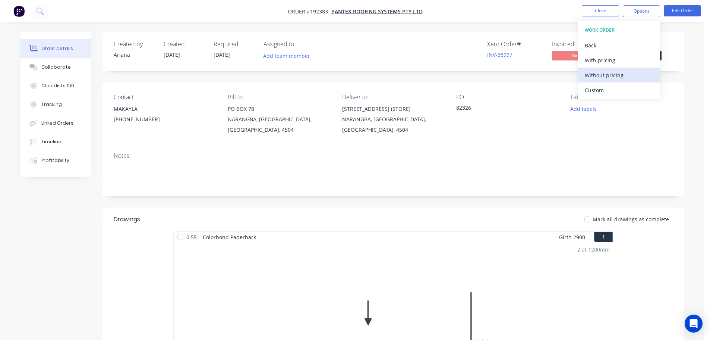
click at [591, 76] on div "Without pricing" at bounding box center [619, 75] width 69 height 11
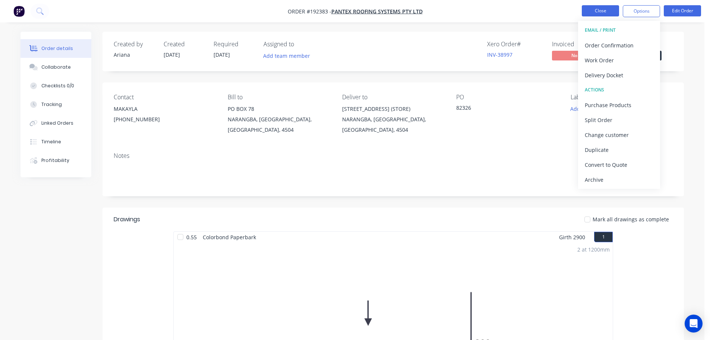
click at [601, 9] on button "Close" at bounding box center [600, 10] width 37 height 11
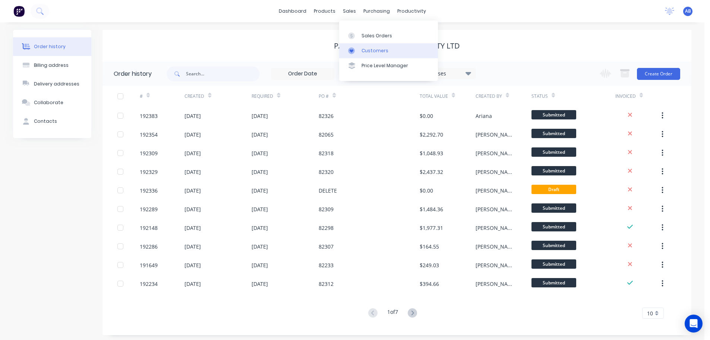
click at [381, 52] on div "Customers" at bounding box center [375, 50] width 27 height 7
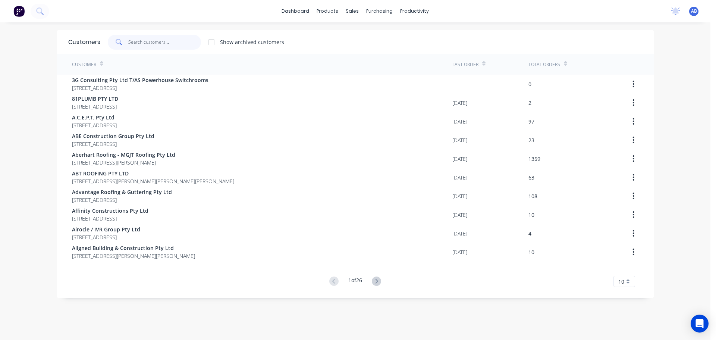
click at [165, 45] on input "text" at bounding box center [164, 42] width 73 height 15
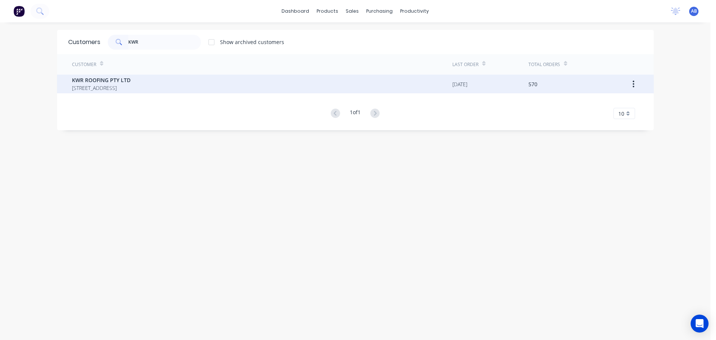
click at [130, 83] on span "KWR ROOFING PTY LTD" at bounding box center [101, 80] width 59 height 8
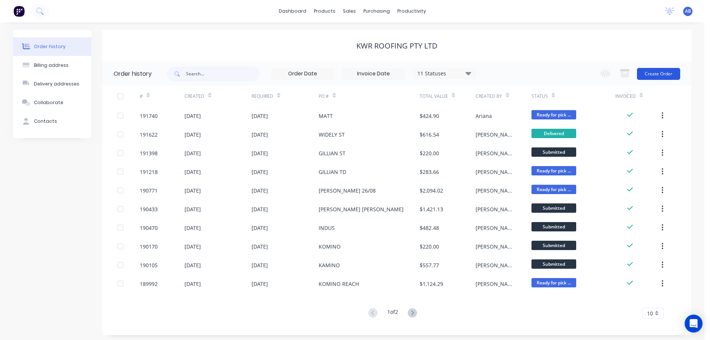
click at [662, 71] on button "Create Order" at bounding box center [658, 74] width 43 height 12
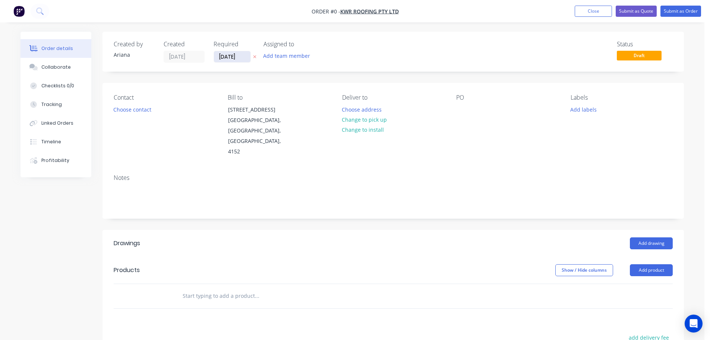
click at [224, 57] on input "10/09/25" at bounding box center [232, 56] width 37 height 11
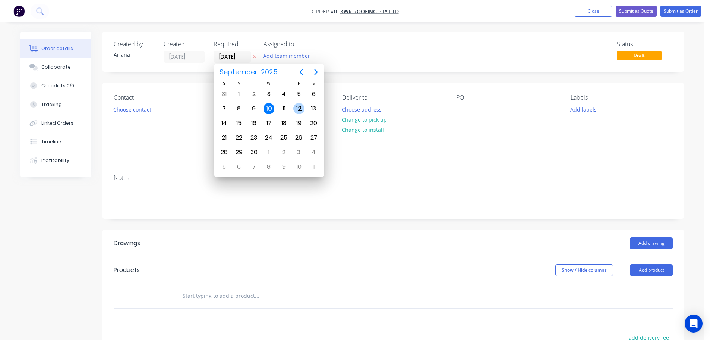
click at [297, 104] on div "12" at bounding box center [298, 108] width 11 height 11
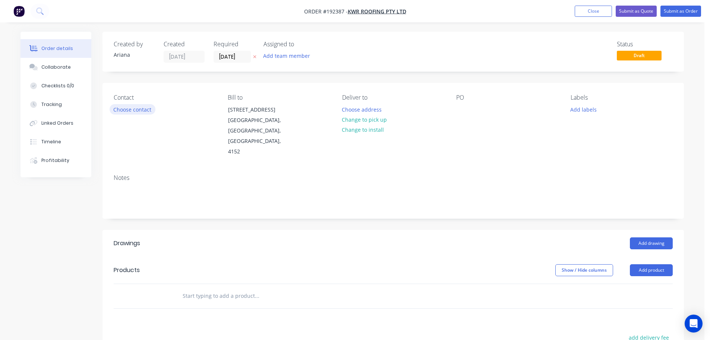
click at [133, 113] on button "Choose contact" at bounding box center [133, 109] width 46 height 10
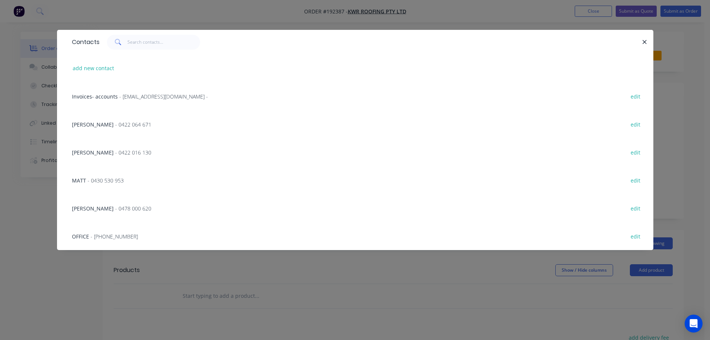
click at [99, 182] on span "- 0430 530 953" at bounding box center [106, 180] width 36 height 7
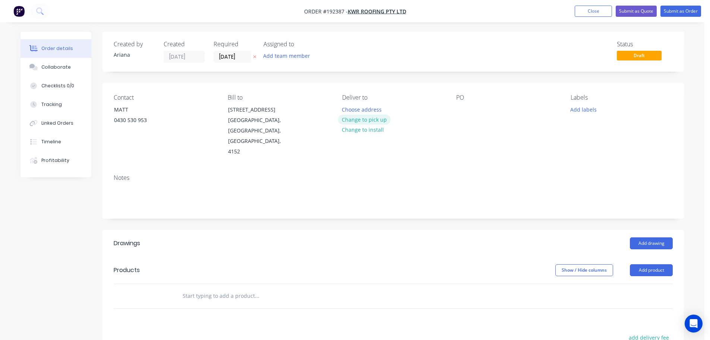
click at [371, 119] on button "Change to pick up" at bounding box center [364, 119] width 53 height 10
click at [350, 108] on div at bounding box center [348, 109] width 12 height 11
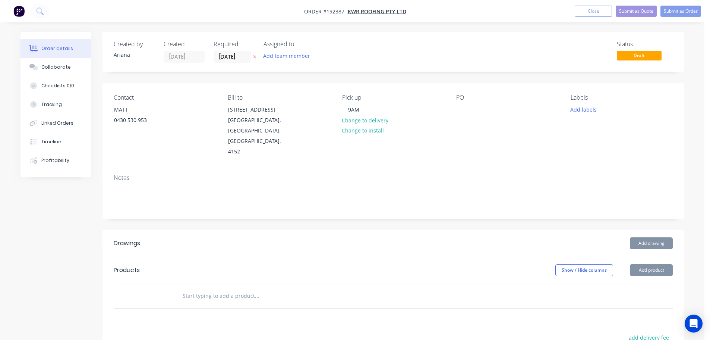
click at [450, 138] on div "Contact MATT 0430 530 953 Bill to 4 Coke Street CAMP HILL, Queensland, Australi…" at bounding box center [394, 125] width 582 height 85
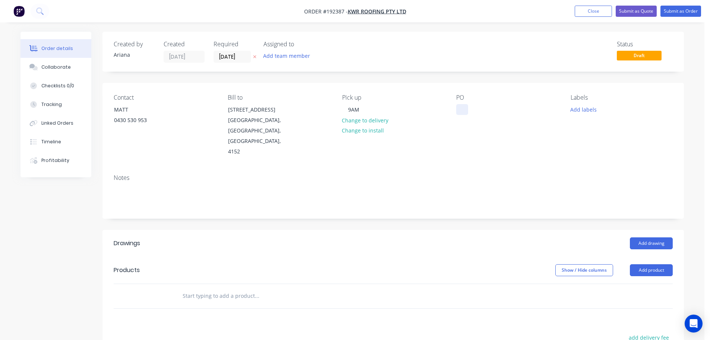
click at [461, 109] on div at bounding box center [462, 109] width 12 height 11
click at [529, 142] on div "Contact MATT 0430 530 953 Bill to 4 Coke Street CAMP HILL, Queensland, Australi…" at bounding box center [394, 125] width 582 height 85
click at [657, 237] on button "Add drawing" at bounding box center [651, 243] width 43 height 12
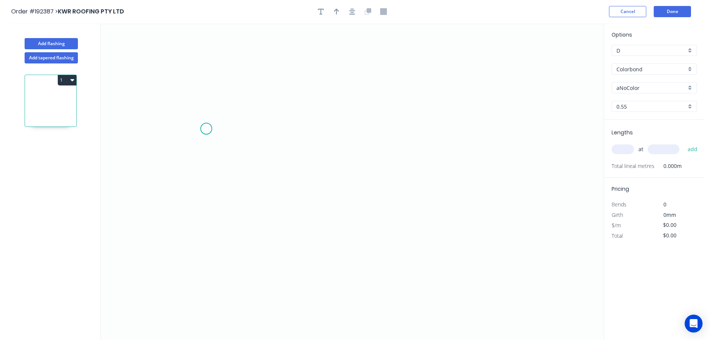
click at [206, 128] on icon "0" at bounding box center [352, 181] width 503 height 316
click at [524, 120] on icon "0" at bounding box center [352, 181] width 503 height 316
click at [557, 169] on icon "0 ?" at bounding box center [352, 181] width 503 height 316
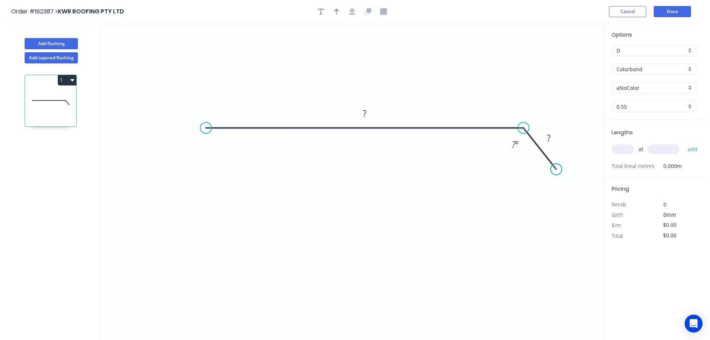
click at [557, 169] on circle at bounding box center [556, 169] width 11 height 11
click at [365, 113] on tspan "?" at bounding box center [365, 113] width 4 height 12
click at [404, 74] on icon "0 250 40 135 º" at bounding box center [352, 181] width 503 height 316
click at [335, 12] on icon "button" at bounding box center [336, 11] width 5 height 7
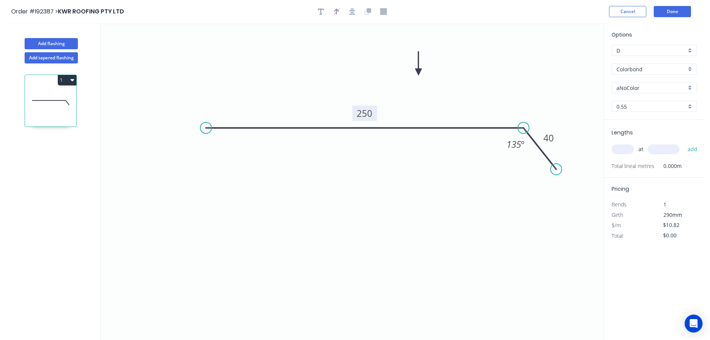
drag, startPoint x: 568, startPoint y: 59, endPoint x: 419, endPoint y: 73, distance: 150.1
click at [419, 73] on icon at bounding box center [418, 63] width 7 height 24
click at [689, 87] on div "aNoColor" at bounding box center [654, 87] width 85 height 11
click at [661, 104] on div "Surfmist" at bounding box center [654, 100] width 85 height 13
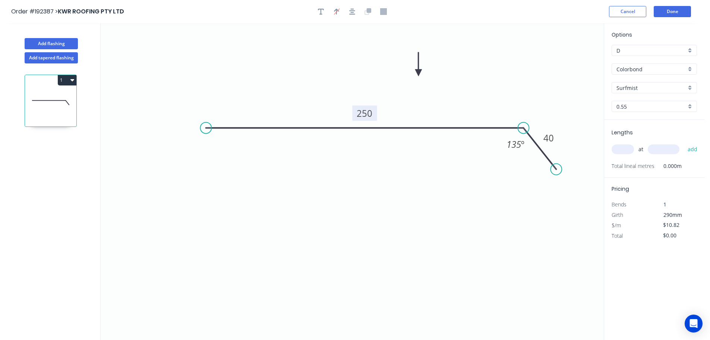
click at [624, 150] on input "text" at bounding box center [623, 149] width 22 height 10
click at [684, 143] on button "add" at bounding box center [693, 149] width 18 height 13
click at [49, 42] on button "Add flashing" at bounding box center [51, 43] width 53 height 11
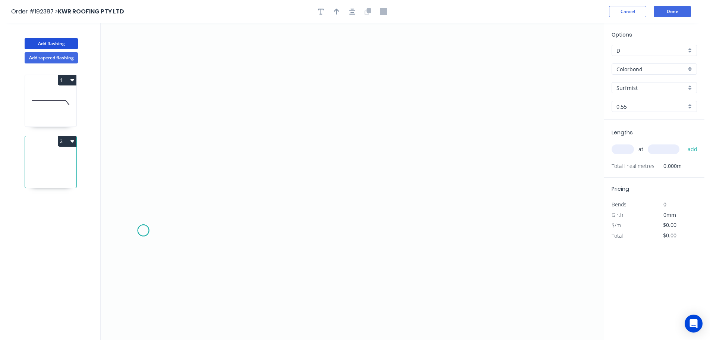
click at [143, 230] on icon "0" at bounding box center [352, 181] width 503 height 316
click at [169, 199] on icon at bounding box center [157, 214] width 26 height 32
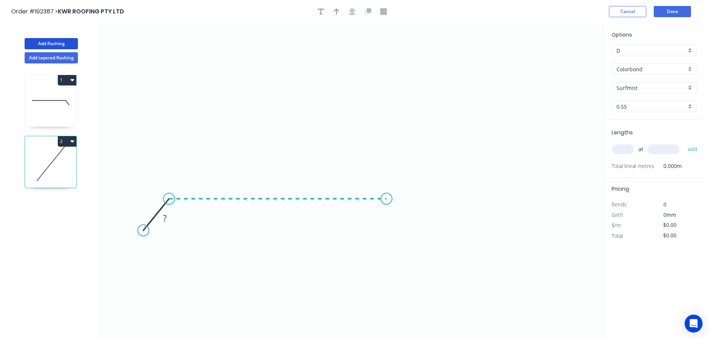
click at [387, 202] on icon "0 ?" at bounding box center [352, 181] width 503 height 316
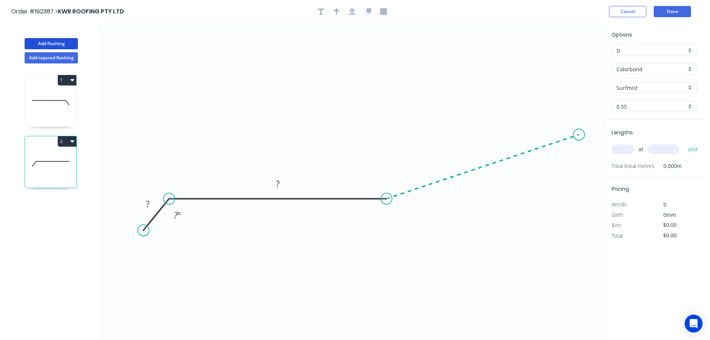
click at [579, 135] on icon "0 ? ? ? º" at bounding box center [352, 181] width 503 height 316
click at [541, 121] on icon at bounding box center [560, 128] width 38 height 14
click at [541, 121] on circle at bounding box center [540, 120] width 11 height 11
drag, startPoint x: 541, startPoint y: 121, endPoint x: 544, endPoint y: 117, distance: 4.0
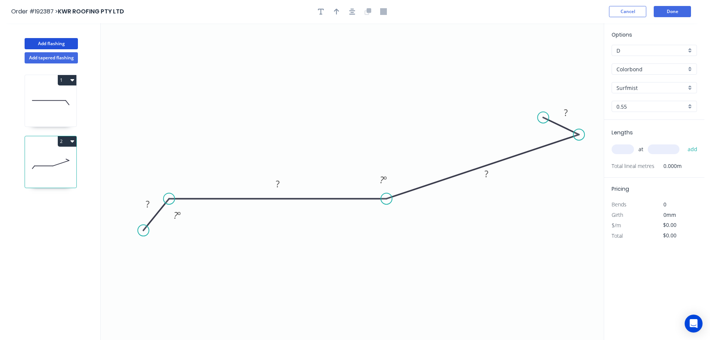
click at [544, 117] on circle at bounding box center [543, 117] width 11 height 11
click at [151, 202] on rect at bounding box center [147, 204] width 15 height 10
click at [348, 113] on icon "0 25 300 300 10 135 º 155 º" at bounding box center [352, 181] width 503 height 316
click at [335, 12] on icon "button" at bounding box center [336, 11] width 5 height 7
drag, startPoint x: 568, startPoint y: 57, endPoint x: 349, endPoint y: 104, distance: 223.7
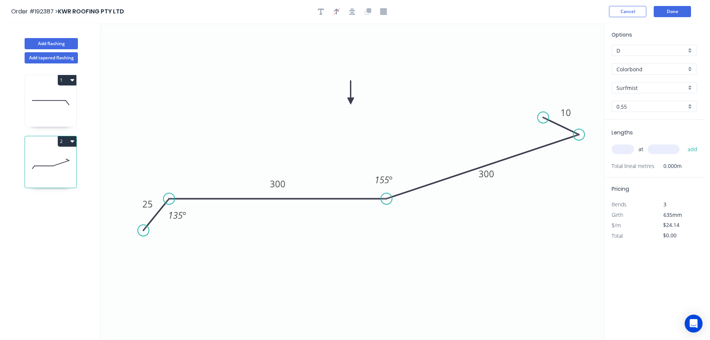
click at [349, 104] on icon at bounding box center [350, 93] width 7 height 24
click at [627, 151] on input "text" at bounding box center [623, 149] width 22 height 10
click at [684, 143] on button "add" at bounding box center [693, 149] width 18 height 13
click at [47, 44] on button "Add flashing" at bounding box center [51, 43] width 53 height 11
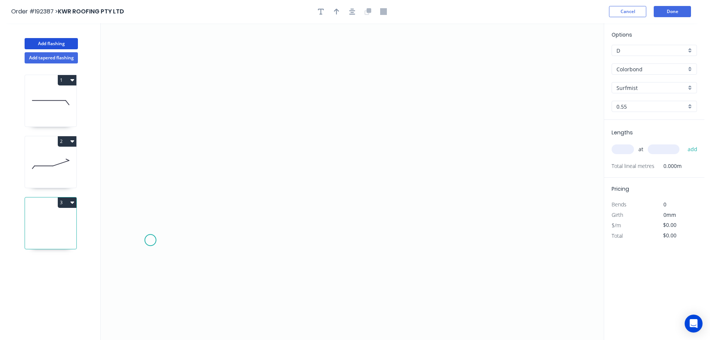
click at [150, 240] on icon "0" at bounding box center [352, 181] width 503 height 316
click at [177, 205] on icon "0" at bounding box center [352, 181] width 503 height 316
click at [498, 197] on icon "0 ?" at bounding box center [352, 181] width 503 height 316
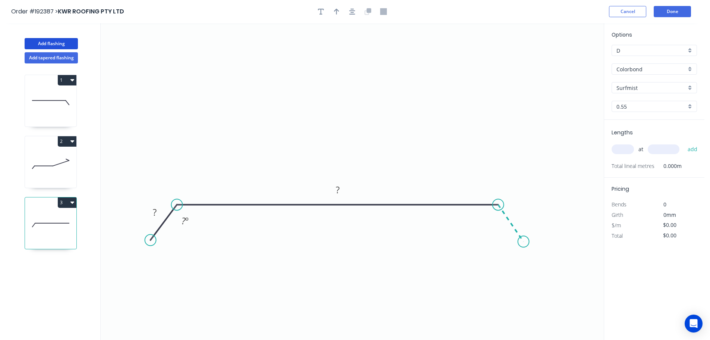
click at [524, 242] on icon "0 ? ? ? º" at bounding box center [352, 181] width 503 height 316
click at [524, 242] on circle at bounding box center [523, 241] width 11 height 11
click at [523, 240] on circle at bounding box center [522, 239] width 11 height 11
click at [155, 212] on tspan "?" at bounding box center [155, 212] width 4 height 12
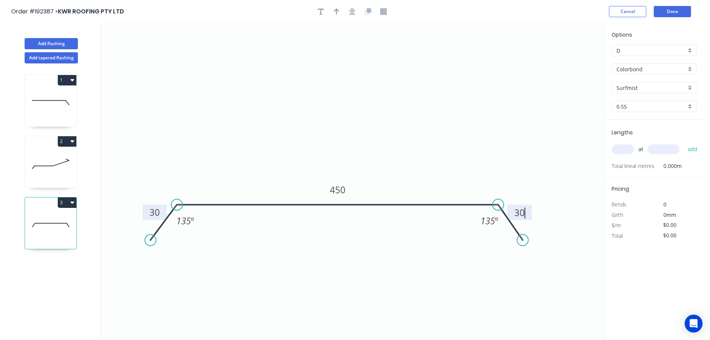
click at [366, 133] on icon "0 30 450 30 135 º 135 º" at bounding box center [352, 181] width 503 height 316
click at [334, 13] on icon "button" at bounding box center [336, 11] width 5 height 7
drag, startPoint x: 566, startPoint y: 59, endPoint x: 353, endPoint y: 127, distance: 224.1
click at [395, 113] on icon at bounding box center [398, 101] width 7 height 24
drag, startPoint x: 686, startPoint y: 67, endPoint x: 686, endPoint y: 75, distance: 7.1
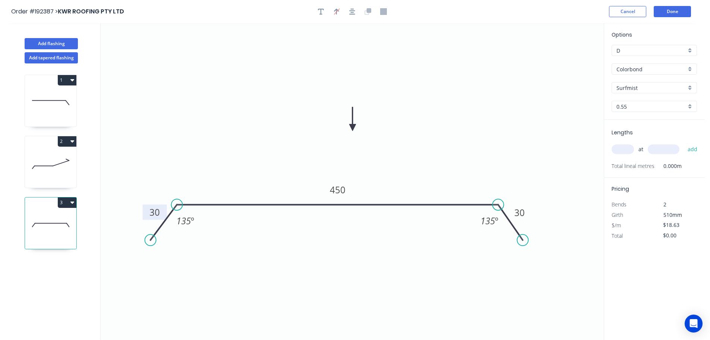
click at [686, 67] on div "Colorbond" at bounding box center [654, 68] width 85 height 11
click at [652, 132] on div "Zincalume" at bounding box center [654, 133] width 85 height 13
click at [621, 146] on input "text" at bounding box center [623, 149] width 22 height 10
click at [671, 151] on input "text" at bounding box center [664, 149] width 32 height 10
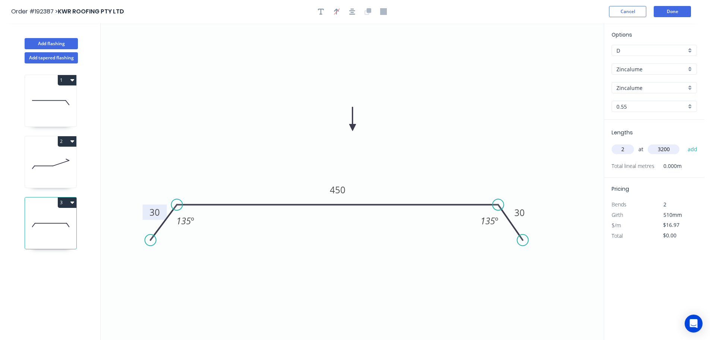
click at [684, 143] on button "add" at bounding box center [693, 149] width 18 height 13
click at [67, 202] on button "3" at bounding box center [67, 202] width 19 height 10
click at [54, 217] on div "Duplicate" at bounding box center [40, 220] width 57 height 11
click at [343, 191] on tspan "450" at bounding box center [338, 189] width 16 height 12
click at [397, 169] on icon "0 30 350 30 135 º 135 º" at bounding box center [352, 181] width 503 height 316
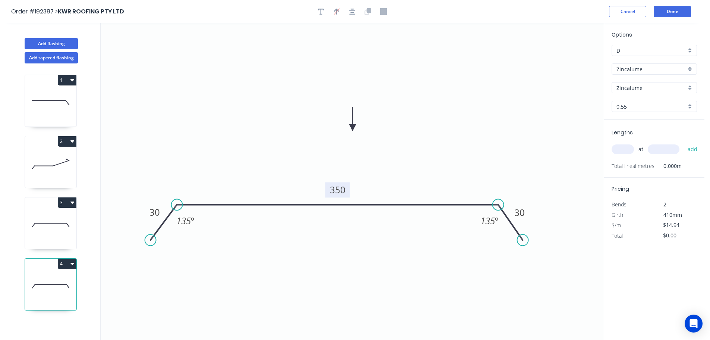
click at [627, 148] on input "text" at bounding box center [623, 149] width 22 height 10
click at [669, 146] on input "text" at bounding box center [664, 149] width 32 height 10
click at [684, 143] on button "add" at bounding box center [693, 149] width 18 height 13
click at [66, 263] on button "4" at bounding box center [67, 263] width 19 height 10
click at [49, 280] on div "Duplicate" at bounding box center [40, 282] width 57 height 11
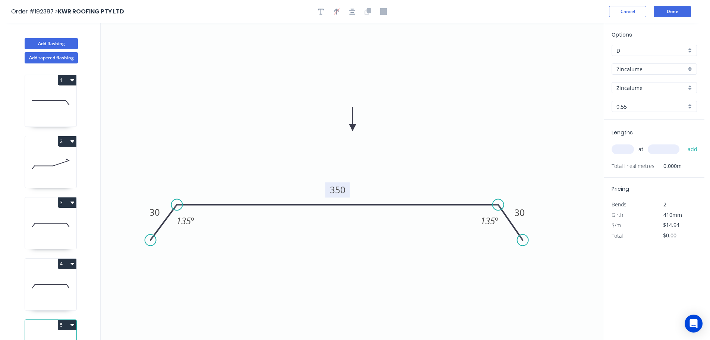
click at [341, 190] on tspan "350" at bounding box center [338, 189] width 16 height 12
click at [369, 180] on icon "0 30 650 30 135 º 135 º" at bounding box center [352, 181] width 503 height 316
click at [628, 149] on input "text" at bounding box center [623, 149] width 22 height 10
click at [665, 146] on input "text" at bounding box center [664, 149] width 32 height 10
click at [684, 143] on button "add" at bounding box center [693, 149] width 18 height 13
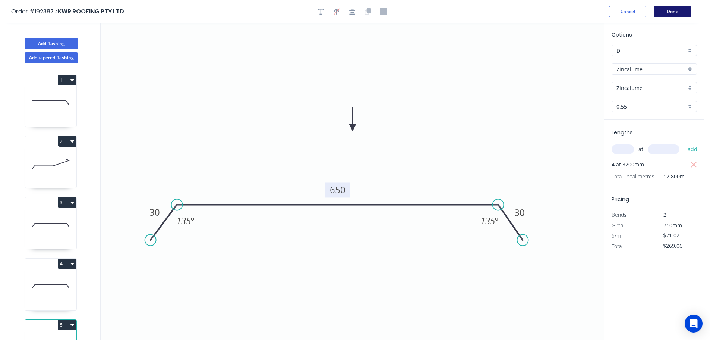
click at [667, 12] on button "Done" at bounding box center [672, 11] width 37 height 11
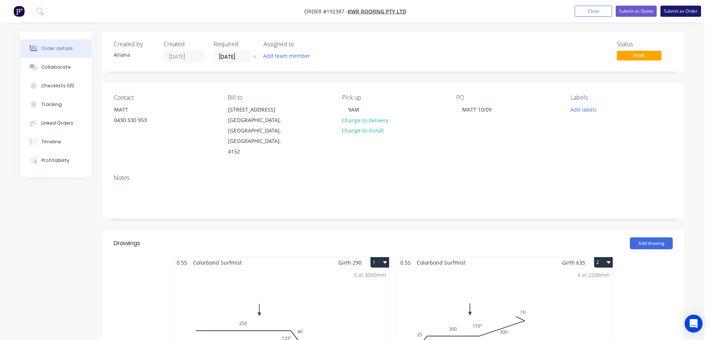
click at [674, 11] on button "Submit as Order" at bounding box center [681, 11] width 41 height 11
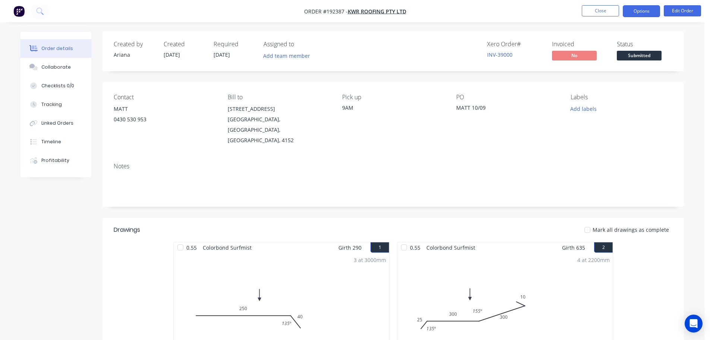
click at [637, 9] on button "Options" at bounding box center [641, 11] width 37 height 12
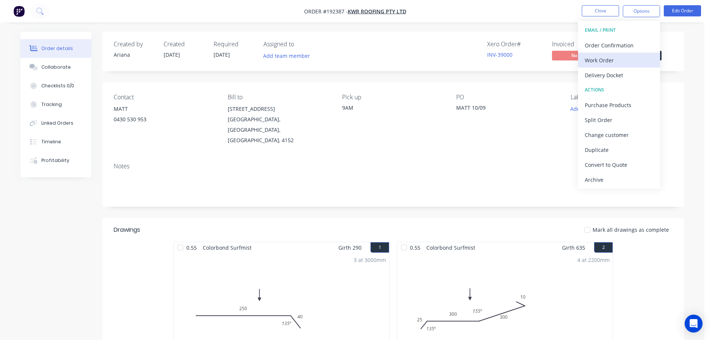
click at [609, 57] on div "Work Order" at bounding box center [619, 60] width 69 height 11
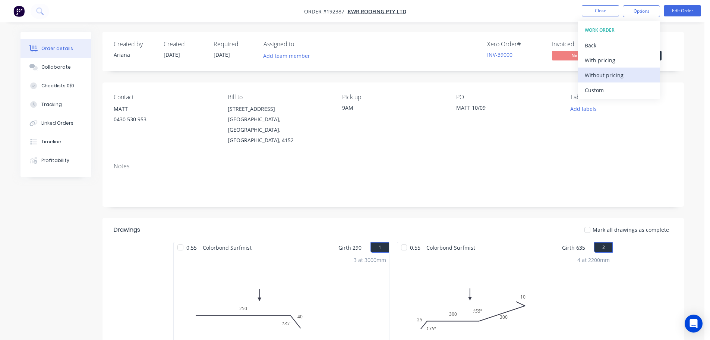
click at [599, 72] on div "Without pricing" at bounding box center [619, 75] width 69 height 11
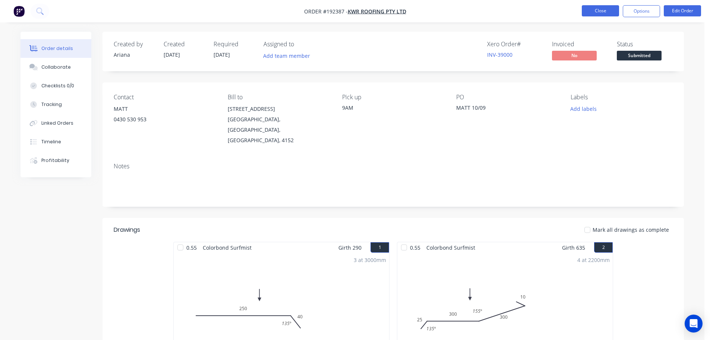
click at [600, 13] on button "Close" at bounding box center [600, 10] width 37 height 11
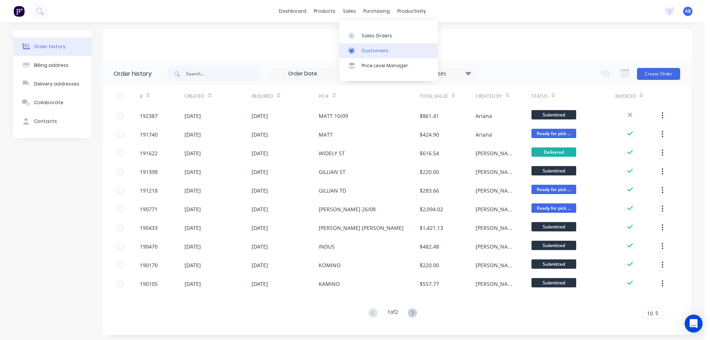
click at [362, 48] on div "Customers" at bounding box center [375, 50] width 27 height 7
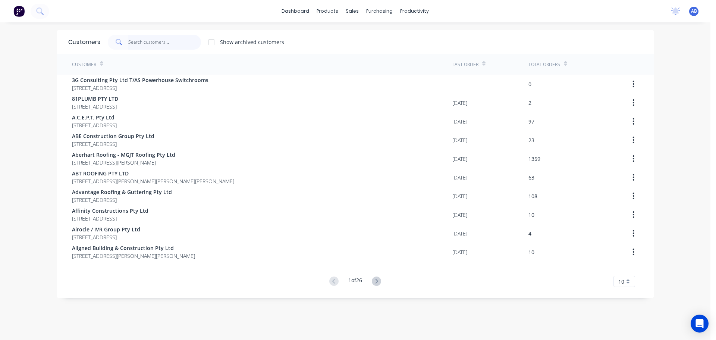
drag, startPoint x: 146, startPoint y: 45, endPoint x: 155, endPoint y: 44, distance: 9.8
click at [146, 45] on input "text" at bounding box center [164, 42] width 73 height 15
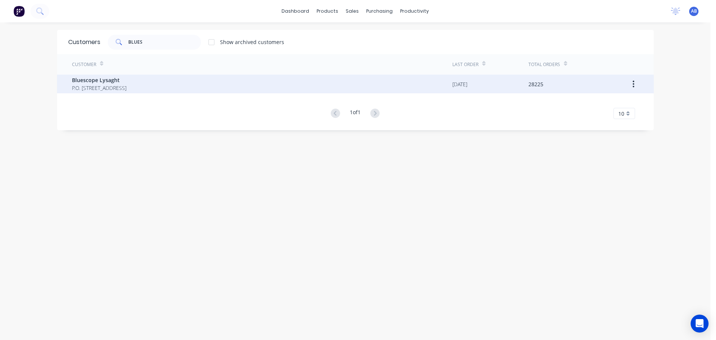
click at [98, 80] on span "Bluescope Lysaght" at bounding box center [99, 80] width 54 height 8
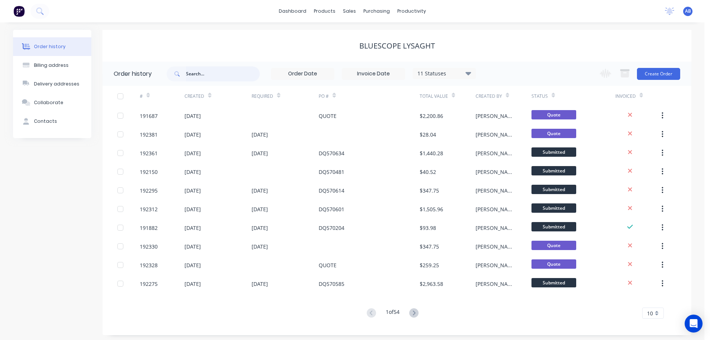
click at [215, 73] on input "text" at bounding box center [223, 73] width 74 height 15
click at [215, 73] on input "19" at bounding box center [223, 73] width 74 height 15
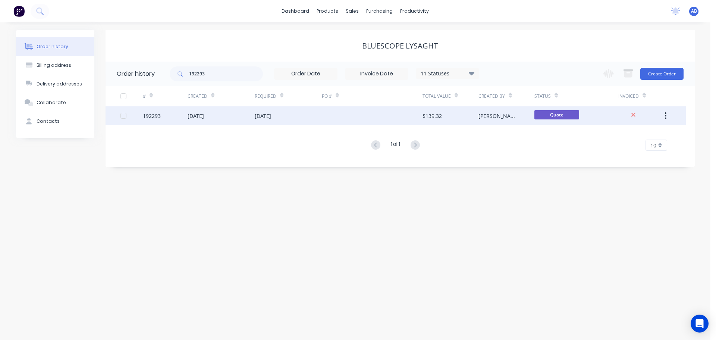
click at [271, 115] on div "10 Sep 2025" at bounding box center [263, 116] width 16 height 8
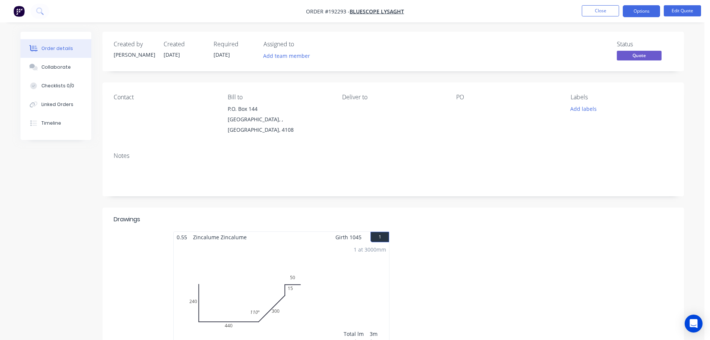
click at [230, 55] on span "10/09/25" at bounding box center [222, 54] width 16 height 7
click at [226, 53] on span "10/09/25" at bounding box center [222, 54] width 16 height 7
click at [689, 12] on button "Edit Quote" at bounding box center [682, 10] width 37 height 11
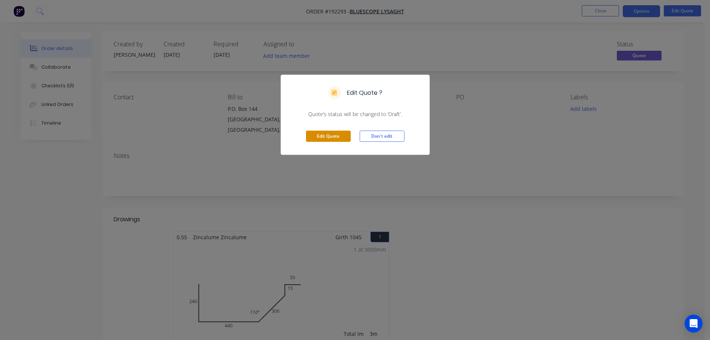
click at [329, 136] on button "Edit Quote" at bounding box center [328, 135] width 45 height 11
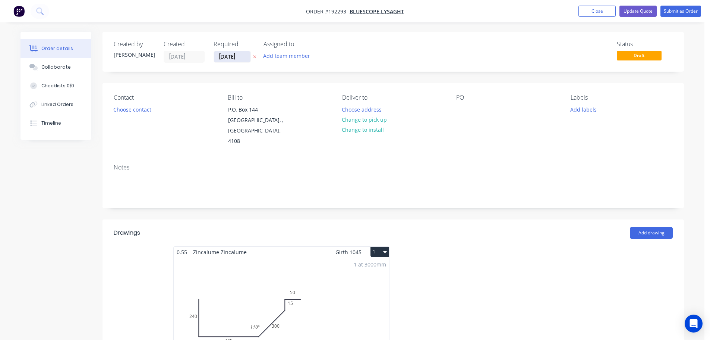
click at [234, 53] on input "10/09/25" at bounding box center [232, 56] width 37 height 11
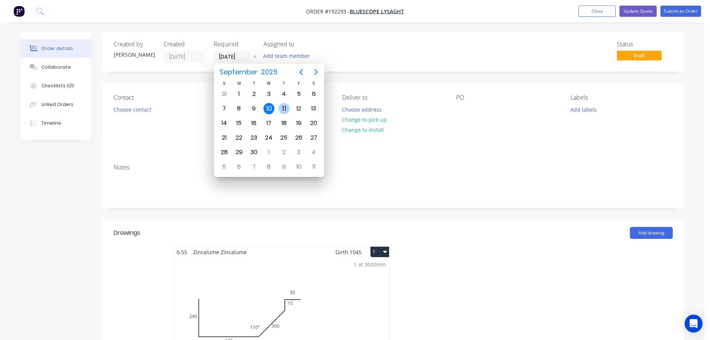
click at [284, 107] on div "11" at bounding box center [283, 108] width 11 height 11
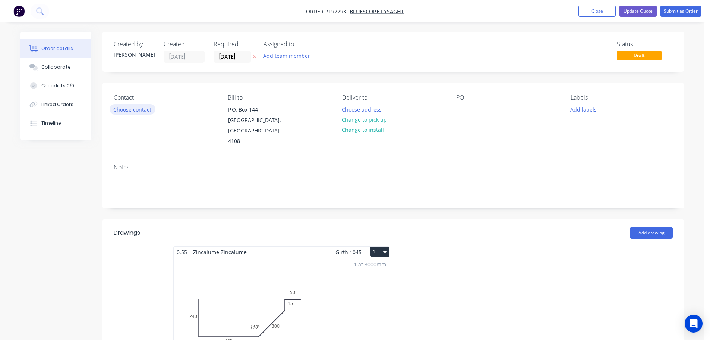
click at [139, 108] on button "Choose contact" at bounding box center [133, 109] width 46 height 10
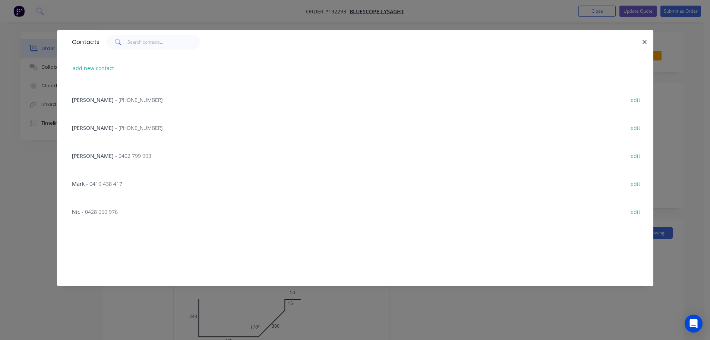
scroll to position [188, 0]
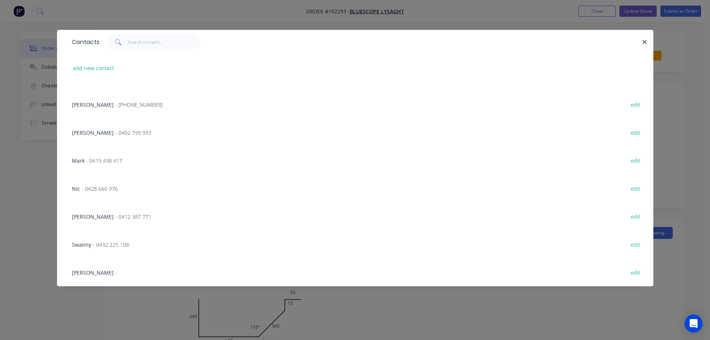
click at [115, 106] on span "- (07) 3365 7736" at bounding box center [138, 104] width 47 height 7
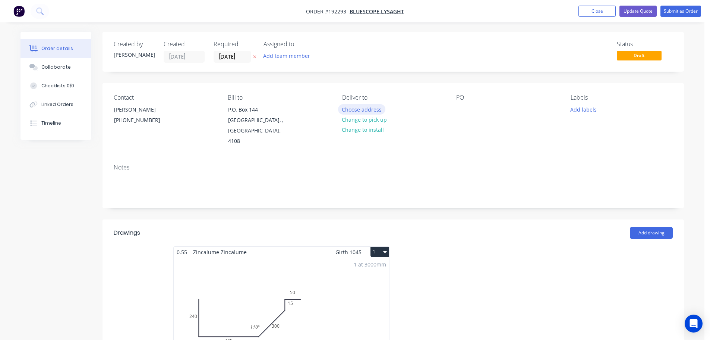
click at [362, 106] on button "Choose address" at bounding box center [362, 109] width 48 height 10
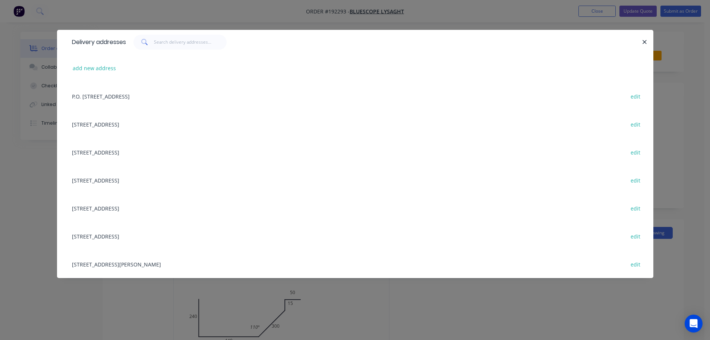
click at [118, 264] on div "UNIT 4, 125 KERRY RD, (STORE), ARCHERFIELD, Queensland, Australia, 4108 edit" at bounding box center [355, 264] width 574 height 28
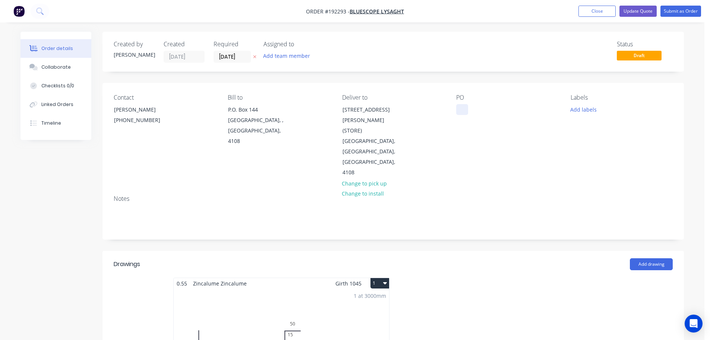
click at [462, 108] on div at bounding box center [462, 109] width 12 height 11
click at [538, 132] on div "PO DQ570660" at bounding box center [507, 136] width 102 height 84
click at [584, 110] on button "Add labels" at bounding box center [583, 109] width 34 height 10
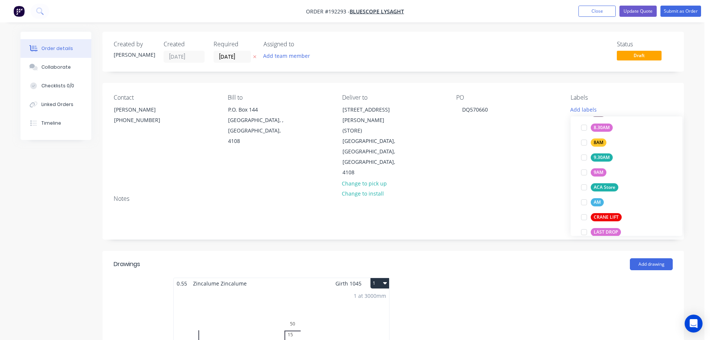
scroll to position [274, 0]
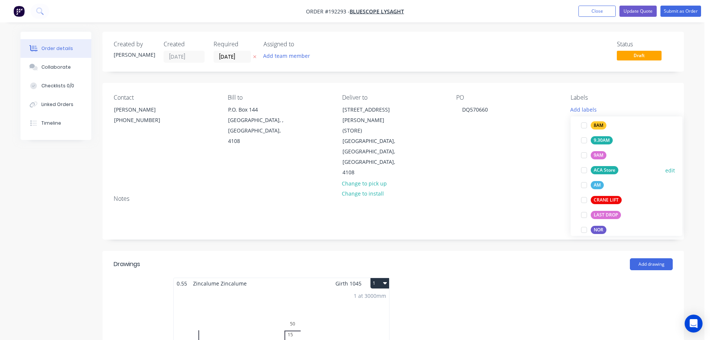
click at [584, 170] on div at bounding box center [584, 170] width 15 height 15
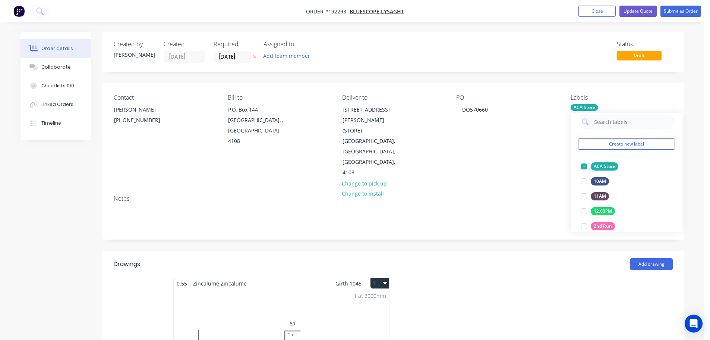
click at [528, 162] on div "Contact NATALIE BULL (07) 3365 7736 Bill to P.O. Box 144 Archerfield, , Austral…" at bounding box center [394, 136] width 582 height 106
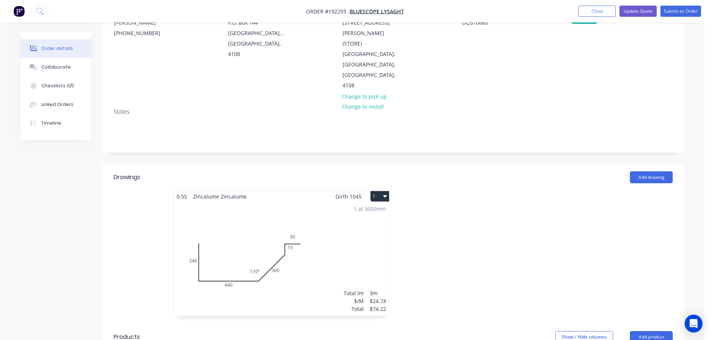
click at [365, 230] on div "1 at 3000mm Total lm $/M Total 3m $24.74 $74.22" at bounding box center [281, 259] width 215 height 114
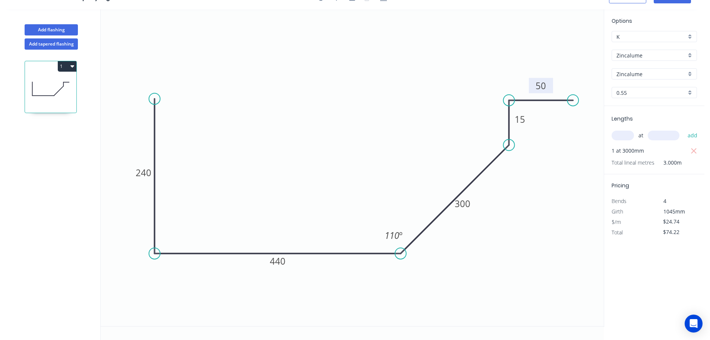
click at [544, 86] on tspan "50" at bounding box center [541, 85] width 10 height 12
click at [566, 154] on icon "0 240 440 300 15 30 110 º" at bounding box center [352, 167] width 503 height 316
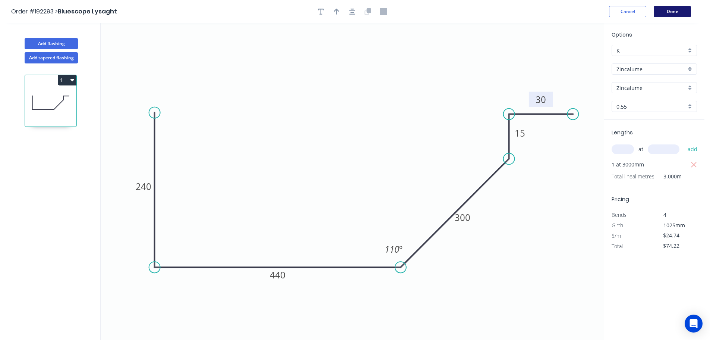
click at [682, 14] on button "Done" at bounding box center [672, 11] width 37 height 11
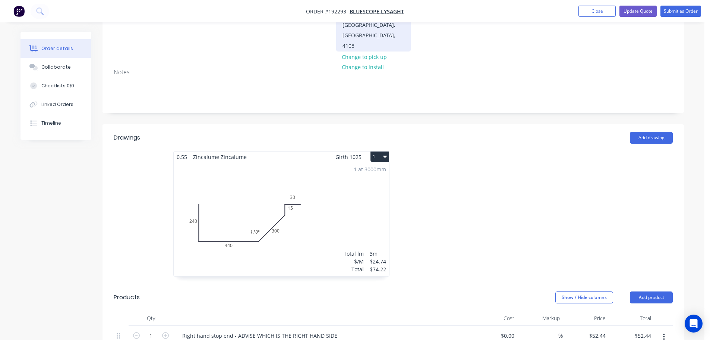
scroll to position [174, 0]
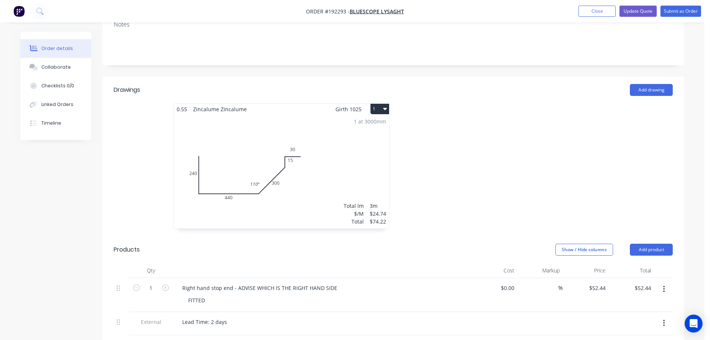
click at [382, 104] on button "1" at bounding box center [380, 109] width 19 height 10
click at [374, 122] on div "Use larger box size" at bounding box center [353, 127] width 57 height 11
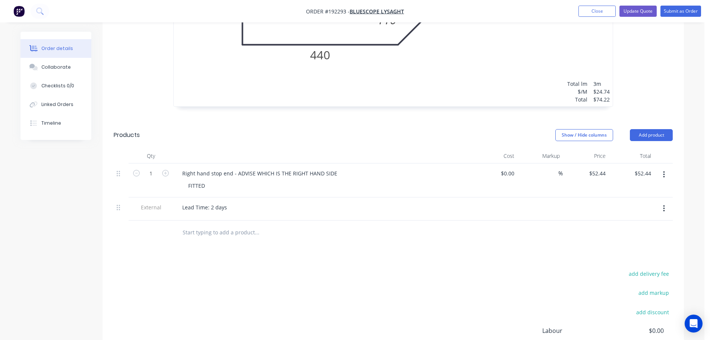
scroll to position [484, 0]
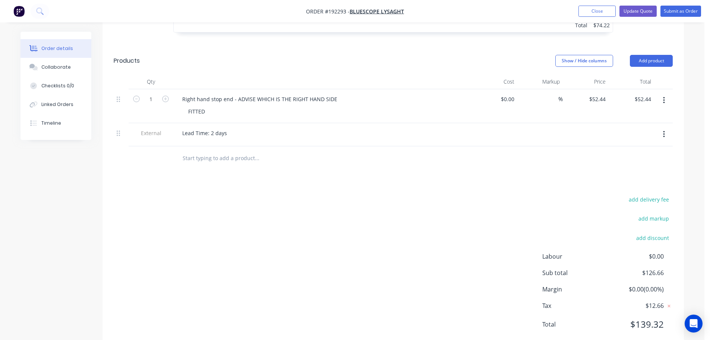
click at [665, 96] on icon "button" at bounding box center [664, 100] width 2 height 8
click at [630, 144] on div "Delete" at bounding box center [637, 149] width 57 height 11
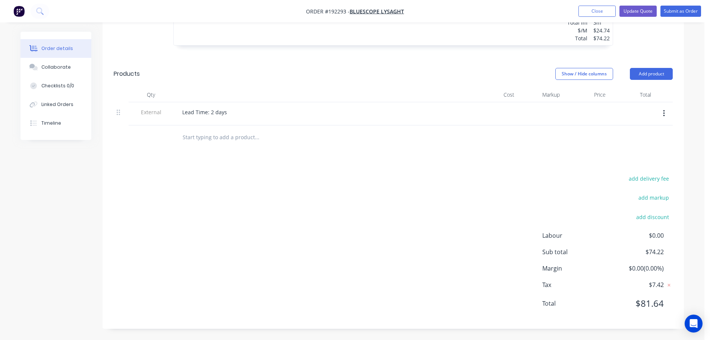
scroll to position [450, 0]
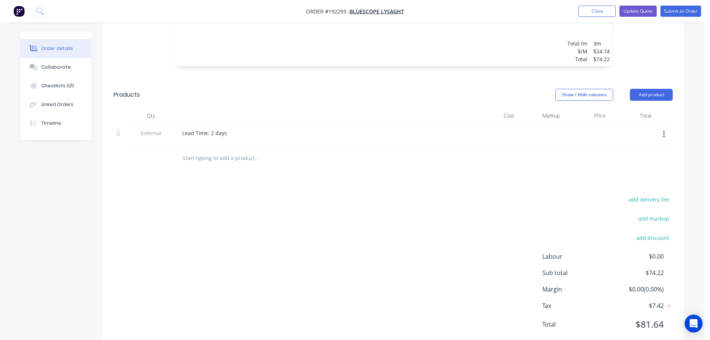
click at [665, 127] on button "button" at bounding box center [664, 133] width 18 height 13
click at [634, 163] on div "Delete" at bounding box center [637, 168] width 57 height 11
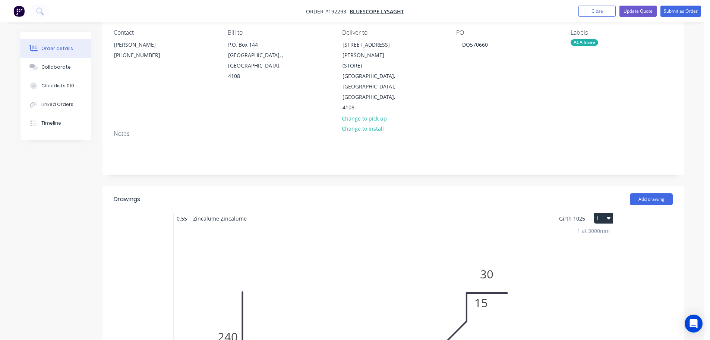
scroll to position [0, 0]
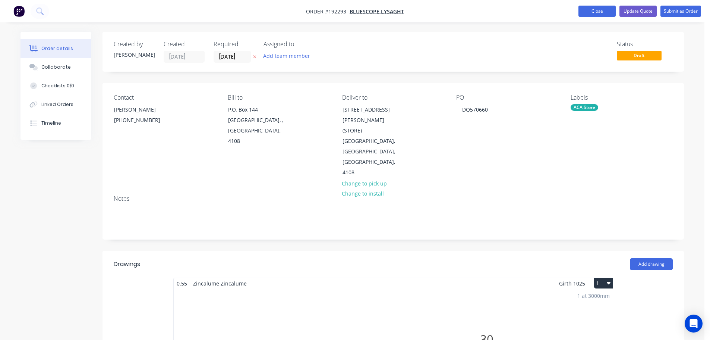
click at [594, 10] on button "Close" at bounding box center [597, 11] width 37 height 11
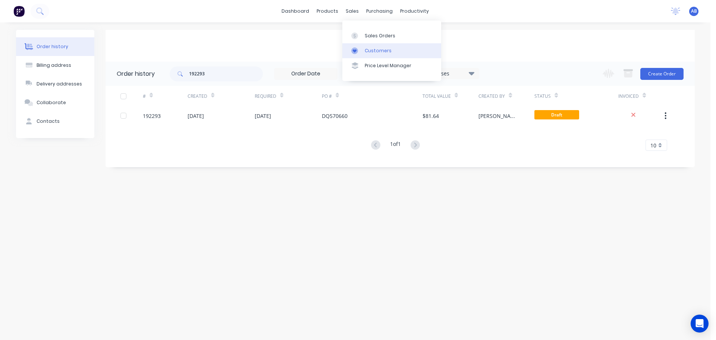
click at [367, 50] on div "Customers" at bounding box center [378, 50] width 27 height 7
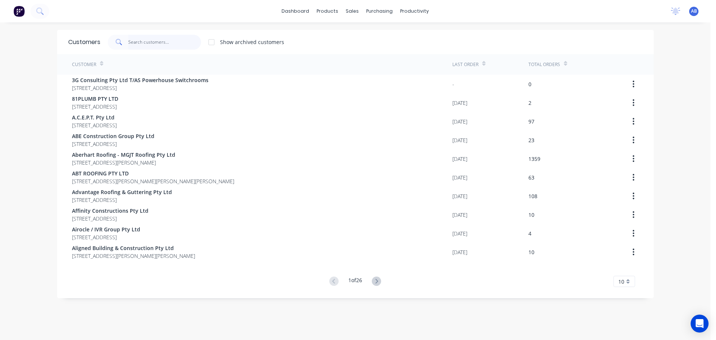
drag, startPoint x: 182, startPoint y: 43, endPoint x: 190, endPoint y: 42, distance: 9.0
click at [182, 43] on input "text" at bounding box center [164, 42] width 73 height 15
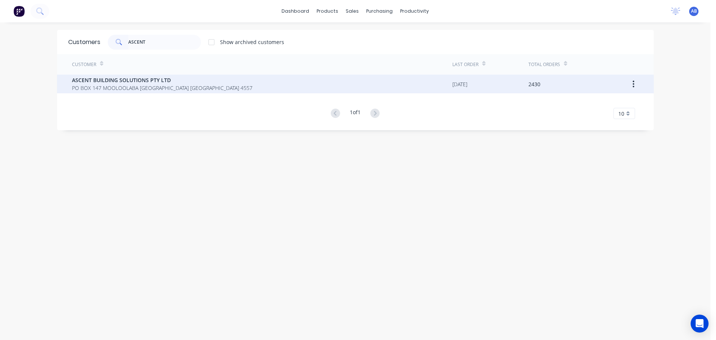
click at [108, 85] on span "PO BOX 147 MOOLOOLABA Queensland Australia 4557" at bounding box center [162, 88] width 180 height 8
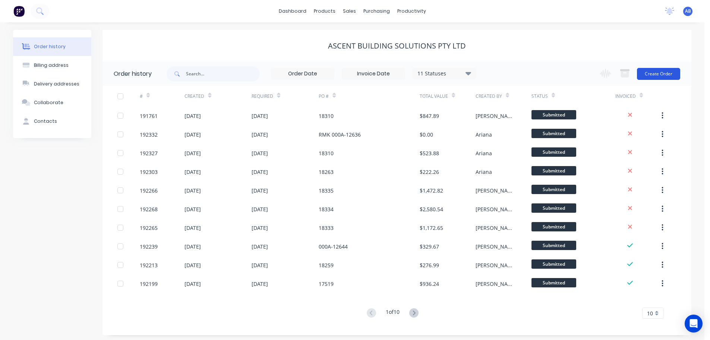
click at [660, 72] on button "Create Order" at bounding box center [658, 74] width 43 height 12
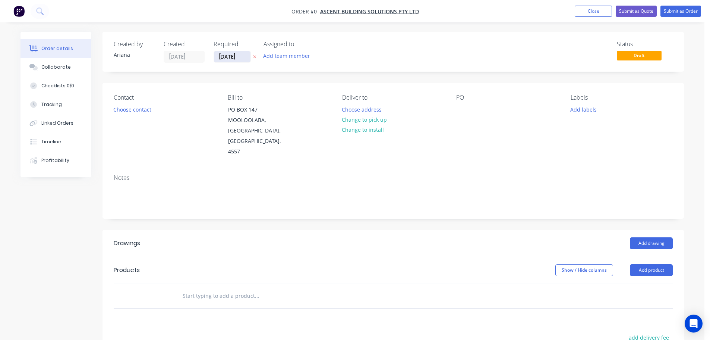
click at [231, 56] on input "10/09/25" at bounding box center [232, 56] width 37 height 11
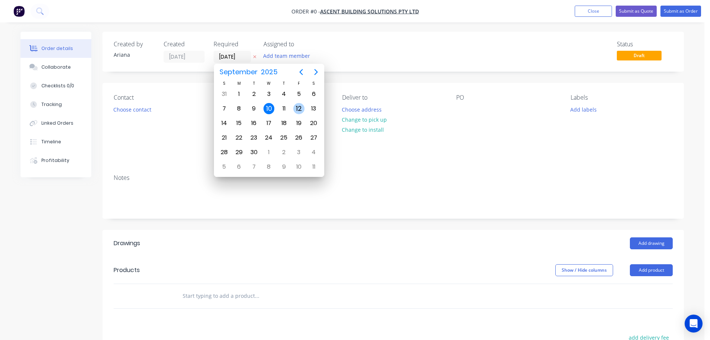
click at [300, 104] on div "12" at bounding box center [298, 108] width 11 height 11
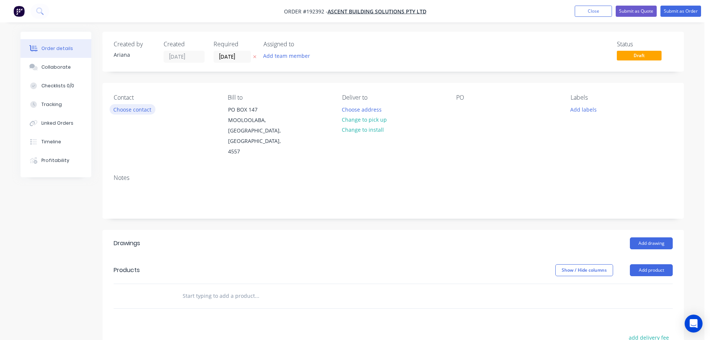
click at [126, 108] on button "Choose contact" at bounding box center [133, 109] width 46 height 10
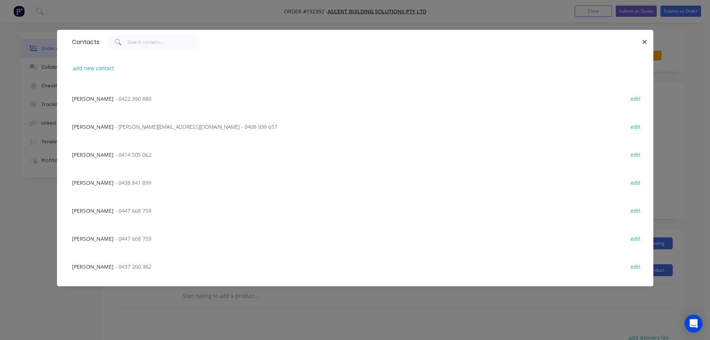
scroll to position [220, 0]
click at [169, 127] on span "- ken@ascentonline.com.au - 0408 939 657" at bounding box center [196, 128] width 162 height 7
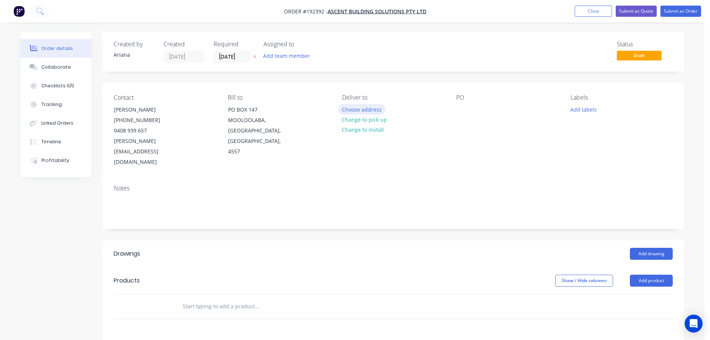
click at [366, 109] on button "Choose address" at bounding box center [362, 109] width 48 height 10
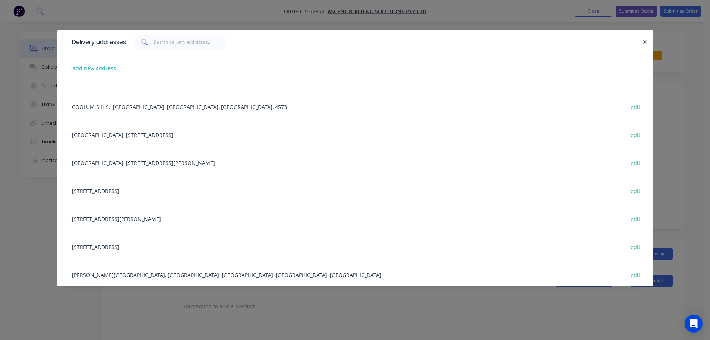
scroll to position [327, 0]
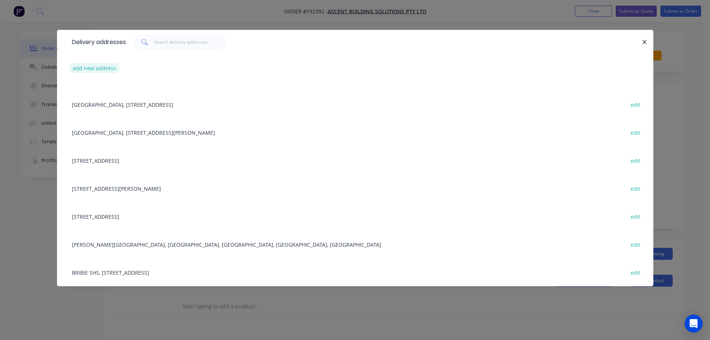
click at [93, 70] on button "add new address" at bounding box center [94, 68] width 51 height 10
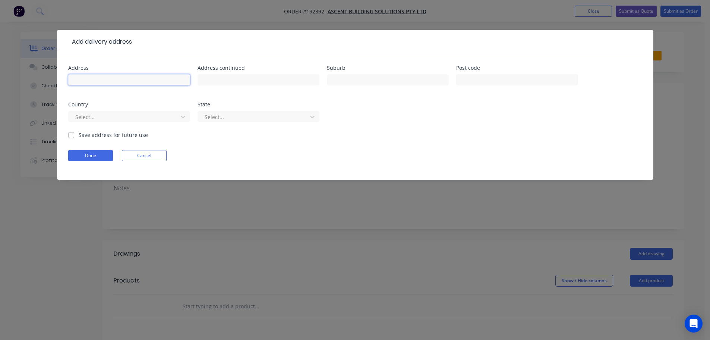
click at [87, 82] on input "text" at bounding box center [129, 79] width 122 height 11
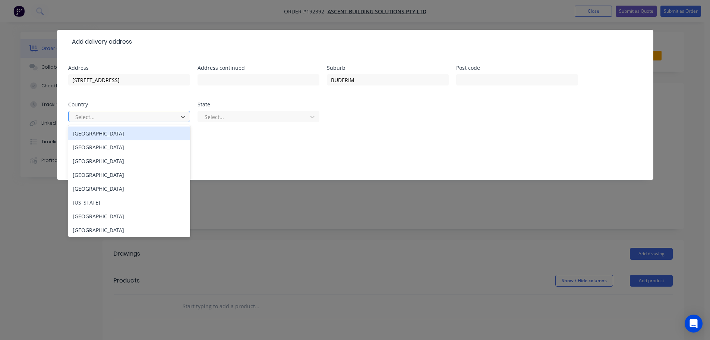
click at [111, 133] on div "Australia" at bounding box center [129, 133] width 122 height 14
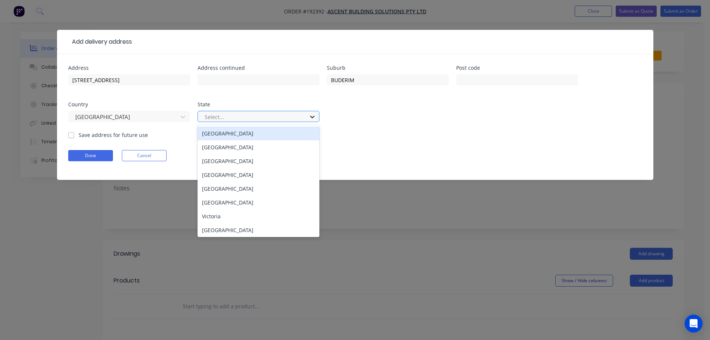
click at [317, 119] on div at bounding box center [312, 117] width 13 height 12
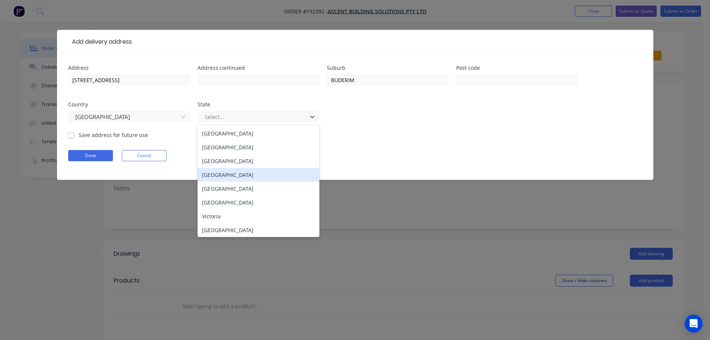
click at [222, 179] on div "Queensland" at bounding box center [259, 175] width 122 height 14
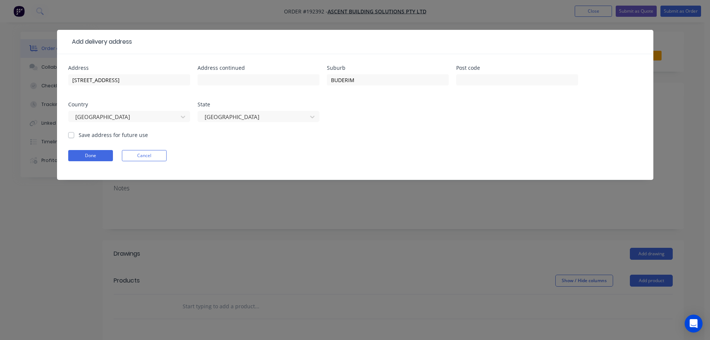
drag, startPoint x: 429, startPoint y: 139, endPoint x: 377, endPoint y: 146, distance: 52.0
click at [429, 138] on form "Address 77 MONS SCHOOL RD Address continued Suburb BUDERIM Post code Country Au…" at bounding box center [355, 122] width 574 height 114
click at [75, 156] on button "Done" at bounding box center [90, 155] width 45 height 11
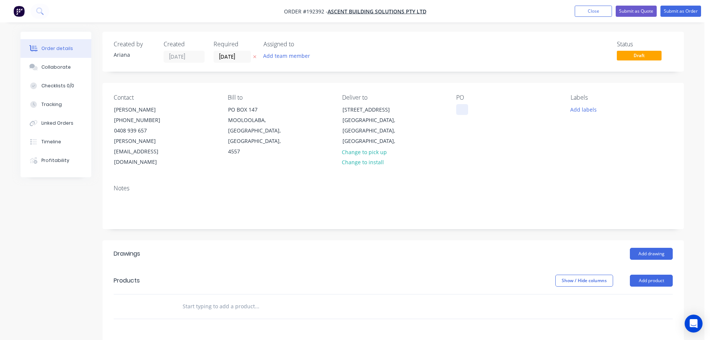
click at [460, 107] on div at bounding box center [462, 109] width 12 height 11
click at [506, 138] on div "PO 18111" at bounding box center [507, 130] width 102 height 73
click at [650, 274] on button "Add product" at bounding box center [651, 280] width 43 height 12
click at [644, 294] on div "Product catalogue" at bounding box center [637, 299] width 57 height 11
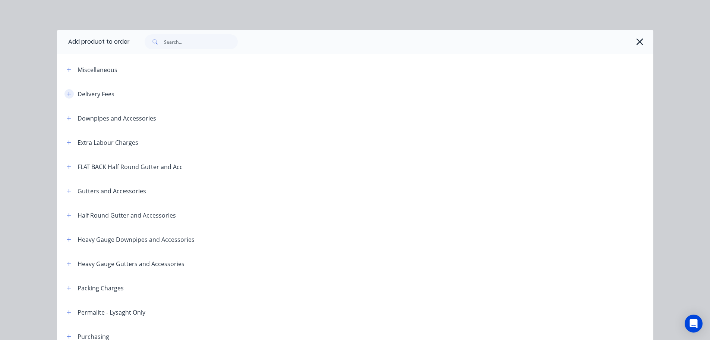
click at [67, 91] on icon "button" at bounding box center [69, 93] width 4 height 5
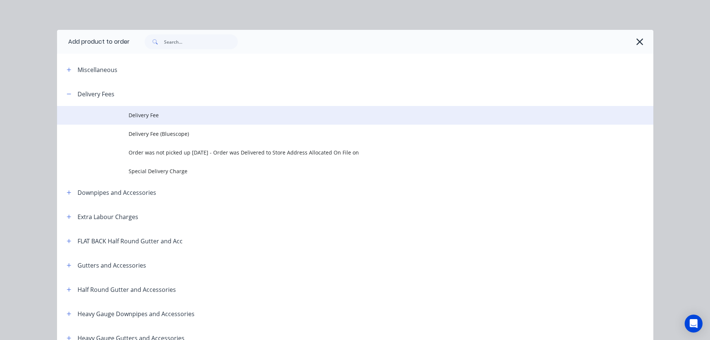
click at [148, 113] on span "Delivery Fee" at bounding box center [339, 115] width 420 height 8
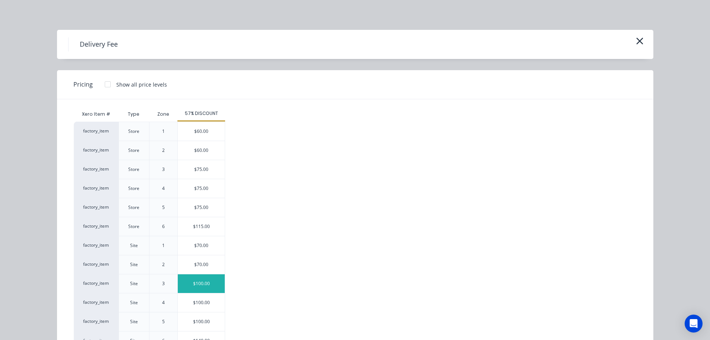
click at [190, 281] on div "$100.00" at bounding box center [201, 283] width 47 height 19
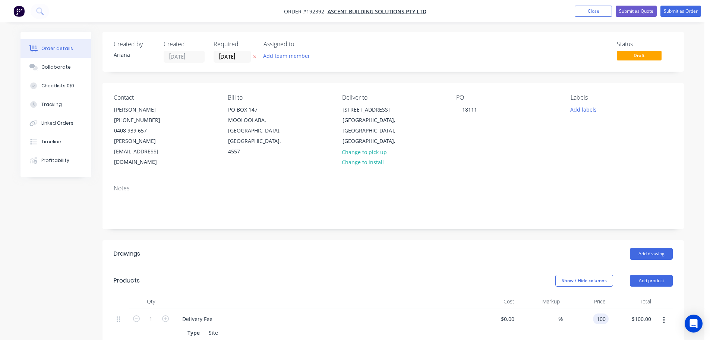
click at [601, 313] on input "100" at bounding box center [602, 318] width 13 height 11
click at [617, 313] on div "$75.00 $75.00" at bounding box center [632, 332] width 46 height 46
click at [646, 248] on button "Add drawing" at bounding box center [651, 254] width 43 height 12
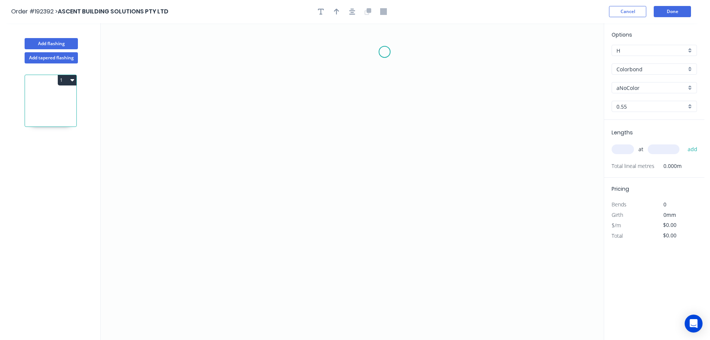
click at [384, 51] on icon "0" at bounding box center [352, 181] width 503 height 316
click at [440, 50] on icon "0" at bounding box center [352, 181] width 503 height 316
click at [436, 123] on icon "0 ?" at bounding box center [352, 181] width 503 height 316
click at [424, 140] on icon "0 ? ?" at bounding box center [352, 181] width 503 height 316
click at [425, 167] on icon "0 ? ? ?" at bounding box center [352, 181] width 503 height 316
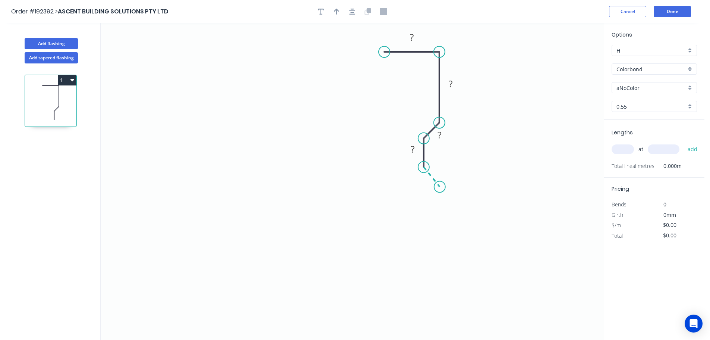
click at [440, 187] on icon "0 ? ? ? ?" at bounding box center [352, 181] width 503 height 316
click at [442, 241] on icon "0 ? ? ? ? ? ? º" at bounding box center [352, 181] width 503 height 316
click at [425, 259] on icon "0 ? ? ? ? ? ? ? º ? º" at bounding box center [352, 181] width 503 height 316
click at [425, 287] on icon "0 ? ? ? ? ? ? ? ? º ? º ? º" at bounding box center [352, 181] width 503 height 316
click at [442, 307] on icon "0 ? ? ? ? ? ? ? ? ? º ? º ? º ? º" at bounding box center [352, 181] width 503 height 316
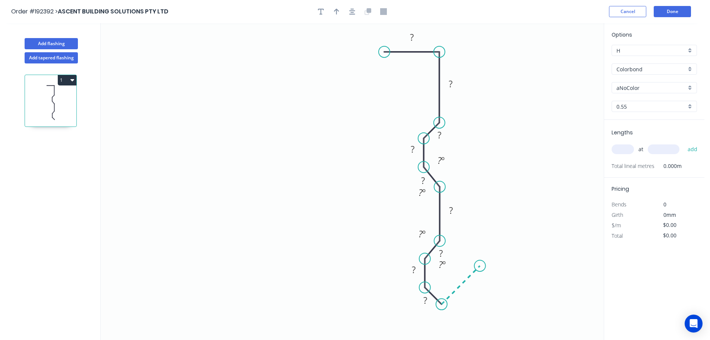
click at [476, 258] on icon "0 ? ? ? ? ? ? ? ? ? ? º ? º ? º ? º" at bounding box center [352, 181] width 503 height 316
click at [480, 256] on circle at bounding box center [475, 257] width 11 height 11
click at [501, 169] on icon "0 ? ? ? ? ? ? ? ? ? ? ? º ? º ? º ? º ? º" at bounding box center [352, 181] width 503 height 316
click at [505, 167] on circle at bounding box center [501, 168] width 11 height 11
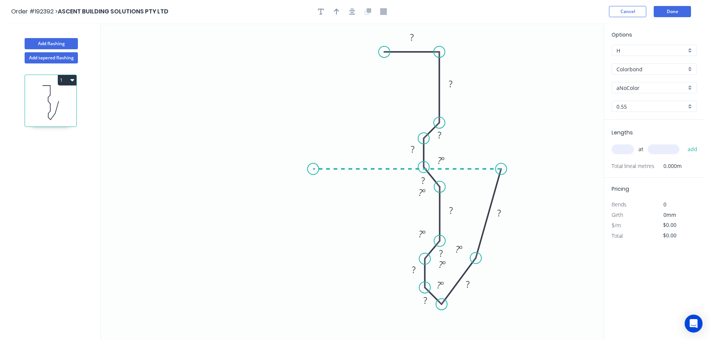
click at [313, 181] on icon "0 ? ? ? ? ? ? ? ? ? ? ? ? º ? º ? º ? º ? º ? º" at bounding box center [352, 181] width 503 height 316
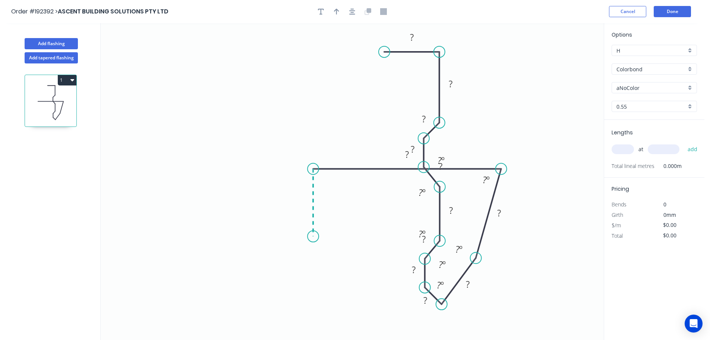
click at [318, 235] on icon "0 ? ? ? ? ? ? ? ? ? ? ? ? ? º ? º ? º ? º ? º ? º ? º" at bounding box center [352, 181] width 503 height 316
click at [319, 235] on circle at bounding box center [318, 234] width 11 height 11
click at [67, 80] on button "1" at bounding box center [67, 80] width 19 height 10
click at [53, 111] on div "Delete" at bounding box center [40, 113] width 57 height 11
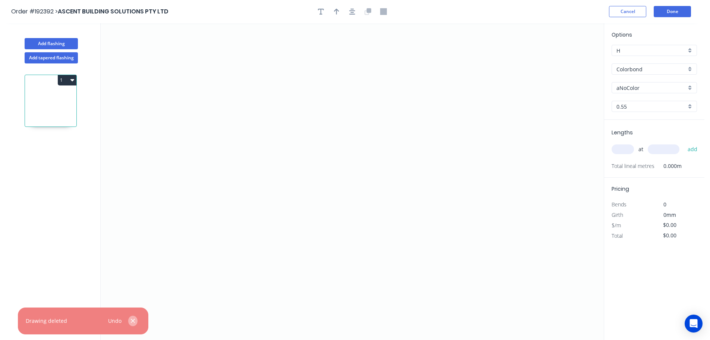
click at [133, 321] on icon "button" at bounding box center [133, 320] width 4 height 4
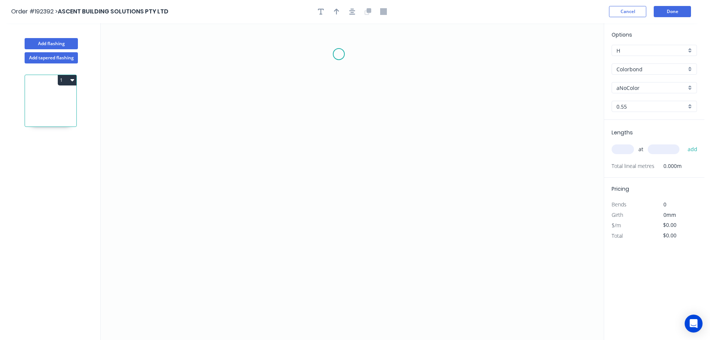
click at [339, 54] on icon "0" at bounding box center [352, 181] width 503 height 316
click at [363, 63] on div "Delete point" at bounding box center [379, 62] width 75 height 15
click at [333, 48] on icon "0" at bounding box center [352, 181] width 503 height 316
click at [390, 50] on icon "0" at bounding box center [352, 181] width 503 height 316
click at [393, 105] on icon "0 ?" at bounding box center [352, 181] width 503 height 316
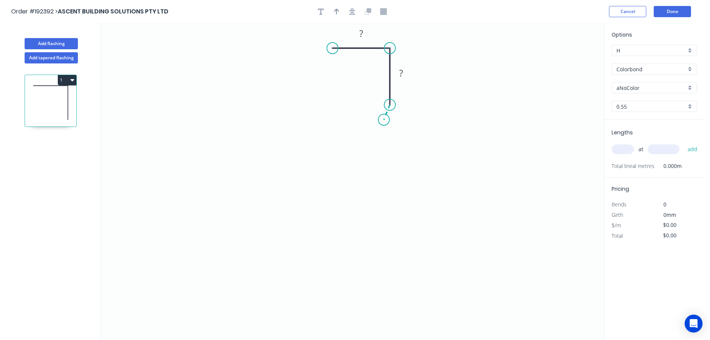
click at [384, 120] on icon "0 ? ?" at bounding box center [352, 181] width 503 height 316
click at [384, 140] on icon "0 ? ? ? ? º" at bounding box center [352, 181] width 503 height 316
click at [393, 155] on icon "0 ? ? ? ? ? º ? º" at bounding box center [352, 181] width 503 height 316
click at [394, 194] on icon "0 ? ? ? ? ? ? º ? º ? º" at bounding box center [352, 181] width 503 height 316
click at [385, 212] on icon "0 ? ? ? ? ? ? ? º ? º ? º ? º" at bounding box center [352, 181] width 503 height 316
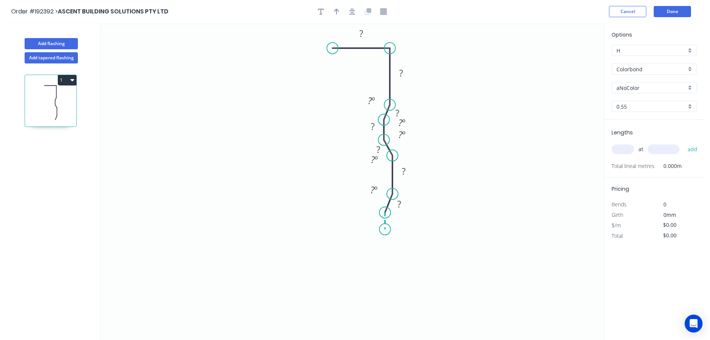
click at [386, 229] on icon "0 ? ? ? ? ? ? ? ? º ? º ? º ? º ? º" at bounding box center [352, 181] width 503 height 316
click at [393, 250] on icon "0 ? ? ? ? ? ? ? ? ? º ? º ? º ? º ? º ? º" at bounding box center [352, 181] width 503 height 316
click at [391, 318] on icon "0 ? ? ? ? ? ? ? ? ? ? º ? º ? º ? º ? º ? º ? º" at bounding box center [352, 181] width 503 height 316
click at [266, 303] on icon "0 ? ? ? ? ? ? ? ? ? ? ? º ? º ? º ? º ? º ? º ? º ? º" at bounding box center [352, 181] width 503 height 316
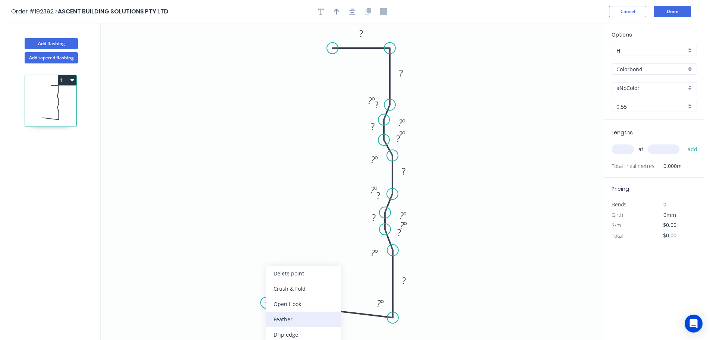
click at [281, 320] on div "Feather" at bounding box center [303, 318] width 75 height 15
click at [285, 286] on tspan "15" at bounding box center [282, 284] width 10 height 12
click at [300, 279] on icon "0 ? ? ? ? ? ? ? ? ? FE 10 ? ? ? º ? º ? º ? º ? º ? º ? º ? º ? º" at bounding box center [352, 181] width 503 height 316
drag, startPoint x: 288, startPoint y: 284, endPoint x: 240, endPoint y: 283, distance: 48.1
click at [240, 283] on rect at bounding box center [229, 282] width 29 height 15
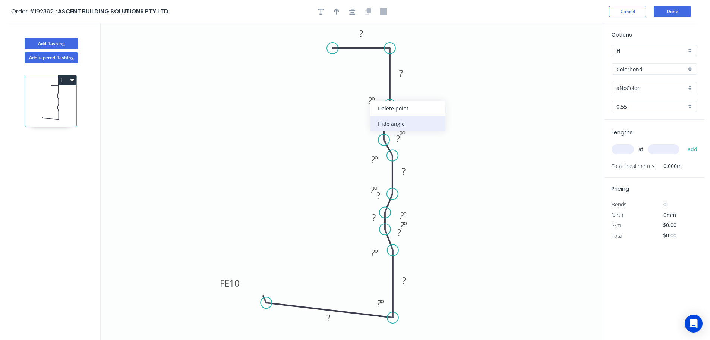
click at [388, 123] on div "Hide angle" at bounding box center [408, 123] width 75 height 15
click at [420, 145] on div "Hide angle" at bounding box center [440, 147] width 75 height 15
click at [421, 155] on div "Hide angle" at bounding box center [439, 157] width 75 height 15
click at [400, 183] on div "Hide angle" at bounding box center [409, 181] width 75 height 15
click at [398, 209] on div "Hide angle" at bounding box center [413, 211] width 75 height 15
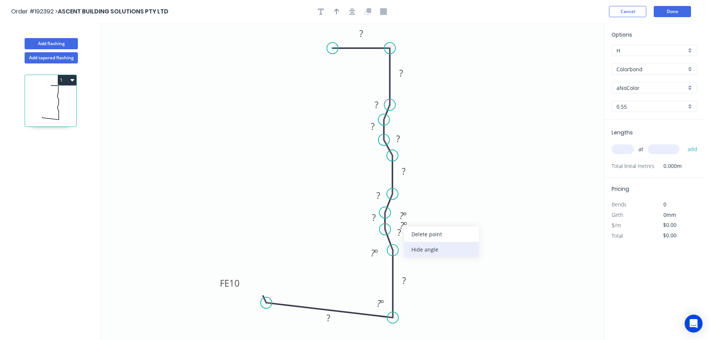
click at [421, 251] on div "Hide angle" at bounding box center [441, 249] width 75 height 15
click at [425, 239] on div "Hide angle" at bounding box center [441, 239] width 75 height 15
click at [409, 279] on div "Hide angle" at bounding box center [411, 276] width 75 height 15
click at [328, 317] on tspan "?" at bounding box center [329, 317] width 4 height 12
click at [534, 180] on icon "0 70 5 30 79 35 5 50 5 5 FE 10 50 35 83 º" at bounding box center [352, 181] width 503 height 316
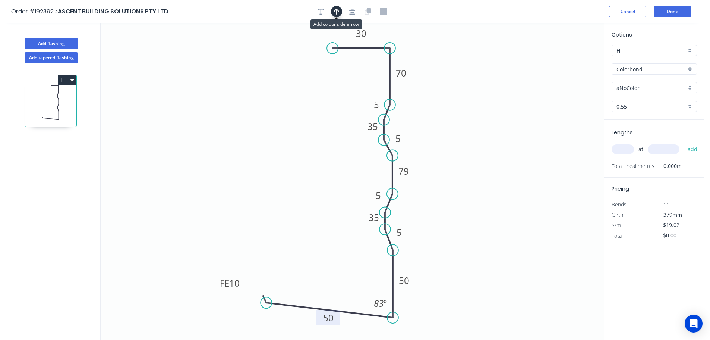
click at [338, 10] on icon "button" at bounding box center [336, 12] width 5 height 6
drag, startPoint x: 567, startPoint y: 59, endPoint x: 485, endPoint y: 122, distance: 103.2
click at [485, 122] on icon at bounding box center [485, 113] width 7 height 24
click at [485, 122] on icon at bounding box center [484, 113] width 7 height 24
click at [689, 86] on div "aNoColor" at bounding box center [654, 87] width 85 height 11
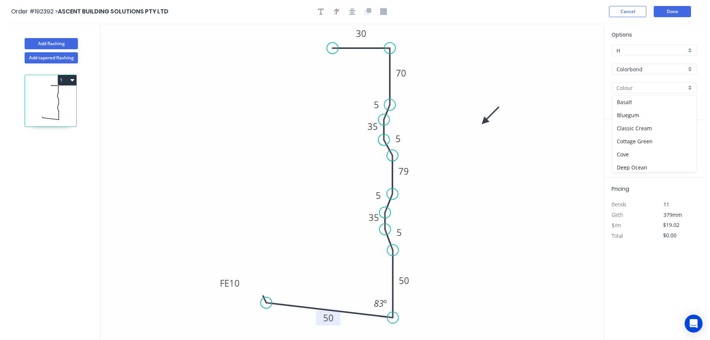
click at [642, 99] on div "Basalt" at bounding box center [654, 101] width 85 height 13
click at [626, 148] on input "text" at bounding box center [623, 149] width 22 height 10
click at [668, 149] on input "text" at bounding box center [664, 149] width 32 height 10
click at [684, 143] on button "add" at bounding box center [693, 149] width 18 height 13
click at [536, 175] on icon "0 70 5 30 79 35 5 50 5 5 FE 10 50 35 83 º" at bounding box center [352, 181] width 503 height 316
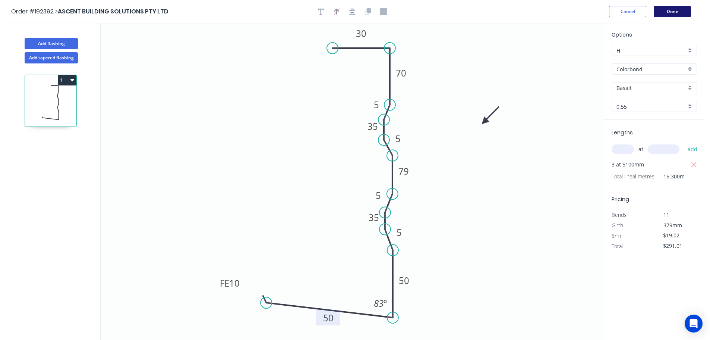
click at [669, 11] on button "Done" at bounding box center [672, 11] width 37 height 11
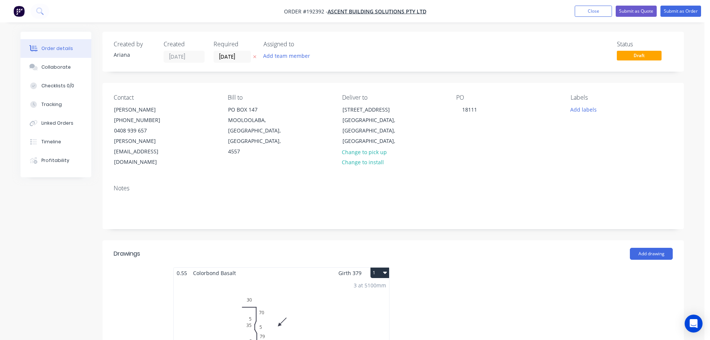
click at [375, 267] on button "1" at bounding box center [380, 272] width 19 height 10
click at [368, 285] on div "Use larger box size" at bounding box center [353, 290] width 57 height 11
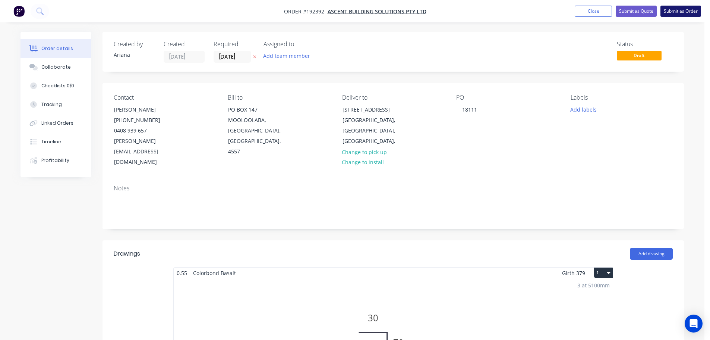
click at [678, 9] on button "Submit as Order" at bounding box center [681, 11] width 41 height 11
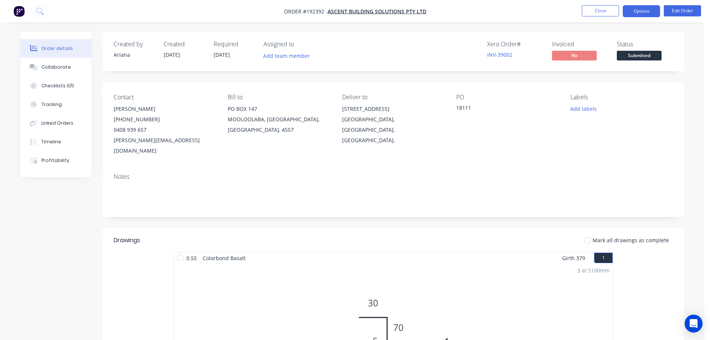
click at [638, 9] on button "Options" at bounding box center [641, 11] width 37 height 12
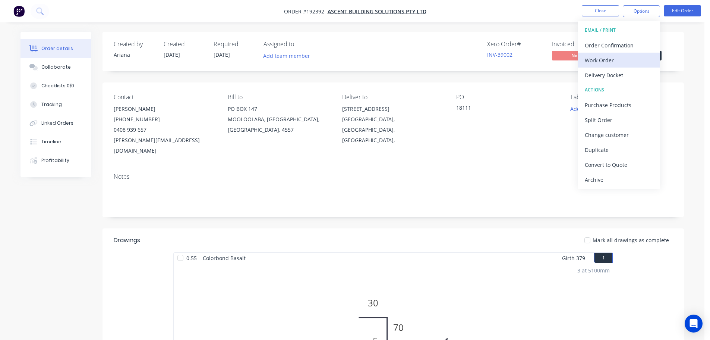
click at [595, 55] on div "Work Order" at bounding box center [619, 60] width 69 height 11
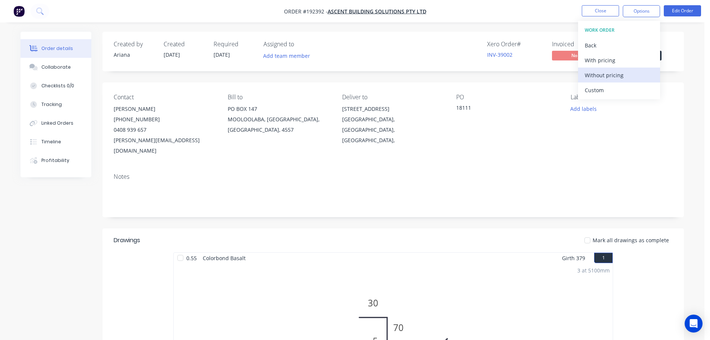
click at [590, 74] on div "Without pricing" at bounding box center [619, 75] width 69 height 11
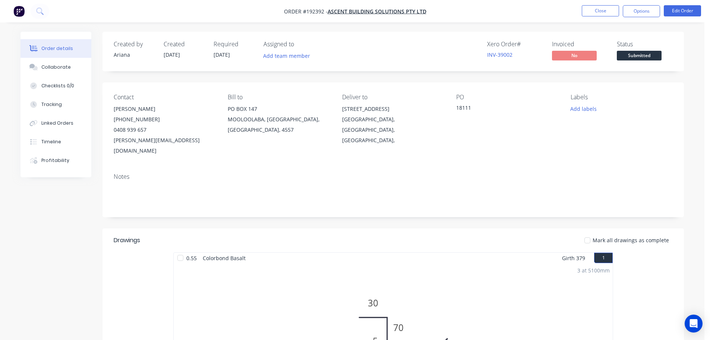
click at [497, 8] on nav "Order #192392 - ASCENT BUILDING SOLUTIONS PTY LTD Close Options Edit Order" at bounding box center [355, 11] width 710 height 22
click at [601, 10] on button "Close" at bounding box center [600, 10] width 37 height 11
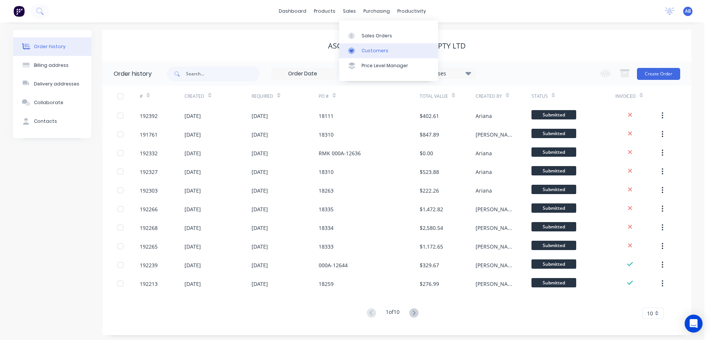
click at [368, 47] on div "Customers" at bounding box center [375, 50] width 27 height 7
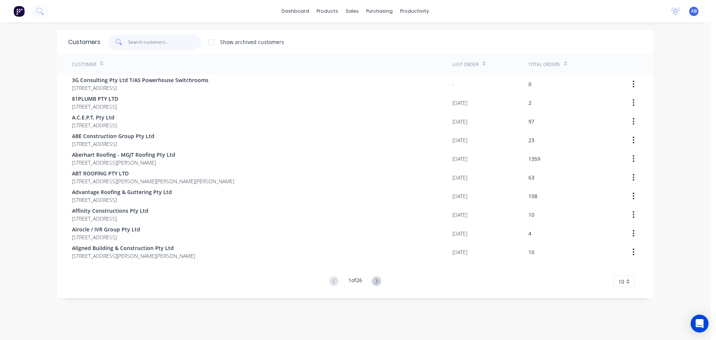
click at [182, 44] on input "text" at bounding box center [164, 42] width 73 height 15
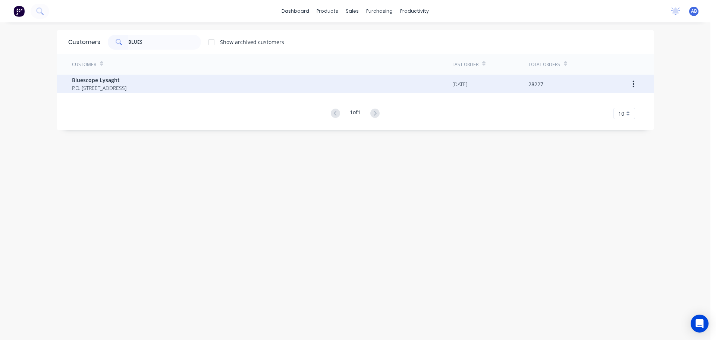
click at [108, 83] on span "Bluescope Lysaght" at bounding box center [99, 80] width 54 height 8
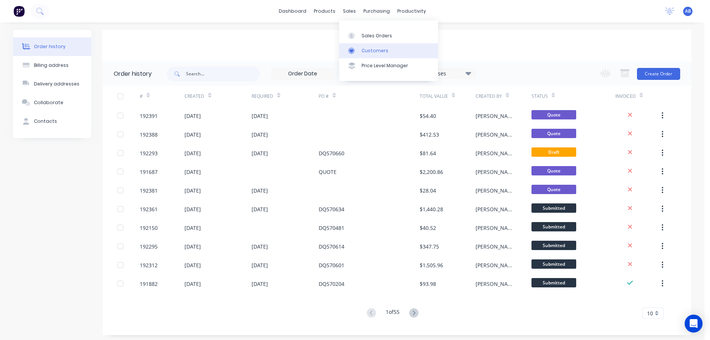
click at [372, 47] on div "Customers" at bounding box center [375, 50] width 27 height 7
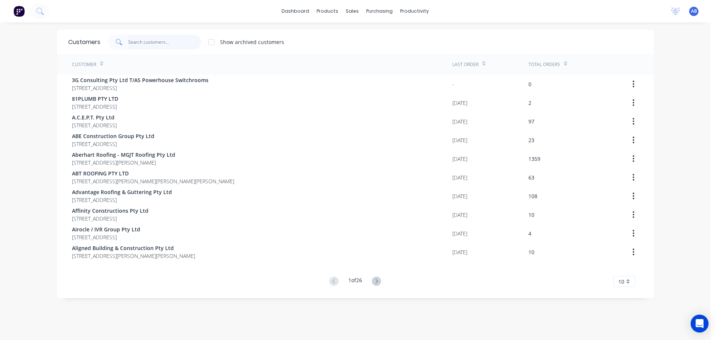
drag, startPoint x: 168, startPoint y: 42, endPoint x: 198, endPoint y: 41, distance: 29.9
click at [169, 42] on input "text" at bounding box center [164, 42] width 73 height 15
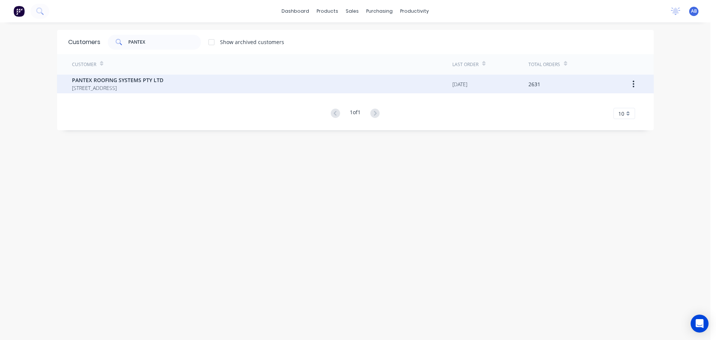
click at [100, 85] on span "PO BOX 78 NARANGBA Queensland Australia 4504" at bounding box center [117, 88] width 91 height 8
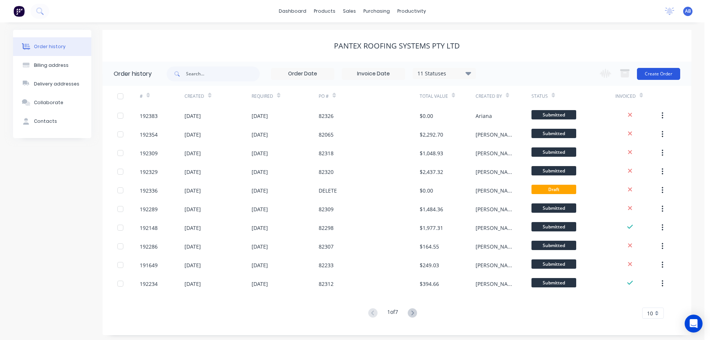
click at [655, 75] on button "Create Order" at bounding box center [658, 74] width 43 height 12
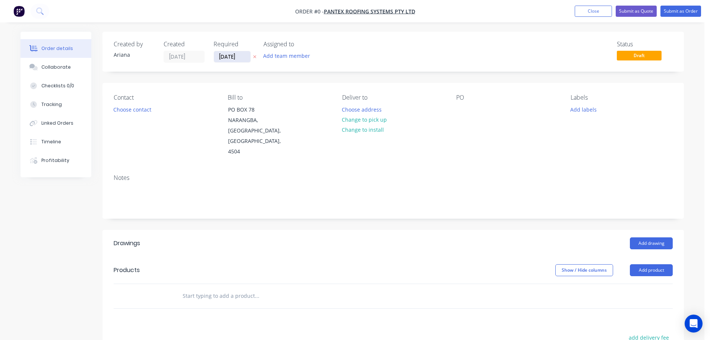
click at [223, 56] on input "10/09/25" at bounding box center [232, 56] width 37 height 11
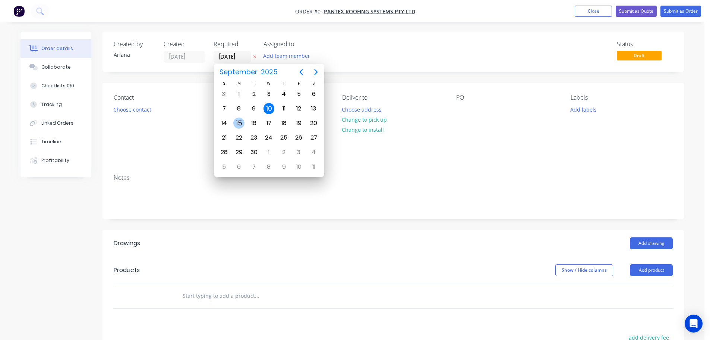
click at [237, 121] on div "15" at bounding box center [238, 122] width 11 height 11
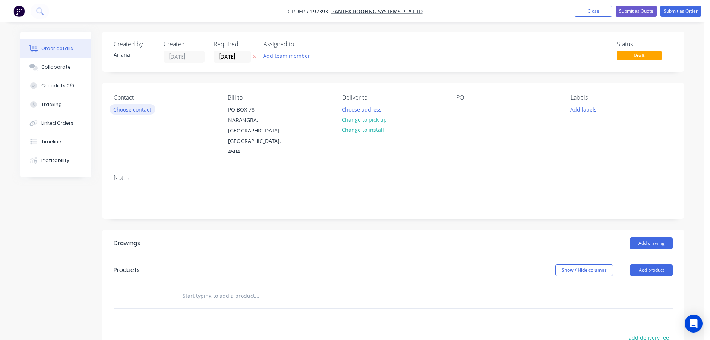
click at [142, 111] on button "Choose contact" at bounding box center [133, 109] width 46 height 10
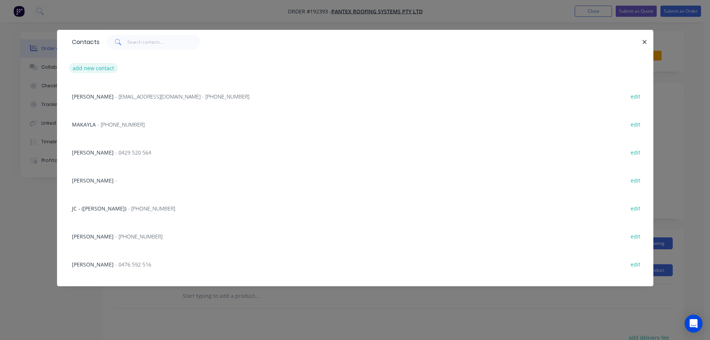
click at [86, 68] on button "add new contact" at bounding box center [93, 68] width 49 height 10
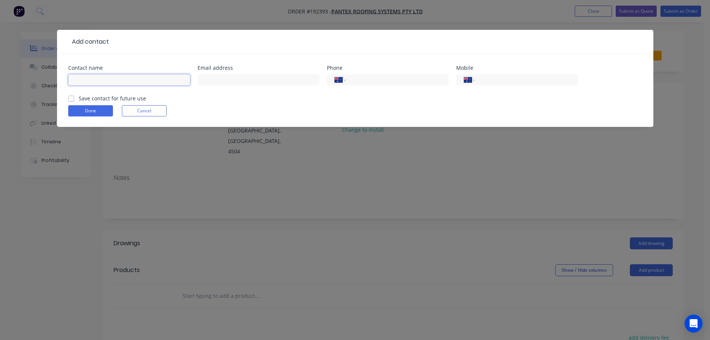
click at [89, 79] on input "text" at bounding box center [129, 79] width 122 height 11
click at [247, 109] on div "Done Cancel" at bounding box center [355, 110] width 574 height 11
click at [501, 79] on input "tel" at bounding box center [525, 80] width 89 height 9
click at [275, 111] on div "Done Cancel" at bounding box center [355, 110] width 574 height 11
click at [84, 109] on button "Done" at bounding box center [90, 110] width 45 height 11
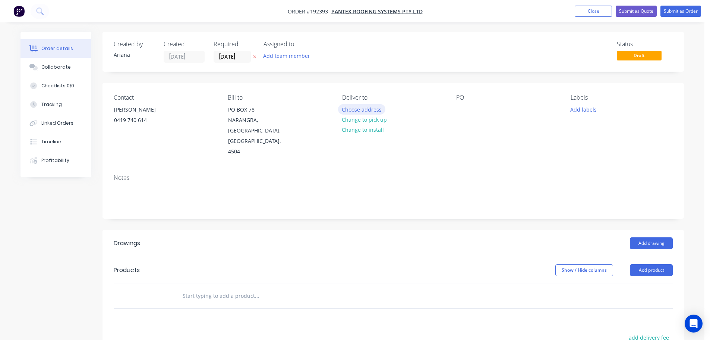
click at [357, 110] on button "Choose address" at bounding box center [362, 109] width 48 height 10
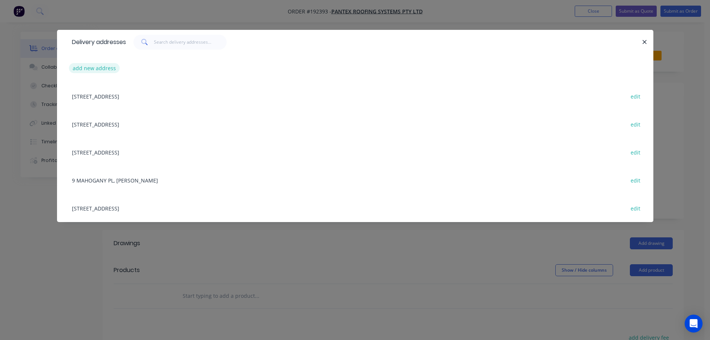
click at [87, 68] on button "add new address" at bounding box center [94, 68] width 51 height 10
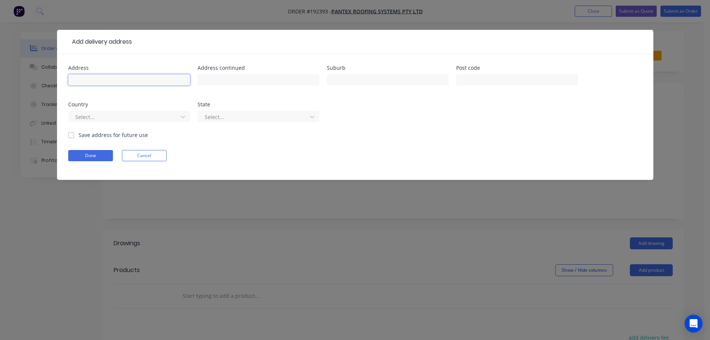
click at [92, 81] on input "text" at bounding box center [129, 79] width 122 height 11
click at [395, 133] on form "Address LOT 16 GUYANA COURT Address continued Suburb DARLING HEIGHTS Post code …" at bounding box center [355, 122] width 574 height 114
click at [186, 117] on icon at bounding box center [182, 116] width 7 height 7
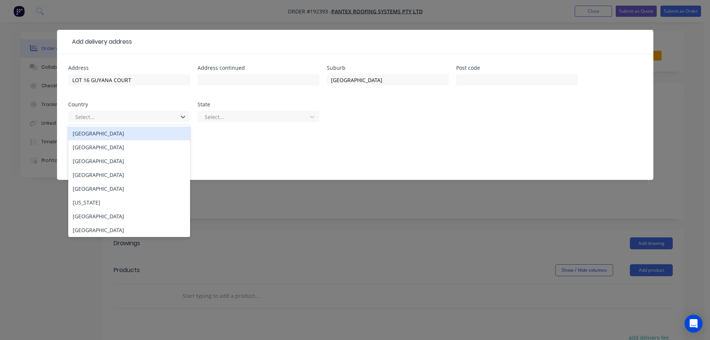
click at [115, 132] on div "Australia" at bounding box center [129, 133] width 122 height 14
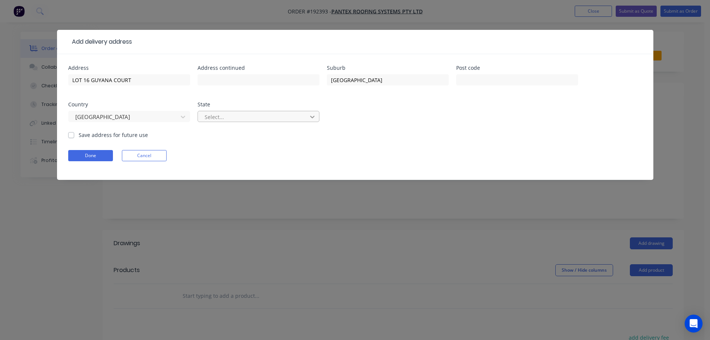
click at [315, 116] on icon at bounding box center [312, 116] width 7 height 7
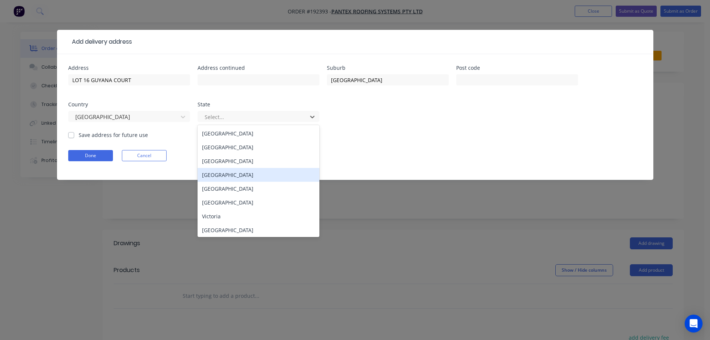
click at [230, 175] on div "Queensland" at bounding box center [259, 175] width 122 height 14
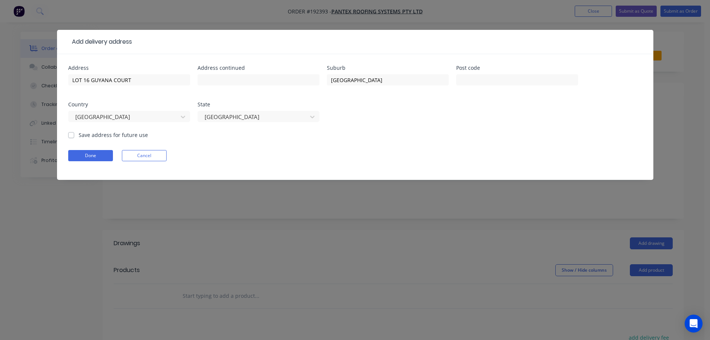
click at [421, 148] on form "Address LOT 16 GUYANA COURT Address continued Suburb DARLING HEIGHTS Post code …" at bounding box center [355, 122] width 574 height 114
click at [100, 158] on button "Done" at bounding box center [90, 155] width 45 height 11
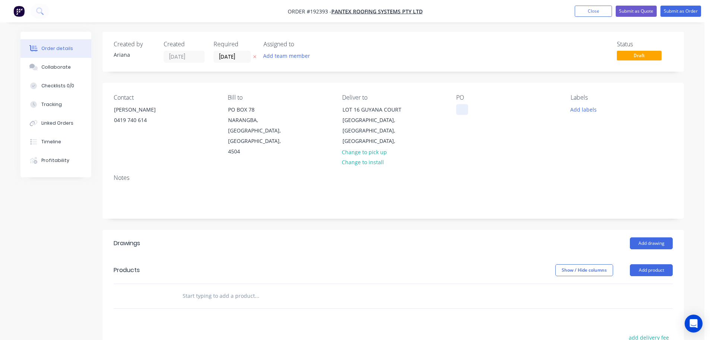
click at [462, 105] on div at bounding box center [462, 109] width 12 height 11
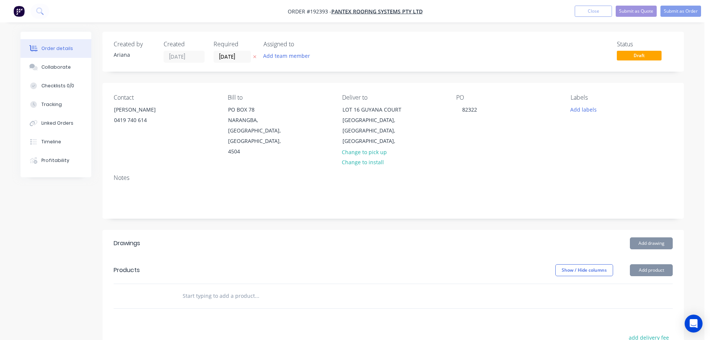
click at [525, 131] on div "PO 82322" at bounding box center [507, 125] width 102 height 63
click at [657, 237] on button "Add drawing" at bounding box center [651, 243] width 43 height 12
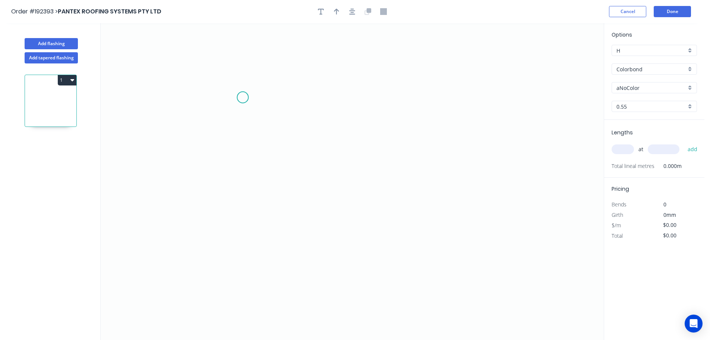
click at [243, 97] on icon "0" at bounding box center [352, 181] width 503 height 316
click at [526, 103] on icon "0" at bounding box center [352, 181] width 503 height 316
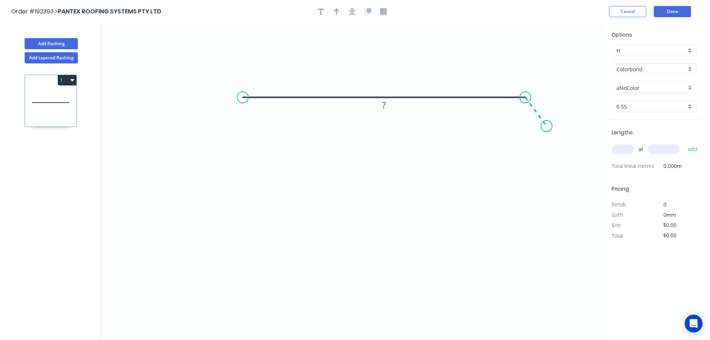
click at [547, 126] on icon "0 ?" at bounding box center [352, 181] width 503 height 316
click at [547, 126] on circle at bounding box center [546, 125] width 11 height 11
click at [382, 82] on tspan "?" at bounding box center [384, 82] width 4 height 12
click at [459, 35] on icon "0 500 20 135 º" at bounding box center [352, 181] width 503 height 316
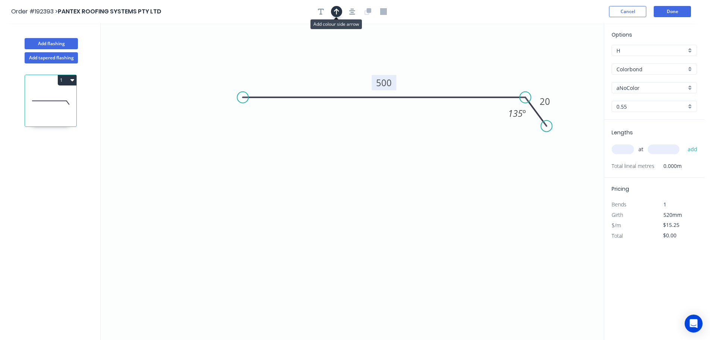
click at [338, 9] on icon "button" at bounding box center [336, 11] width 5 height 7
drag, startPoint x: 565, startPoint y: 59, endPoint x: 442, endPoint y: 54, distance: 122.7
click at [445, 54] on icon at bounding box center [448, 47] width 7 height 24
click at [688, 85] on div "aNoColor" at bounding box center [654, 87] width 85 height 11
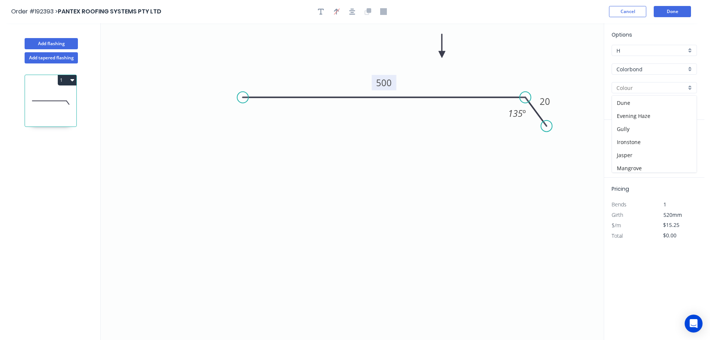
scroll to position [127, 0]
click at [641, 155] on div "Monument" at bounding box center [654, 157] width 85 height 13
click at [627, 147] on input "text" at bounding box center [623, 149] width 22 height 10
click at [684, 143] on button "add" at bounding box center [693, 149] width 18 height 13
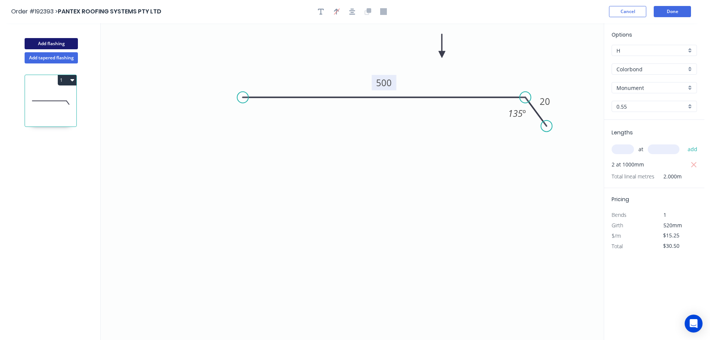
click at [59, 41] on button "Add flashing" at bounding box center [51, 43] width 53 height 11
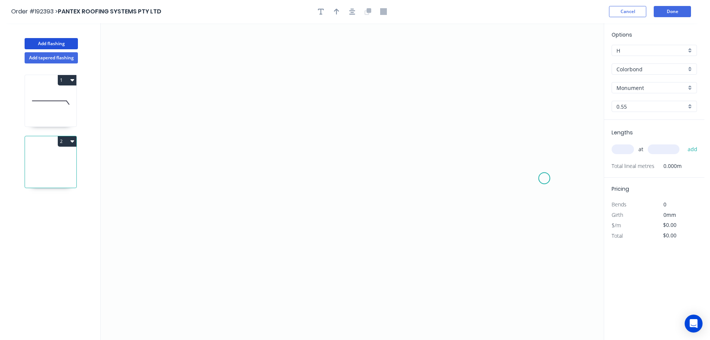
click at [545, 178] on icon "0" at bounding box center [352, 181] width 503 height 316
click at [521, 147] on icon at bounding box center [532, 162] width 23 height 31
click at [228, 143] on icon "0 ?" at bounding box center [352, 181] width 503 height 316
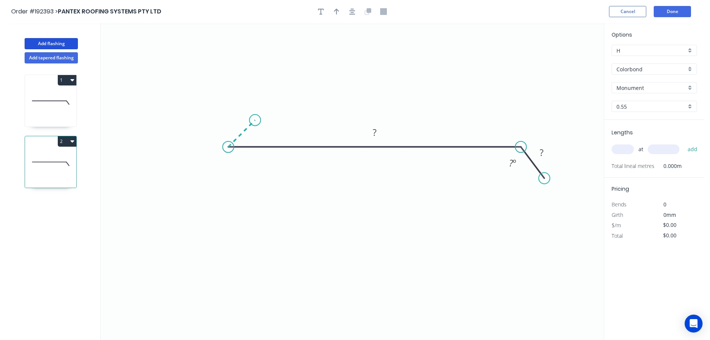
click at [255, 123] on icon "0 ? ? ? º" at bounding box center [352, 181] width 503 height 316
click at [255, 123] on circle at bounding box center [254, 119] width 11 height 11
click at [234, 118] on tspan "?" at bounding box center [234, 122] width 4 height 12
click at [412, 66] on icon "0 10 120 20 135 º" at bounding box center [352, 181] width 503 height 316
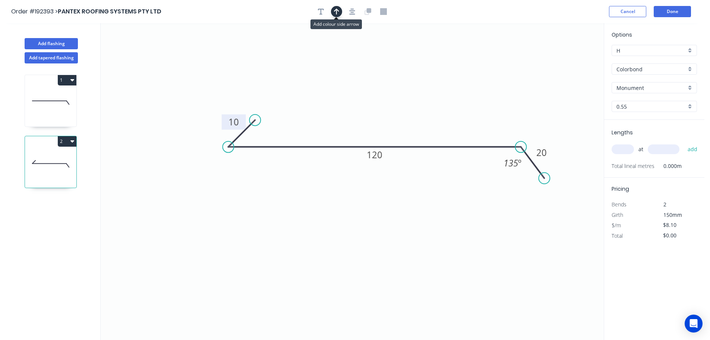
click at [337, 12] on icon "button" at bounding box center [336, 12] width 5 height 6
drag, startPoint x: 566, startPoint y: 59, endPoint x: 385, endPoint y: 94, distance: 184.2
click at [385, 94] on icon at bounding box center [384, 85] width 7 height 24
click at [625, 147] on input "text" at bounding box center [623, 149] width 22 height 10
click at [684, 143] on button "add" at bounding box center [693, 149] width 18 height 13
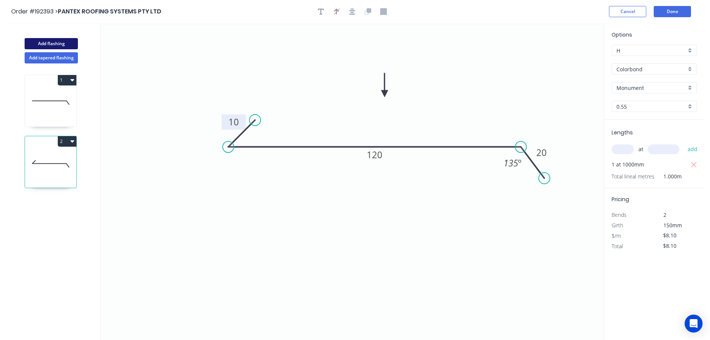
click at [49, 42] on button "Add flashing" at bounding box center [51, 43] width 53 height 11
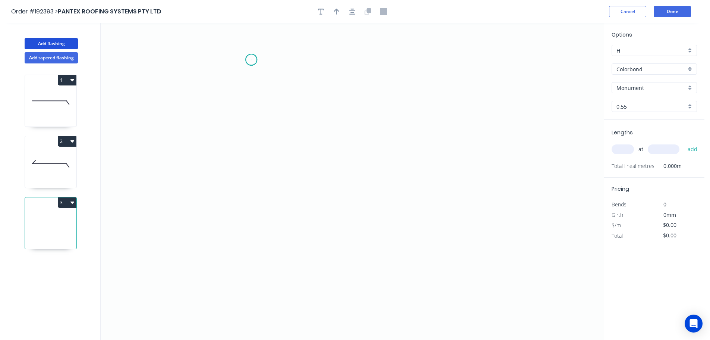
click at [251, 60] on icon "0" at bounding box center [352, 181] width 503 height 316
click at [218, 86] on icon "0" at bounding box center [352, 181] width 503 height 316
click at [212, 192] on icon "0 ?" at bounding box center [352, 181] width 503 height 316
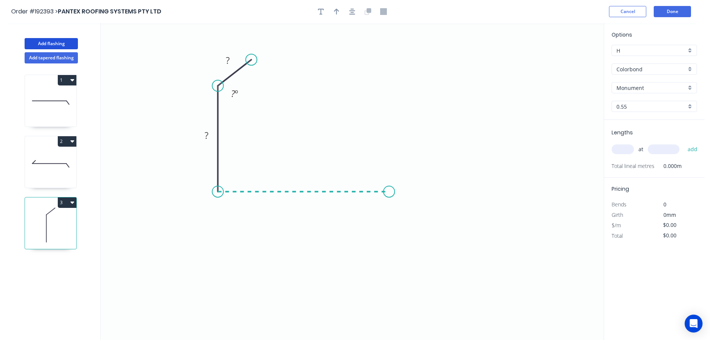
click at [389, 194] on icon "0 ? ? ? º" at bounding box center [352, 181] width 503 height 316
click at [389, 194] on circle at bounding box center [389, 191] width 11 height 11
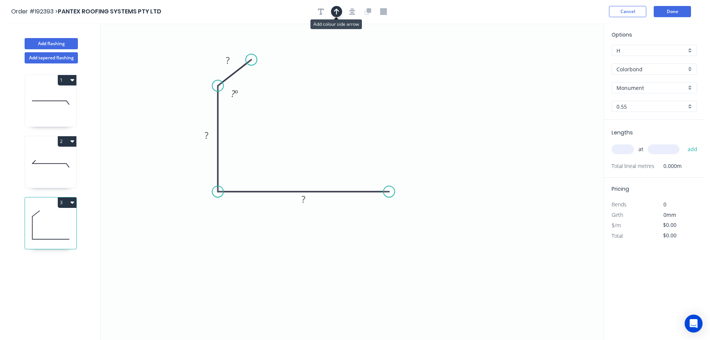
click at [336, 10] on icon "button" at bounding box center [336, 12] width 5 height 6
drag, startPoint x: 567, startPoint y: 59, endPoint x: 329, endPoint y: 108, distance: 242.5
click at [329, 108] on icon at bounding box center [329, 100] width 7 height 24
click at [230, 59] on rect at bounding box center [227, 61] width 15 height 10
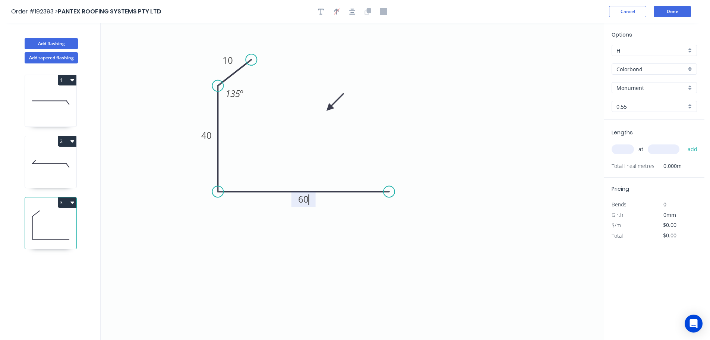
click at [436, 61] on icon "0 10 40 60 135 º" at bounding box center [352, 181] width 503 height 316
click at [621, 149] on input "text" at bounding box center [623, 149] width 22 height 10
click at [684, 143] on button "add" at bounding box center [693, 149] width 18 height 13
drag, startPoint x: 28, startPoint y: 41, endPoint x: 38, endPoint y: 42, distance: 10.1
click at [31, 41] on button "Add flashing" at bounding box center [51, 43] width 53 height 11
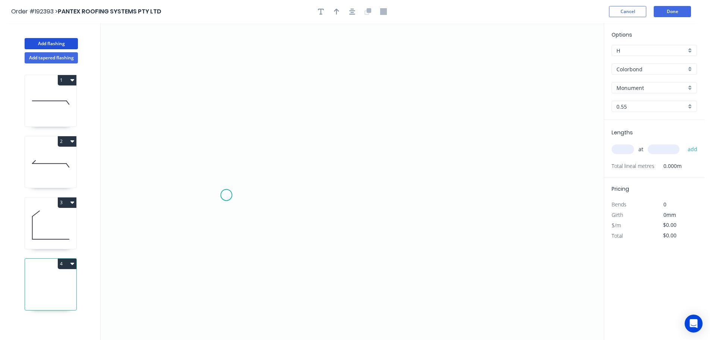
click at [226, 195] on icon "0" at bounding box center [352, 181] width 503 height 316
click at [218, 83] on icon at bounding box center [222, 139] width 8 height 112
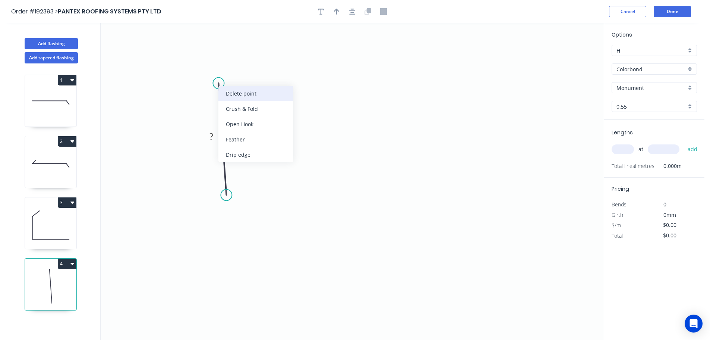
click at [238, 94] on div "Delete point" at bounding box center [255, 93] width 75 height 15
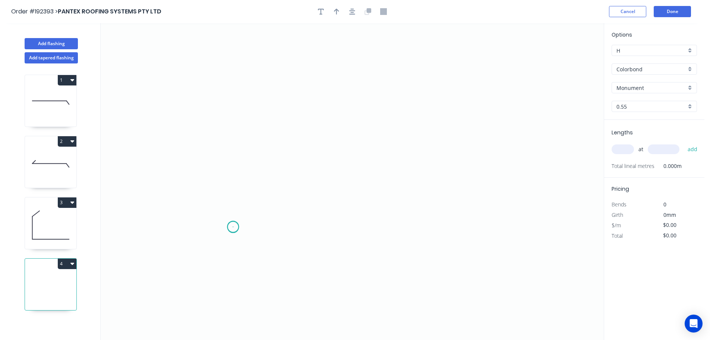
click at [233, 227] on icon "0" at bounding box center [352, 181] width 503 height 316
click at [239, 95] on icon "0" at bounding box center [352, 181] width 503 height 316
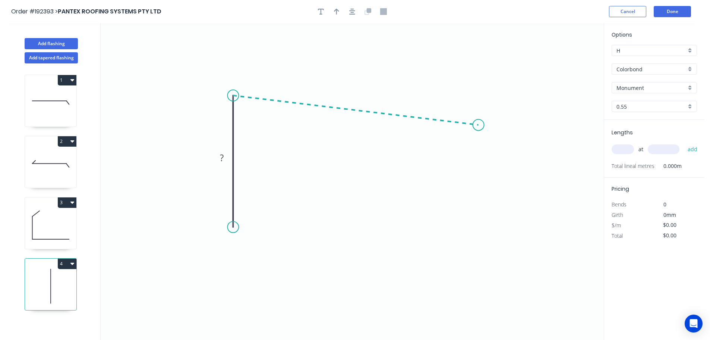
click at [479, 125] on icon "0 ?" at bounding box center [352, 181] width 503 height 316
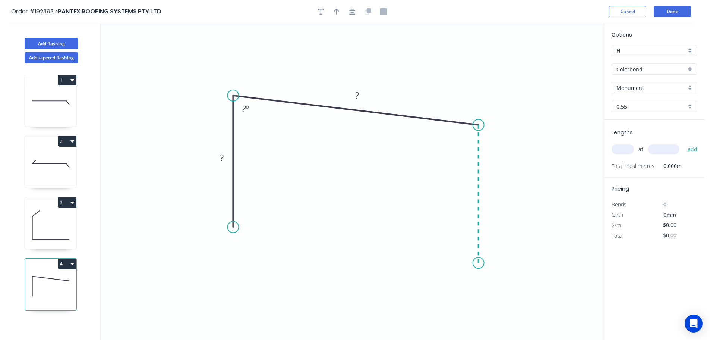
click at [475, 263] on icon "0 ? ? ? º" at bounding box center [352, 181] width 503 height 316
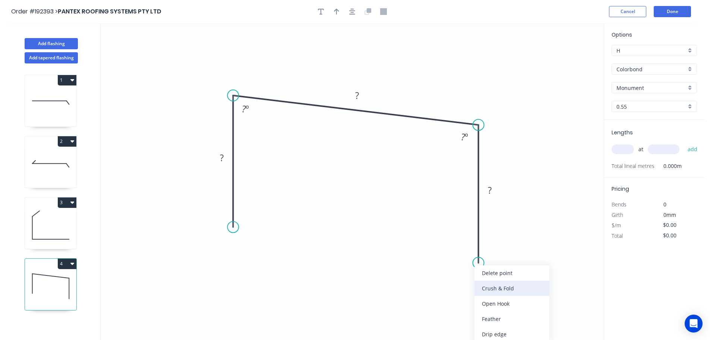
click at [491, 284] on div "Crush & Fold" at bounding box center [512, 287] width 75 height 15
click at [490, 284] on div "Flip bend" at bounding box center [516, 285] width 75 height 15
click at [502, 246] on tspan "10" at bounding box center [499, 249] width 10 height 12
click at [530, 255] on icon "0 ? ? CF 15 ? ? º ? º" at bounding box center [352, 181] width 503 height 316
drag, startPoint x: 507, startPoint y: 255, endPoint x: 520, endPoint y: 290, distance: 37.7
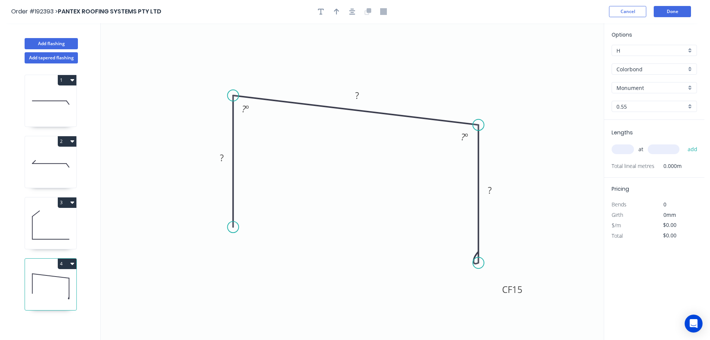
click at [525, 295] on rect at bounding box center [512, 288] width 30 height 15
click at [251, 249] on div "Crush & Fold" at bounding box center [271, 252] width 75 height 15
click at [225, 213] on tspan "10" at bounding box center [222, 213] width 10 height 12
click at [284, 212] on icon "0 CF 5 ? ? CF 15 ? ? º ? º" at bounding box center [352, 181] width 503 height 316
click at [222, 212] on tspan "5" at bounding box center [222, 213] width 5 height 12
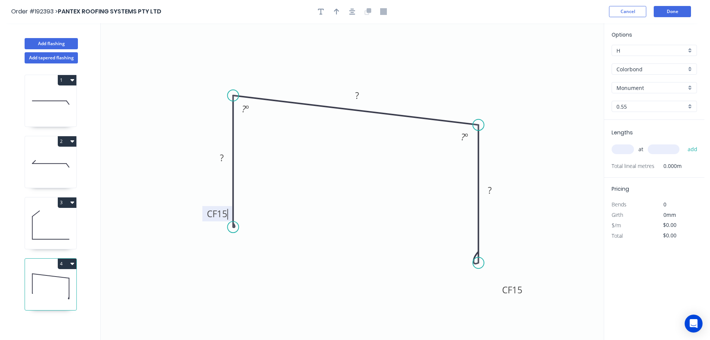
click at [255, 212] on icon "0 CF 15 ? ? CF 15 ? ? º ? º" at bounding box center [352, 181] width 503 height 316
drag, startPoint x: 206, startPoint y: 214, endPoint x: 197, endPoint y: 259, distance: 46.0
click at [197, 253] on rect at bounding box center [211, 244] width 30 height 15
click at [226, 156] on rect at bounding box center [221, 158] width 15 height 10
click at [337, 175] on icon "0 CF 15 60 255 CF 15 80 85 º 93 º" at bounding box center [352, 181] width 503 height 316
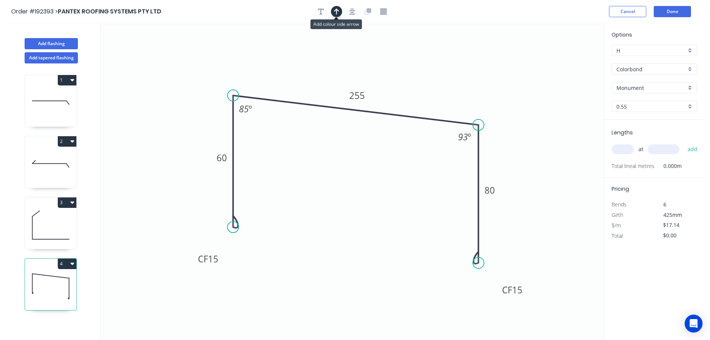
click at [337, 9] on icon "button" at bounding box center [336, 12] width 5 height 6
drag, startPoint x: 564, startPoint y: 59, endPoint x: 404, endPoint y: 76, distance: 161.3
click at [404, 76] on icon at bounding box center [404, 68] width 7 height 24
click at [625, 147] on input "text" at bounding box center [623, 149] width 22 height 10
click at [684, 143] on button "add" at bounding box center [693, 149] width 18 height 13
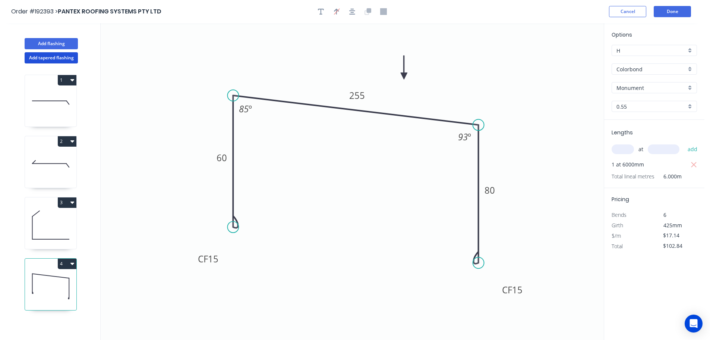
drag, startPoint x: 47, startPoint y: 58, endPoint x: 94, endPoint y: 69, distance: 48.2
click at [47, 58] on button "Add tapered flashing" at bounding box center [51, 57] width 53 height 11
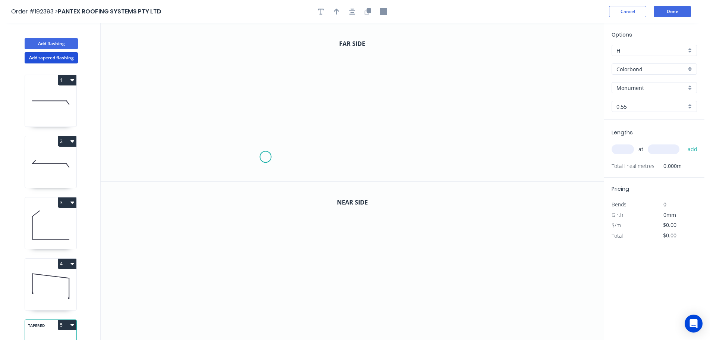
click at [265, 157] on icon "0" at bounding box center [352, 102] width 503 height 158
click at [267, 69] on icon "0" at bounding box center [352, 102] width 503 height 158
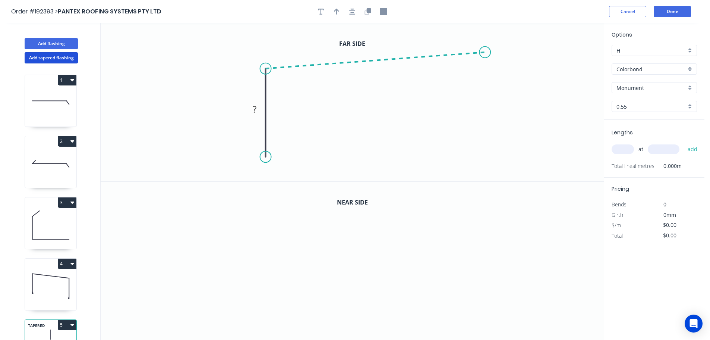
click at [485, 52] on icon "0 ?" at bounding box center [352, 102] width 503 height 158
click at [482, 148] on icon "0 ? ? ? º" at bounding box center [352, 102] width 503 height 158
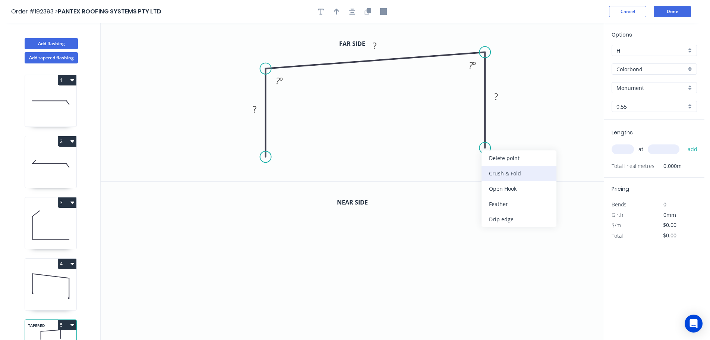
click at [497, 169] on div "Crush & Fold" at bounding box center [519, 173] width 75 height 15
click at [491, 171] on div "Flip bend" at bounding box center [522, 171] width 75 height 15
click at [476, 156] on tspan "10" at bounding box center [474, 154] width 10 height 12
click at [489, 155] on icon "0 ? ? CF 15 ? ? º ? º" at bounding box center [352, 102] width 503 height 158
drag, startPoint x: 456, startPoint y: 152, endPoint x: 430, endPoint y: 163, distance: 27.6
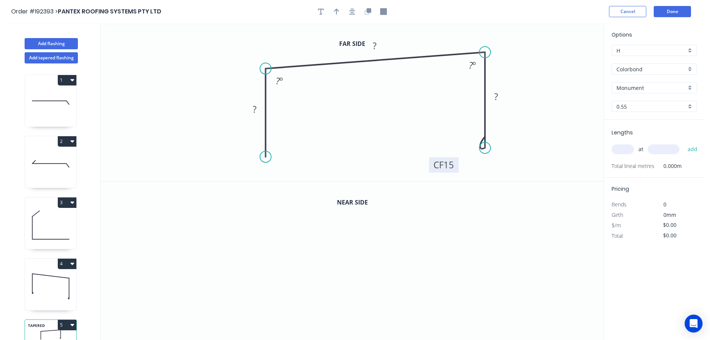
click at [430, 163] on rect at bounding box center [444, 164] width 30 height 15
click at [278, 176] on div "Crush & Fold" at bounding box center [302, 178] width 75 height 15
click at [255, 143] on tspan "10" at bounding box center [255, 143] width 10 height 12
click at [308, 150] on icon "0 CF 15 ? ? CF 15 ? ? º ? º" at bounding box center [352, 102] width 503 height 158
drag, startPoint x: 236, startPoint y: 143, endPoint x: 301, endPoint y: 166, distance: 68.6
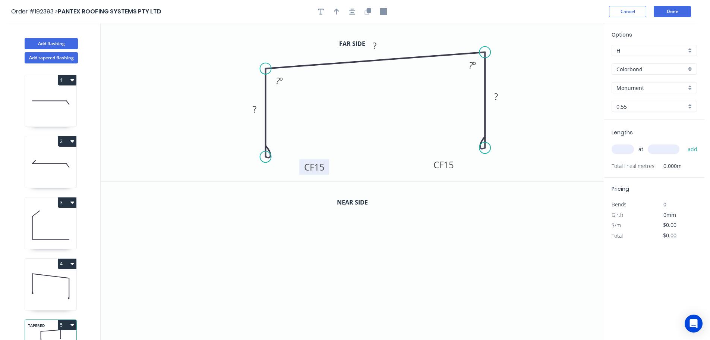
click at [301, 166] on rect at bounding box center [314, 166] width 30 height 15
click at [257, 105] on rect at bounding box center [254, 109] width 15 height 10
click at [406, 112] on icon "0 CF 15 80 225 CF 15 60 93 º 85 º" at bounding box center [352, 102] width 503 height 158
click at [334, 8] on icon "button" at bounding box center [336, 11] width 5 height 7
drag, startPoint x: 566, startPoint y: 60, endPoint x: 410, endPoint y: 39, distance: 156.8
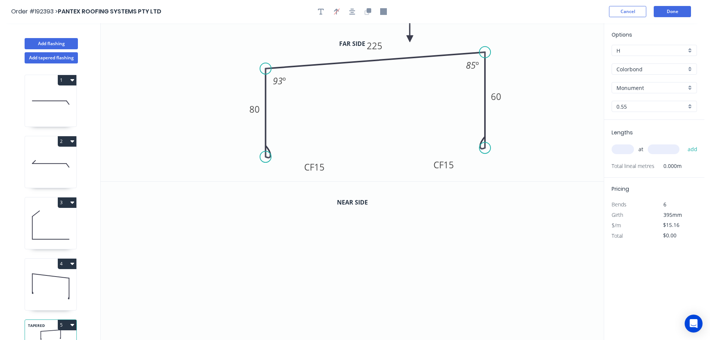
click at [410, 39] on icon at bounding box center [410, 30] width 7 height 24
click at [369, 11] on icon "button" at bounding box center [369, 10] width 4 height 4
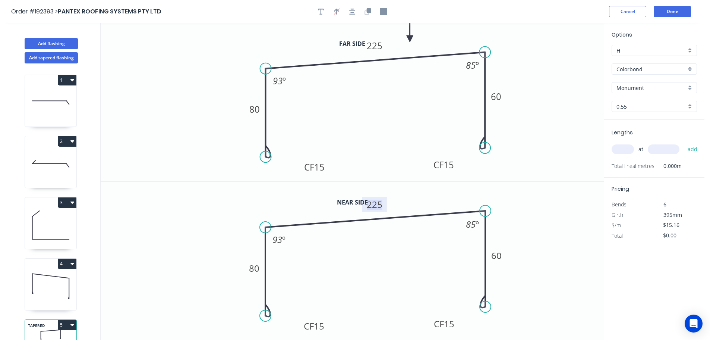
click at [376, 205] on tspan "225" at bounding box center [375, 204] width 16 height 12
click at [403, 197] on icon "0 CF 15 80 255 CF 15 60 93 º 85 º" at bounding box center [352, 261] width 503 height 158
click at [626, 148] on input "text" at bounding box center [623, 149] width 22 height 10
click at [684, 143] on button "add" at bounding box center [693, 149] width 18 height 13
click at [43, 40] on button "Add flashing" at bounding box center [51, 43] width 53 height 11
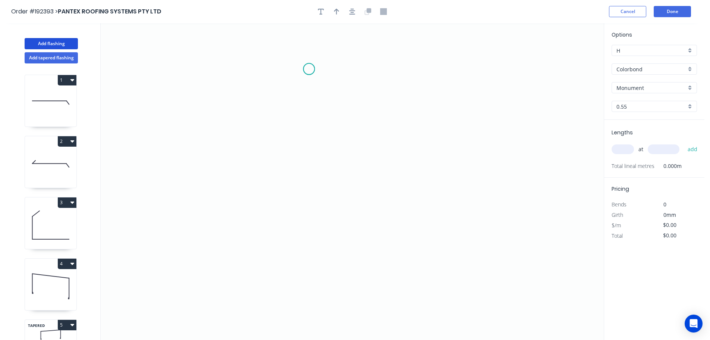
click at [309, 69] on icon "0" at bounding box center [352, 181] width 503 height 316
click at [467, 69] on icon "0" at bounding box center [352, 181] width 503 height 316
click at [468, 219] on icon "0 ?" at bounding box center [352, 181] width 503 height 316
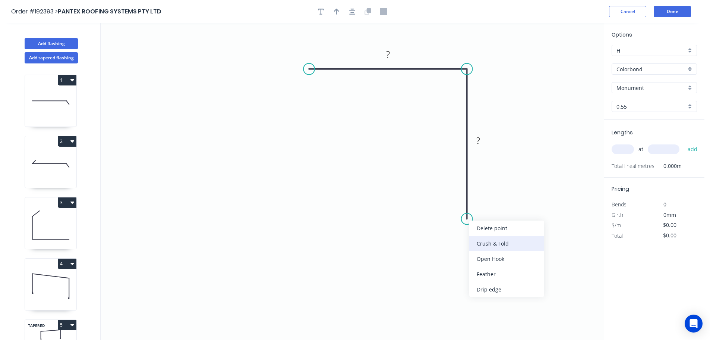
click at [489, 241] on div "Crush & Fold" at bounding box center [506, 243] width 75 height 15
click at [487, 241] on div "Flip bend" at bounding box center [505, 243] width 75 height 15
click at [490, 205] on tspan "10" at bounding box center [488, 205] width 10 height 12
click at [508, 209] on icon "0 ? CF 15 ?" at bounding box center [352, 181] width 503 height 316
drag, startPoint x: 493, startPoint y: 207, endPoint x: 505, endPoint y: 252, distance: 46.3
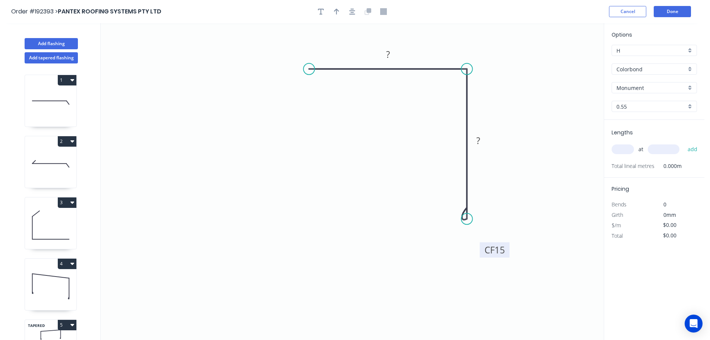
click at [505, 252] on rect at bounding box center [495, 249] width 30 height 15
click at [390, 53] on rect at bounding box center [388, 55] width 15 height 10
click at [482, 65] on icon "0 60 CF 15 60" at bounding box center [352, 181] width 503 height 316
click at [336, 11] on icon "button" at bounding box center [336, 12] width 5 height 6
drag, startPoint x: 565, startPoint y: 60, endPoint x: 502, endPoint y: 74, distance: 65.0
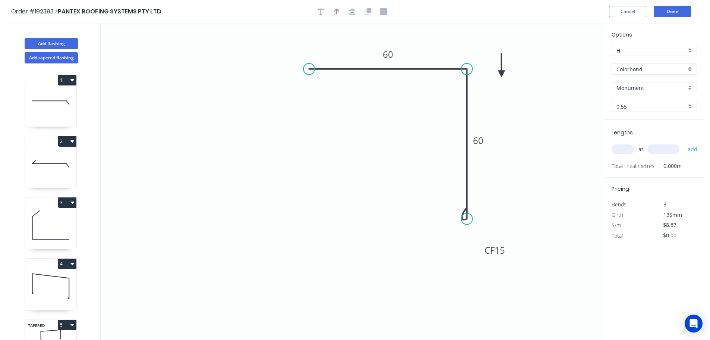
click at [502, 74] on icon at bounding box center [501, 65] width 7 height 24
click at [502, 74] on icon at bounding box center [501, 66] width 7 height 24
click at [626, 148] on input "text" at bounding box center [623, 149] width 22 height 10
click at [684, 143] on button "add" at bounding box center [693, 149] width 18 height 13
click at [676, 11] on button "Done" at bounding box center [672, 11] width 37 height 11
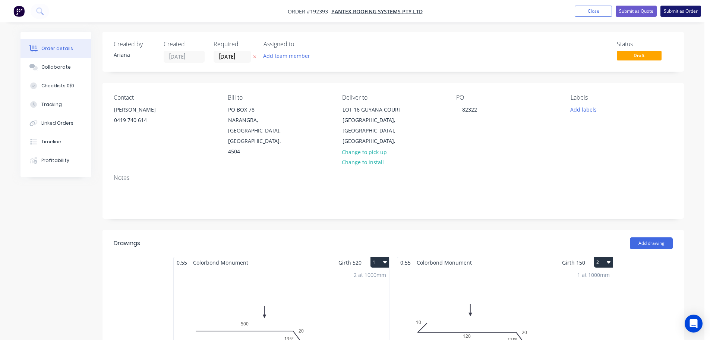
click at [671, 11] on button "Submit as Order" at bounding box center [681, 11] width 41 height 11
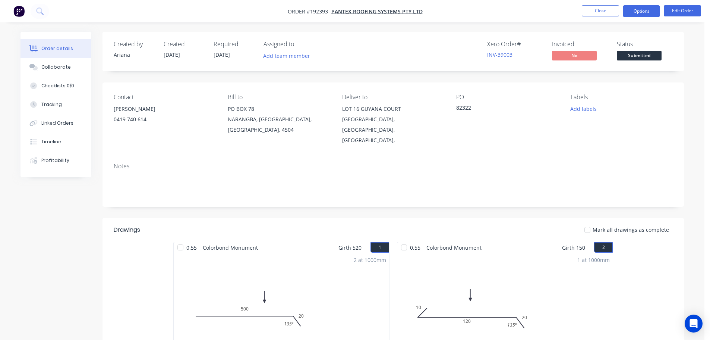
click at [647, 11] on button "Options" at bounding box center [641, 11] width 37 height 12
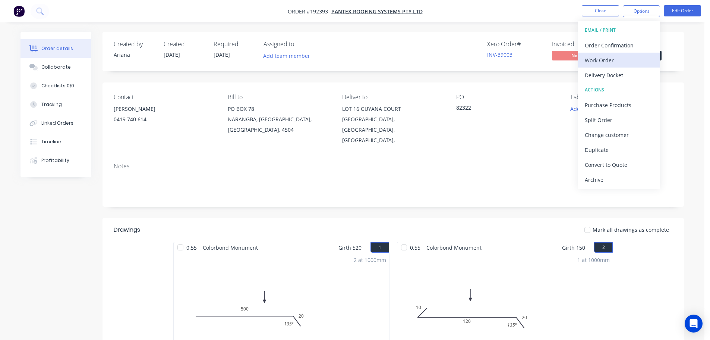
click at [613, 58] on div "Work Order" at bounding box center [619, 60] width 69 height 11
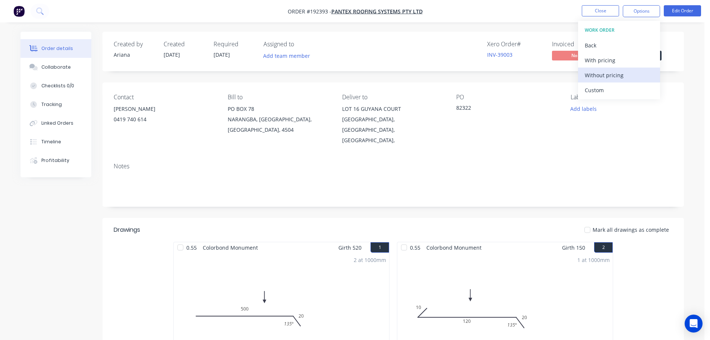
click at [601, 74] on div "Without pricing" at bounding box center [619, 75] width 69 height 11
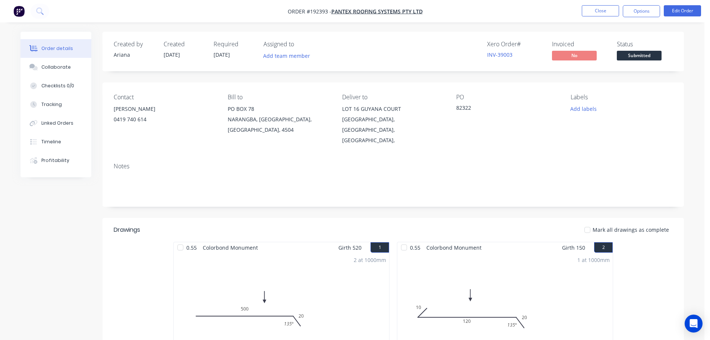
click at [460, 6] on nav "Order #192393 - PANTEX ROOFING SYSTEMS PTY LTD Close Options Edit Order" at bounding box center [355, 11] width 710 height 22
click at [610, 10] on button "Close" at bounding box center [600, 10] width 37 height 11
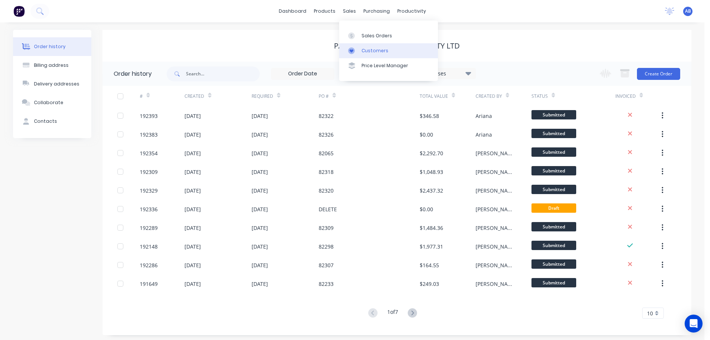
click at [369, 49] on div "Customers" at bounding box center [375, 50] width 27 height 7
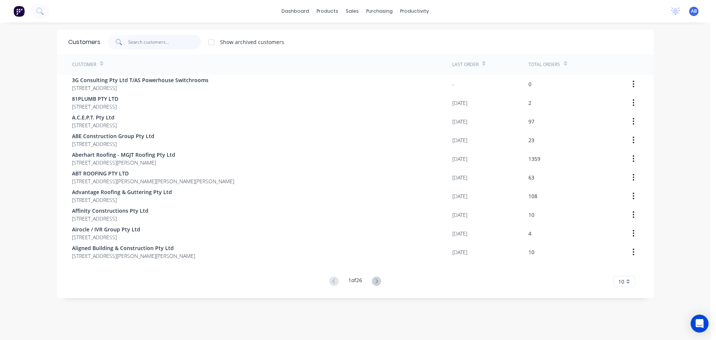
click at [174, 36] on input "text" at bounding box center [164, 42] width 73 height 15
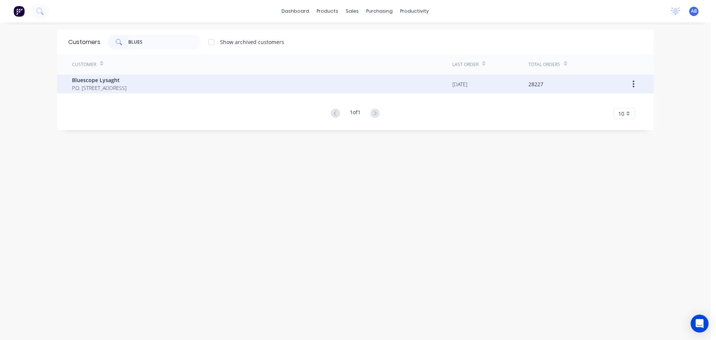
click at [107, 85] on span "P.O. Box 144 Archerfield Australia 4108" at bounding box center [99, 88] width 54 height 8
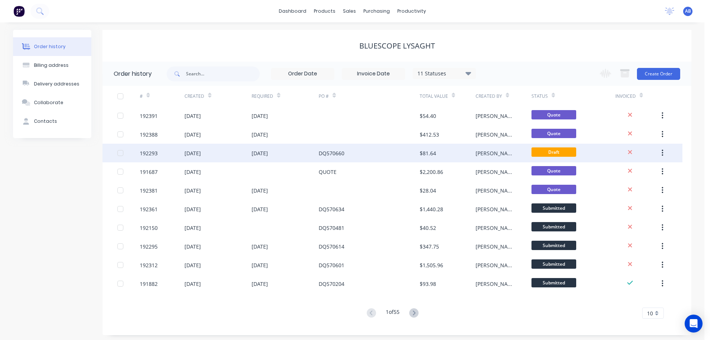
click at [339, 153] on div "DQ570660" at bounding box center [332, 153] width 26 height 8
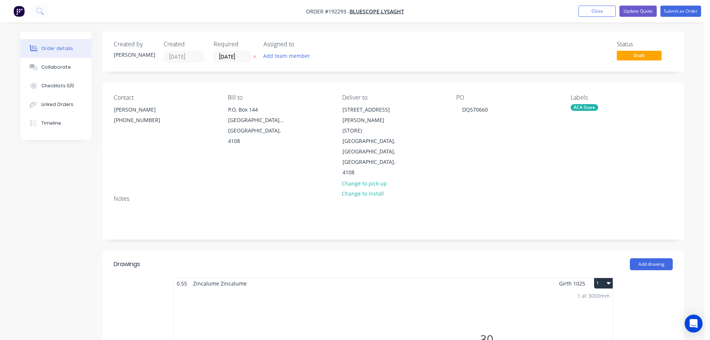
click at [412, 52] on div "Status Draft" at bounding box center [505, 52] width 335 height 22
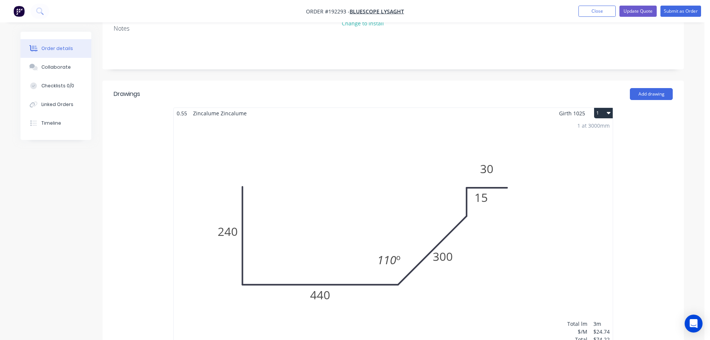
scroll to position [65, 0]
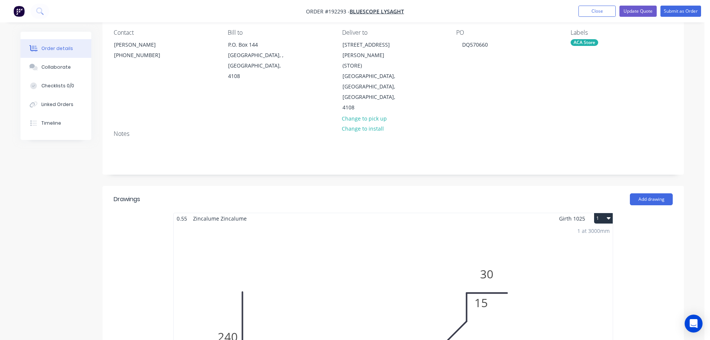
click at [602, 213] on button "1" at bounding box center [603, 218] width 19 height 10
click at [581, 261] on div "Delete" at bounding box center [577, 266] width 57 height 11
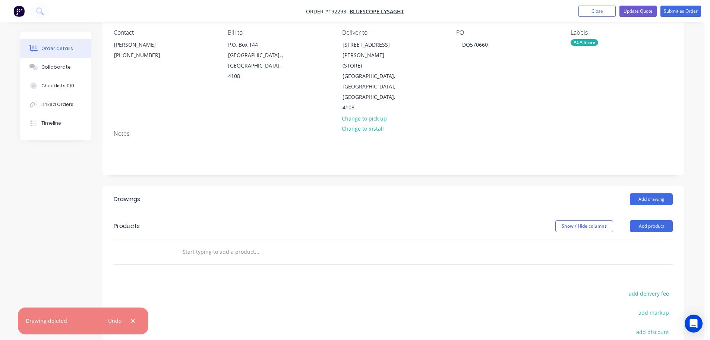
click at [436, 130] on div "Notes" at bounding box center [393, 133] width 559 height 7
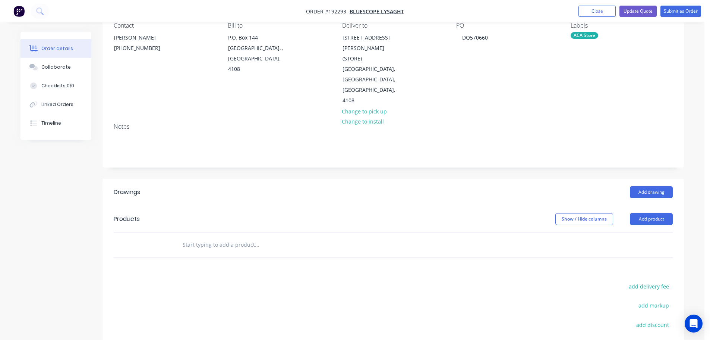
scroll to position [0, 0]
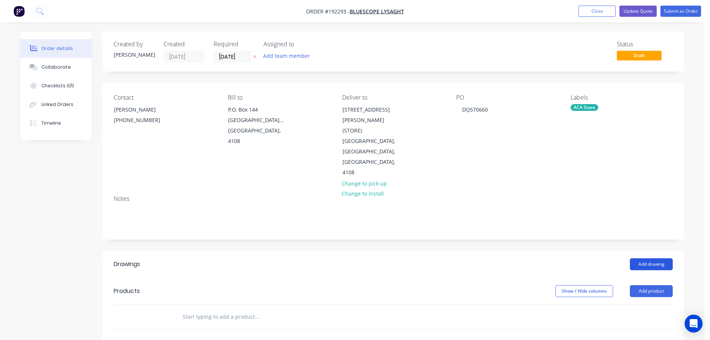
click at [649, 258] on button "Add drawing" at bounding box center [651, 264] width 43 height 12
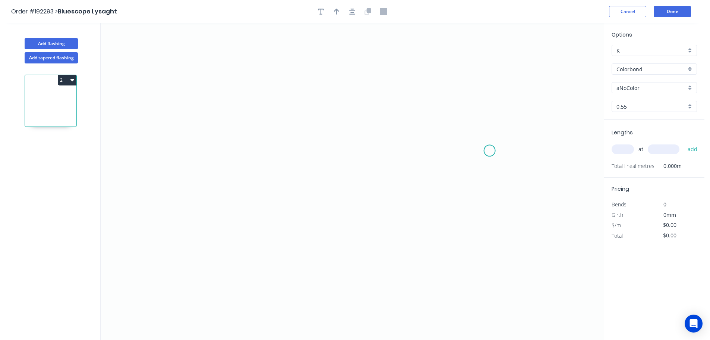
click at [490, 149] on icon "0" at bounding box center [352, 181] width 503 height 316
click at [488, 64] on icon "0" at bounding box center [352, 181] width 503 height 316
click at [268, 64] on icon "0 ?" at bounding box center [352, 181] width 503 height 316
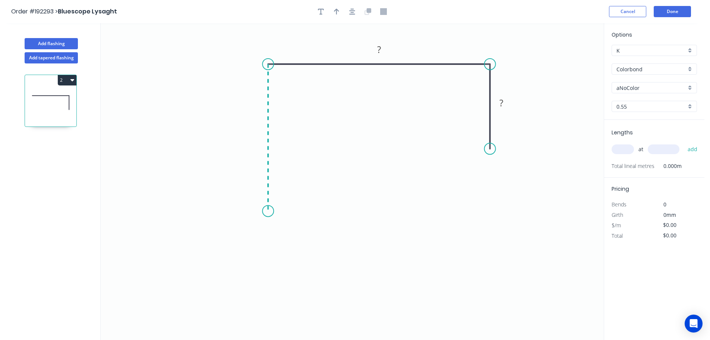
click at [267, 211] on icon "0 ? ?" at bounding box center [352, 181] width 503 height 316
click at [322, 213] on icon "0 ? ? ?" at bounding box center [352, 181] width 503 height 316
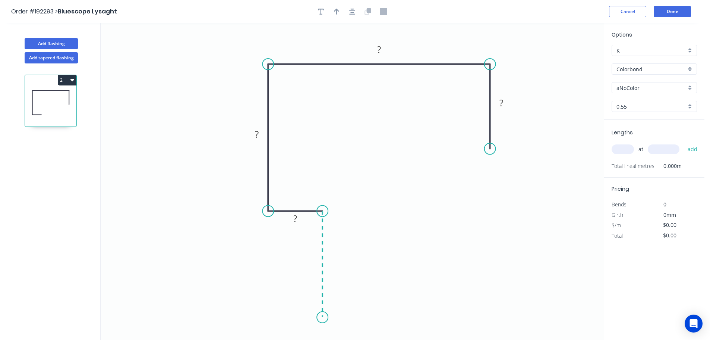
click at [321, 317] on icon "0 ? ? ? ?" at bounding box center [352, 181] width 503 height 316
click at [382, 318] on icon "0 ? ? ? ? ?" at bounding box center [352, 181] width 503 height 316
click at [385, 267] on icon "0 ? ? ? ? ? ?" at bounding box center [352, 181] width 503 height 316
click at [364, 285] on icon "0 ? ? ? ? ? ? ?" at bounding box center [352, 181] width 503 height 316
click at [364, 285] on circle at bounding box center [363, 284] width 11 height 11
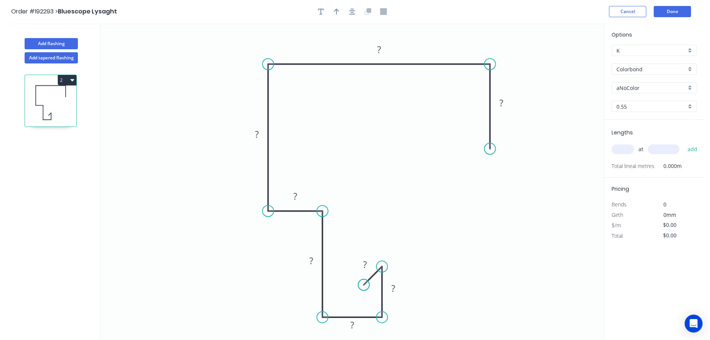
click at [364, 285] on circle at bounding box center [363, 284] width 11 height 11
click at [501, 100] on tspan "?" at bounding box center [502, 103] width 4 height 12
click at [586, 179] on icon "0 10 15 25 150 25 170 175 50" at bounding box center [352, 181] width 503 height 316
click at [333, 8] on button "button" at bounding box center [336, 11] width 11 height 11
drag, startPoint x: 567, startPoint y: 61, endPoint x: 435, endPoint y: 41, distance: 133.5
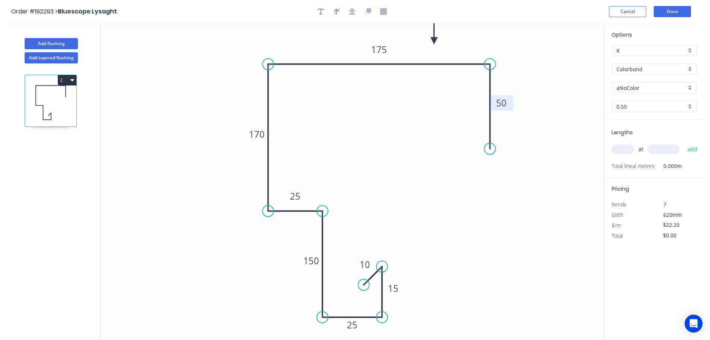
click at [435, 41] on icon at bounding box center [434, 32] width 7 height 24
click at [690, 86] on div "aNoColor" at bounding box center [654, 87] width 85 height 11
click at [645, 125] on div "Night Sky" at bounding box center [654, 123] width 85 height 13
drag, startPoint x: 629, startPoint y: 147, endPoint x: 646, endPoint y: 138, distance: 19.0
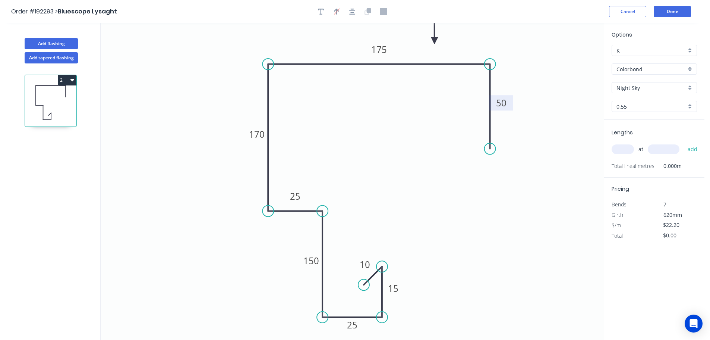
click at [629, 147] on input "text" at bounding box center [623, 149] width 22 height 10
click at [665, 149] on input "text" at bounding box center [664, 149] width 32 height 10
click at [684, 143] on button "add" at bounding box center [693, 149] width 18 height 13
click at [552, 176] on icon "0 10 15 25 150 25 170 175 50" at bounding box center [352, 181] width 503 height 316
click at [662, 12] on button "Done" at bounding box center [672, 11] width 37 height 11
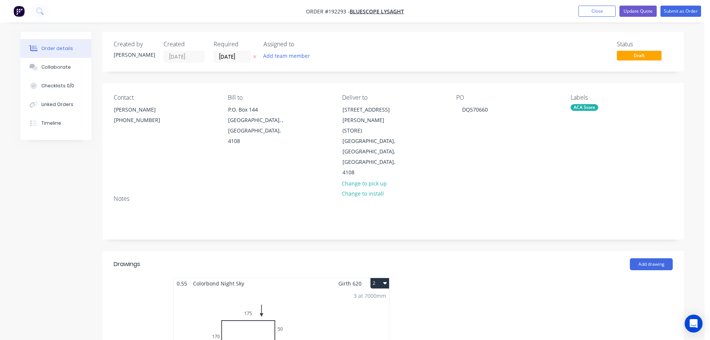
click at [381, 278] on button "2" at bounding box center [380, 283] width 19 height 10
click at [361, 296] on div "Use larger box size" at bounding box center [353, 301] width 57 height 11
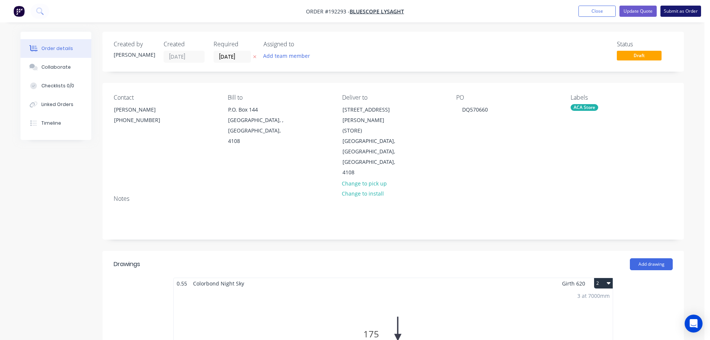
click at [677, 11] on button "Submit as Order" at bounding box center [681, 11] width 41 height 11
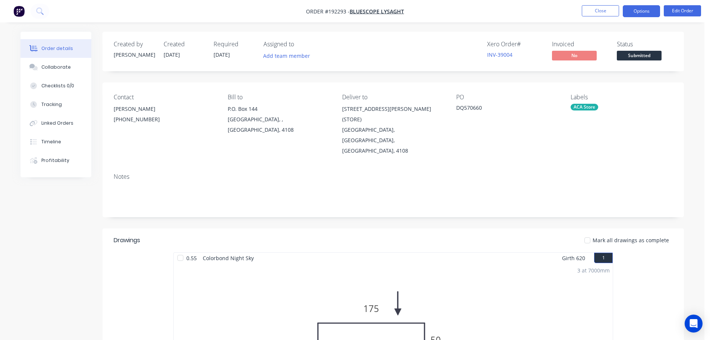
click at [643, 11] on button "Options" at bounding box center [641, 11] width 37 height 12
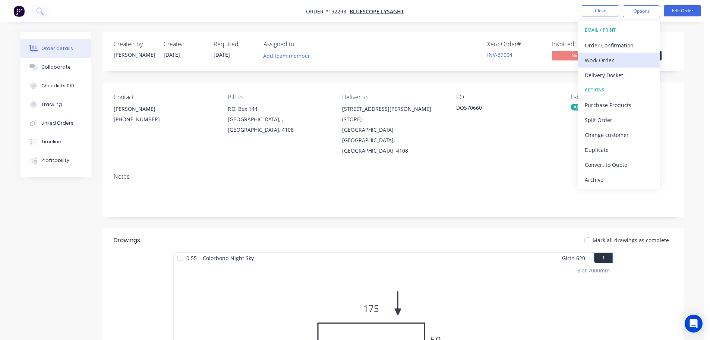
click at [607, 57] on div "Work Order" at bounding box center [619, 60] width 69 height 11
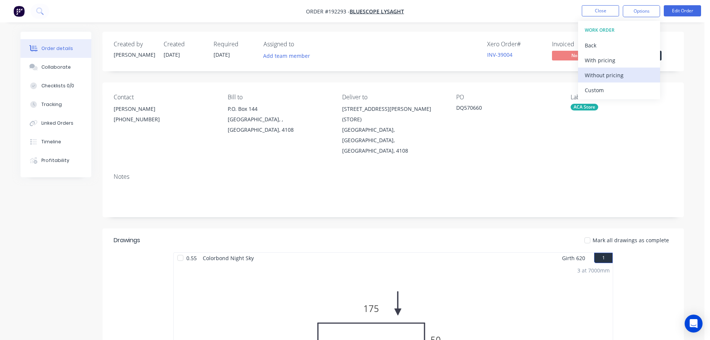
click at [596, 74] on div "Without pricing" at bounding box center [619, 75] width 69 height 11
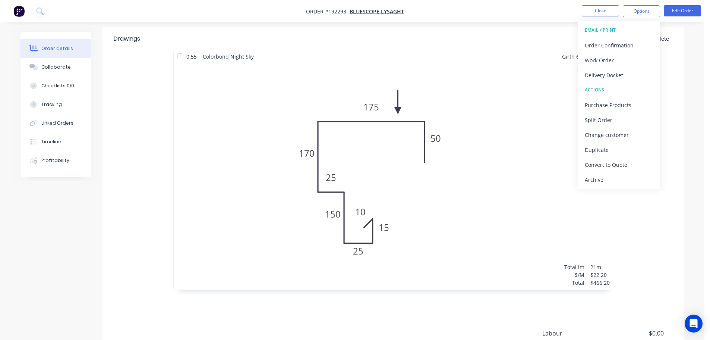
scroll to position [261, 0]
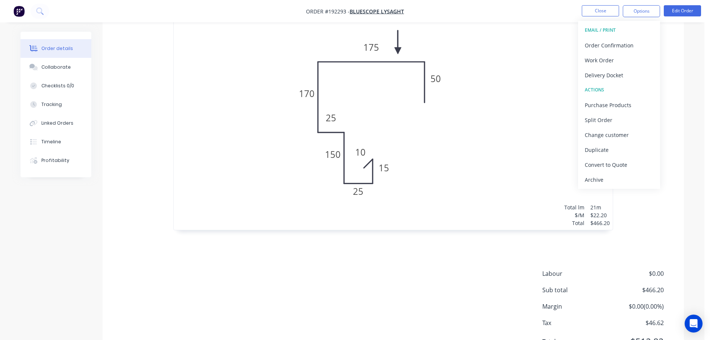
click at [500, 107] on div "3 at 7000mm Total lm $/M Total 21m $22.20 $466.20" at bounding box center [393, 115] width 439 height 227
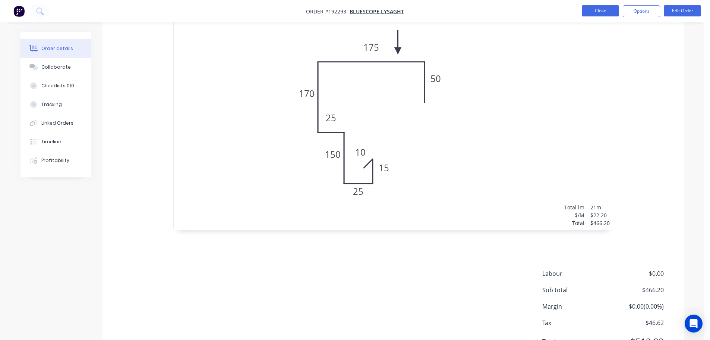
click at [600, 9] on button "Close" at bounding box center [600, 10] width 37 height 11
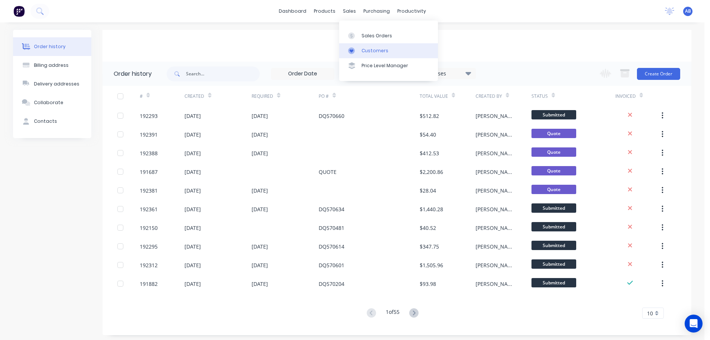
click at [363, 46] on link "Customers" at bounding box center [388, 50] width 99 height 15
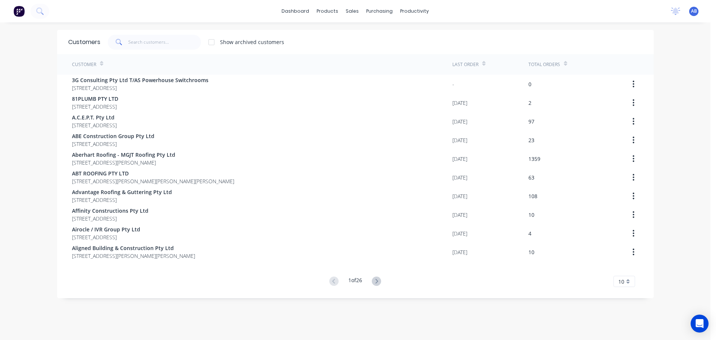
click at [512, 18] on div "dashboard products sales purchasing productivity dashboard products Product Cat…" at bounding box center [355, 11] width 710 height 22
drag, startPoint x: 155, startPoint y: 42, endPoint x: 266, endPoint y: 43, distance: 111.1
click at [157, 42] on input "text" at bounding box center [164, 42] width 73 height 15
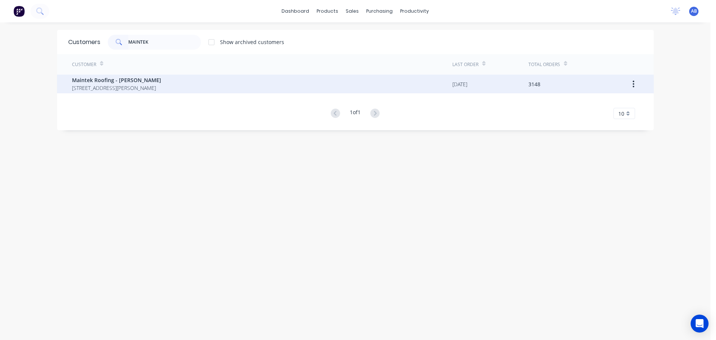
click at [113, 80] on span "Maintek Roofing - Shaun Rahurahu" at bounding box center [116, 80] width 89 height 8
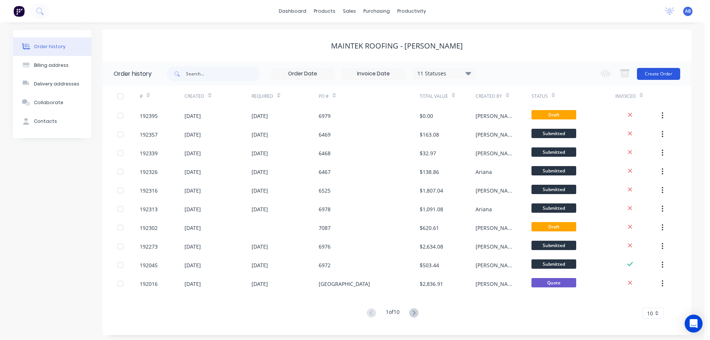
click at [652, 73] on button "Create Order" at bounding box center [658, 74] width 43 height 12
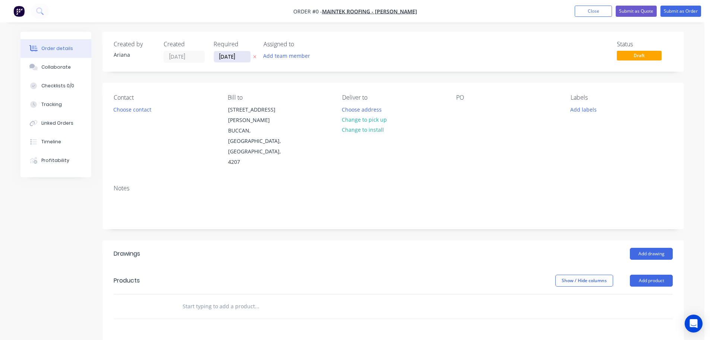
click at [235, 57] on input "10/09/25" at bounding box center [232, 56] width 37 height 11
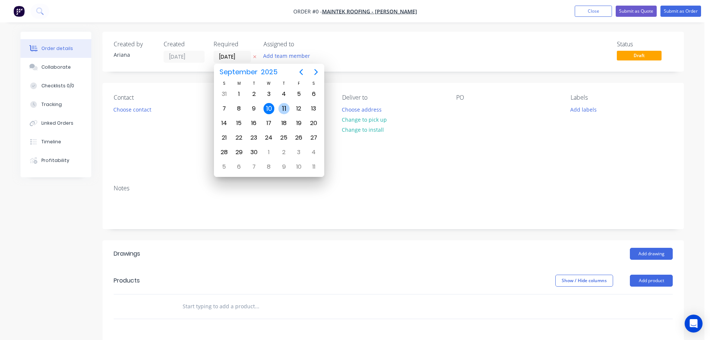
click at [281, 107] on div "11" at bounding box center [283, 108] width 11 height 11
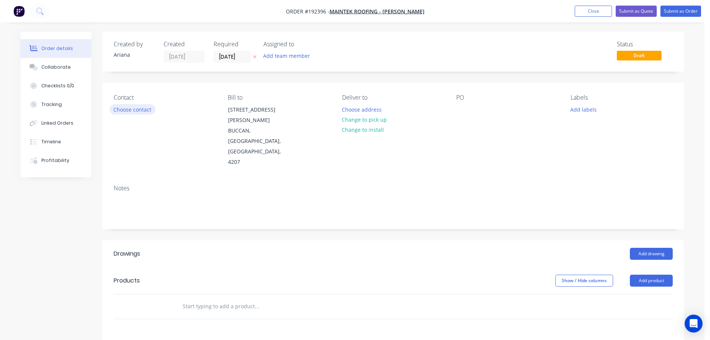
click at [142, 107] on button "Choose contact" at bounding box center [133, 109] width 46 height 10
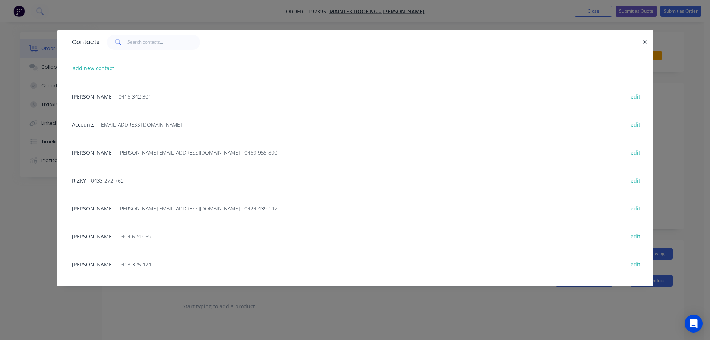
click at [115, 261] on span "- 0413 325 474" at bounding box center [133, 264] width 36 height 7
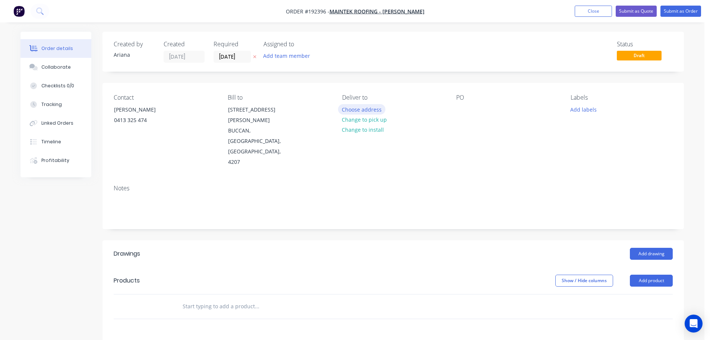
click at [377, 109] on button "Choose address" at bounding box center [362, 109] width 48 height 10
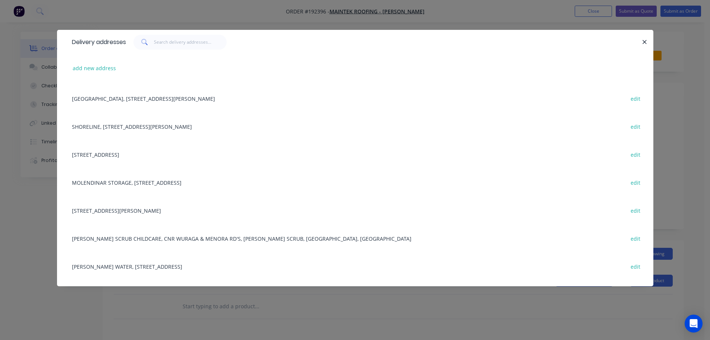
scroll to position [280, 0]
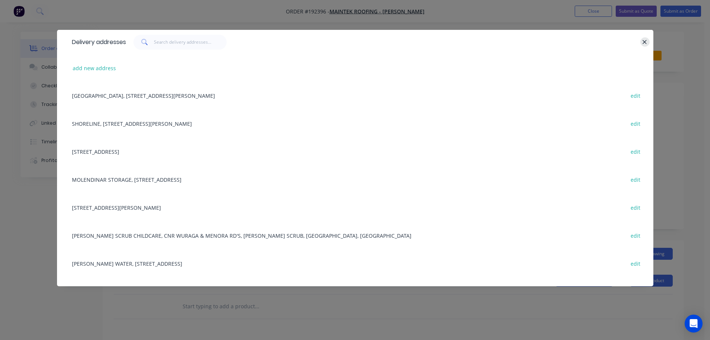
click at [645, 42] on icon "button" at bounding box center [645, 42] width 4 height 4
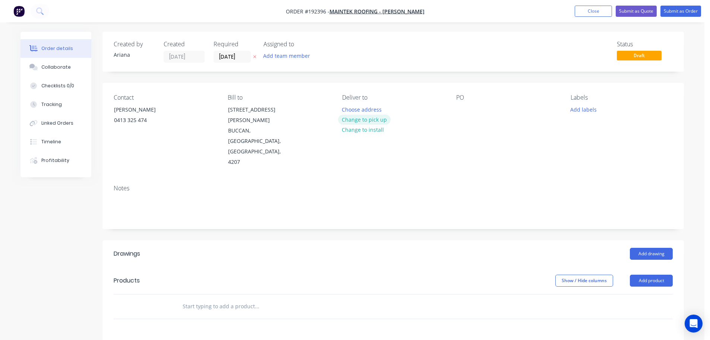
click at [369, 119] on button "Change to pick up" at bounding box center [364, 119] width 53 height 10
click at [352, 108] on div at bounding box center [348, 109] width 12 height 11
click at [470, 136] on div "PO" at bounding box center [507, 130] width 102 height 73
click at [462, 105] on div at bounding box center [462, 109] width 12 height 11
click at [544, 179] on div "Notes" at bounding box center [394, 204] width 582 height 50
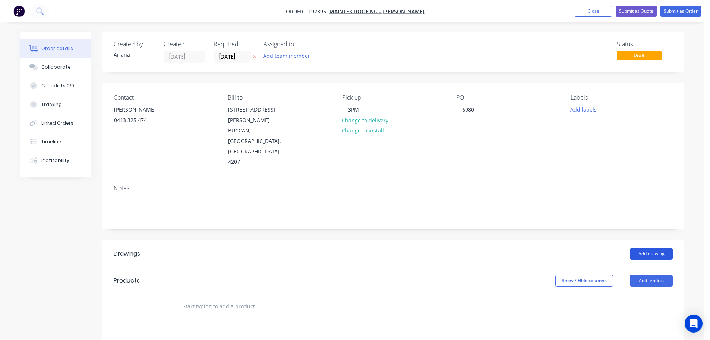
click at [650, 248] on button "Add drawing" at bounding box center [651, 254] width 43 height 12
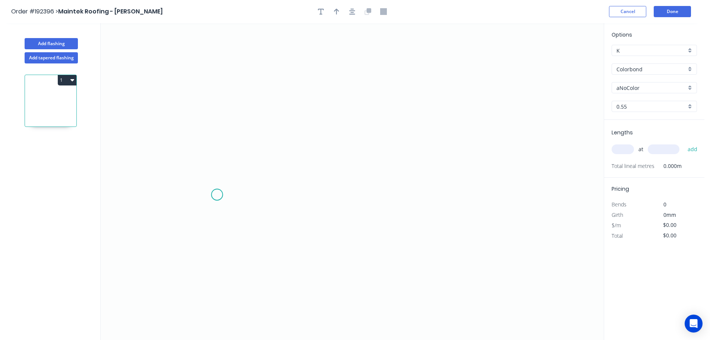
click at [217, 195] on icon "0" at bounding box center [352, 181] width 503 height 316
click at [216, 82] on icon "0" at bounding box center [352, 181] width 503 height 316
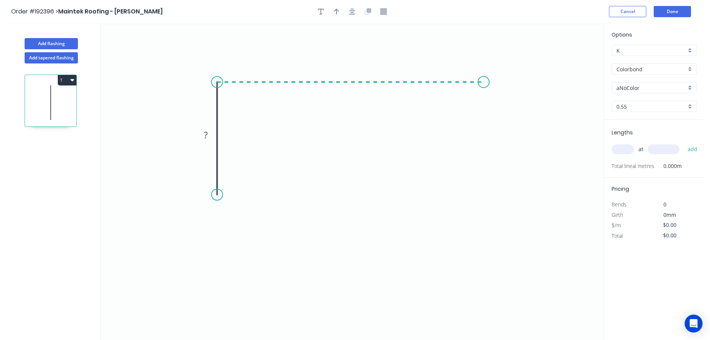
click at [484, 92] on icon "0 ?" at bounding box center [352, 181] width 503 height 316
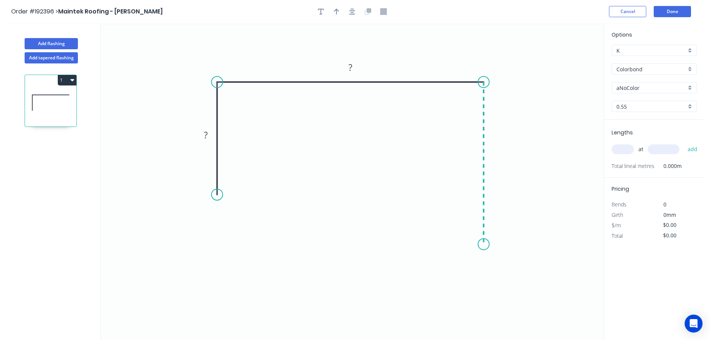
click at [475, 244] on icon "0 ? ?" at bounding box center [352, 181] width 503 height 316
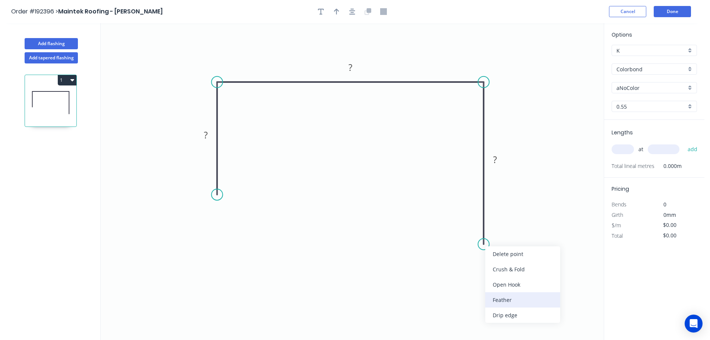
click at [505, 301] on div "Feather" at bounding box center [522, 299] width 75 height 15
click at [473, 227] on tspan "15" at bounding box center [472, 230] width 10 height 12
click at [510, 225] on icon "0 ? ? FE 10 ?" at bounding box center [352, 181] width 503 height 316
drag, startPoint x: 456, startPoint y: 230, endPoint x: 442, endPoint y: 265, distance: 37.3
click at [442, 265] on rect at bounding box center [454, 265] width 29 height 15
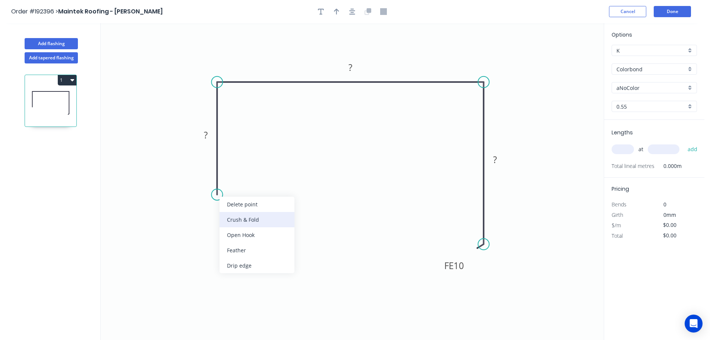
click at [237, 218] on div "Crush & Fold" at bounding box center [257, 219] width 75 height 15
click at [209, 183] on tspan "10" at bounding box center [206, 181] width 10 height 12
click at [257, 182] on icon "0 CF 15 ? ? FE 10 ?" at bounding box center [352, 181] width 503 height 316
drag, startPoint x: 190, startPoint y: 182, endPoint x: 174, endPoint y: 217, distance: 38.9
click at [174, 217] on rect at bounding box center [186, 216] width 30 height 15
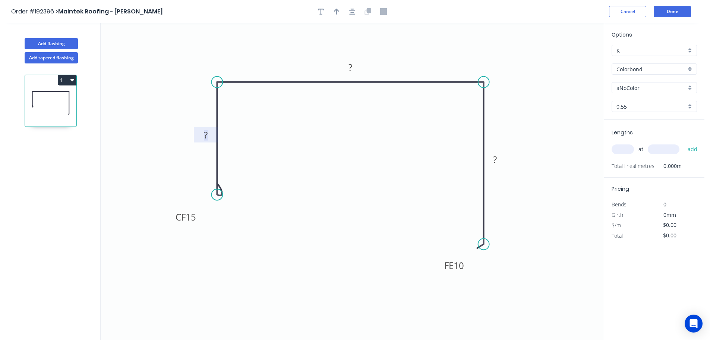
click at [206, 133] on tspan "?" at bounding box center [206, 135] width 4 height 12
click at [295, 120] on icon "0 CF 15 50 180 FE 10 60" at bounding box center [352, 181] width 503 height 316
click at [336, 7] on button "button" at bounding box center [336, 11] width 11 height 11
drag, startPoint x: 567, startPoint y: 59, endPoint x: 407, endPoint y: 54, distance: 159.7
click at [407, 54] on icon at bounding box center [407, 45] width 7 height 24
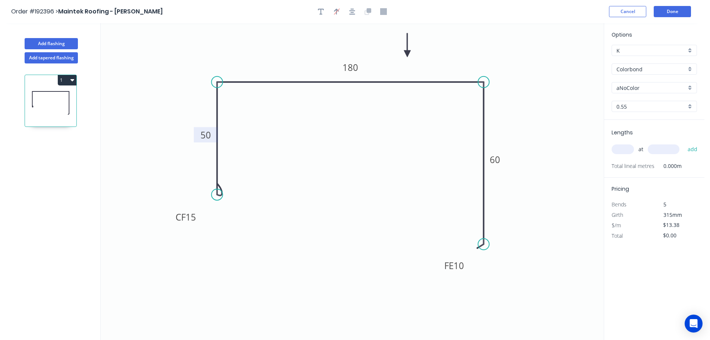
click at [690, 88] on div "aNoColor" at bounding box center [654, 87] width 85 height 11
click at [664, 166] on div "Dover White" at bounding box center [654, 165] width 85 height 13
click at [626, 148] on input "text" at bounding box center [623, 149] width 22 height 10
click at [684, 143] on button "add" at bounding box center [693, 149] width 18 height 13
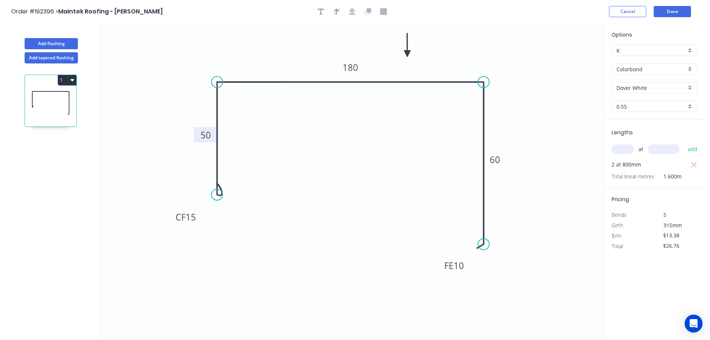
click at [65, 78] on button "1" at bounding box center [67, 80] width 19 height 10
click at [53, 94] on div "Duplicate" at bounding box center [40, 98] width 57 height 11
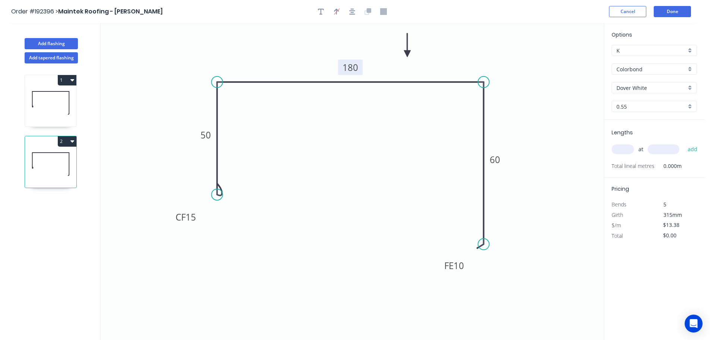
click at [354, 68] on tspan "180" at bounding box center [351, 67] width 16 height 12
click at [399, 131] on icon "0 CF 15 50 106 FE 10 60" at bounding box center [352, 181] width 503 height 316
click at [625, 149] on input "text" at bounding box center [623, 149] width 22 height 10
click at [684, 143] on button "add" at bounding box center [693, 149] width 18 height 13
click at [53, 60] on button "Add tapered flashing" at bounding box center [51, 57] width 53 height 11
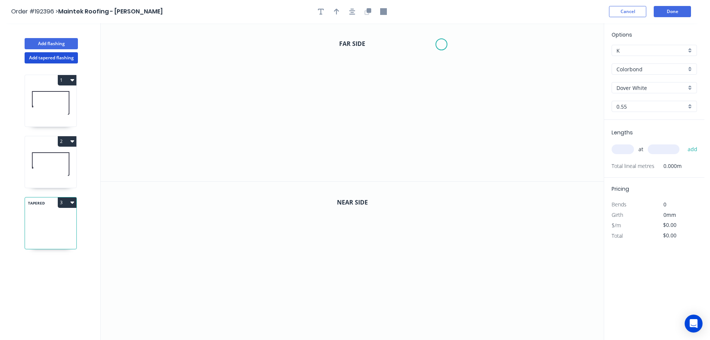
click at [442, 44] on icon "0" at bounding box center [352, 102] width 503 height 158
click at [440, 80] on icon "0" at bounding box center [352, 102] width 503 height 158
click at [268, 68] on icon "0 ?" at bounding box center [352, 102] width 503 height 158
click at [264, 155] on icon "0 ? ?" at bounding box center [352, 102] width 503 height 158
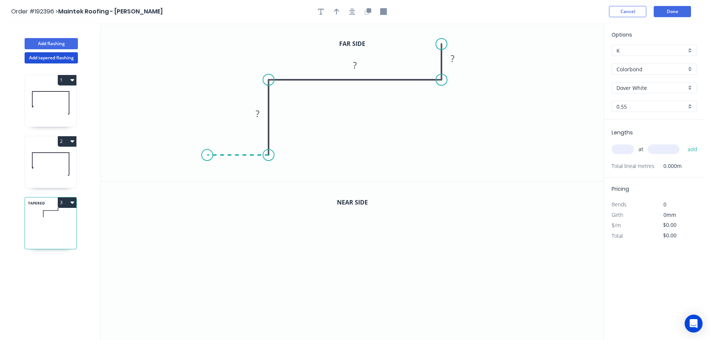
click at [207, 156] on icon "0 ? ? ?" at bounding box center [352, 102] width 503 height 158
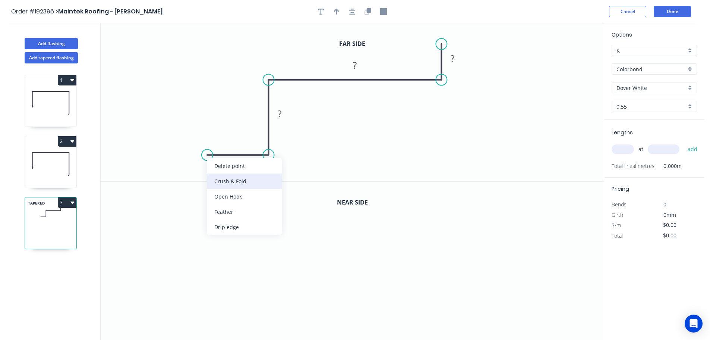
click at [225, 187] on div "Crush & Fold" at bounding box center [244, 180] width 75 height 15
click at [224, 135] on tspan "10" at bounding box center [222, 135] width 10 height 12
click at [234, 111] on icon "0 CF 15 ? ? ? ?" at bounding box center [352, 102] width 503 height 158
drag, startPoint x: 230, startPoint y: 134, endPoint x: 174, endPoint y: 166, distance: 64.5
click at [174, 166] on rect at bounding box center [161, 167] width 30 height 15
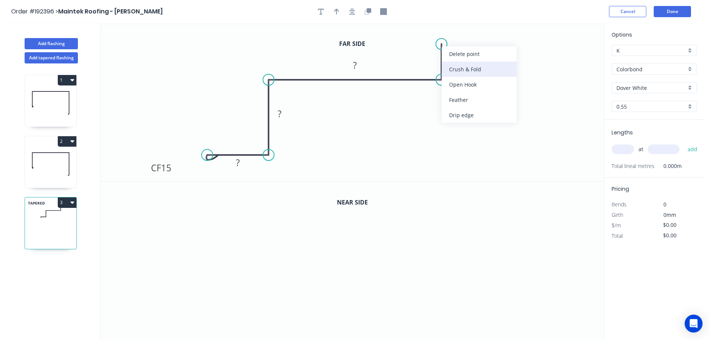
click at [470, 66] on div "Crush & Fold" at bounding box center [479, 69] width 75 height 15
drag, startPoint x: 459, startPoint y: 66, endPoint x: 462, endPoint y: 59, distance: 7.4
click at [460, 66] on div "Flip bend" at bounding box center [475, 67] width 75 height 15
click at [465, 29] on tspan "10" at bounding box center [462, 31] width 10 height 12
click at [489, 43] on icon "0 CF 15 ? ? ? CF 15 ?" at bounding box center [352, 102] width 503 height 158
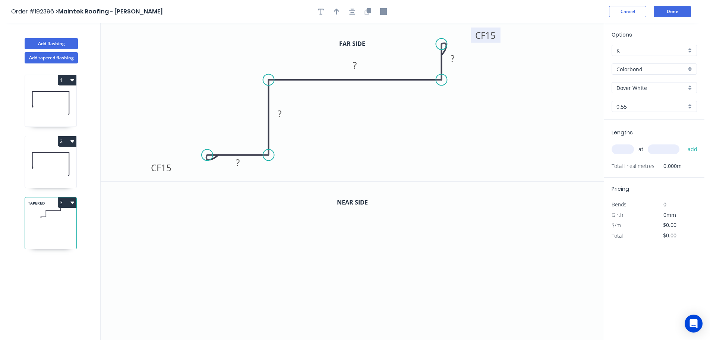
drag, startPoint x: 470, startPoint y: 32, endPoint x: 499, endPoint y: 37, distance: 28.7
click at [499, 37] on rect at bounding box center [486, 35] width 30 height 15
click at [238, 161] on tspan "?" at bounding box center [238, 162] width 4 height 12
click at [497, 135] on icon "0 CF 15 20 90 110 CF 15 20" at bounding box center [352, 102] width 503 height 158
click at [336, 10] on icon "button" at bounding box center [336, 11] width 5 height 7
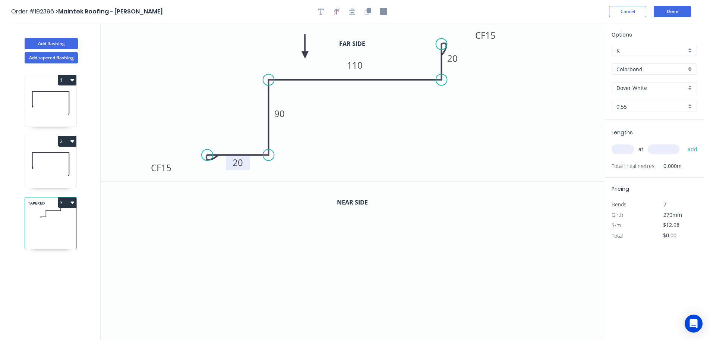
drag, startPoint x: 568, startPoint y: 58, endPoint x: 305, endPoint y: 55, distance: 262.8
click at [305, 55] on icon at bounding box center [305, 46] width 7 height 24
click at [369, 7] on button "button" at bounding box center [367, 11] width 11 height 11
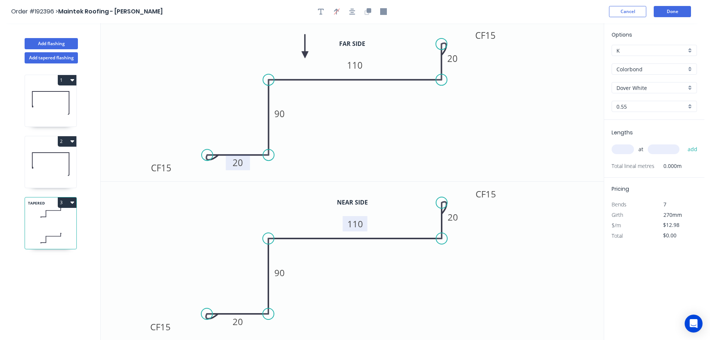
click at [361, 225] on tspan "110" at bounding box center [355, 223] width 16 height 12
click at [384, 294] on icon "0 CF 15 20 90 80 CF 15 20" at bounding box center [352, 261] width 503 height 158
click at [384, 9] on icon "button" at bounding box center [383, 11] width 7 height 7
drag, startPoint x: 567, startPoint y: 69, endPoint x: 268, endPoint y: 40, distance: 300.5
click at [268, 40] on rect at bounding box center [268, 39] width 7 height 7
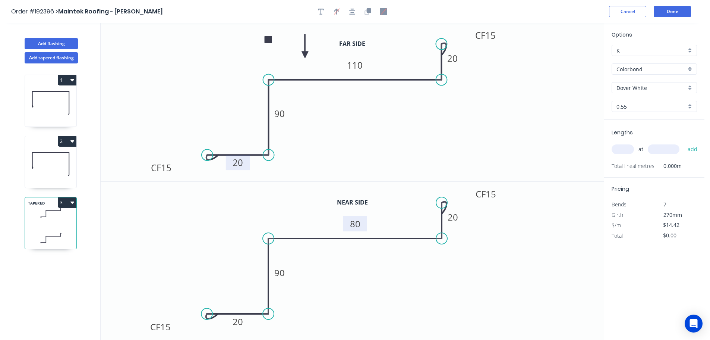
click at [621, 146] on input "text" at bounding box center [623, 149] width 22 height 10
click at [684, 143] on button "add" at bounding box center [693, 149] width 18 height 13
click at [45, 39] on button "Add flashing" at bounding box center [51, 43] width 53 height 11
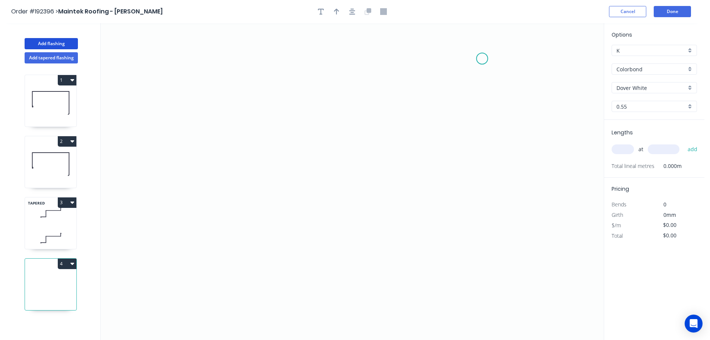
click at [482, 59] on icon "0" at bounding box center [352, 181] width 503 height 316
click at [481, 205] on icon "0" at bounding box center [352, 181] width 503 height 316
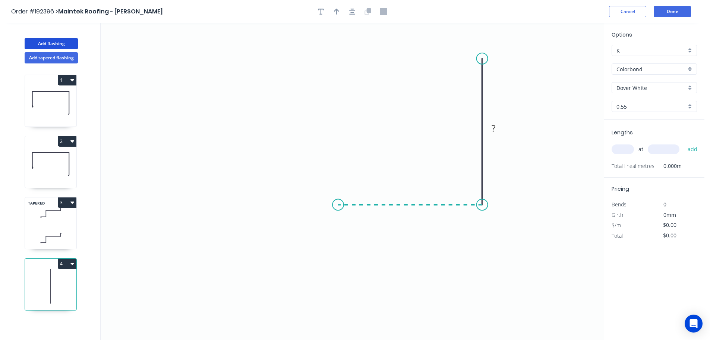
click at [338, 204] on icon "0 ?" at bounding box center [352, 181] width 503 height 316
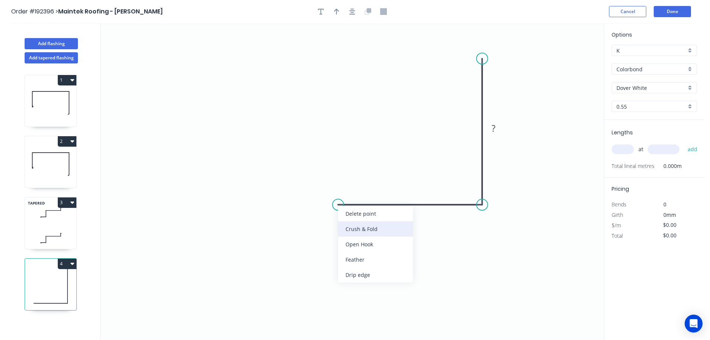
click at [354, 223] on div "Crush & Fold" at bounding box center [375, 228] width 75 height 15
click at [355, 185] on tspan "10" at bounding box center [353, 185] width 10 height 12
click at [380, 162] on icon "0 CF 15 ? ?" at bounding box center [352, 181] width 503 height 316
drag, startPoint x: 360, startPoint y: 183, endPoint x: 318, endPoint y: 225, distance: 59.8
click at [318, 225] on rect at bounding box center [306, 227] width 30 height 15
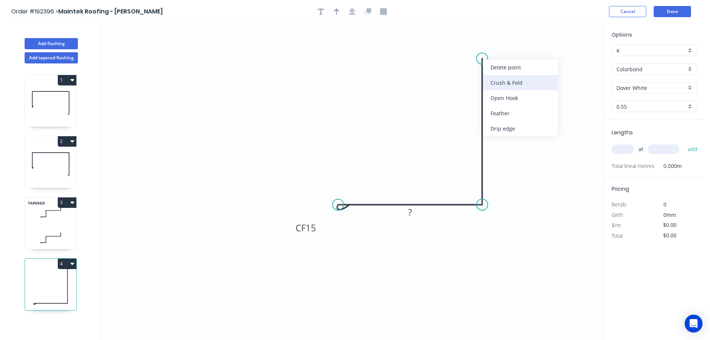
click at [515, 80] on div "Crush & Fold" at bounding box center [520, 82] width 75 height 15
click at [501, 83] on div "Flip bend" at bounding box center [518, 82] width 75 height 15
click at [505, 44] on tspan "10" at bounding box center [503, 45] width 10 height 12
click at [536, 55] on icon "0 CF 15 ? CF 15 ?" at bounding box center [352, 181] width 503 height 316
drag, startPoint x: 509, startPoint y: 45, endPoint x: 534, endPoint y: 43, distance: 25.0
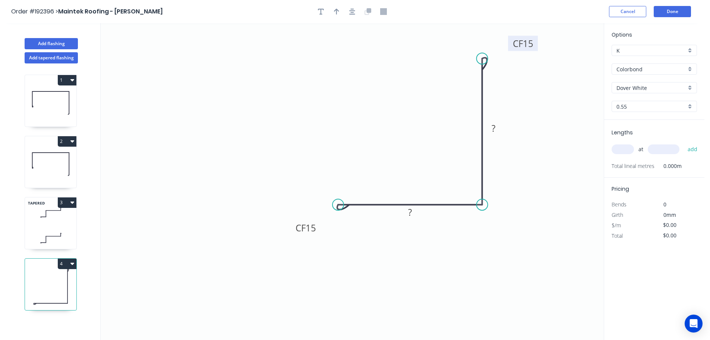
click at [534, 43] on rect at bounding box center [523, 43] width 30 height 15
click at [560, 129] on icon "0 CF 15 ? CF 15 ?" at bounding box center [352, 181] width 503 height 316
click at [494, 127] on tspan "?" at bounding box center [494, 128] width 4 height 12
click at [523, 125] on icon "0 CF 15 30 CF 15 50" at bounding box center [352, 181] width 503 height 316
click at [337, 10] on icon "button" at bounding box center [336, 12] width 5 height 6
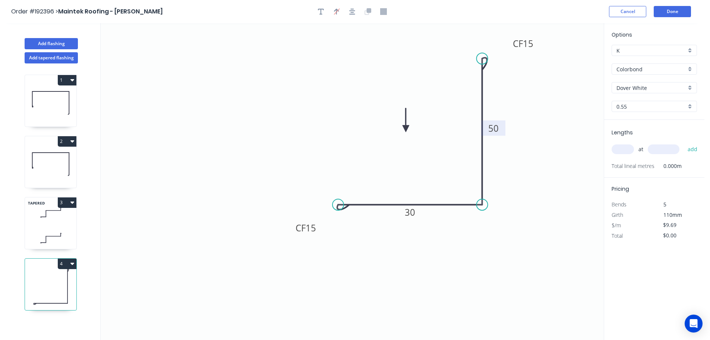
drag, startPoint x: 507, startPoint y: 84, endPoint x: 406, endPoint y: 129, distance: 111.0
click at [406, 129] on icon at bounding box center [406, 120] width 7 height 24
click at [406, 129] on icon at bounding box center [412, 122] width 22 height 22
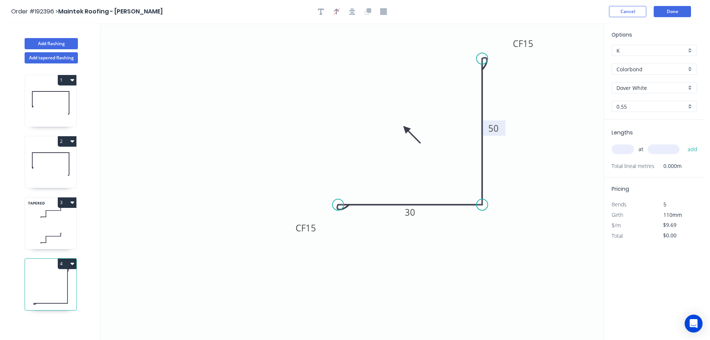
click at [406, 129] on icon at bounding box center [412, 135] width 22 height 22
click at [406, 129] on icon at bounding box center [406, 137] width 7 height 24
click at [406, 129] on icon at bounding box center [397, 128] width 24 height 7
click at [621, 148] on input "text" at bounding box center [623, 149] width 22 height 10
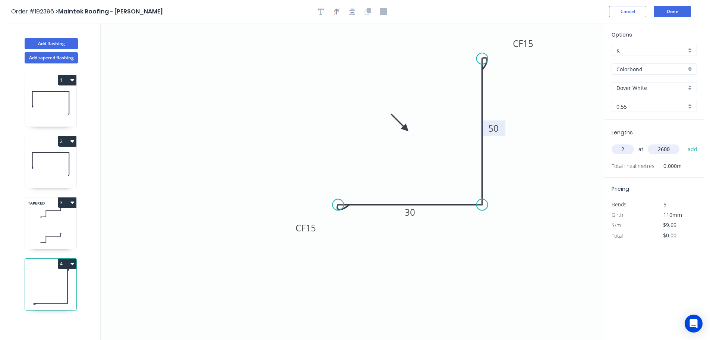
click at [684, 143] on button "add" at bounding box center [693, 149] width 18 height 13
click at [54, 42] on button "Add flashing" at bounding box center [51, 43] width 53 height 11
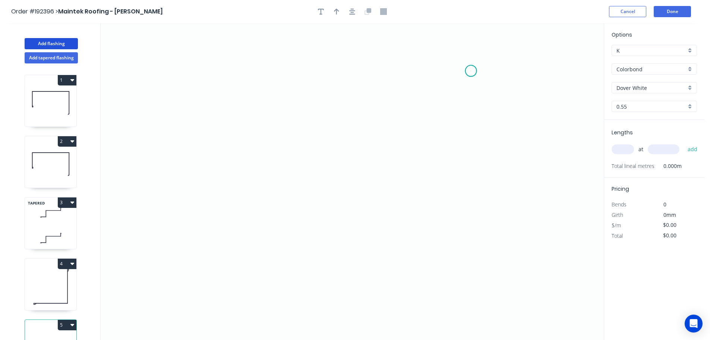
click at [471, 71] on icon "0" at bounding box center [352, 181] width 503 height 316
click at [469, 195] on icon "0" at bounding box center [352, 181] width 503 height 316
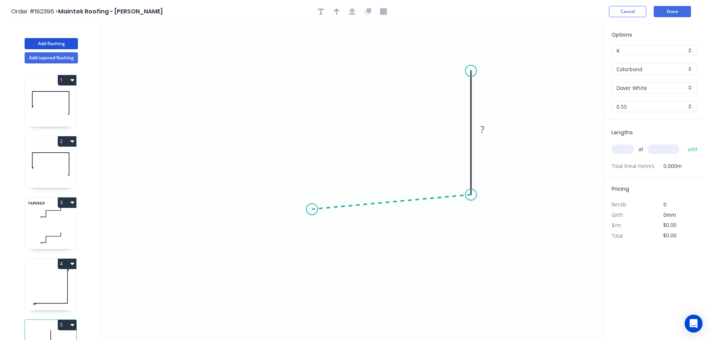
click at [312, 209] on icon "0 ?" at bounding box center [352, 181] width 503 height 316
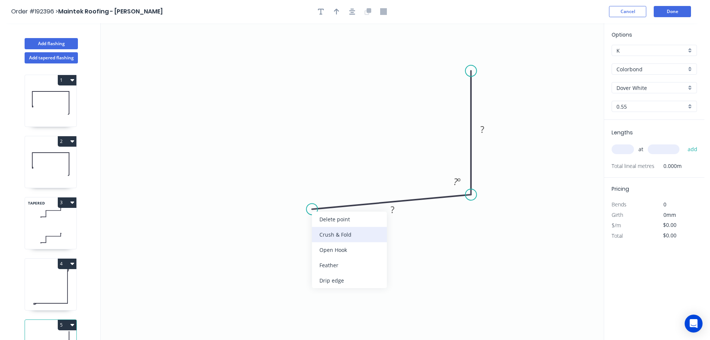
click at [331, 234] on div "Crush & Fold" at bounding box center [349, 234] width 75 height 15
click at [326, 189] on tspan "10" at bounding box center [325, 189] width 10 height 12
click at [353, 172] on icon "0 CF 15 ? ? ? º" at bounding box center [352, 181] width 503 height 316
drag, startPoint x: 333, startPoint y: 188, endPoint x: 287, endPoint y: 236, distance: 67.0
click at [287, 236] on rect at bounding box center [277, 231] width 30 height 15
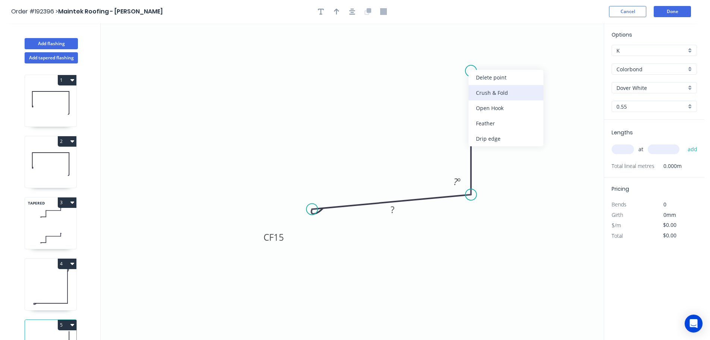
click at [486, 86] on div "Crush & Fold" at bounding box center [506, 92] width 75 height 15
click at [484, 89] on div "Flip bend" at bounding box center [507, 94] width 75 height 15
click at [495, 56] on tspan "10" at bounding box center [492, 57] width 10 height 12
click at [530, 64] on icon "0 CF 15 ? CF 15 ? ? º" at bounding box center [352, 181] width 503 height 316
drag, startPoint x: 501, startPoint y: 58, endPoint x: 525, endPoint y: 54, distance: 23.8
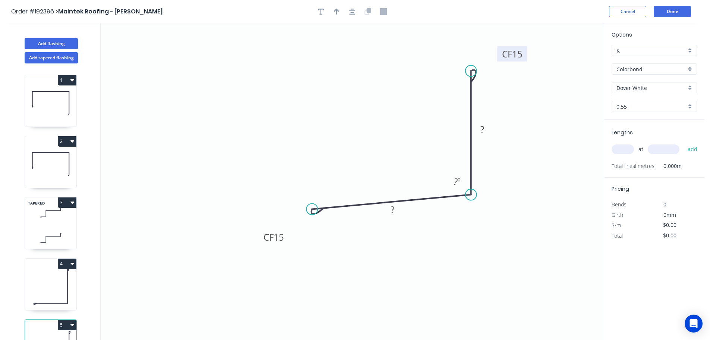
click at [525, 54] on rect at bounding box center [512, 53] width 30 height 15
click at [396, 212] on rect at bounding box center [392, 210] width 15 height 10
click at [464, 217] on icon "0 CF 15 30 CF 15 30 93 º" at bounding box center [352, 181] width 503 height 316
click at [336, 9] on icon "button" at bounding box center [336, 12] width 5 height 6
drag, startPoint x: 566, startPoint y: 59, endPoint x: 375, endPoint y: 105, distance: 197.1
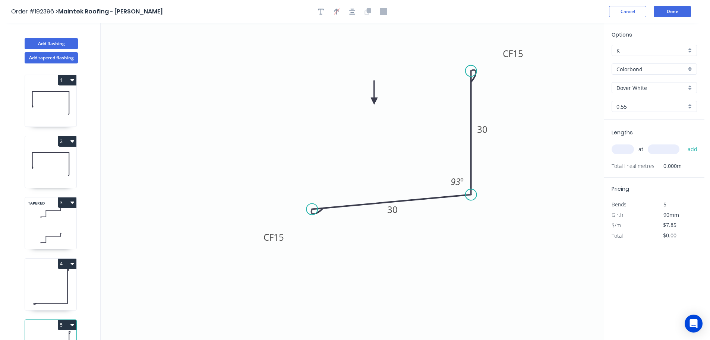
click at [375, 104] on icon at bounding box center [374, 93] width 7 height 24
click at [623, 148] on input "text" at bounding box center [623, 149] width 22 height 10
click at [663, 148] on input "text" at bounding box center [664, 149] width 32 height 10
click at [684, 143] on button "add" at bounding box center [693, 149] width 18 height 13
click at [663, 148] on input "text" at bounding box center [664, 149] width 32 height 10
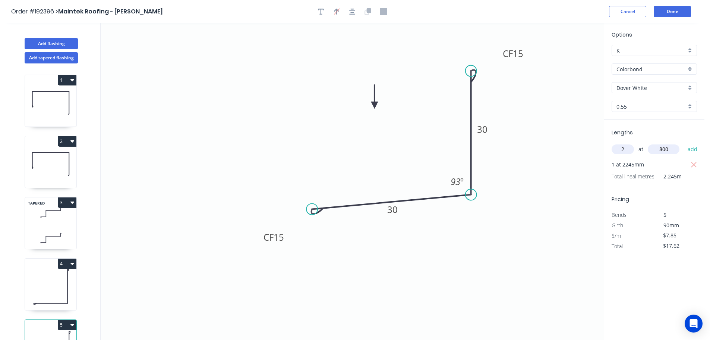
click at [684, 143] on button "add" at bounding box center [693, 149] width 18 height 13
click at [663, 148] on input "text" at bounding box center [664, 149] width 32 height 10
click at [684, 143] on button "add" at bounding box center [693, 149] width 18 height 13
click at [663, 148] on input "text" at bounding box center [664, 149] width 32 height 10
click at [684, 143] on button "add" at bounding box center [693, 149] width 18 height 13
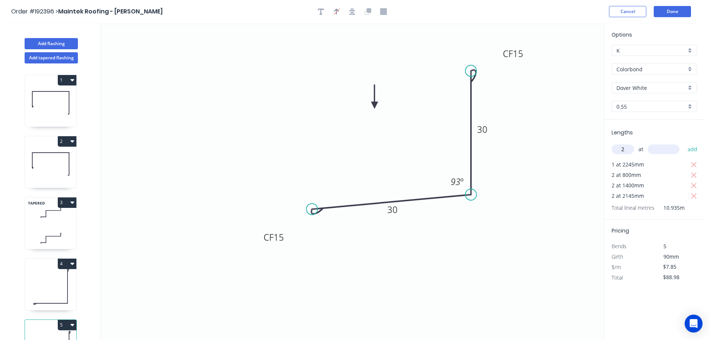
click at [663, 148] on input "text" at bounding box center [664, 149] width 32 height 10
click at [684, 143] on button "add" at bounding box center [693, 149] width 18 height 13
click at [53, 44] on button "Add flashing" at bounding box center [51, 43] width 53 height 11
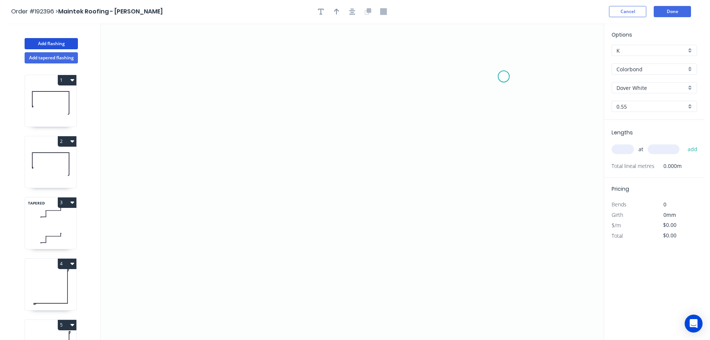
click at [504, 76] on icon "0" at bounding box center [352, 181] width 503 height 316
click at [415, 82] on icon "0" at bounding box center [352, 181] width 503 height 316
click at [413, 167] on icon "0 ?" at bounding box center [352, 181] width 503 height 316
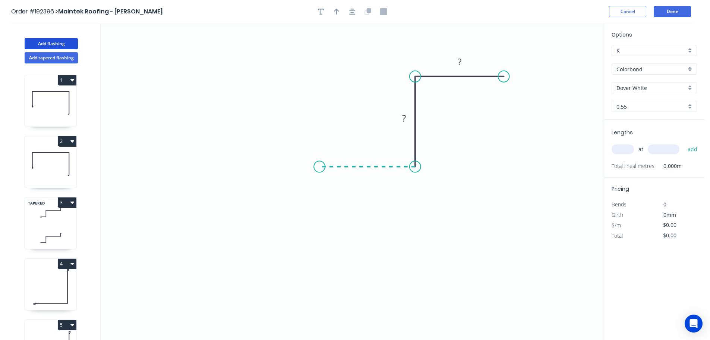
click at [319, 169] on icon "0 ? ?" at bounding box center [352, 181] width 503 height 316
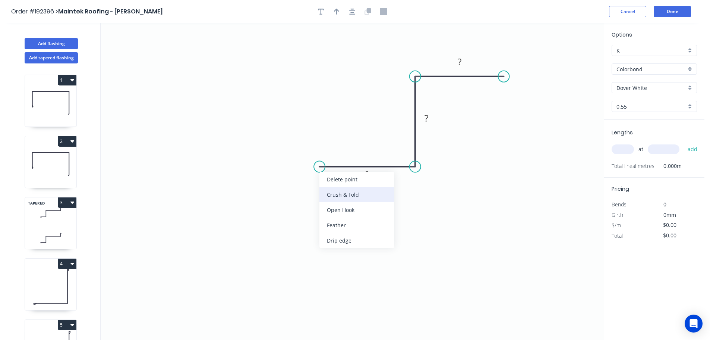
click at [335, 195] on div "Crush & Fold" at bounding box center [356, 194] width 75 height 15
click at [337, 146] on tspan "10" at bounding box center [334, 147] width 10 height 12
click at [375, 129] on icon "0 CF 15 ? ? ?" at bounding box center [352, 181] width 503 height 316
drag, startPoint x: 343, startPoint y: 148, endPoint x: 306, endPoint y: 197, distance: 60.7
click at [306, 197] on rect at bounding box center [294, 194] width 30 height 15
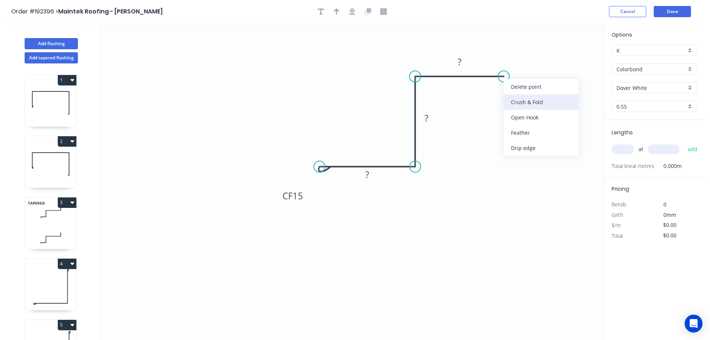
click at [523, 100] on div "Crush & Fold" at bounding box center [541, 101] width 75 height 15
click at [520, 100] on div "Flip bend" at bounding box center [540, 99] width 75 height 15
click at [522, 89] on tspan "10" at bounding box center [518, 88] width 10 height 12
click at [559, 116] on icon "0 CF 15 ? ? CF 15 ?" at bounding box center [352, 181] width 503 height 316
drag, startPoint x: 525, startPoint y: 90, endPoint x: 552, endPoint y: 100, distance: 28.5
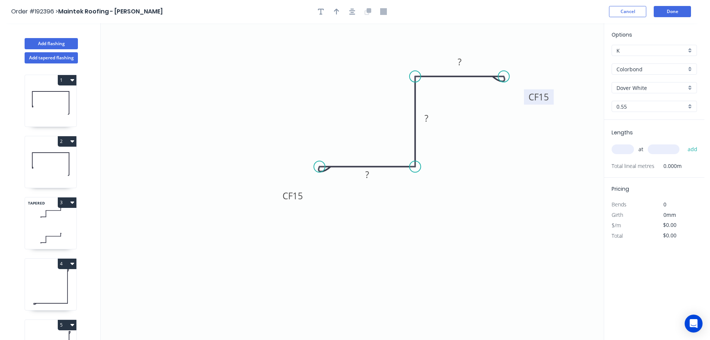
click at [552, 100] on rect at bounding box center [539, 96] width 30 height 15
click at [367, 175] on tspan "?" at bounding box center [367, 174] width 4 height 12
click at [451, 178] on icon "0 CF 15 20 ? CF 15 ?" at bounding box center [352, 181] width 503 height 316
click at [427, 119] on tspan "?" at bounding box center [427, 118] width 4 height 12
click at [446, 116] on icon "0 CF 15 20 30 CF 15 ?" at bounding box center [352, 181] width 503 height 316
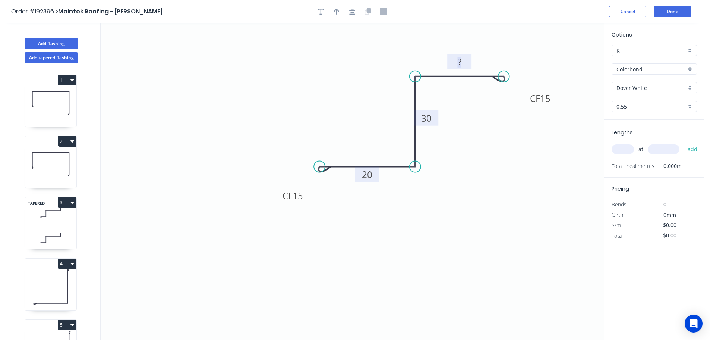
click at [462, 63] on rect at bounding box center [459, 62] width 15 height 10
click at [484, 130] on icon "0 CF 15 20 30 CF 15 20" at bounding box center [352, 181] width 503 height 316
click at [336, 10] on icon "button" at bounding box center [336, 12] width 5 height 6
drag, startPoint x: 566, startPoint y: 60, endPoint x: 358, endPoint y: 86, distance: 210.1
click at [357, 84] on icon at bounding box center [353, 72] width 7 height 24
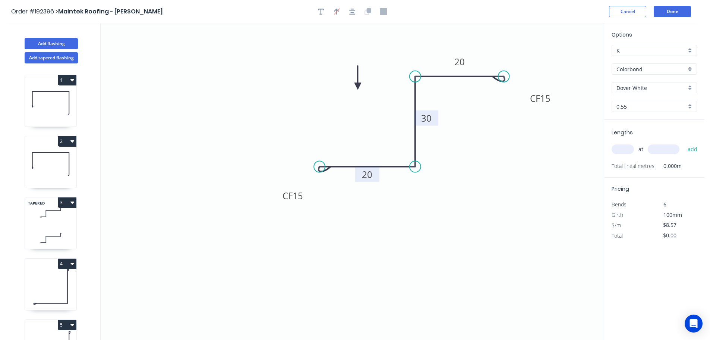
click at [358, 86] on icon at bounding box center [358, 78] width 7 height 24
click at [358, 86] on icon at bounding box center [367, 86] width 24 height 7
click at [358, 86] on icon at bounding box center [364, 92] width 22 height 22
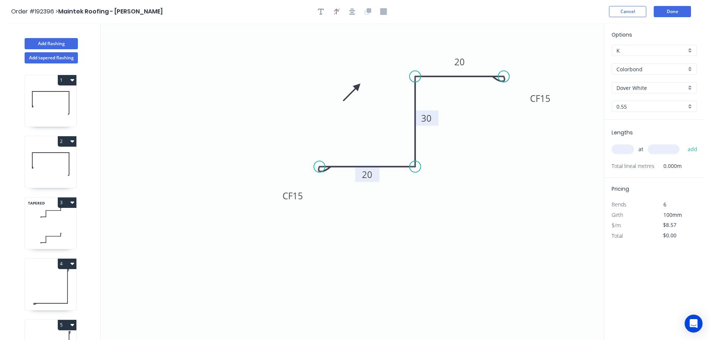
click at [358, 86] on icon at bounding box center [352, 92] width 22 height 22
click at [358, 86] on icon at bounding box center [349, 86] width 24 height 7
click at [624, 148] on input "text" at bounding box center [623, 149] width 22 height 10
click at [667, 149] on input "text" at bounding box center [664, 149] width 32 height 10
click at [684, 143] on button "add" at bounding box center [693, 149] width 18 height 13
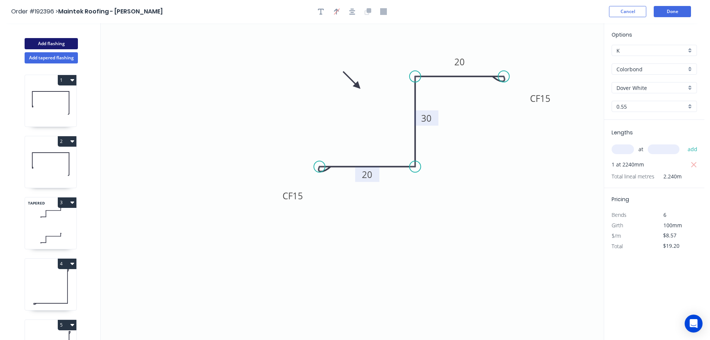
click at [54, 42] on button "Add flashing" at bounding box center [51, 43] width 53 height 11
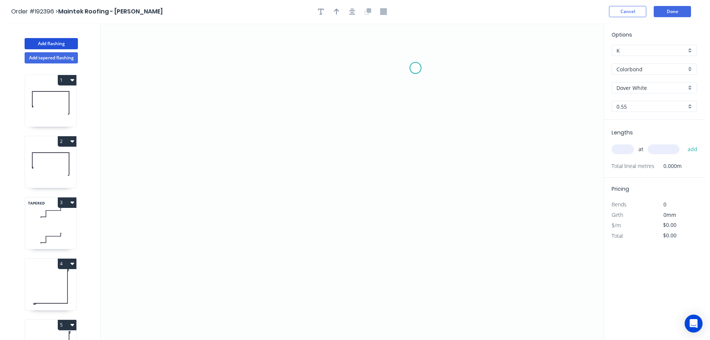
click at [416, 68] on icon "0" at bounding box center [352, 181] width 503 height 316
click at [407, 186] on icon "0" at bounding box center [352, 181] width 503 height 316
click at [268, 204] on icon "0 ?" at bounding box center [352, 181] width 503 height 316
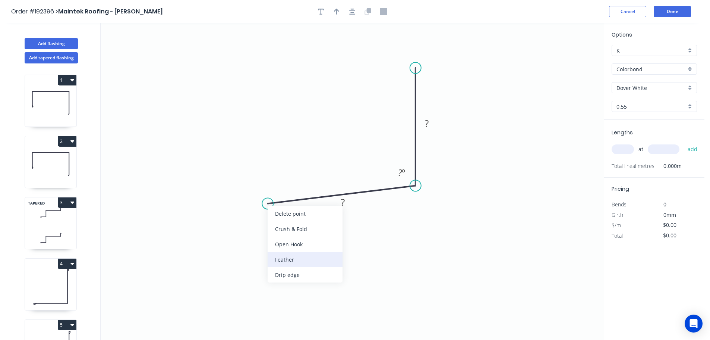
click at [276, 257] on div "Feather" at bounding box center [305, 259] width 75 height 15
click at [279, 224] on div "Flip bend" at bounding box center [306, 226] width 75 height 15
click at [287, 215] on tspan "15" at bounding box center [284, 214] width 10 height 12
click at [302, 220] on icon "0 FE 10 ? ? ? º" at bounding box center [352, 181] width 503 height 316
drag, startPoint x: 290, startPoint y: 218, endPoint x: 238, endPoint y: 238, distance: 55.9
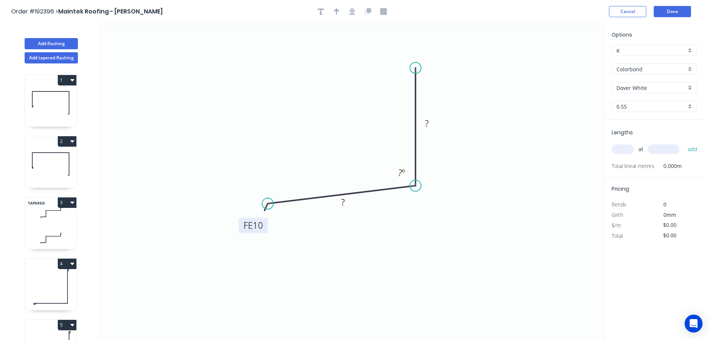
click at [239, 233] on rect at bounding box center [253, 224] width 29 height 15
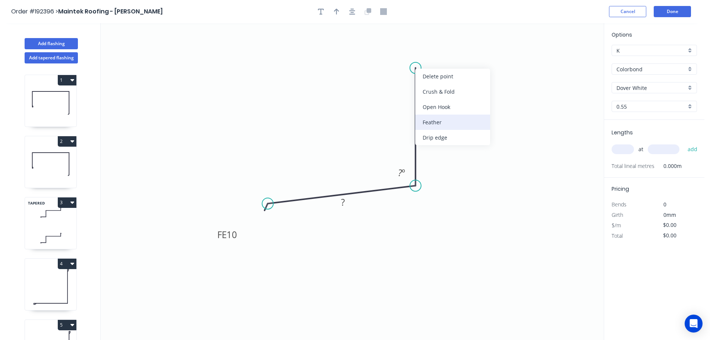
click at [438, 119] on div "Feather" at bounding box center [452, 121] width 75 height 15
click at [406, 54] on tspan "15" at bounding box center [404, 54] width 10 height 12
click at [469, 62] on icon "0 FE 10 ? FE 10 ? ? º" at bounding box center [352, 181] width 503 height 316
drag, startPoint x: 413, startPoint y: 54, endPoint x: 459, endPoint y: 47, distance: 46.4
click at [459, 47] on rect at bounding box center [445, 47] width 29 height 15
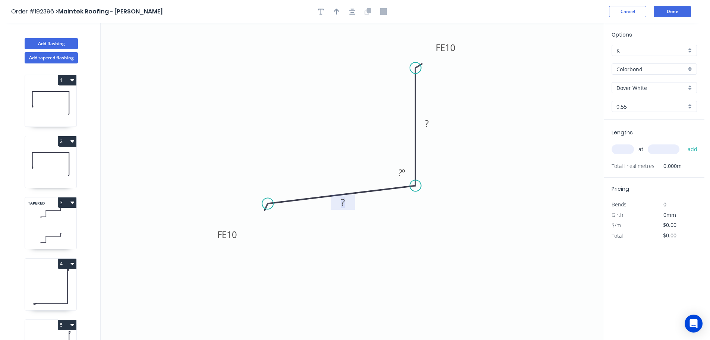
click at [347, 203] on rect at bounding box center [343, 202] width 15 height 10
drag, startPoint x: 502, startPoint y: 214, endPoint x: 495, endPoint y: 212, distance: 7.0
click at [503, 214] on icon "0 FE 10 20 FE 10 20 93 º" at bounding box center [352, 181] width 503 height 316
click at [337, 10] on icon "button" at bounding box center [336, 12] width 5 height 6
drag, startPoint x: 566, startPoint y: 59, endPoint x: 342, endPoint y: 111, distance: 230.0
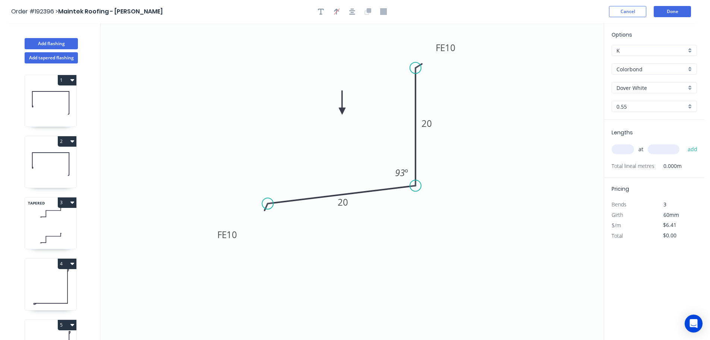
click at [342, 111] on icon at bounding box center [342, 103] width 7 height 24
click at [625, 149] on input "text" at bounding box center [623, 149] width 22 height 10
click at [670, 149] on input "text" at bounding box center [664, 149] width 32 height 10
click at [684, 143] on button "add" at bounding box center [693, 149] width 18 height 13
click at [670, 149] on input "text" at bounding box center [664, 149] width 32 height 10
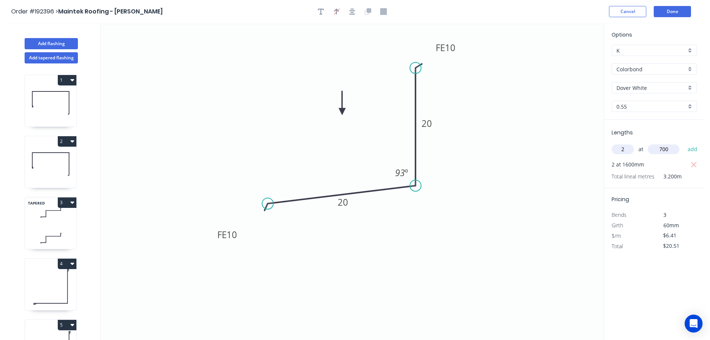
click at [684, 143] on button "add" at bounding box center [693, 149] width 18 height 13
click at [670, 149] on input "text" at bounding box center [664, 149] width 32 height 10
click at [684, 143] on button "add" at bounding box center [693, 149] width 18 height 13
click at [663, 149] on input "text" at bounding box center [664, 149] width 32 height 10
click at [684, 143] on button "add" at bounding box center [693, 149] width 18 height 13
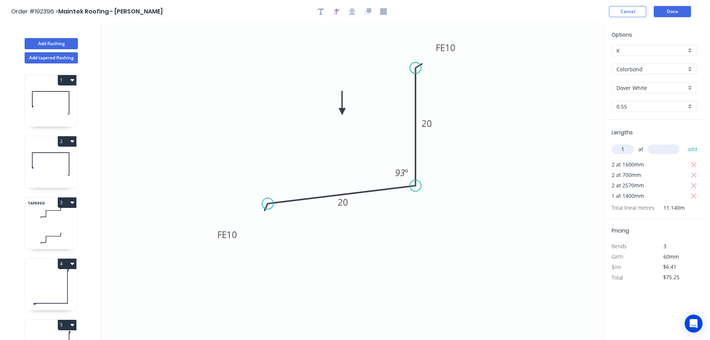
click at [663, 149] on input "text" at bounding box center [664, 149] width 32 height 10
click at [684, 143] on button "add" at bounding box center [693, 149] width 18 height 13
click at [46, 41] on button "Add flashing" at bounding box center [51, 43] width 53 height 11
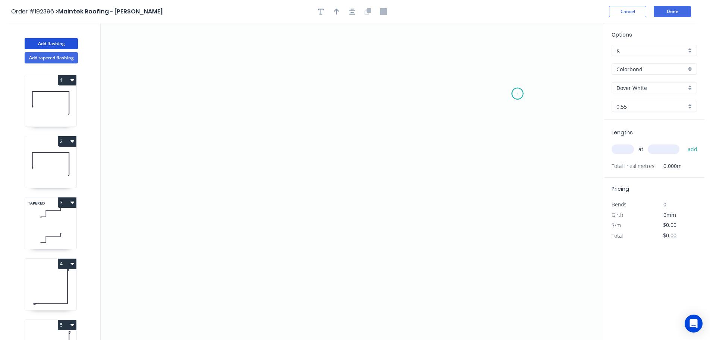
click at [518, 94] on icon "0" at bounding box center [352, 181] width 503 height 316
click at [516, 142] on icon "0" at bounding box center [352, 181] width 503 height 316
click at [293, 135] on icon "0 ?" at bounding box center [352, 181] width 503 height 316
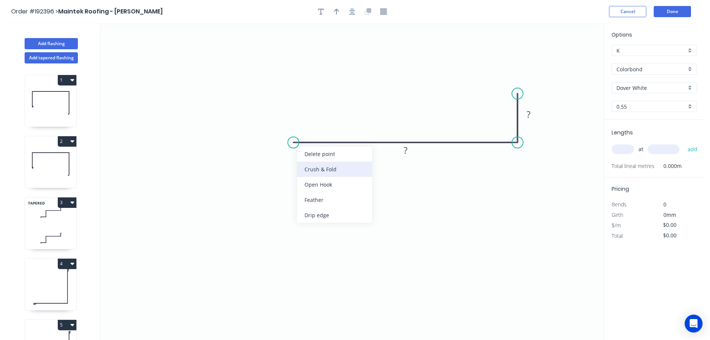
click at [319, 171] on div "Crush & Fold" at bounding box center [334, 168] width 75 height 15
click at [311, 123] on tspan "10" at bounding box center [308, 123] width 10 height 12
click at [338, 117] on icon "0 CF 15 ? ?" at bounding box center [352, 181] width 503 height 316
drag, startPoint x: 316, startPoint y: 122, endPoint x: 261, endPoint y: 167, distance: 71.6
click at [253, 166] on rect at bounding box center [241, 165] width 30 height 15
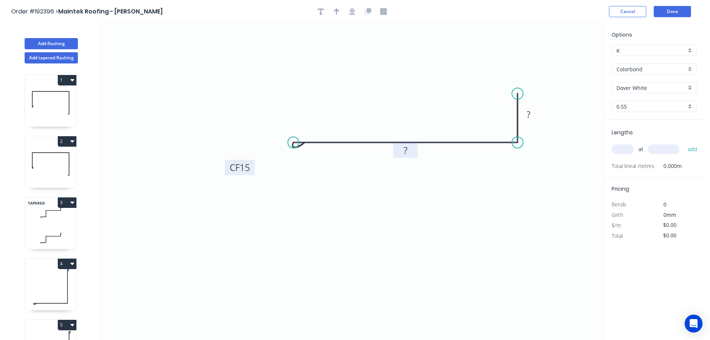
click at [407, 152] on tspan "?" at bounding box center [406, 150] width 4 height 12
click at [454, 186] on icon "0 CF 15 75 10" at bounding box center [352, 181] width 503 height 316
click at [337, 12] on icon "button" at bounding box center [336, 12] width 5 height 6
drag, startPoint x: 566, startPoint y: 59, endPoint x: 395, endPoint y: 84, distance: 172.9
click at [395, 84] on icon at bounding box center [394, 75] width 7 height 24
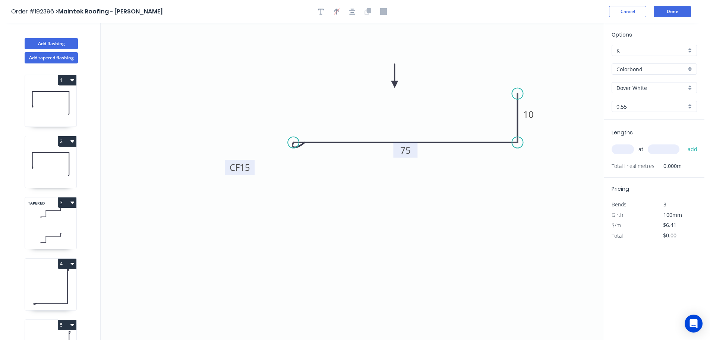
click at [630, 145] on input "text" at bounding box center [623, 149] width 22 height 10
click at [672, 150] on input "text" at bounding box center [664, 149] width 32 height 10
click at [684, 143] on button "add" at bounding box center [693, 149] width 18 height 13
click at [44, 59] on button "Add tapered flashing" at bounding box center [51, 57] width 53 height 11
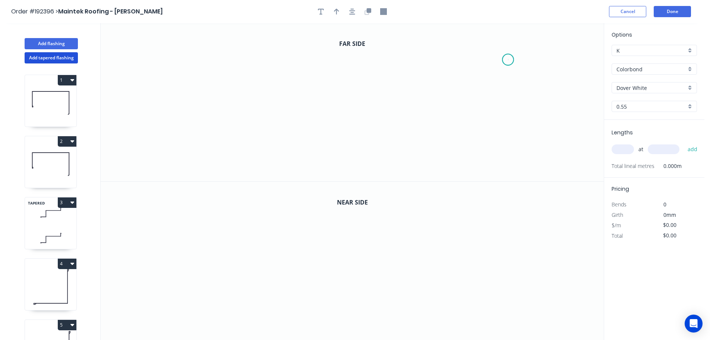
click at [508, 60] on icon "0" at bounding box center [352, 102] width 503 height 158
click at [375, 51] on icon "0" at bounding box center [352, 102] width 503 height 158
click at [378, 148] on icon "0 ?" at bounding box center [352, 102] width 503 height 158
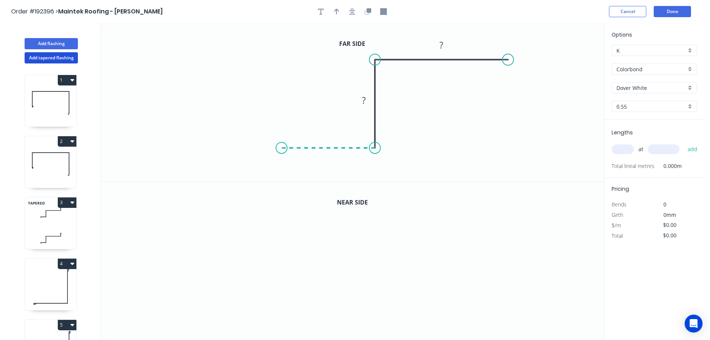
click at [281, 147] on icon "0 ? ?" at bounding box center [352, 102] width 503 height 158
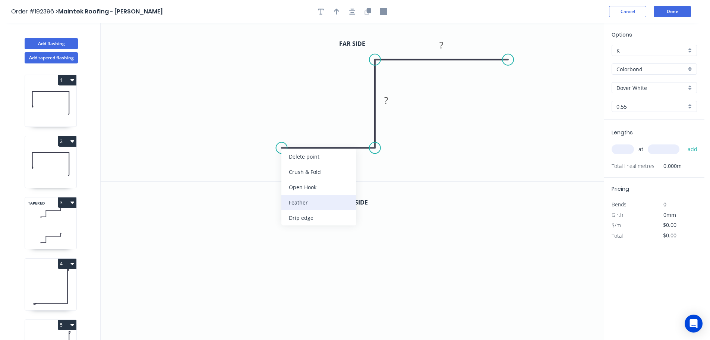
click at [296, 204] on div "Feather" at bounding box center [318, 202] width 75 height 15
click at [293, 170] on div "Flip bend" at bounding box center [320, 170] width 75 height 15
click at [296, 160] on tspan "15" at bounding box center [296, 160] width 10 height 12
click at [304, 169] on icon "0 FE 10 ? ? ?" at bounding box center [352, 102] width 503 height 158
drag, startPoint x: 304, startPoint y: 163, endPoint x: 242, endPoint y: 164, distance: 62.3
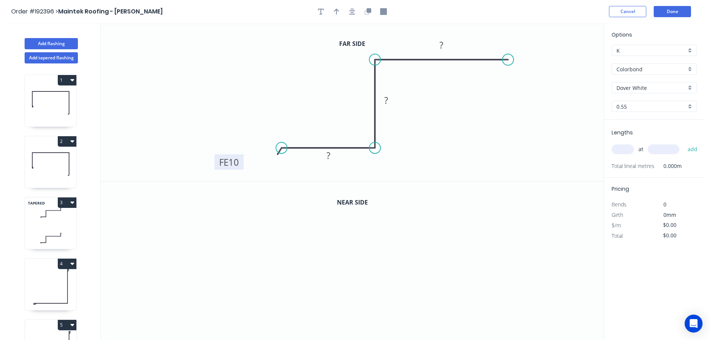
click at [242, 164] on rect at bounding box center [229, 161] width 29 height 15
click at [538, 112] on div "Feather" at bounding box center [547, 114] width 75 height 15
click at [526, 41] on tspan "15" at bounding box center [522, 40] width 10 height 12
click at [559, 88] on icon "0 FE 10 ? ? FE 10 ?" at bounding box center [352, 102] width 503 height 158
drag, startPoint x: 530, startPoint y: 43, endPoint x: 551, endPoint y: 91, distance: 52.7
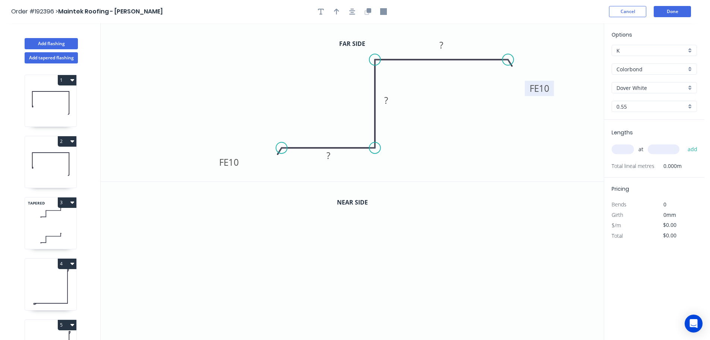
click at [551, 91] on rect at bounding box center [539, 88] width 29 height 15
click at [331, 156] on rect at bounding box center [328, 156] width 15 height 10
drag, startPoint x: 392, startPoint y: 153, endPoint x: 400, endPoint y: 127, distance: 27.5
click at [392, 153] on icon "0 FE 10 20 ? FE 10 ?" at bounding box center [352, 102] width 503 height 158
click at [386, 100] on tspan "?" at bounding box center [386, 100] width 4 height 12
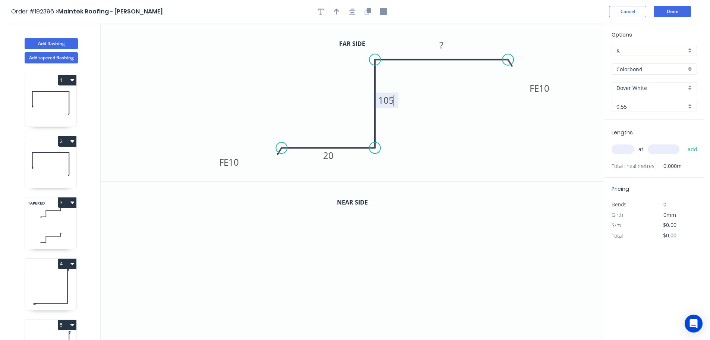
click at [459, 77] on icon "0 FE 10 20 105 FE 10 ?" at bounding box center [352, 102] width 503 height 158
click at [442, 45] on tspan "?" at bounding box center [442, 45] width 4 height 12
click at [468, 92] on icon "0 FE 10 20 105 FE 10 145" at bounding box center [352, 102] width 503 height 158
click at [338, 10] on icon "button" at bounding box center [336, 11] width 5 height 7
drag, startPoint x: 567, startPoint y: 59, endPoint x: 396, endPoint y: 37, distance: 173.3
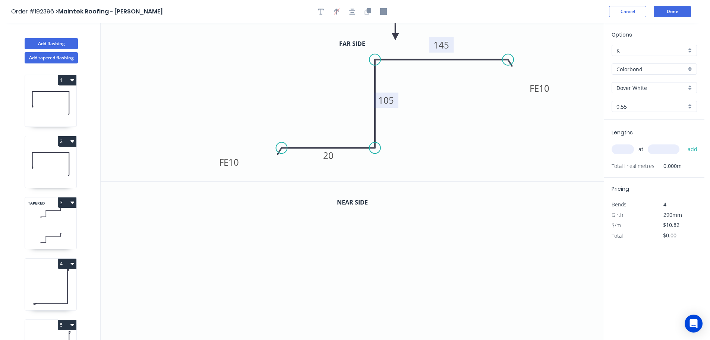
click at [396, 37] on icon at bounding box center [395, 28] width 7 height 24
click at [369, 11] on icon "button" at bounding box center [369, 10] width 4 height 4
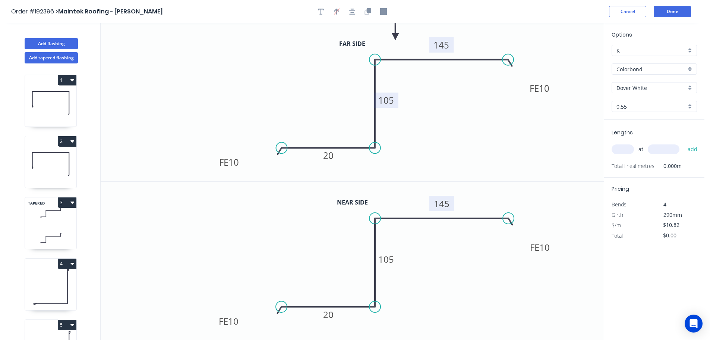
click at [447, 203] on tspan "145" at bounding box center [442, 203] width 16 height 12
click at [463, 268] on icon "0 FE 10 20 105 FE 10 115" at bounding box center [352, 261] width 503 height 158
click at [624, 148] on input "text" at bounding box center [623, 149] width 22 height 10
click at [662, 149] on input "text" at bounding box center [664, 149] width 32 height 10
click at [684, 143] on button "add" at bounding box center [693, 149] width 18 height 13
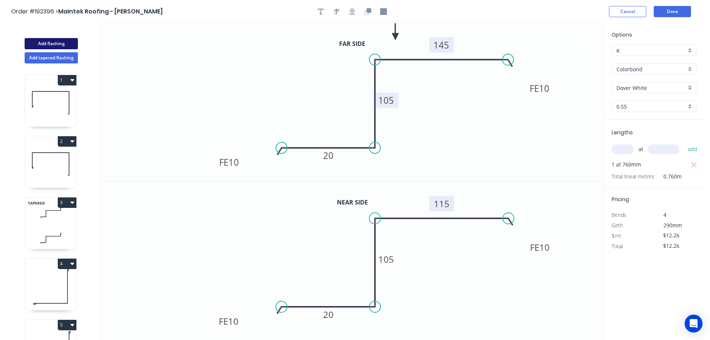
click at [52, 43] on button "Add flashing" at bounding box center [51, 43] width 53 height 11
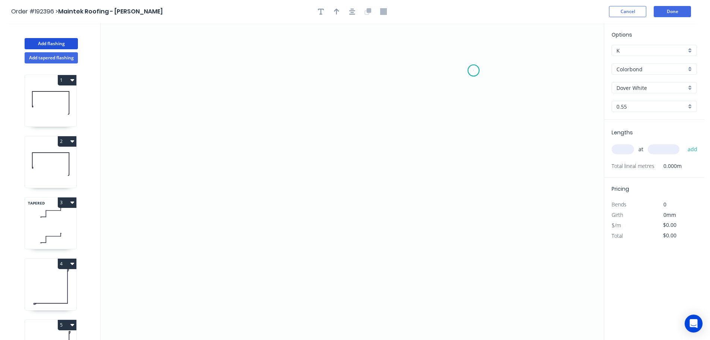
click at [474, 70] on icon "0" at bounding box center [352, 181] width 503 height 316
click at [473, 201] on icon "0" at bounding box center [352, 181] width 503 height 316
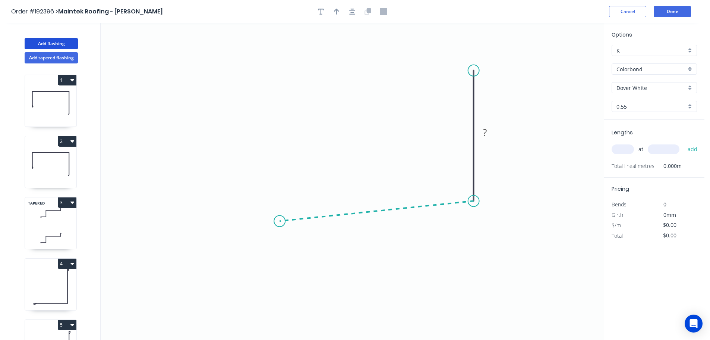
click at [280, 221] on icon "0 ?" at bounding box center [352, 181] width 503 height 316
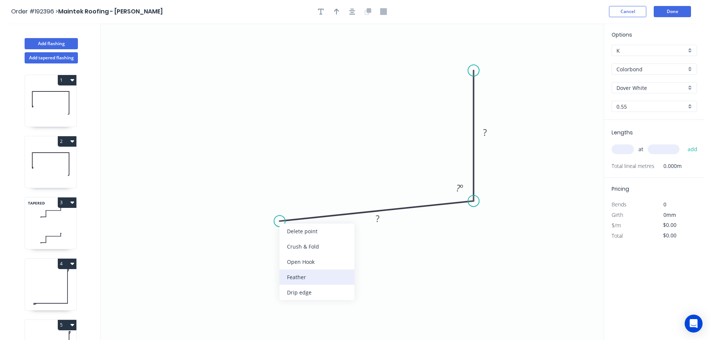
click at [301, 278] on div "Feather" at bounding box center [317, 276] width 75 height 15
click at [288, 243] on div "Flip bend" at bounding box center [315, 241] width 75 height 15
click at [298, 234] on tspan "15" at bounding box center [295, 232] width 10 height 12
click at [332, 252] on icon "0 FE 10 ? ? ? º" at bounding box center [352, 181] width 503 height 316
drag, startPoint x: 302, startPoint y: 234, endPoint x: 258, endPoint y: 258, distance: 50.4
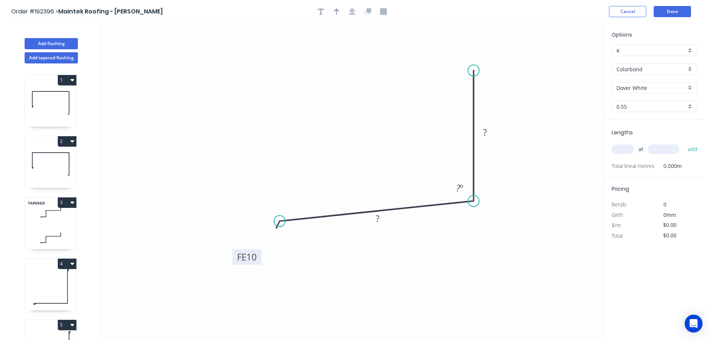
click at [258, 258] on rect at bounding box center [247, 256] width 29 height 15
click at [498, 120] on div "Feather" at bounding box center [510, 123] width 75 height 15
click at [466, 58] on tspan "15" at bounding box center [462, 57] width 10 height 12
click at [510, 76] on icon "0 FE 10 ? FE 10 ? ? º" at bounding box center [352, 181] width 503 height 316
drag, startPoint x: 470, startPoint y: 57, endPoint x: 520, endPoint y: 48, distance: 51.1
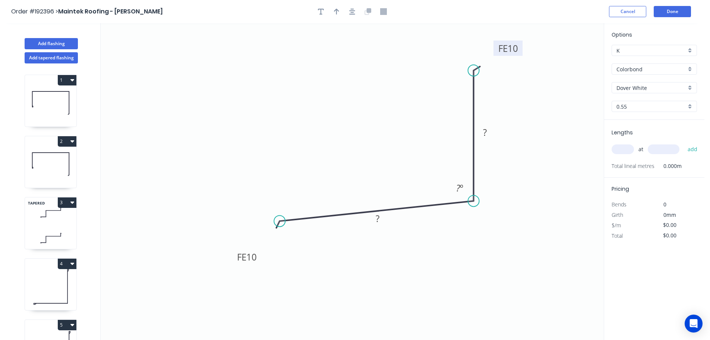
click at [520, 48] on rect at bounding box center [508, 48] width 29 height 15
click at [379, 221] on tspan "?" at bounding box center [378, 218] width 4 height 12
drag, startPoint x: 415, startPoint y: 246, endPoint x: 429, endPoint y: 230, distance: 22.2
click at [415, 246] on icon "0 FE 10 30 FE 10 ? ? º" at bounding box center [352, 181] width 503 height 316
click at [460, 185] on tspan "º" at bounding box center [461, 188] width 3 height 12
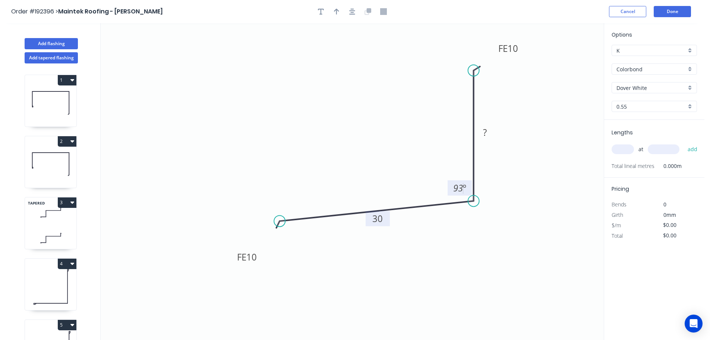
click at [531, 174] on icon "0 FE 10 30 FE 10 ? 93 º" at bounding box center [352, 181] width 503 height 316
click at [485, 132] on tspan "?" at bounding box center [485, 132] width 4 height 12
click at [518, 133] on icon "0 FE 10 30 FE 10 20 93 º" at bounding box center [352, 181] width 503 height 316
click at [333, 8] on button "button" at bounding box center [336, 11] width 11 height 11
drag, startPoint x: 564, startPoint y: 57, endPoint x: 381, endPoint y: 117, distance: 192.6
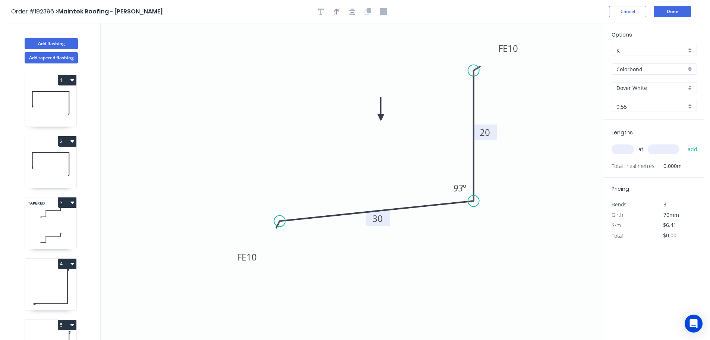
click at [381, 117] on icon at bounding box center [381, 109] width 7 height 24
click at [624, 150] on input "text" at bounding box center [623, 149] width 22 height 10
click at [668, 148] on input "text" at bounding box center [664, 149] width 32 height 10
click at [684, 143] on button "add" at bounding box center [693, 149] width 18 height 13
click at [43, 42] on button "Add flashing" at bounding box center [51, 43] width 53 height 11
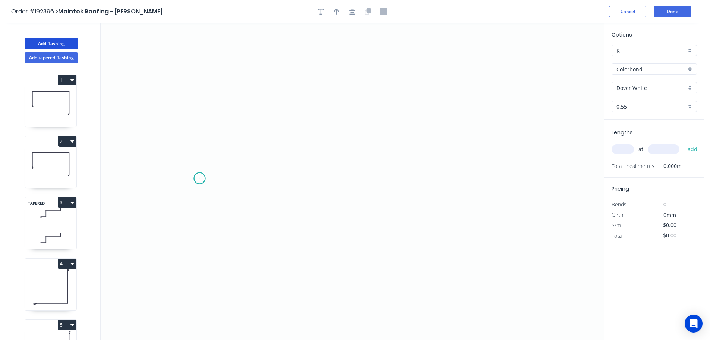
click at [199, 178] on icon "0" at bounding box center [352, 181] width 503 height 316
click at [248, 177] on icon "0" at bounding box center [352, 181] width 503 height 316
click at [251, 63] on icon "0 ?" at bounding box center [352, 181] width 503 height 316
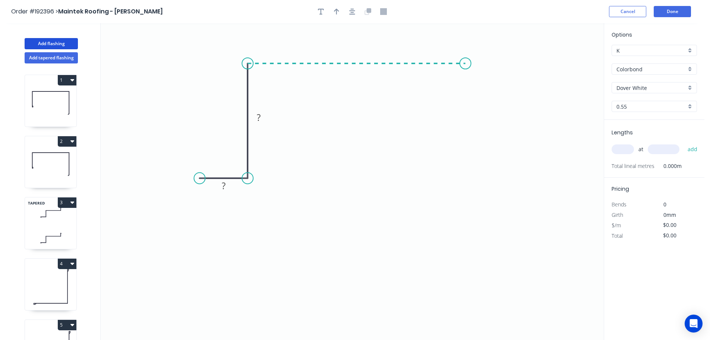
click at [466, 64] on icon "0 ? ?" at bounding box center [352, 181] width 503 height 316
click at [470, 202] on icon "0 ? ? ?" at bounding box center [352, 181] width 503 height 316
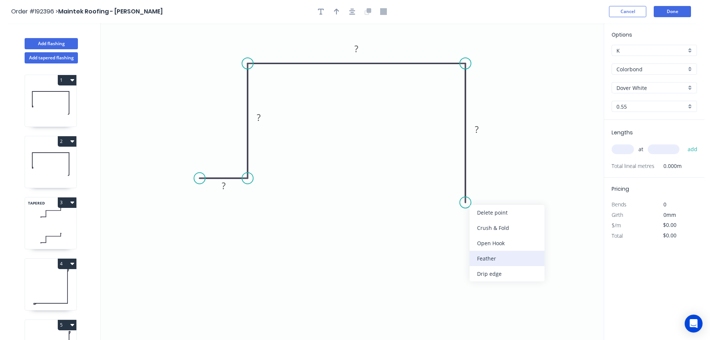
click at [490, 257] on div "Feather" at bounding box center [507, 258] width 75 height 15
click at [457, 188] on tspan "15" at bounding box center [454, 189] width 10 height 12
click at [507, 212] on icon "0 ? ? ? FE 10 ?" at bounding box center [352, 181] width 503 height 316
drag, startPoint x: 438, startPoint y: 187, endPoint x: 419, endPoint y: 222, distance: 39.5
click at [419, 222] on rect at bounding box center [430, 223] width 29 height 15
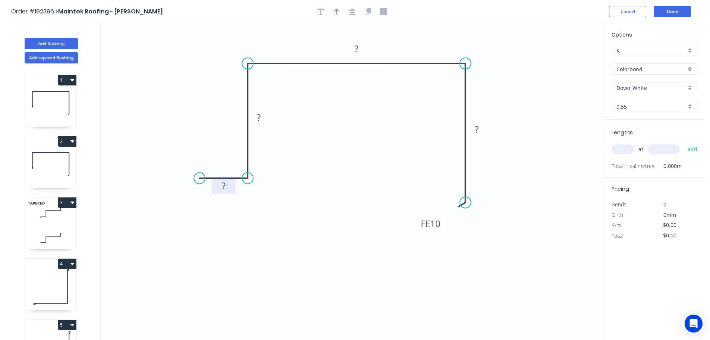
click at [225, 184] on tspan "?" at bounding box center [224, 185] width 4 height 12
click at [260, 117] on tspan "?" at bounding box center [259, 117] width 4 height 12
click at [328, 110] on icon "0 15 60 ? FE 10 ?" at bounding box center [352, 181] width 503 height 316
click at [356, 47] on tspan "?" at bounding box center [357, 48] width 4 height 12
click at [364, 97] on icon "0 15 60 95 FE 10 ?" at bounding box center [352, 181] width 503 height 316
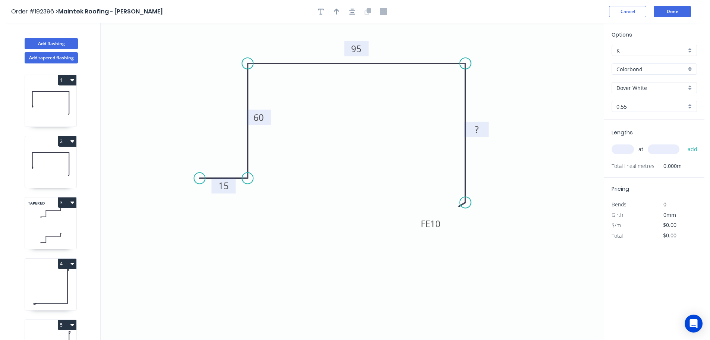
click at [478, 128] on tspan "?" at bounding box center [477, 129] width 4 height 12
click at [522, 138] on icon "0 15 60 95 FE 10 70" at bounding box center [352, 181] width 503 height 316
click at [337, 11] on icon "button" at bounding box center [336, 11] width 5 height 7
drag, startPoint x: 566, startPoint y: 59, endPoint x: 408, endPoint y: 44, distance: 158.8
click at [408, 44] on icon at bounding box center [407, 35] width 7 height 24
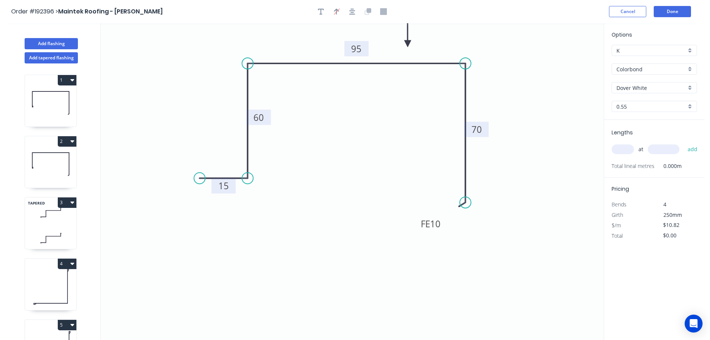
click at [627, 148] on input "text" at bounding box center [623, 149] width 22 height 10
click at [672, 150] on input "text" at bounding box center [664, 149] width 32 height 10
click at [684, 143] on button "add" at bounding box center [693, 149] width 18 height 13
click at [64, 41] on button "Add flashing" at bounding box center [51, 43] width 53 height 11
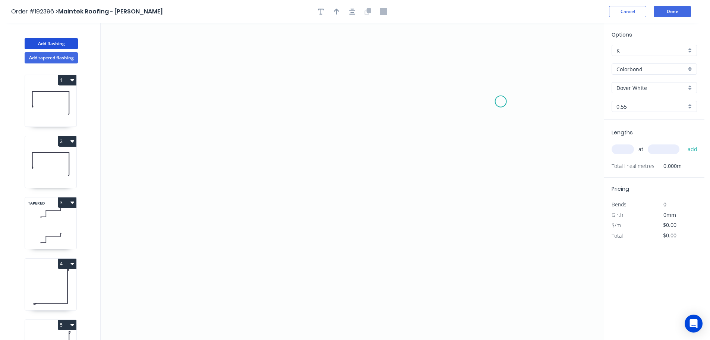
click at [501, 101] on icon "0" at bounding box center [352, 181] width 503 height 316
click at [459, 165] on icon "0" at bounding box center [352, 181] width 503 height 316
click at [285, 167] on icon "0 ?" at bounding box center [352, 181] width 503 height 316
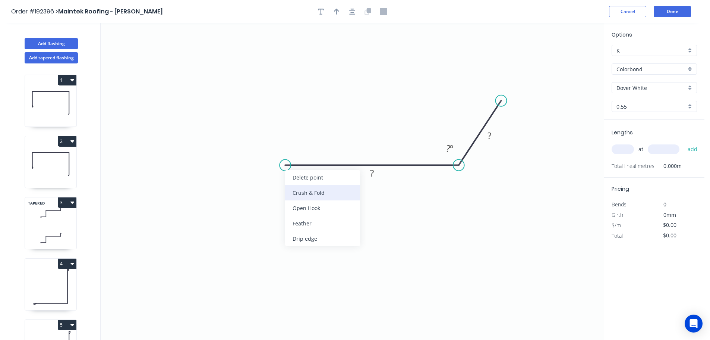
click at [309, 196] on div "Crush & Fold" at bounding box center [322, 192] width 75 height 15
click at [301, 146] on tspan "10" at bounding box center [300, 145] width 10 height 12
click at [319, 136] on icon "0 CF 15 ? ? ? º" at bounding box center [352, 181] width 503 height 316
drag, startPoint x: 309, startPoint y: 144, endPoint x: 270, endPoint y: 197, distance: 66.1
click at [268, 198] on rect at bounding box center [256, 197] width 30 height 15
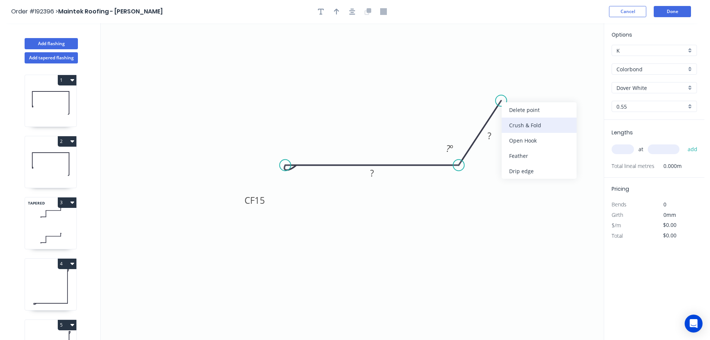
click at [522, 122] on div "Crush & Fold" at bounding box center [539, 124] width 75 height 15
click at [523, 124] on div "Flip bend" at bounding box center [536, 124] width 75 height 15
click at [525, 97] on tspan "10" at bounding box center [525, 97] width 10 height 12
click at [541, 105] on icon "0 CF 15 ? CF 15 ? ? º" at bounding box center [352, 181] width 503 height 316
drag, startPoint x: 533, startPoint y: 98, endPoint x: 560, endPoint y: 86, distance: 29.8
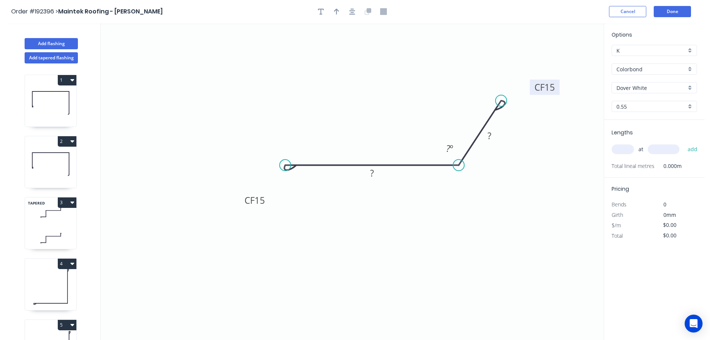
click at [560, 86] on rect at bounding box center [545, 86] width 30 height 15
click at [374, 174] on tspan "?" at bounding box center [372, 173] width 4 height 12
click at [372, 193] on icon "0 CF 15 50 CF 15 ? ? º" at bounding box center [352, 181] width 503 height 316
click at [449, 148] on tspan "?" at bounding box center [448, 148] width 4 height 12
click at [492, 135] on rect at bounding box center [489, 136] width 15 height 10
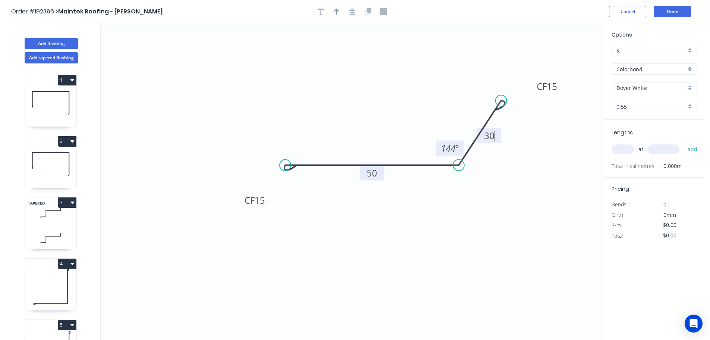
click at [534, 201] on icon "0 CF 15 50 CF 15 30 144 º" at bounding box center [352, 181] width 503 height 316
click at [336, 10] on icon "button" at bounding box center [336, 12] width 5 height 6
drag, startPoint x: 565, startPoint y: 57, endPoint x: 382, endPoint y: 106, distance: 189.4
click at [381, 106] on icon at bounding box center [381, 98] width 7 height 24
click at [629, 144] on div "at add" at bounding box center [655, 149] width 87 height 13
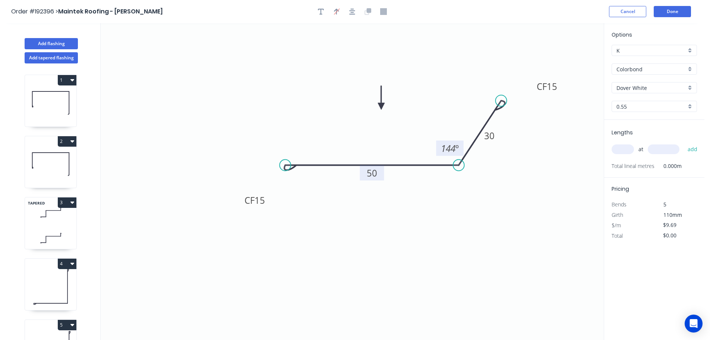
click at [624, 150] on input "text" at bounding box center [623, 149] width 22 height 10
click at [664, 149] on input "text" at bounding box center [664, 149] width 32 height 10
click at [684, 143] on button "add" at bounding box center [693, 149] width 18 height 13
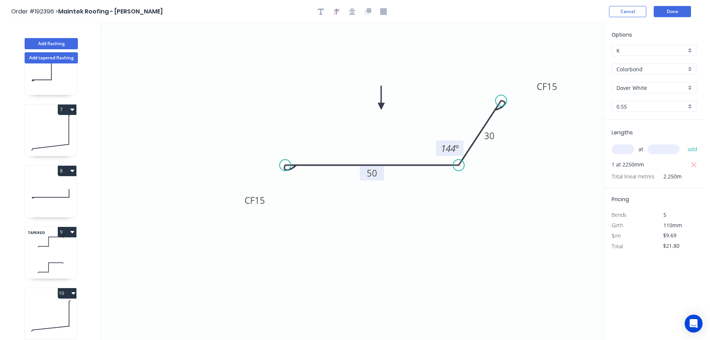
scroll to position [460, 0]
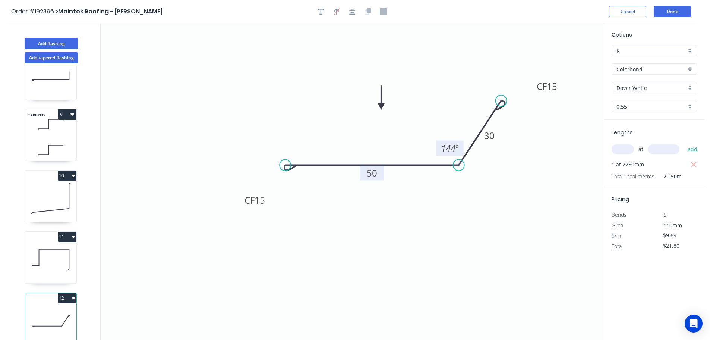
click at [70, 293] on button "12" at bounding box center [67, 298] width 19 height 10
click at [53, 311] on div "Duplicate" at bounding box center [40, 316] width 57 height 11
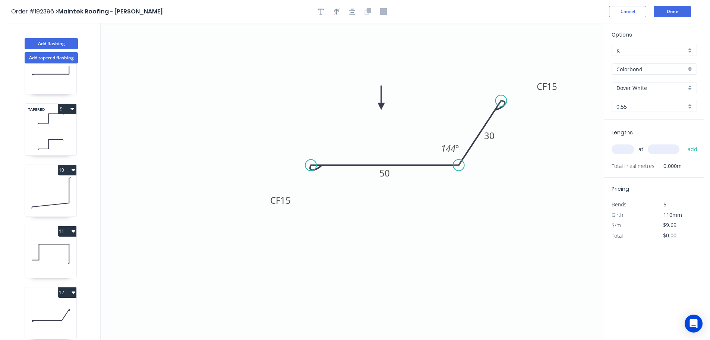
drag, startPoint x: 290, startPoint y: 165, endPoint x: 311, endPoint y: 168, distance: 21.1
click at [311, 167] on circle at bounding box center [310, 165] width 11 height 11
click at [453, 147] on tspan "144" at bounding box center [448, 148] width 15 height 12
click at [461, 182] on icon "0 CF 15 50 CF 15 30 155 º" at bounding box center [352, 181] width 503 height 316
click at [388, 172] on tspan "50" at bounding box center [385, 173] width 10 height 12
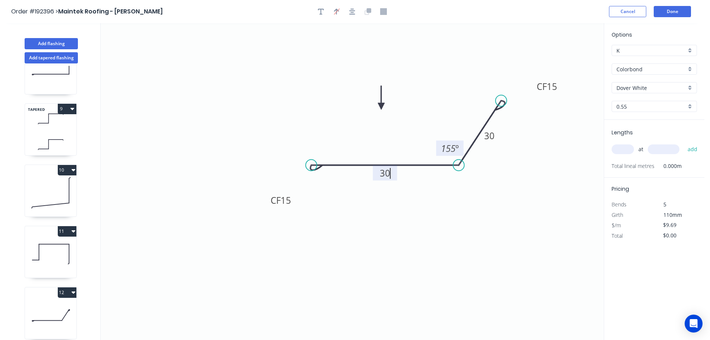
click at [442, 217] on icon "0 CF 15 30 CF 15 30 155 º" at bounding box center [352, 181] width 503 height 316
click at [628, 147] on input "text" at bounding box center [623, 149] width 22 height 10
click at [669, 149] on input "text" at bounding box center [664, 149] width 32 height 10
click at [684, 143] on button "add" at bounding box center [693, 149] width 18 height 13
click at [36, 41] on button "Add flashing" at bounding box center [51, 43] width 53 height 11
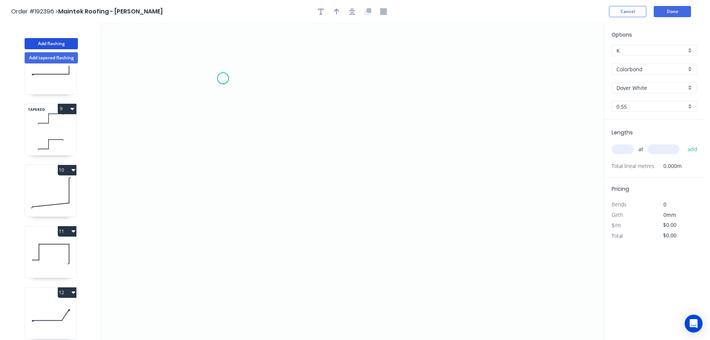
click at [223, 78] on icon "0" at bounding box center [352, 181] width 503 height 316
click at [391, 84] on icon "0" at bounding box center [352, 181] width 503 height 316
click at [512, 136] on icon "0 ?" at bounding box center [352, 181] width 503 height 316
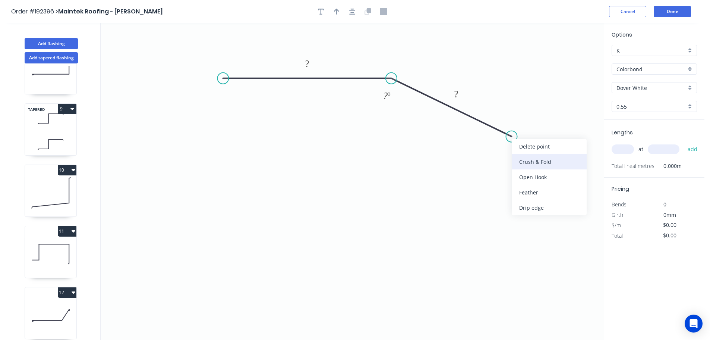
click at [529, 158] on div "Crush & Fold" at bounding box center [549, 161] width 75 height 15
click at [518, 163] on div "Flip bend" at bounding box center [546, 158] width 75 height 15
click at [524, 155] on tspan "10" at bounding box center [518, 151] width 10 height 12
click at [584, 174] on icon "0 ? CF 15 ? ? º" at bounding box center [352, 181] width 503 height 316
drag, startPoint x: 527, startPoint y: 151, endPoint x: 550, endPoint y: 171, distance: 30.4
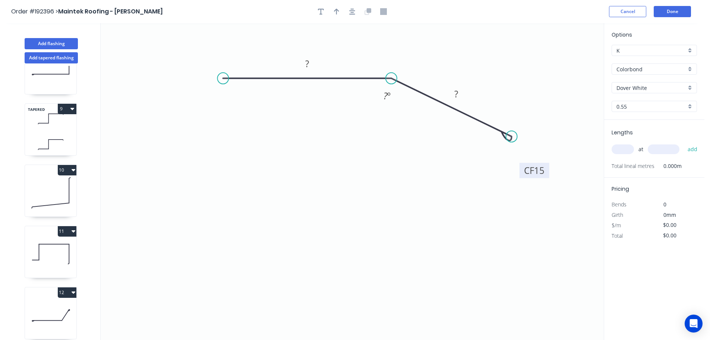
click at [549, 171] on rect at bounding box center [535, 170] width 30 height 15
click at [227, 95] on div "Crush & Fold" at bounding box center [260, 101] width 75 height 15
click at [238, 54] on tspan "10" at bounding box center [238, 59] width 10 height 12
click at [261, 53] on icon "0 CF 15 ? CF 15 ? ? º" at bounding box center [352, 181] width 503 height 316
drag, startPoint x: 246, startPoint y: 58, endPoint x: 191, endPoint y: 106, distance: 72.6
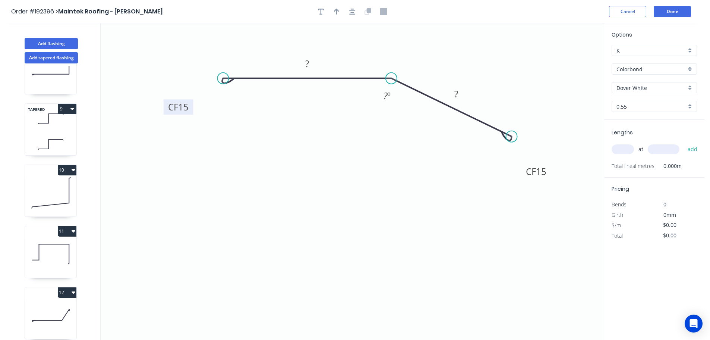
click at [191, 106] on rect at bounding box center [179, 106] width 30 height 15
click at [310, 64] on rect at bounding box center [307, 64] width 15 height 10
click at [391, 95] on tspan "º" at bounding box center [388, 95] width 3 height 12
click at [457, 90] on tspan "?" at bounding box center [456, 94] width 4 height 12
click at [498, 59] on icon "0 CF 15 45 CF 15 45 138 º" at bounding box center [352, 181] width 503 height 316
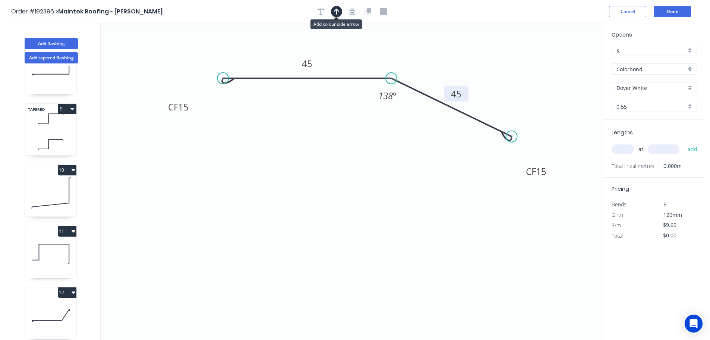
click at [335, 9] on icon "button" at bounding box center [336, 11] width 5 height 7
drag, startPoint x: 565, startPoint y: 59, endPoint x: 414, endPoint y: 52, distance: 150.8
click at [414, 52] on icon at bounding box center [414, 43] width 7 height 24
click at [626, 148] on input "text" at bounding box center [623, 149] width 22 height 10
click at [675, 151] on input "text" at bounding box center [664, 149] width 32 height 10
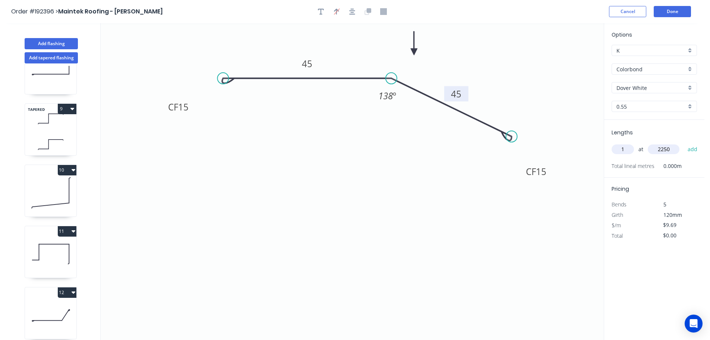
click at [684, 143] on button "add" at bounding box center [693, 149] width 18 height 13
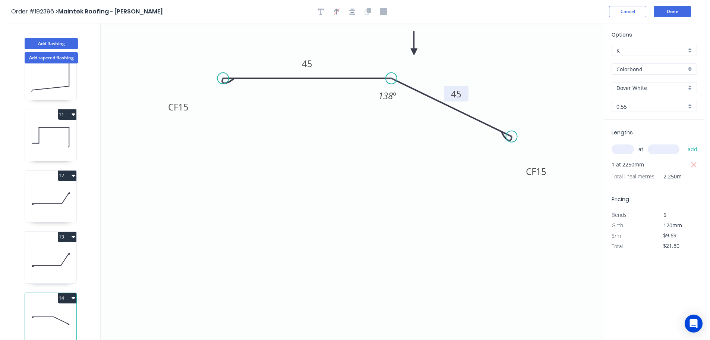
click at [67, 293] on button "14" at bounding box center [67, 298] width 19 height 10
click at [54, 311] on div "Duplicate" at bounding box center [40, 316] width 57 height 11
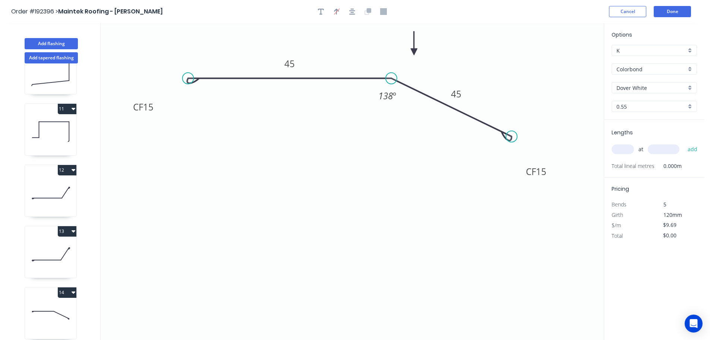
drag, startPoint x: 228, startPoint y: 79, endPoint x: 185, endPoint y: 79, distance: 42.5
click at [185, 79] on circle at bounding box center [188, 78] width 11 height 11
click at [289, 65] on tspan "45" at bounding box center [288, 63] width 10 height 12
click at [315, 116] on icon "0 CF 15 100 CF 15 45 138 º" at bounding box center [352, 181] width 503 height 316
click at [388, 96] on tspan "138" at bounding box center [385, 95] width 15 height 12
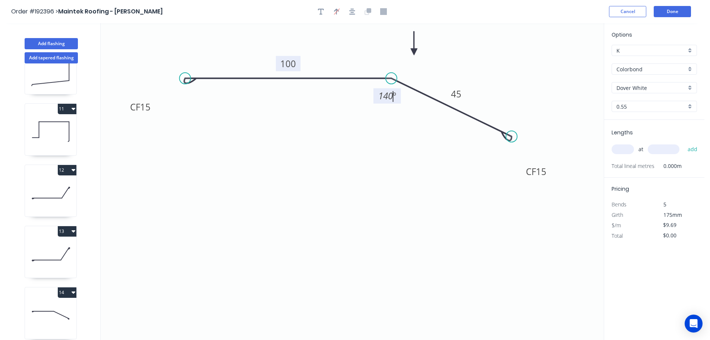
click at [410, 149] on icon "0 CF 15 100 CF 15 45 140 º" at bounding box center [352, 181] width 503 height 316
click at [459, 94] on tspan "45" at bounding box center [456, 94] width 10 height 12
click at [441, 175] on icon "0 CF 15 100 CF 15 40 140 º" at bounding box center [352, 181] width 503 height 316
click at [623, 148] on input "text" at bounding box center [623, 149] width 22 height 10
click at [662, 151] on input "text" at bounding box center [664, 149] width 32 height 10
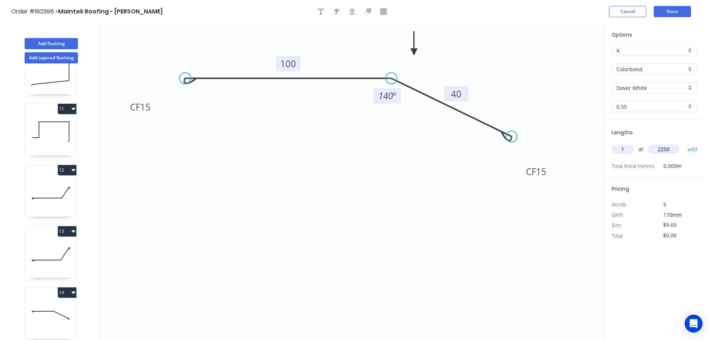
click at [684, 143] on button "add" at bounding box center [693, 149] width 18 height 13
drag, startPoint x: 49, startPoint y: 43, endPoint x: 91, endPoint y: 63, distance: 46.7
click at [50, 43] on button "Add flashing" at bounding box center [51, 43] width 53 height 11
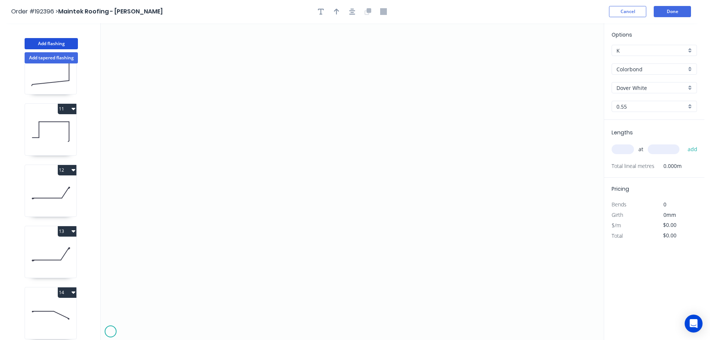
click at [110, 331] on icon "0" at bounding box center [352, 181] width 503 height 316
click at [118, 323] on icon at bounding box center [115, 327] width 8 height 8
click at [137, 324] on icon "0 ?" at bounding box center [352, 181] width 503 height 316
click at [143, 331] on icon "0 ? ?" at bounding box center [352, 181] width 503 height 316
click at [143, 331] on circle at bounding box center [143, 329] width 11 height 11
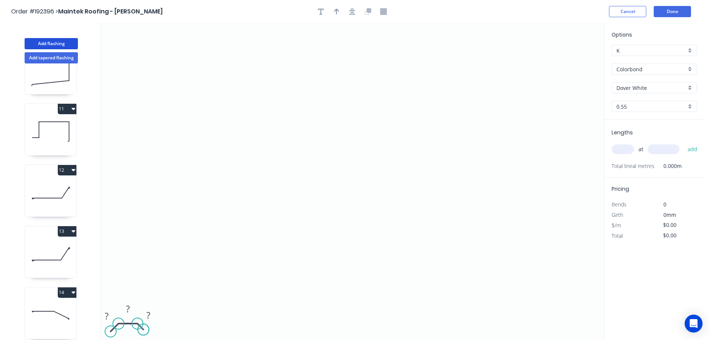
click at [143, 331] on circle at bounding box center [143, 329] width 11 height 11
click at [112, 330] on circle at bounding box center [112, 329] width 11 height 11
click at [110, 313] on rect at bounding box center [107, 315] width 15 height 10
click at [129, 305] on tspan "?" at bounding box center [128, 308] width 4 height 12
click at [185, 290] on icon "0 30 1000 ?" at bounding box center [352, 181] width 503 height 316
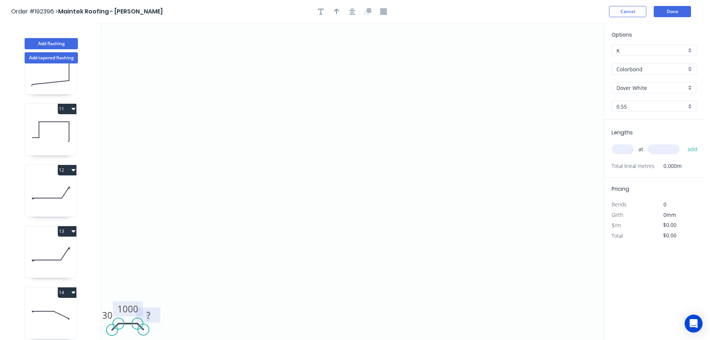
click at [149, 314] on tspan "?" at bounding box center [149, 315] width 4 height 12
click at [192, 296] on icon "0 30 1000 30" at bounding box center [352, 181] width 503 height 316
click at [135, 306] on tspan "1000" at bounding box center [127, 308] width 21 height 12
click at [168, 301] on icon "0 30 800 30" at bounding box center [352, 181] width 503 height 316
click at [623, 147] on input "text" at bounding box center [623, 149] width 22 height 10
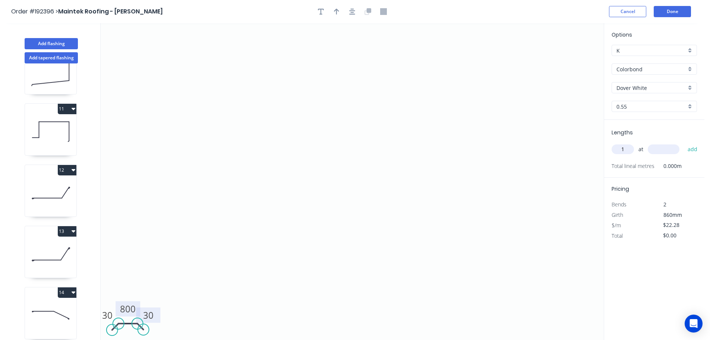
click at [666, 143] on div "1 at add" at bounding box center [655, 149] width 87 height 13
click at [656, 148] on input "text" at bounding box center [664, 149] width 32 height 10
click at [684, 143] on button "add" at bounding box center [693, 149] width 18 height 13
click at [523, 158] on icon "0 30 800 30" at bounding box center [352, 181] width 503 height 316
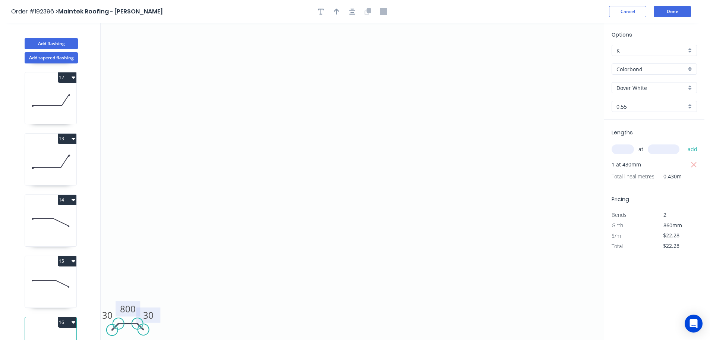
scroll to position [705, 0]
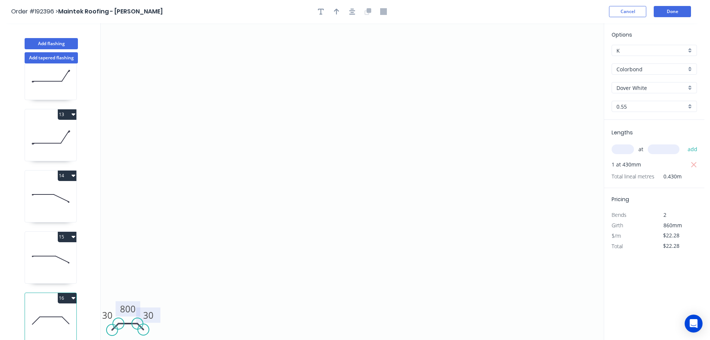
click at [67, 293] on button "16" at bounding box center [67, 298] width 19 height 10
click at [50, 311] on div "Duplicate" at bounding box center [40, 316] width 57 height 11
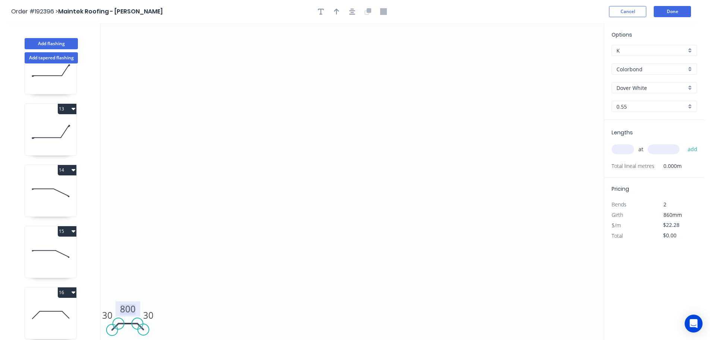
click at [132, 309] on tspan "800" at bounding box center [128, 308] width 16 height 12
click at [182, 283] on icon "0 30 1000 30" at bounding box center [352, 181] width 503 height 316
click at [623, 148] on input "text" at bounding box center [623, 149] width 22 height 10
click at [674, 149] on input "text" at bounding box center [664, 149] width 32 height 10
click at [684, 143] on button "add" at bounding box center [693, 149] width 18 height 13
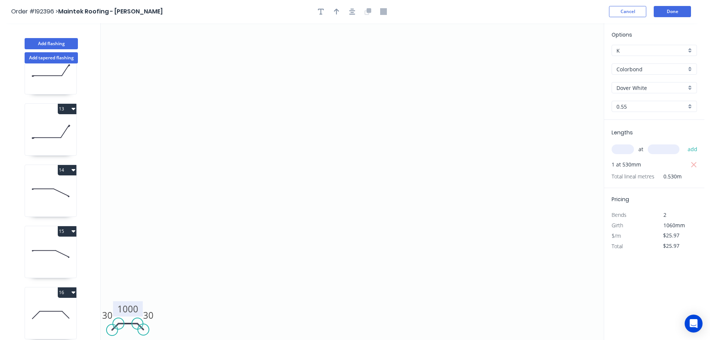
click at [519, 154] on icon "0 30 1000 30" at bounding box center [352, 181] width 503 height 316
click at [54, 42] on button "Add flashing" at bounding box center [51, 43] width 53 height 11
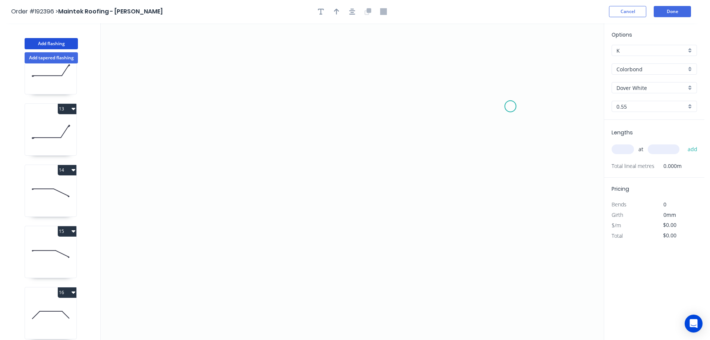
click at [511, 106] on icon "0" at bounding box center [352, 181] width 503 height 316
click at [511, 148] on icon "0" at bounding box center [352, 181] width 503 height 316
click at [305, 139] on icon "0 ?" at bounding box center [352, 181] width 503 height 316
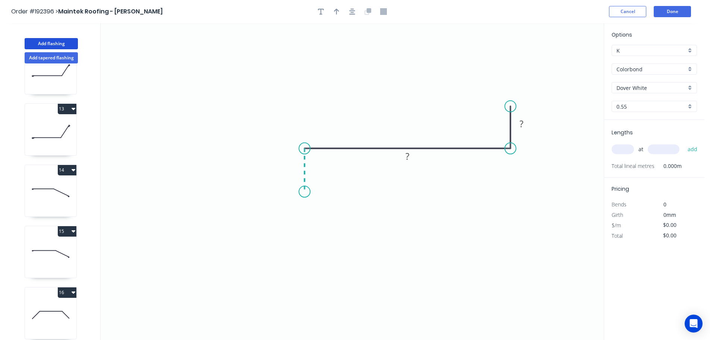
click at [301, 192] on icon "0 ? ?" at bounding box center [352, 181] width 503 height 316
click at [301, 192] on circle at bounding box center [304, 191] width 11 height 11
click at [305, 194] on circle at bounding box center [304, 191] width 11 height 11
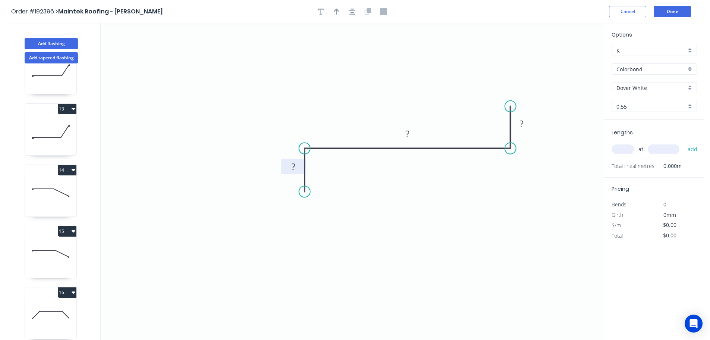
click at [295, 167] on tspan "?" at bounding box center [294, 166] width 4 height 12
click at [406, 94] on icon "0 15 130 10" at bounding box center [352, 181] width 503 height 316
click at [336, 11] on icon "button" at bounding box center [336, 11] width 5 height 7
drag, startPoint x: 567, startPoint y: 59, endPoint x: 390, endPoint y: 81, distance: 178.8
click at [390, 81] on icon at bounding box center [389, 72] width 7 height 24
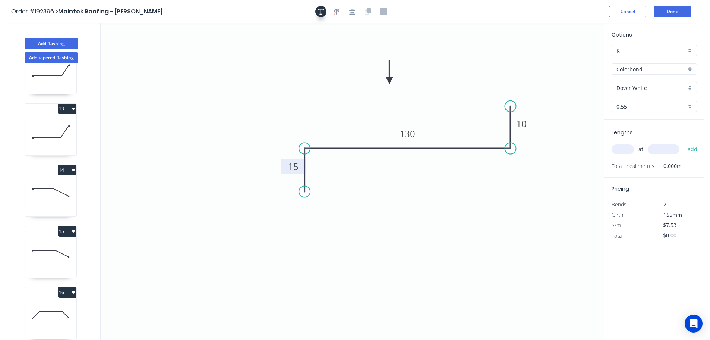
click at [321, 13] on icon "button" at bounding box center [321, 12] width 6 height 6
drag, startPoint x: 157, startPoint y: 56, endPoint x: 459, endPoint y: 61, distance: 302.0
click at [459, 62] on textarea at bounding box center [452, 61] width 60 height 28
click at [501, 51] on icon "PLASTIC 15 130 10" at bounding box center [352, 181] width 503 height 316
click at [689, 66] on div "Colorbond" at bounding box center [654, 68] width 85 height 11
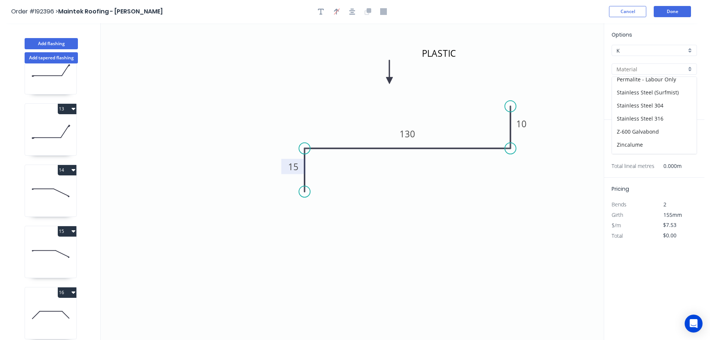
scroll to position [171, 0]
click at [667, 104] on div "Stainless Steel 316" at bounding box center [654, 107] width 85 height 13
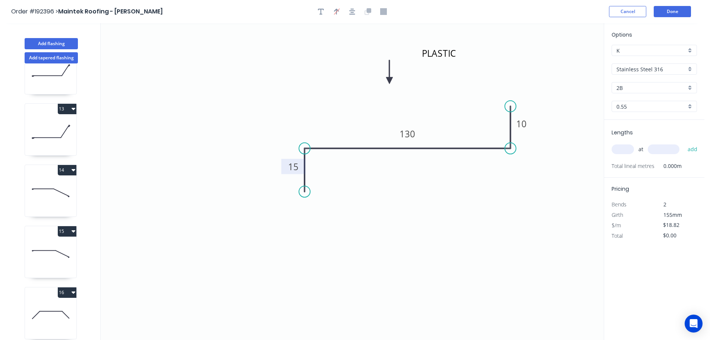
drag, startPoint x: 629, startPoint y: 145, endPoint x: 633, endPoint y: 142, distance: 5.3
click at [629, 145] on input "text" at bounding box center [623, 149] width 22 height 10
click at [666, 149] on input "text" at bounding box center [664, 149] width 32 height 10
click at [684, 143] on button "add" at bounding box center [693, 149] width 18 height 13
click at [666, 149] on input "text" at bounding box center [664, 149] width 32 height 10
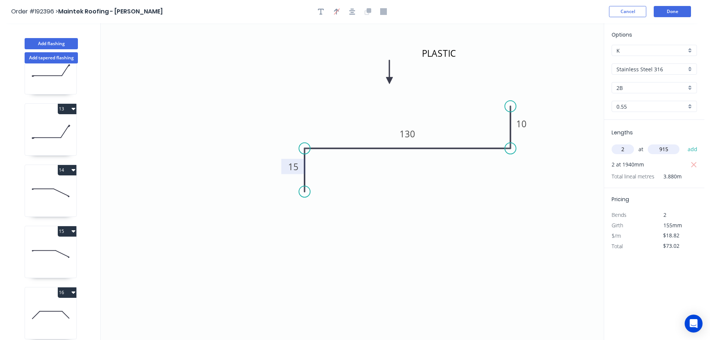
click at [684, 143] on button "add" at bounding box center [693, 149] width 18 height 13
click at [51, 44] on button "Add flashing" at bounding box center [51, 43] width 53 height 11
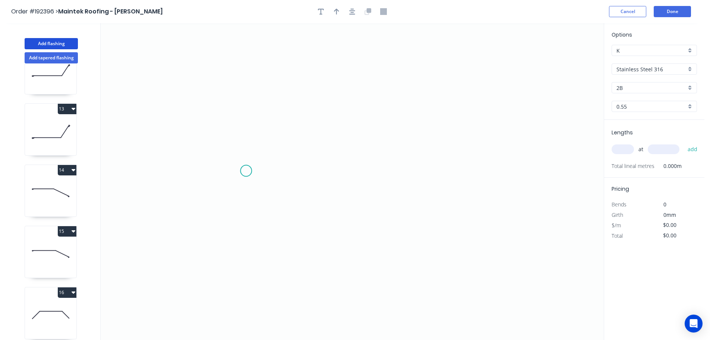
click at [246, 171] on icon "0" at bounding box center [352, 181] width 503 height 316
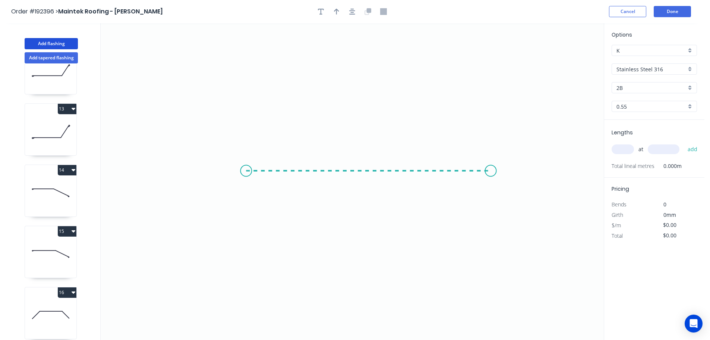
click at [491, 168] on icon "0" at bounding box center [352, 181] width 503 height 316
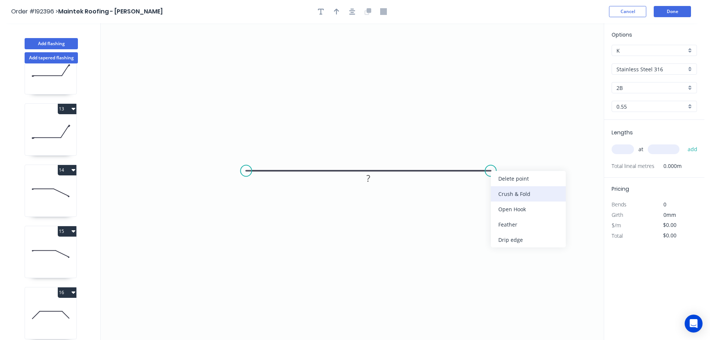
click at [501, 191] on div "Crush & Fold" at bounding box center [528, 193] width 75 height 15
click at [506, 188] on div "Flip bend" at bounding box center [526, 191] width 75 height 15
click at [488, 152] on tspan "10" at bounding box center [486, 151] width 10 height 12
click at [514, 160] on icon "0 CF 15 ?" at bounding box center [352, 181] width 503 height 316
drag, startPoint x: 493, startPoint y: 152, endPoint x: 539, endPoint y: 200, distance: 66.7
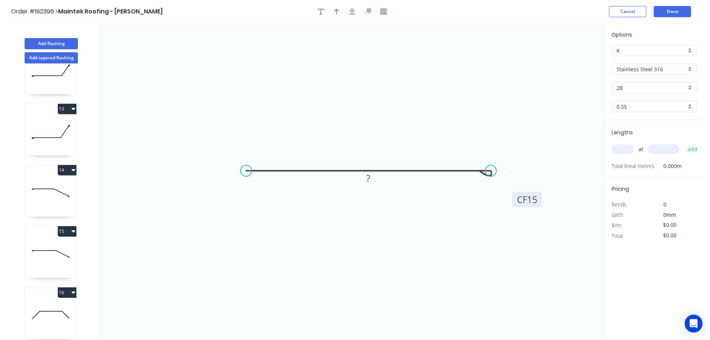
click at [539, 200] on rect at bounding box center [527, 199] width 30 height 15
click at [253, 191] on div "Crush & Fold" at bounding box center [284, 195] width 75 height 15
click at [263, 150] on tspan "10" at bounding box center [261, 151] width 10 height 12
click at [275, 142] on icon "0 CF 15 CF 15 ?" at bounding box center [352, 181] width 503 height 316
drag, startPoint x: 268, startPoint y: 150, endPoint x: 229, endPoint y: 197, distance: 61.7
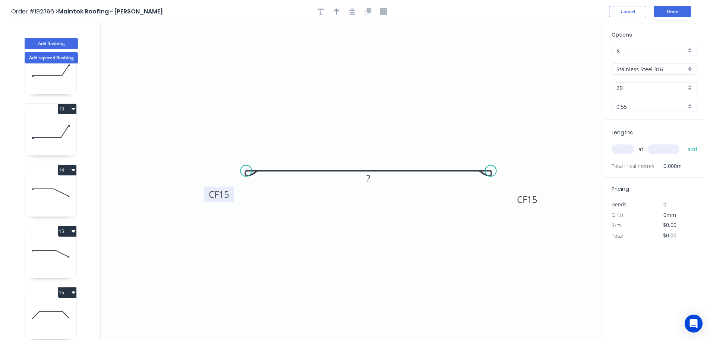
click at [229, 197] on rect at bounding box center [219, 193] width 30 height 15
click at [372, 180] on rect at bounding box center [368, 178] width 15 height 10
click at [459, 118] on icon "0 CF 15 CF 15 300" at bounding box center [352, 181] width 503 height 316
click at [630, 149] on input "text" at bounding box center [623, 149] width 22 height 10
click at [684, 143] on button "add" at bounding box center [693, 149] width 18 height 13
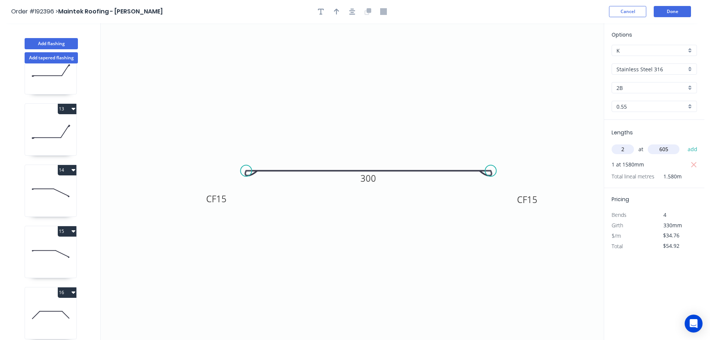
click at [684, 143] on button "add" at bounding box center [693, 149] width 18 height 13
click at [675, 13] on button "Done" at bounding box center [672, 11] width 37 height 11
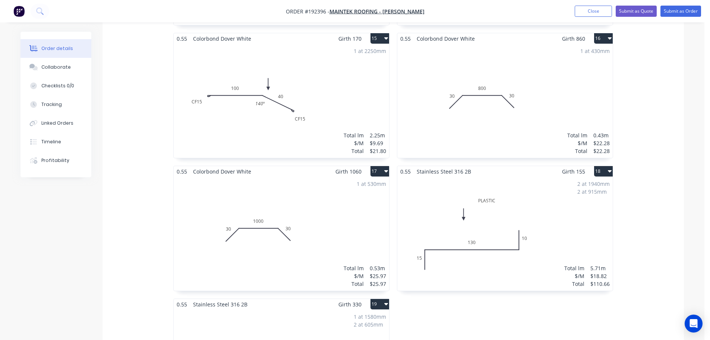
scroll to position [1392, 0]
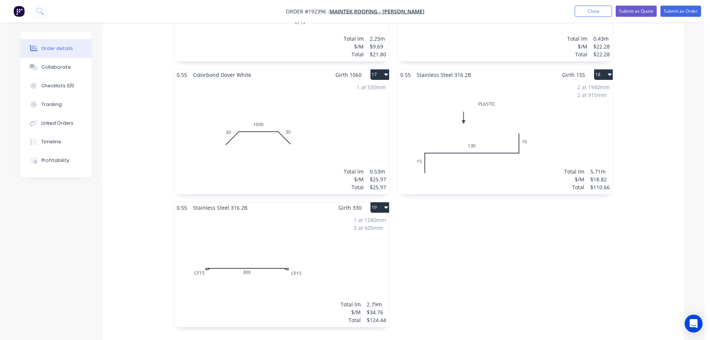
drag, startPoint x: 648, startPoint y: 317, endPoint x: 638, endPoint y: 312, distance: 11.2
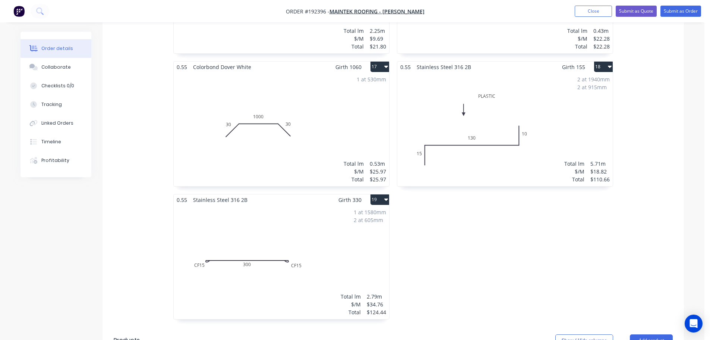
scroll to position [1479, 0]
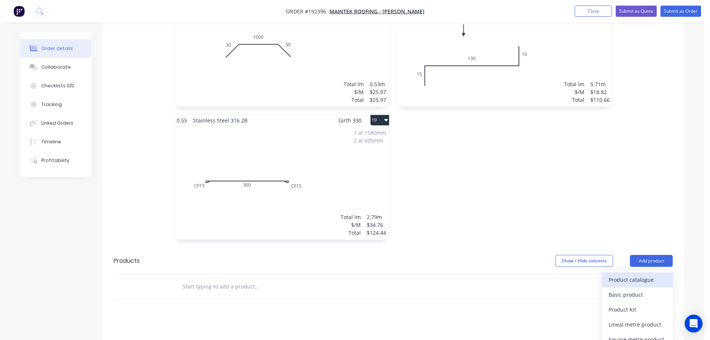
click at [631, 274] on div "Product catalogue" at bounding box center [637, 279] width 57 height 11
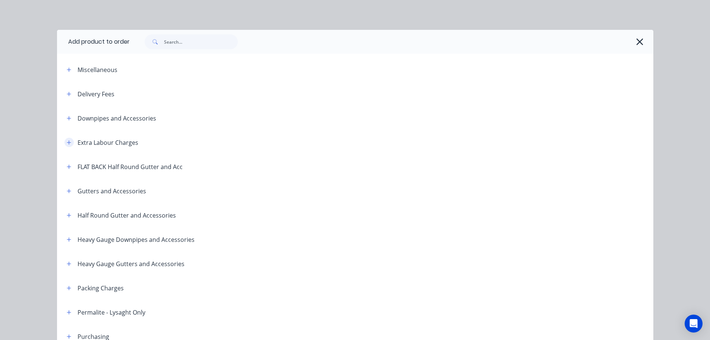
click at [67, 140] on icon "button" at bounding box center [69, 142] width 4 height 5
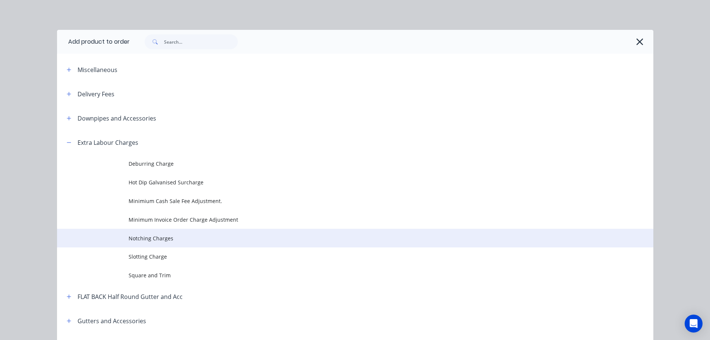
click at [151, 237] on span "Notching Charges" at bounding box center [339, 238] width 420 height 8
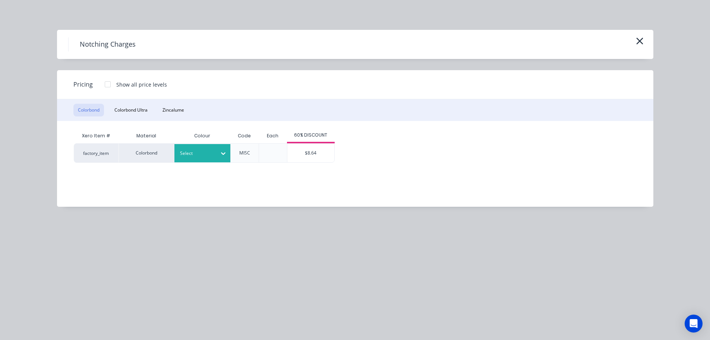
click at [216, 152] on div "Select" at bounding box center [196, 153] width 42 height 10
click at [306, 152] on div "$8.64" at bounding box center [310, 153] width 47 height 19
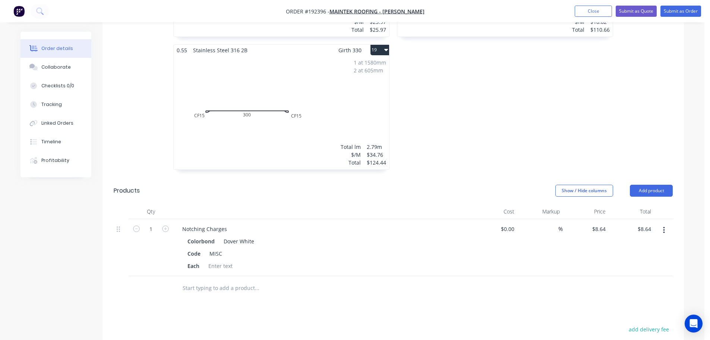
scroll to position [1566, 0]
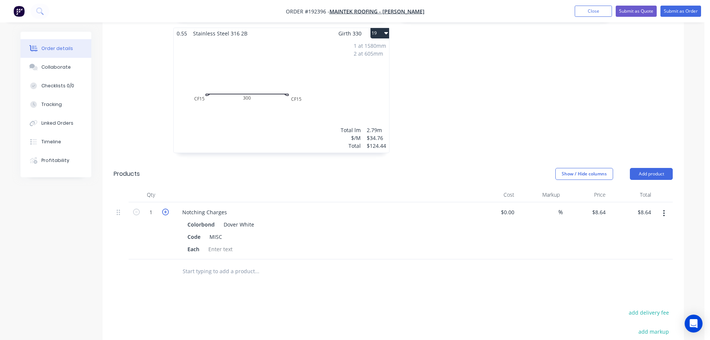
click at [165, 208] on icon "button" at bounding box center [165, 211] width 7 height 7
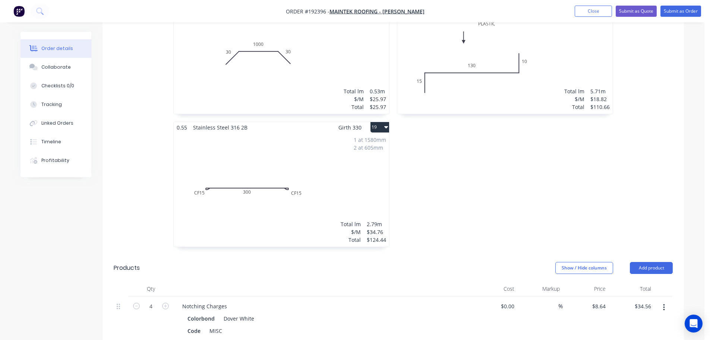
scroll to position [1392, 0]
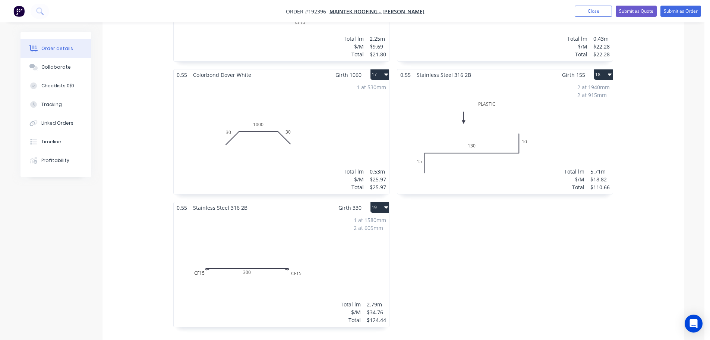
click at [354, 228] on div "1 at 1580mm 2 at 605mm Total lm $/M Total 2.79m $34.76 $124.44" at bounding box center [281, 270] width 215 height 114
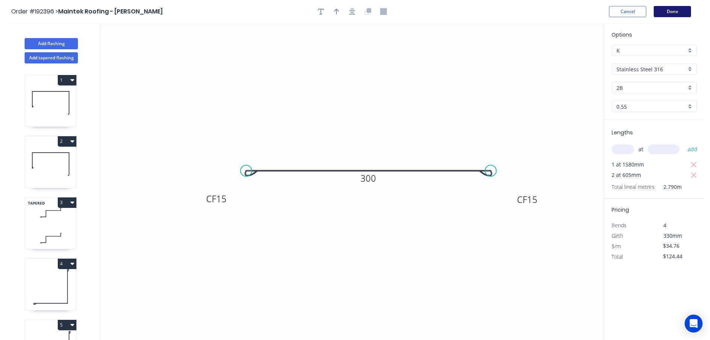
click at [679, 10] on button "Done" at bounding box center [672, 11] width 37 height 11
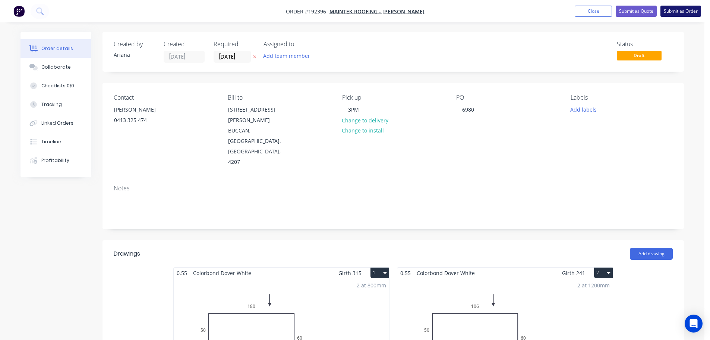
click at [680, 10] on button "Submit as Order" at bounding box center [681, 11] width 41 height 11
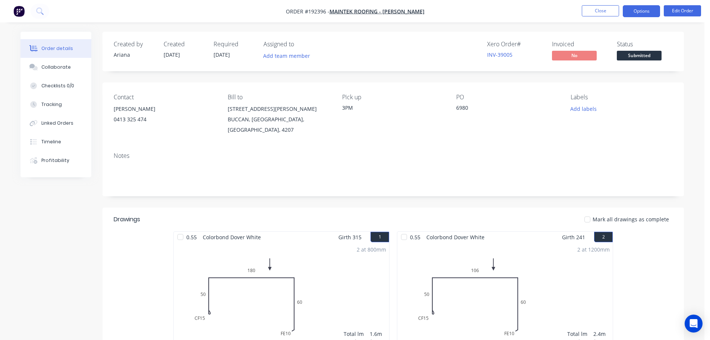
click at [642, 12] on button "Options" at bounding box center [641, 11] width 37 height 12
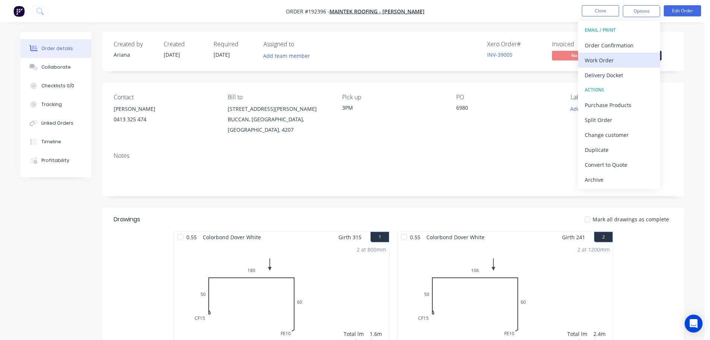
click at [618, 60] on div "Work Order" at bounding box center [619, 60] width 69 height 11
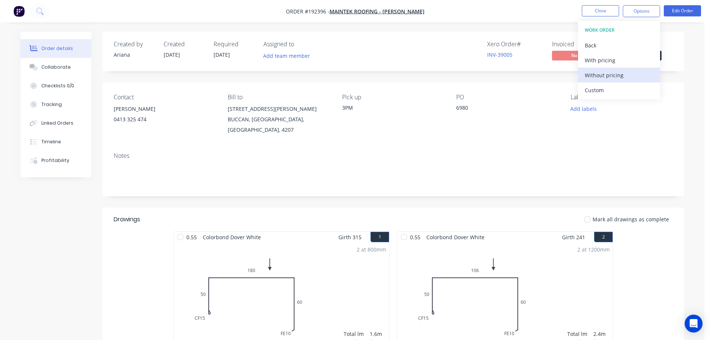
click at [606, 75] on div "Without pricing" at bounding box center [619, 75] width 69 height 11
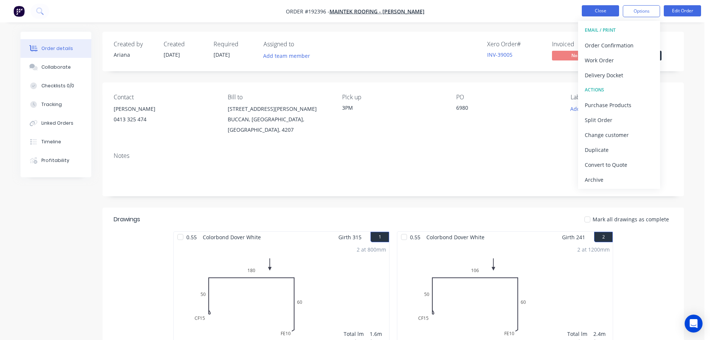
click at [601, 12] on button "Close" at bounding box center [600, 10] width 37 height 11
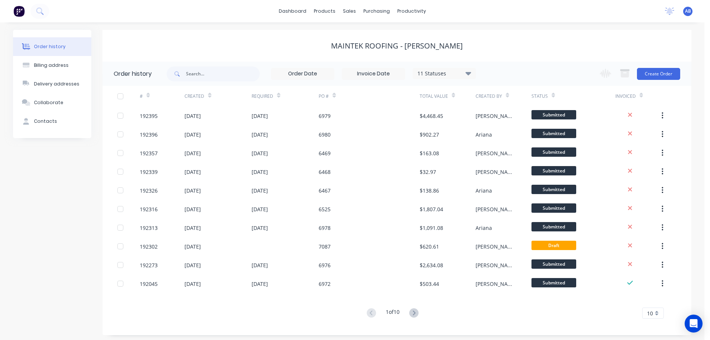
click at [687, 10] on span "AB" at bounding box center [688, 11] width 6 height 7
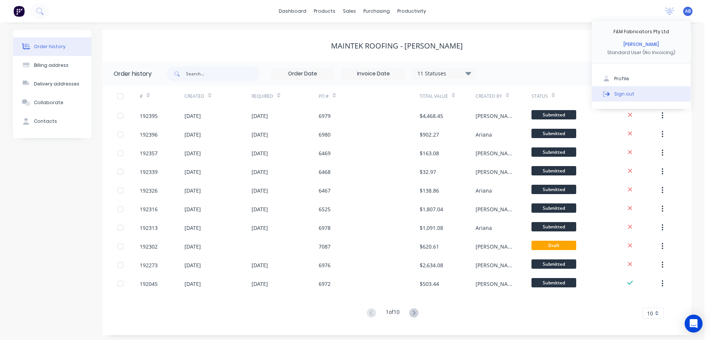
click at [634, 95] on button "Sign out" at bounding box center [641, 93] width 99 height 15
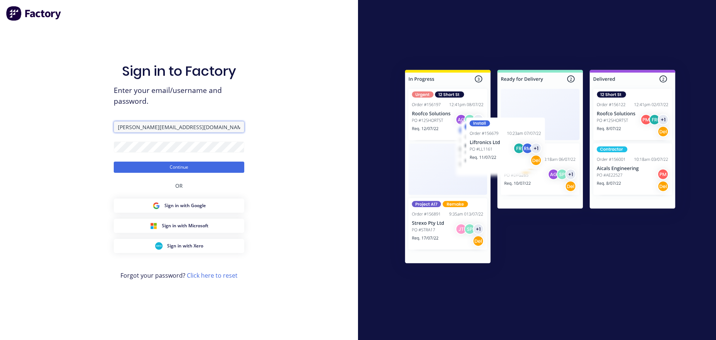
drag, startPoint x: 191, startPoint y: 125, endPoint x: 94, endPoint y: 129, distance: 96.7
click at [94, 129] on div "Sign in to Factory Enter your email/username and password. [PERSON_NAME][EMAIL_…" at bounding box center [179, 170] width 358 height 340
drag, startPoint x: 125, startPoint y: 127, endPoint x: 90, endPoint y: 123, distance: 34.5
click at [90, 123] on div "Sign in to Factory Enter your email/username and password. au Continue OR Sign …" at bounding box center [179, 170] width 358 height 340
type input "[PERSON_NAME][EMAIL_ADDRESS][DOMAIN_NAME]"
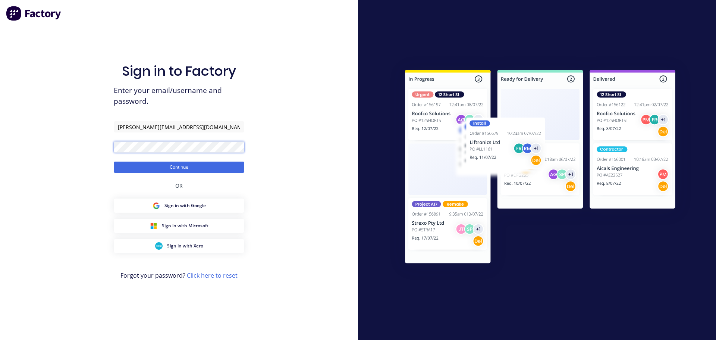
click at [83, 147] on div "Sign in to Factory Enter your email/username and password. [PERSON_NAME][EMAIL_…" at bounding box center [179, 170] width 358 height 340
click at [114, 161] on button "Continue" at bounding box center [179, 166] width 130 height 11
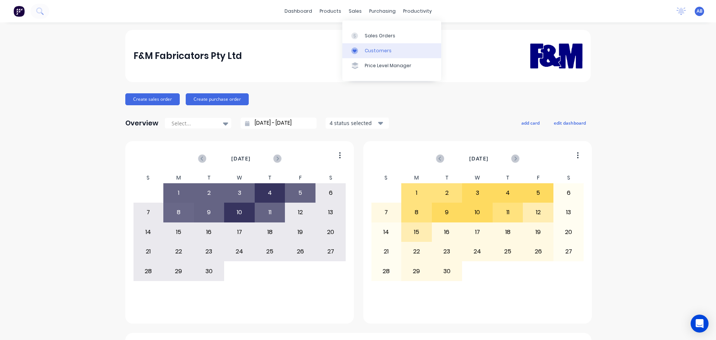
click at [375, 48] on div "Customers" at bounding box center [378, 50] width 27 height 7
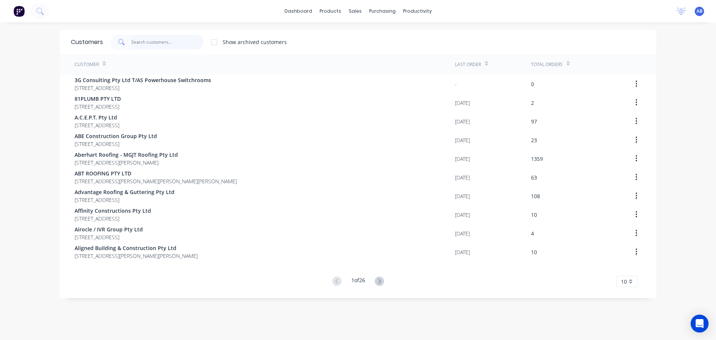
click at [174, 44] on input "text" at bounding box center [167, 42] width 73 height 15
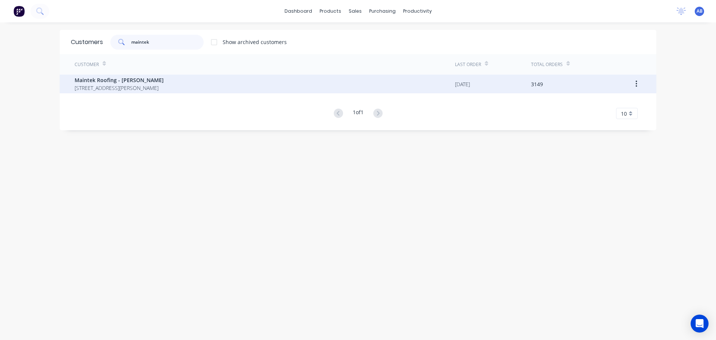
type input "maintek"
click at [144, 88] on span "[STREET_ADDRESS][PERSON_NAME]" at bounding box center [119, 88] width 89 height 8
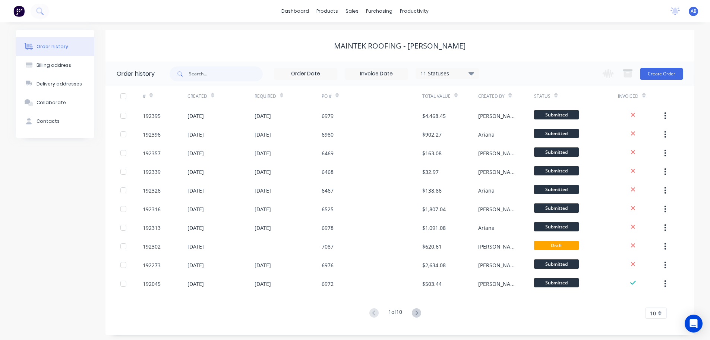
click at [694, 10] on span "AB" at bounding box center [694, 11] width 6 height 7
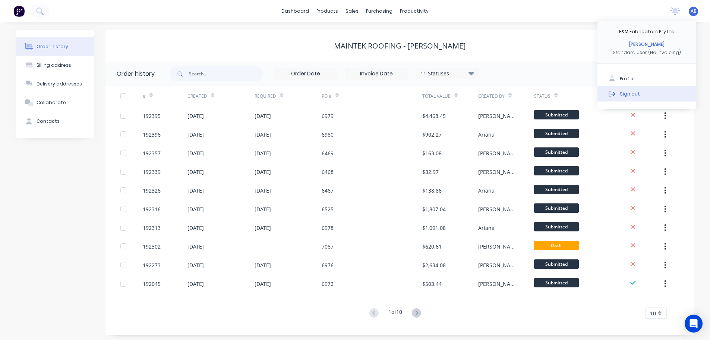
click at [638, 92] on button "Sign out" at bounding box center [647, 93] width 99 height 15
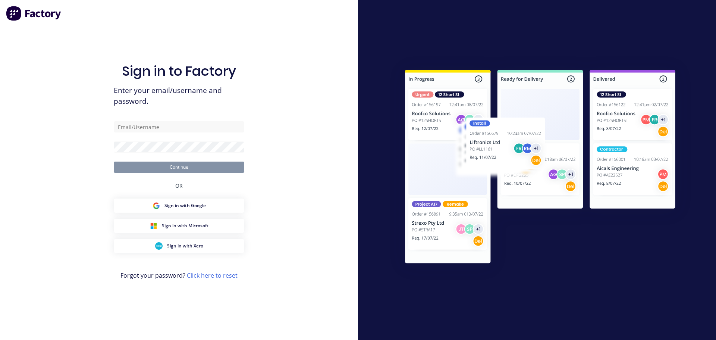
type input "courtney@fmfabricators.com.au"
